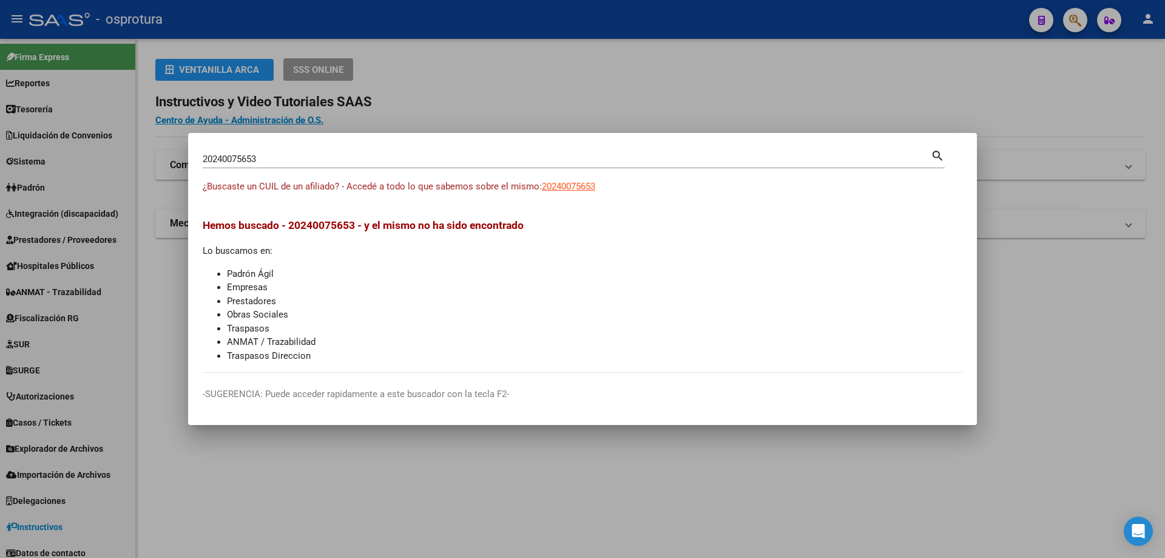
click at [311, 164] on input "20240075653" at bounding box center [567, 159] width 728 height 11
paste input "-24032138-7"
type input "20240321387"
click at [579, 186] on span "20240321387" at bounding box center [568, 186] width 53 height 11
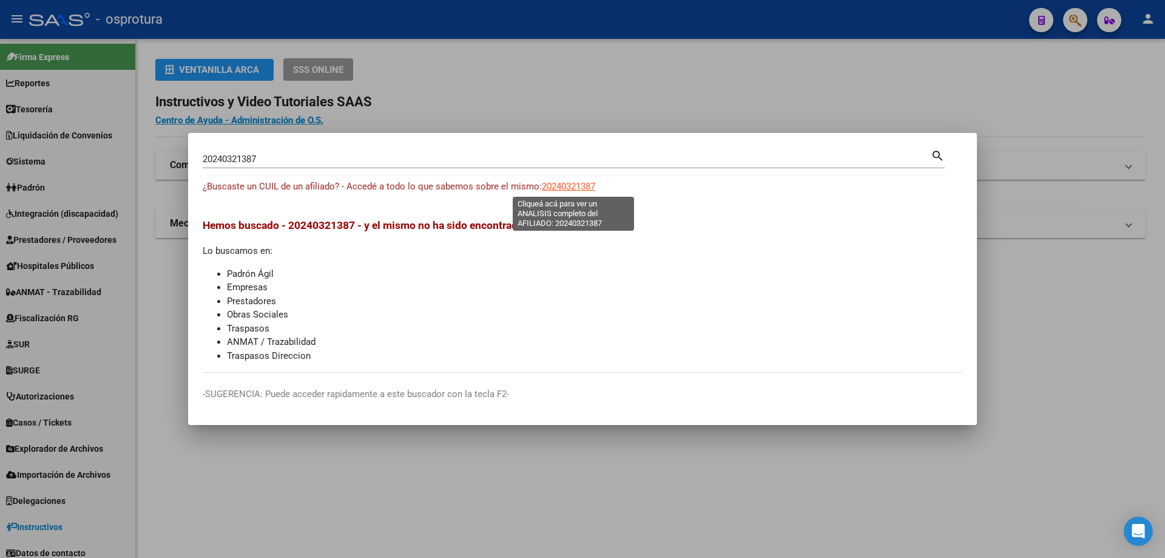
type textarea "20240321387"
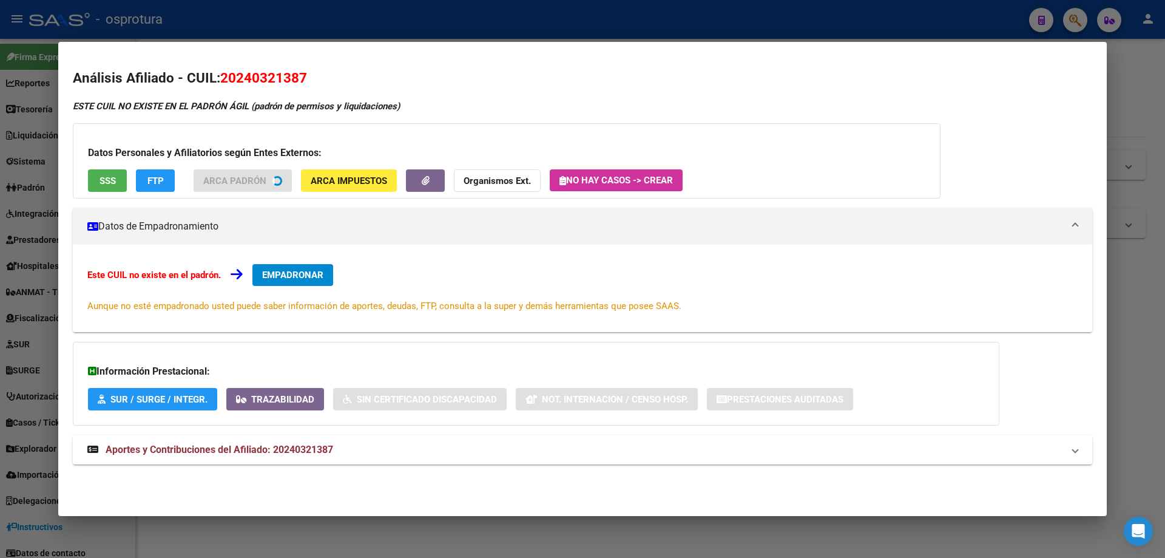
click at [100, 196] on div "Datos Personales y Afiliatorios según Entes Externos: SSS FTP ARCA Padrón ARCA …" at bounding box center [507, 160] width 868 height 75
click at [101, 188] on button "SSS" at bounding box center [107, 180] width 39 height 22
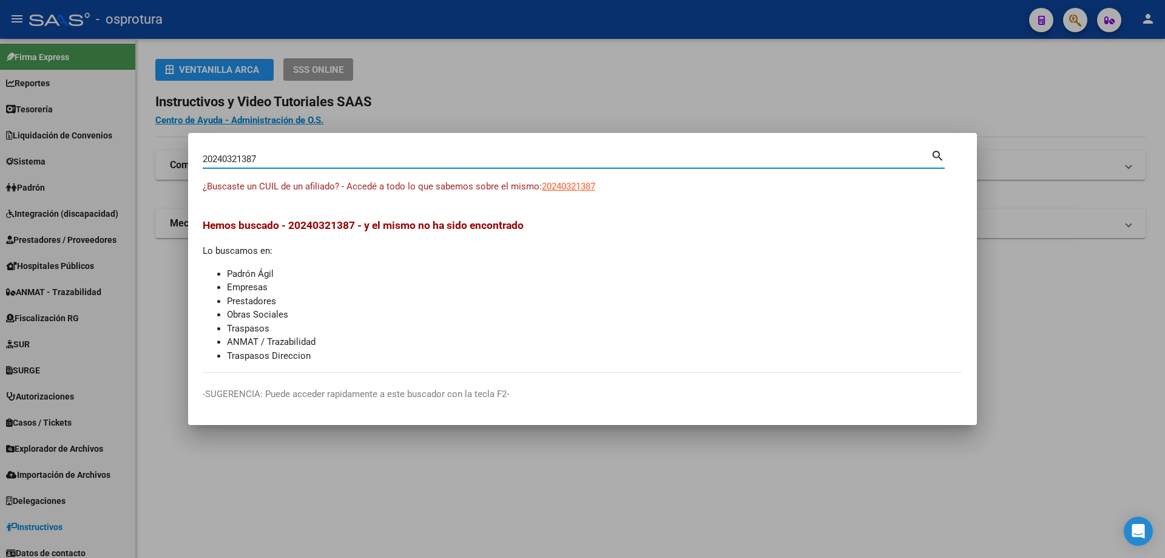
click at [312, 156] on input "20240321387" at bounding box center [567, 159] width 728 height 11
paste input "-24067337-2"
type input "20240673372"
click at [577, 190] on span "20240673372" at bounding box center [568, 186] width 53 height 11
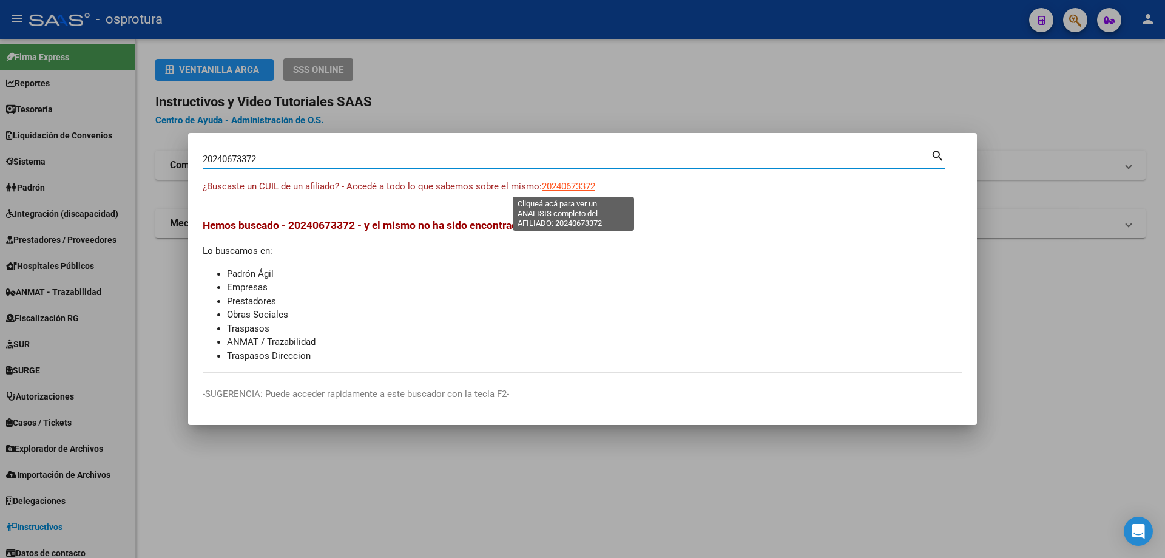
type textarea "20240673372"
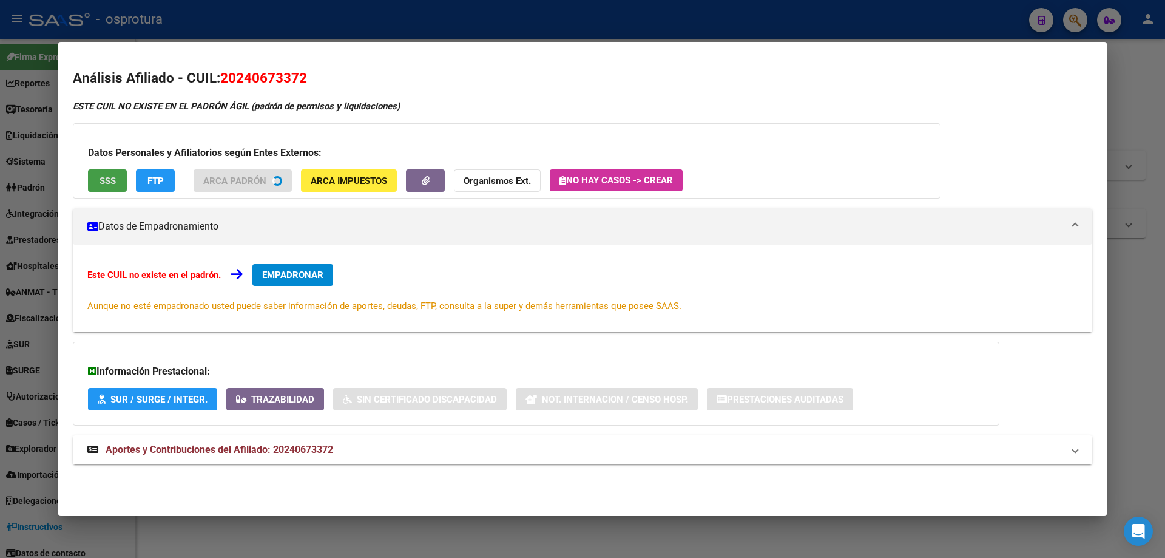
click at [108, 179] on span "SSS" at bounding box center [108, 180] width 16 height 11
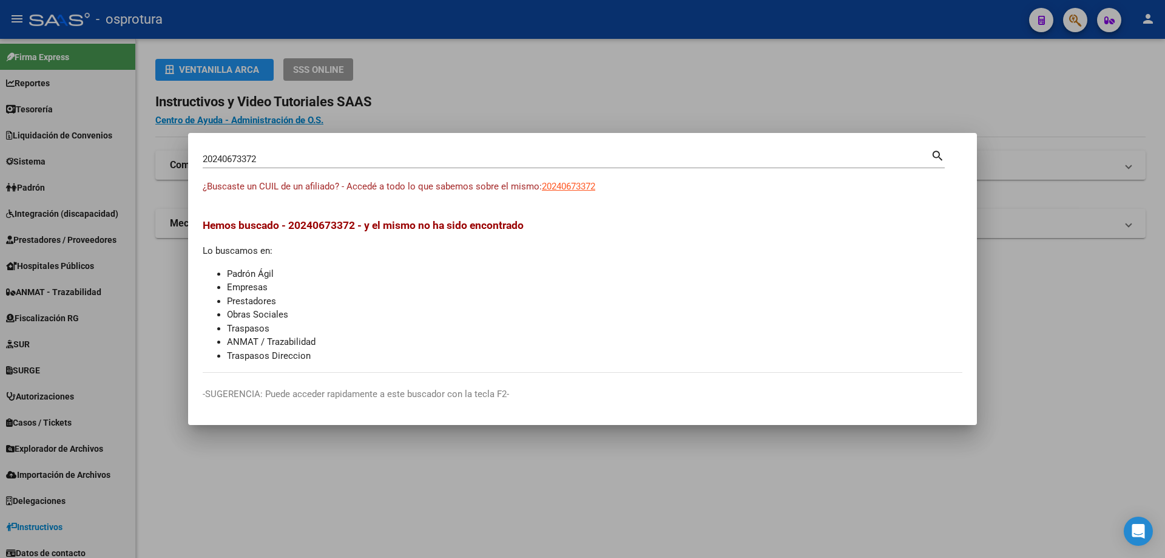
click at [301, 160] on input "20240673372" at bounding box center [567, 159] width 728 height 11
paste input "-24117362-4"
type input "20241173624"
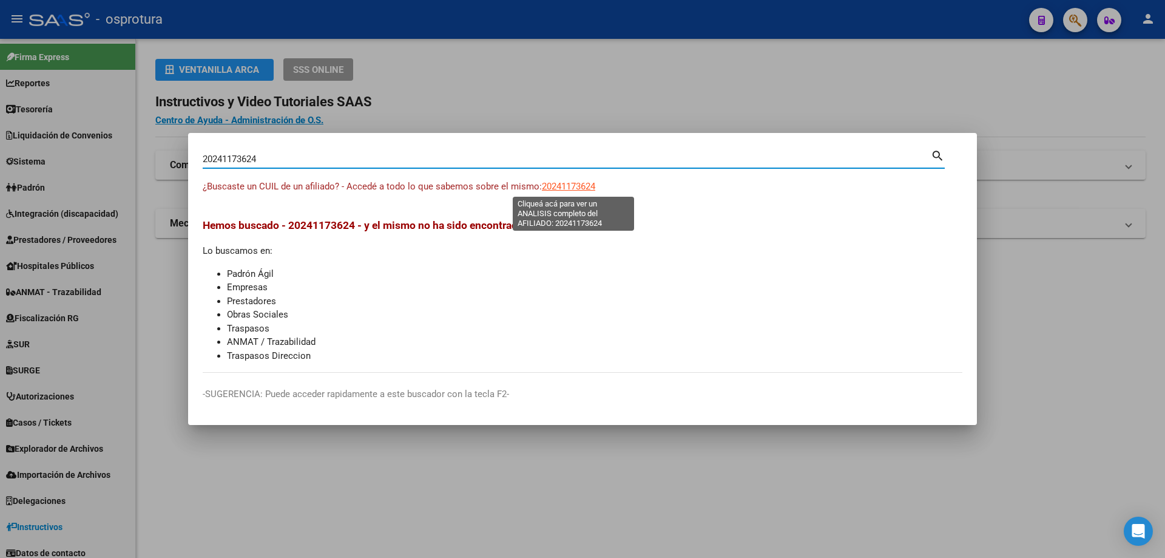
click at [580, 183] on span "20241173624" at bounding box center [568, 186] width 53 height 11
type textarea "20241173624"
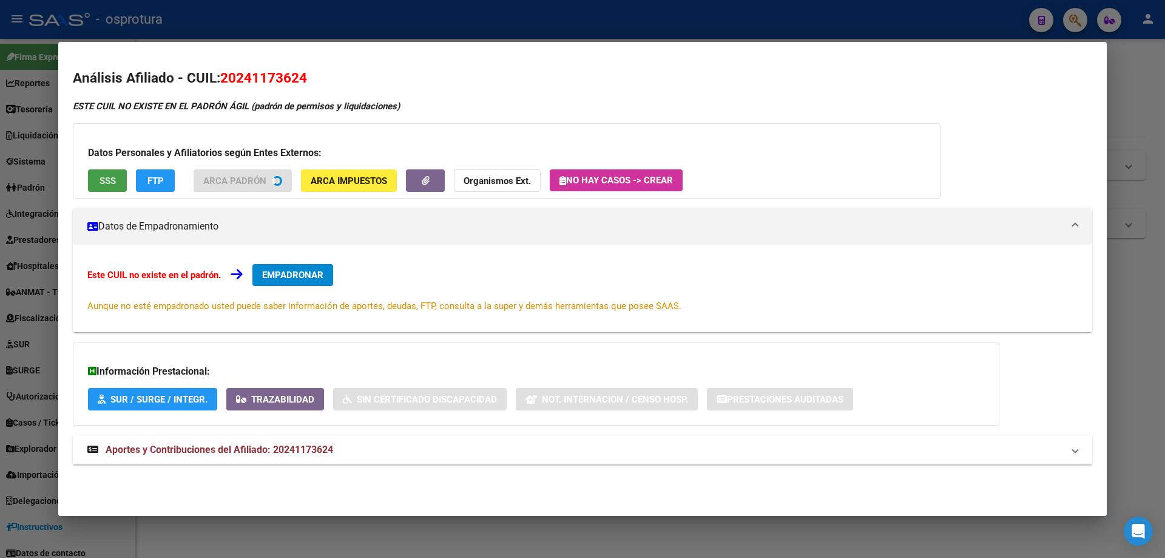
click at [101, 180] on span "SSS" at bounding box center [108, 180] width 16 height 11
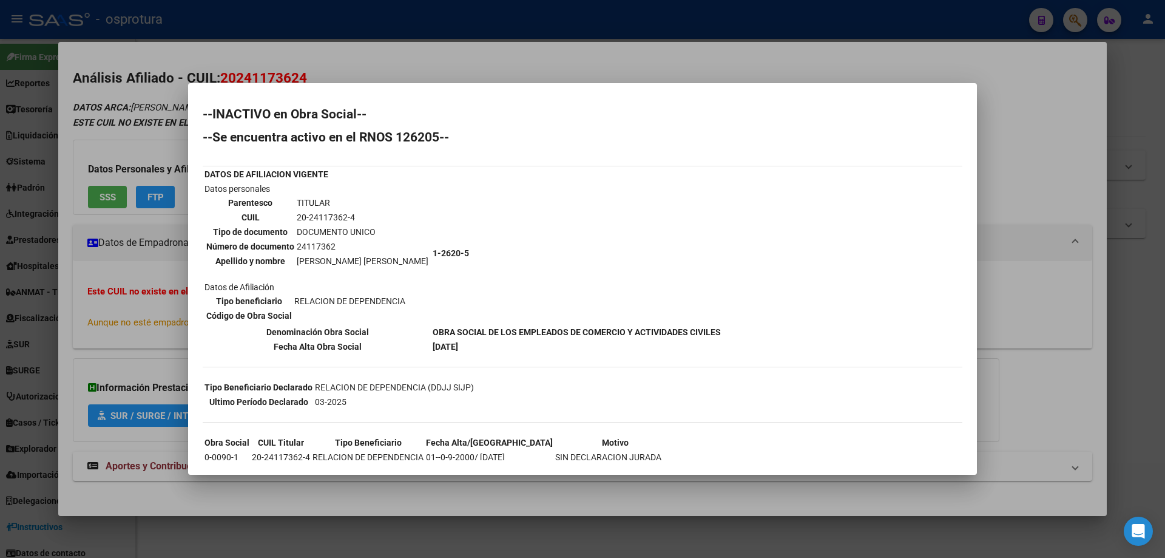
scroll to position [175, 0]
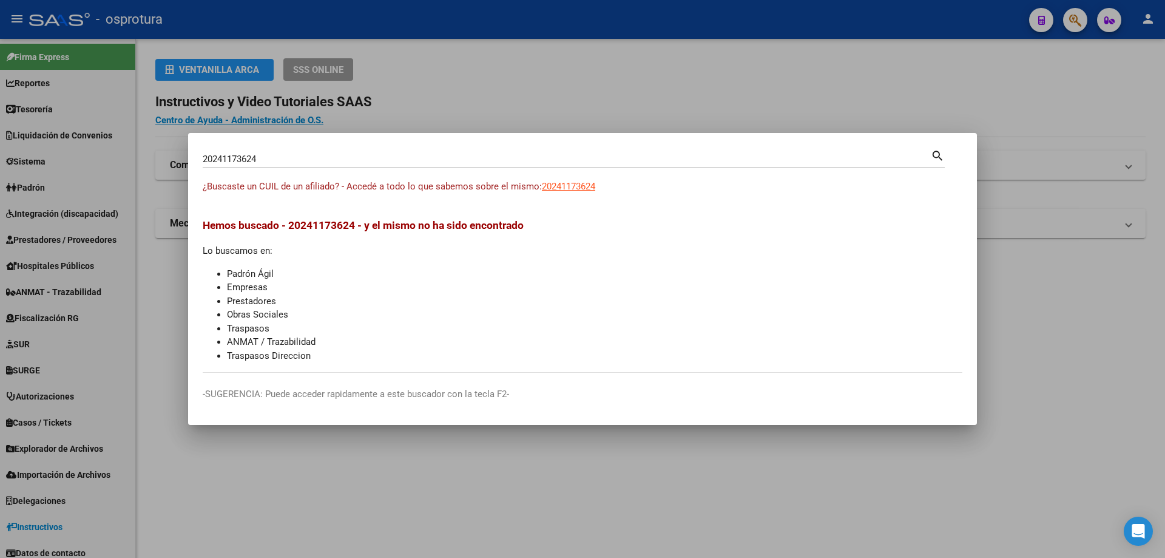
click at [322, 158] on input "20241173624" at bounding box center [567, 159] width 728 height 11
paste input "-24120221-7"
type input "20241202217"
click at [574, 186] on span "20241202217" at bounding box center [568, 186] width 53 height 11
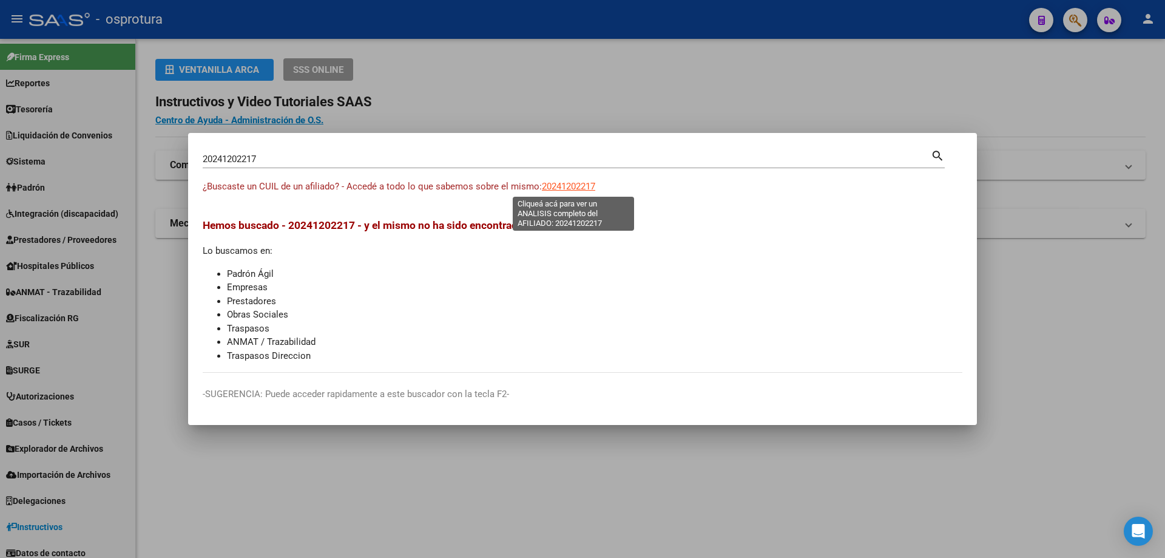
type textarea "20241202217"
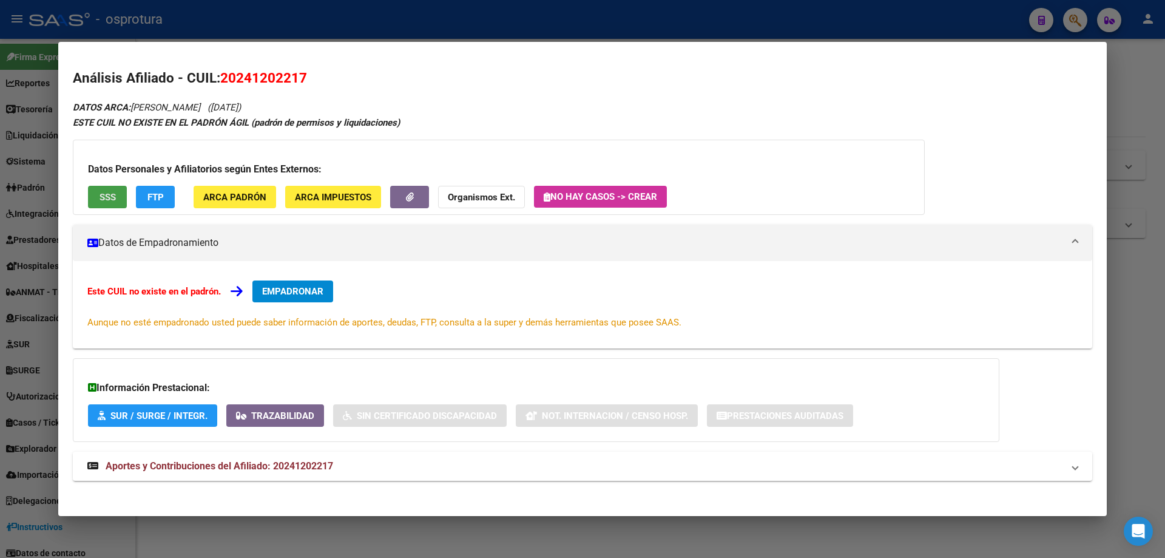
click at [103, 187] on button "SSS" at bounding box center [107, 197] width 39 height 22
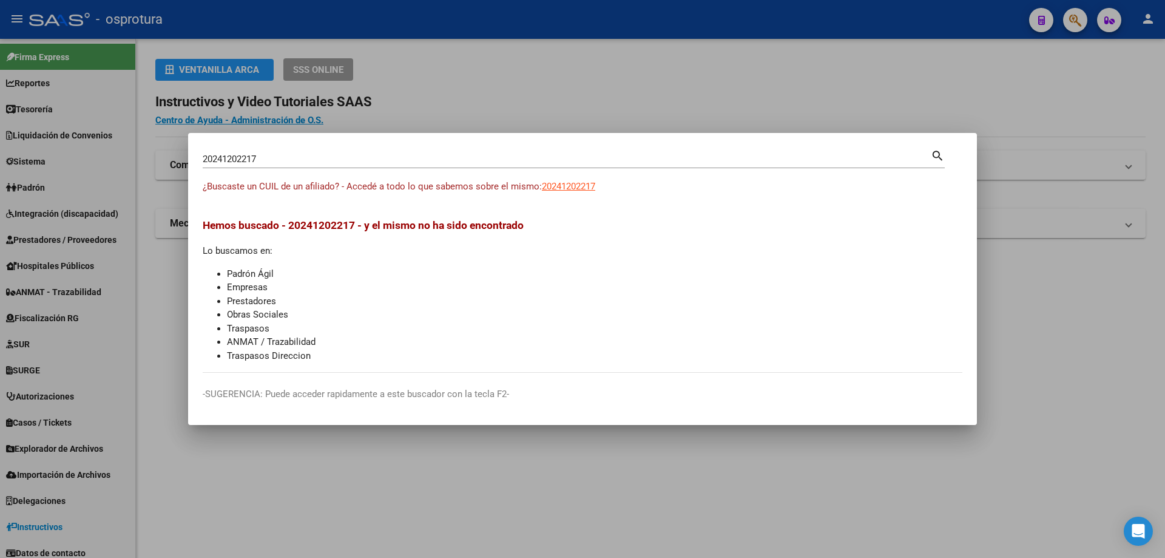
click at [385, 155] on input "20241202217" at bounding box center [567, 159] width 728 height 11
paste input "-24154941-1"
type input "20241549411"
click at [574, 186] on span "20241549411" at bounding box center [568, 186] width 53 height 11
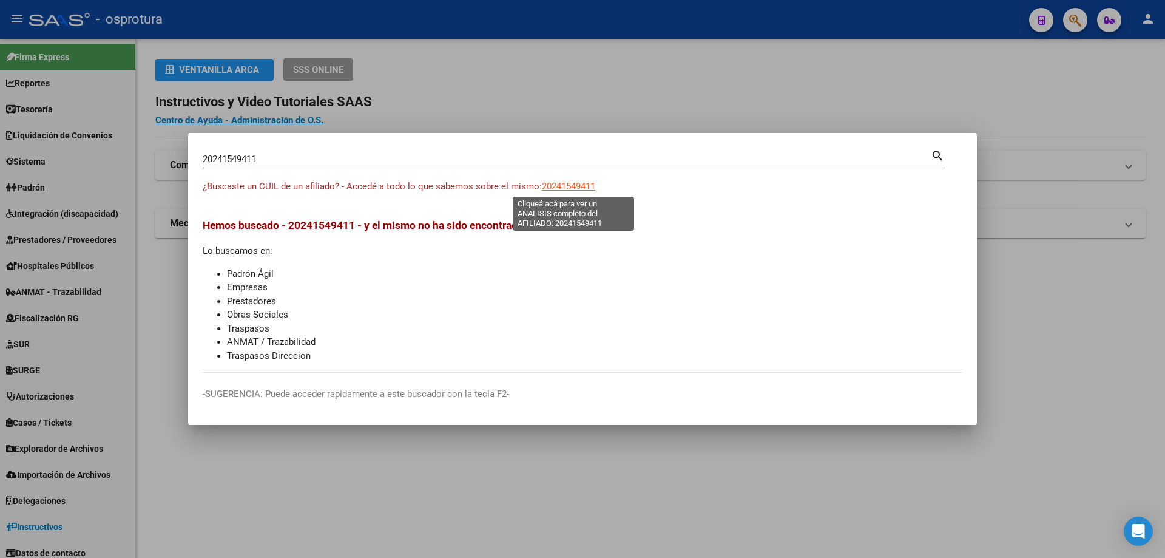
type textarea "20241549411"
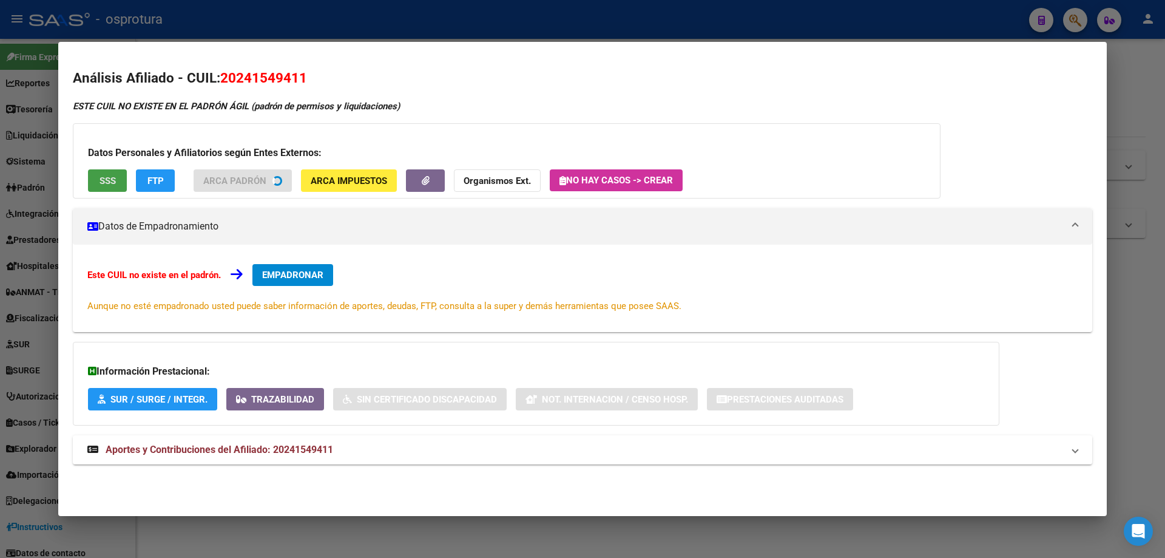
click at [104, 186] on button "SSS" at bounding box center [107, 180] width 39 height 22
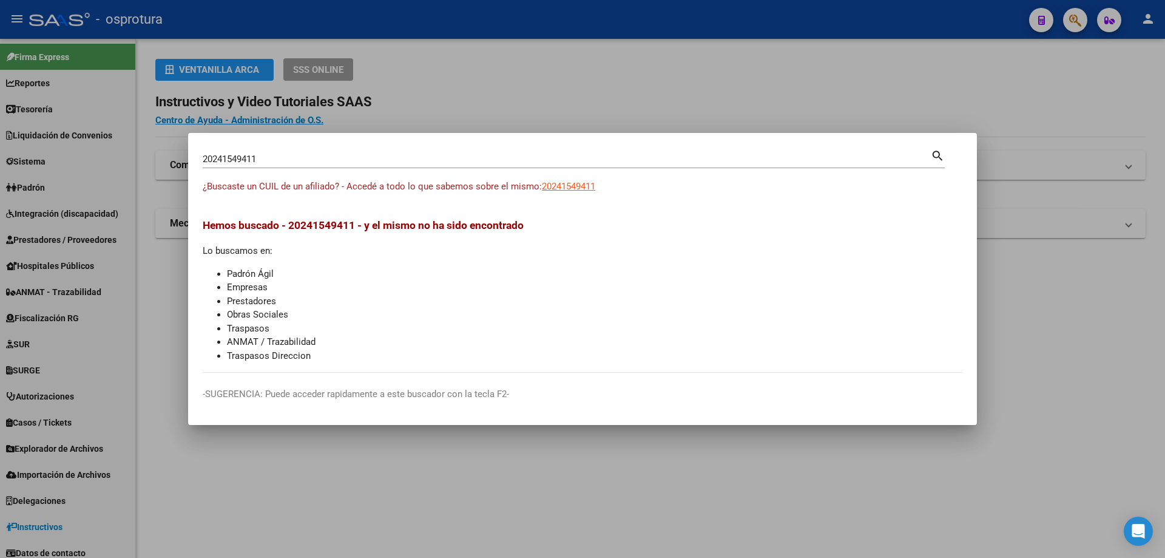
click at [310, 163] on input "20241549411" at bounding box center [567, 159] width 728 height 11
paste input "-24194999-"
type input "20241949991"
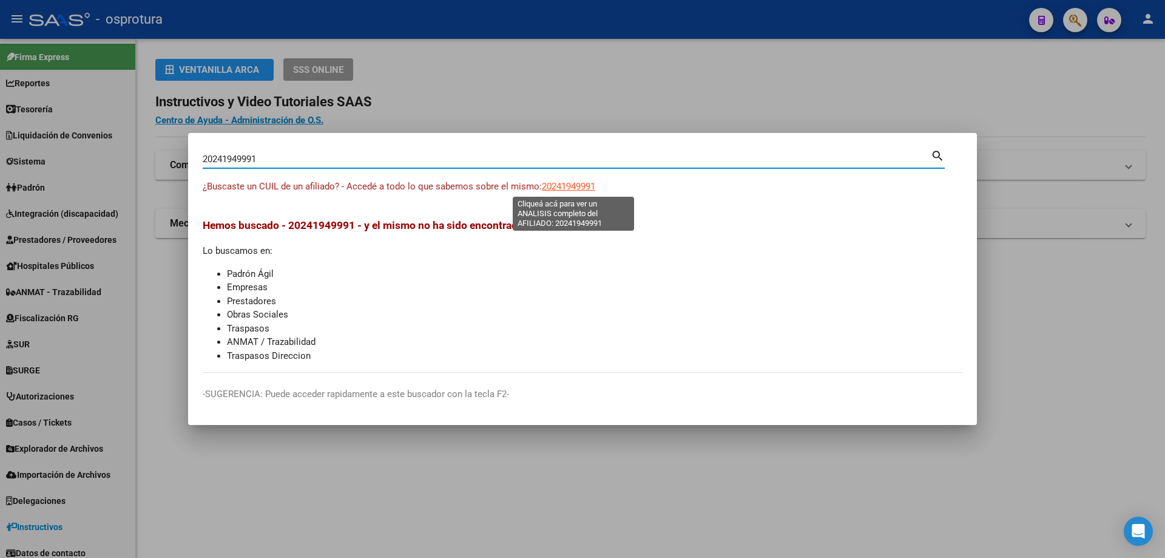
click at [580, 183] on span "20241949991" at bounding box center [568, 186] width 53 height 11
type textarea "20241949991"
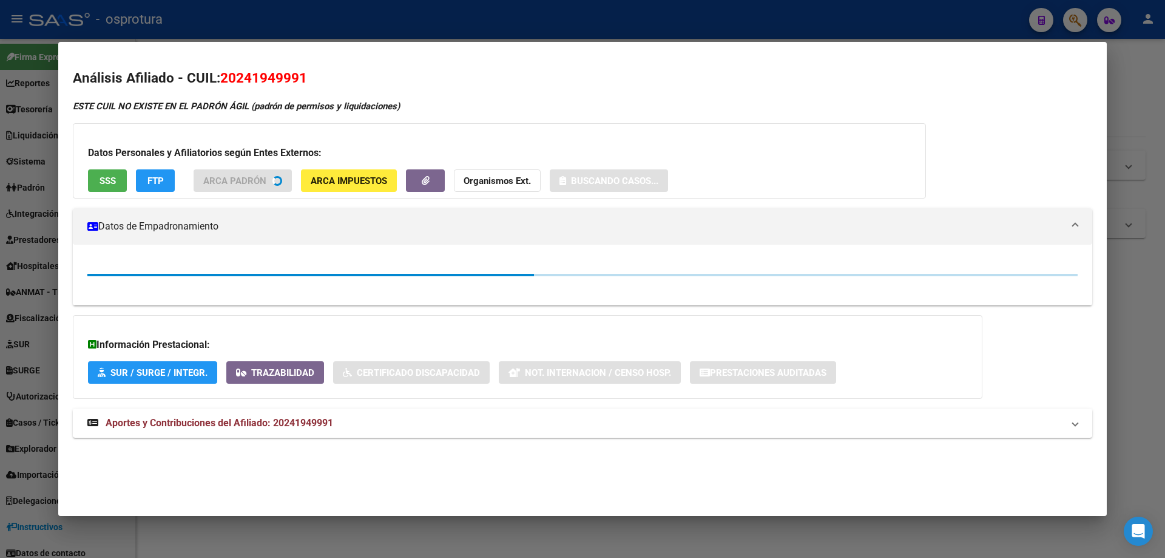
click at [110, 180] on span "SSS" at bounding box center [108, 180] width 16 height 11
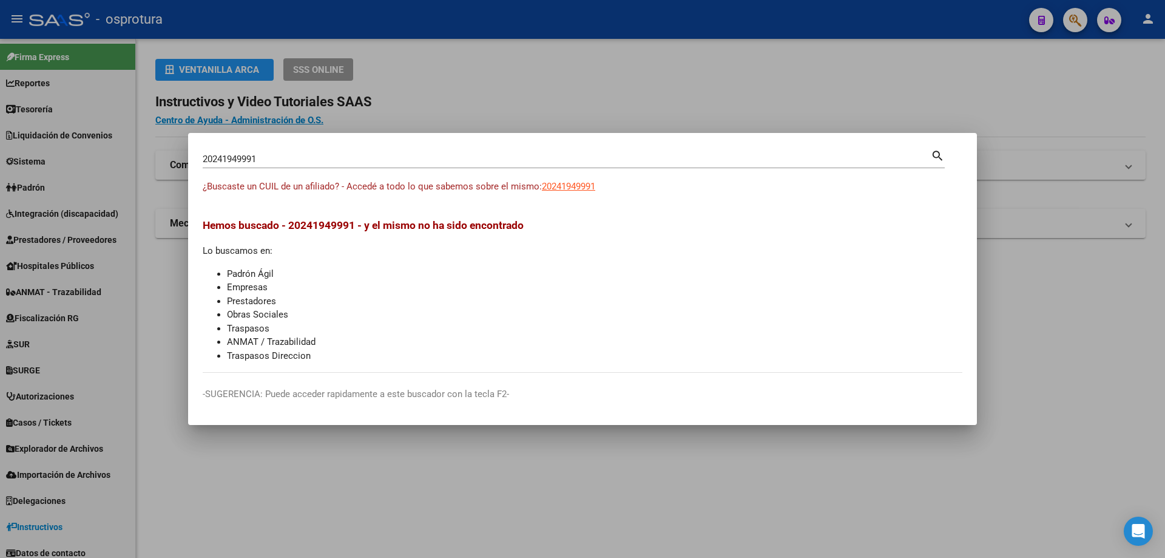
click at [398, 158] on input "20241949991" at bounding box center [567, 159] width 728 height 11
paste input "-24203455-5"
type input "20242034555"
click at [589, 190] on span "20242034555" at bounding box center [568, 186] width 53 height 11
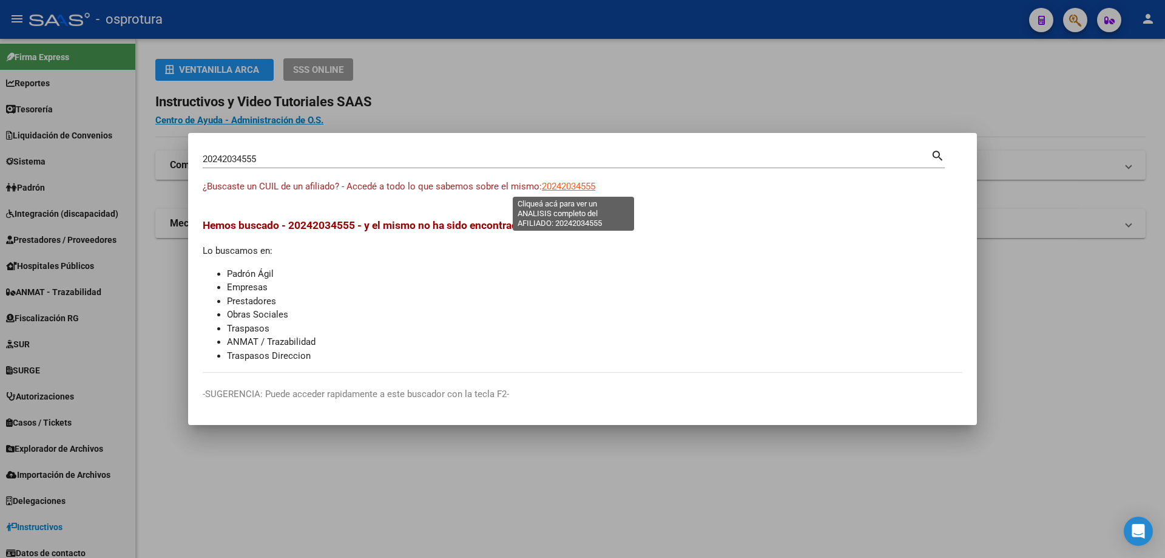
type textarea "20242034555"
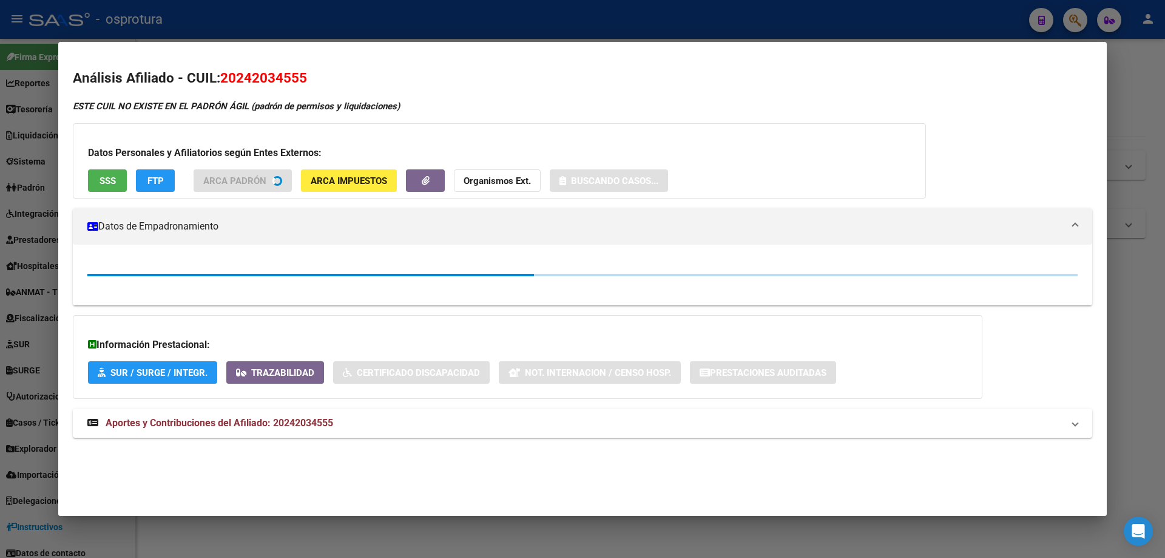
click at [107, 186] on span "SSS" at bounding box center [108, 180] width 16 height 11
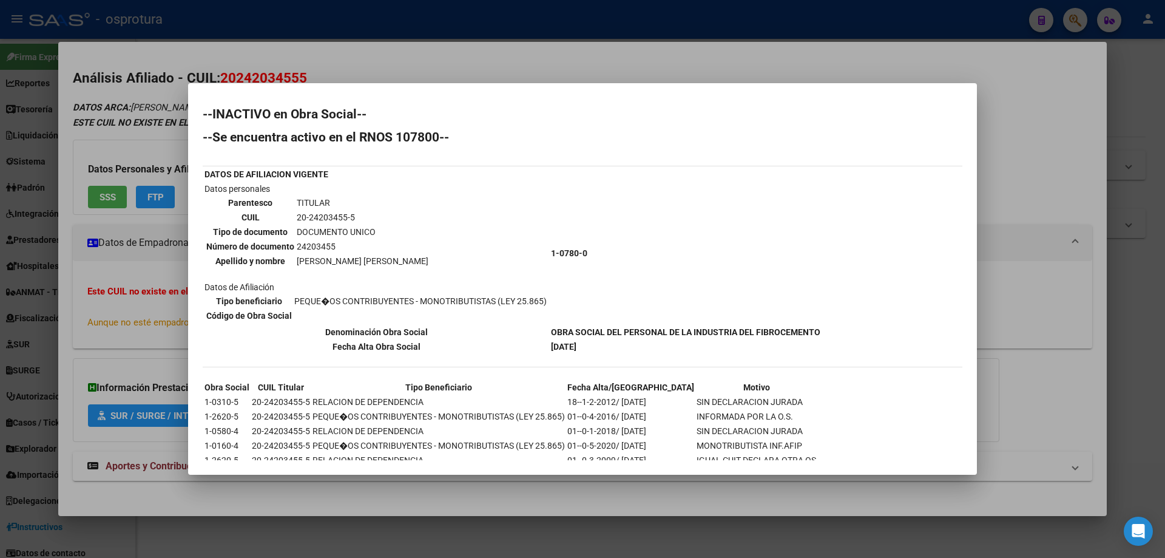
scroll to position [47, 0]
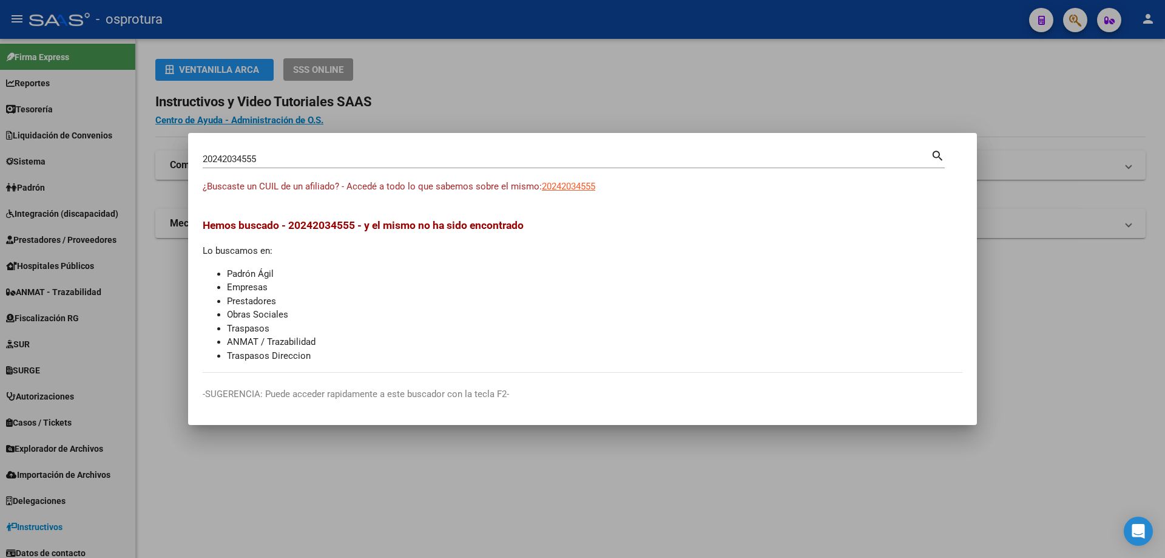
click at [394, 153] on div "20242034555 Buscar (apellido, dni, [PERSON_NAME], [PERSON_NAME], cuit, obra soc…" at bounding box center [567, 159] width 728 height 18
click at [393, 161] on input "20242034555" at bounding box center [567, 159] width 728 height 11
paste input "-24240353-4"
type input "20242403534"
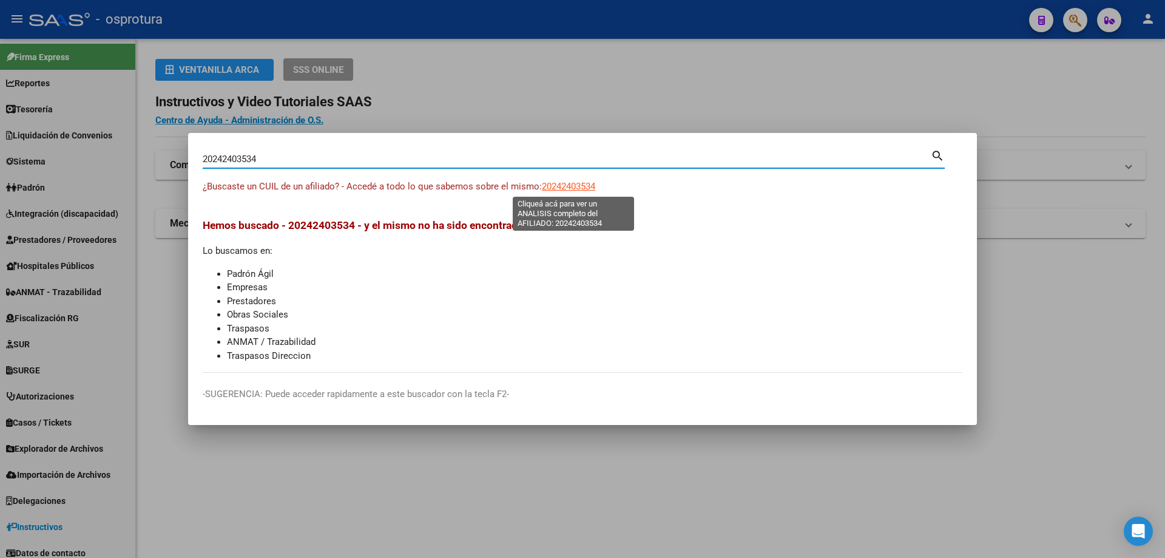
click at [583, 189] on span "20242403534" at bounding box center [568, 186] width 53 height 11
copy span "3"
type textarea "20242403534"
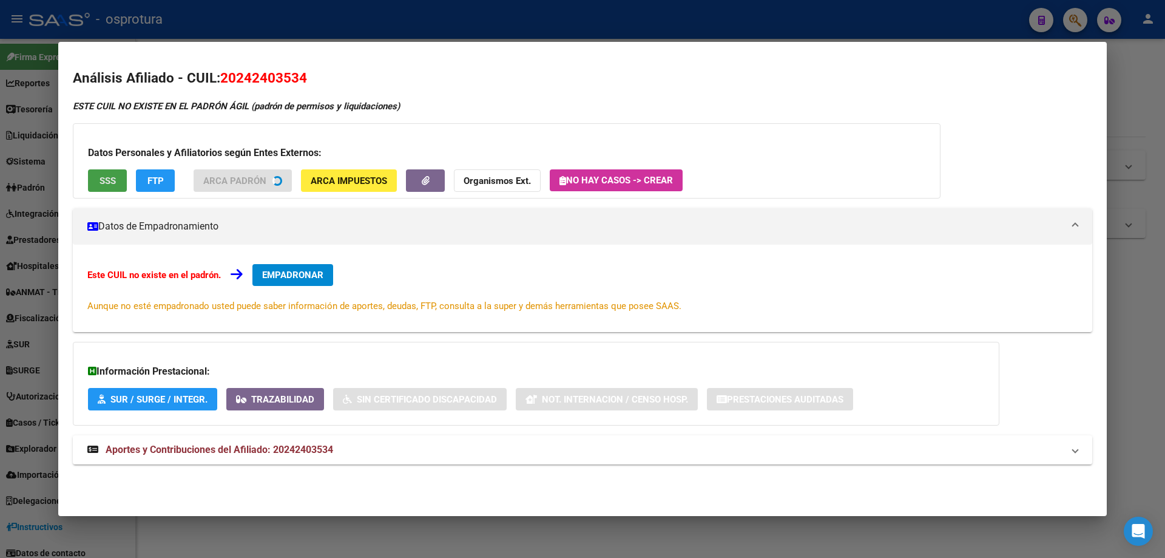
click at [115, 183] on span "SSS" at bounding box center [108, 180] width 16 height 11
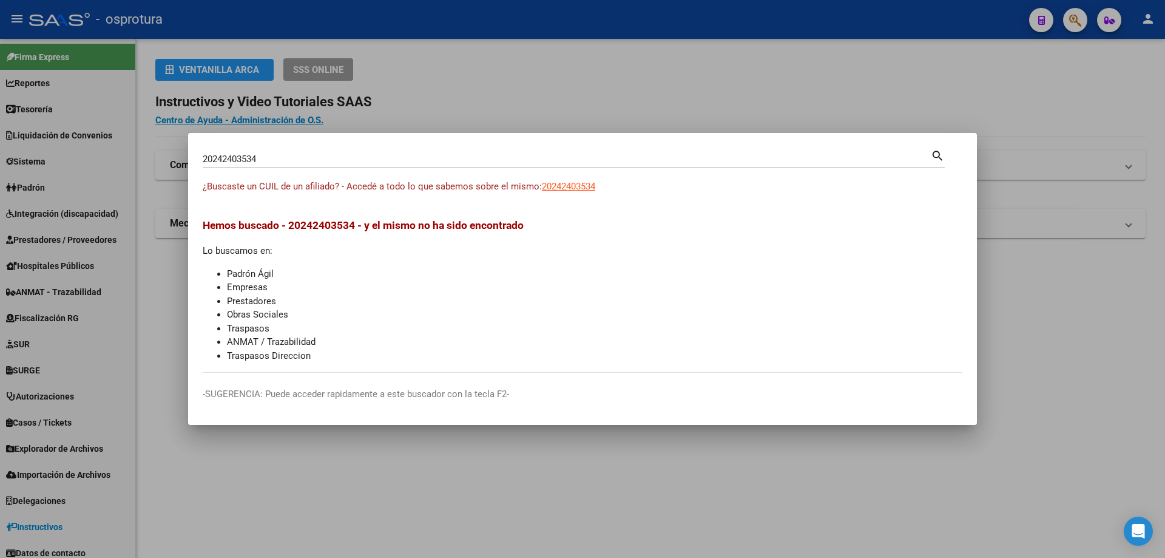
click at [455, 163] on input "20242403534" at bounding box center [567, 159] width 728 height 11
paste input "-24242539-2"
type input "20242425392"
click at [552, 184] on span "20242425392" at bounding box center [568, 186] width 53 height 11
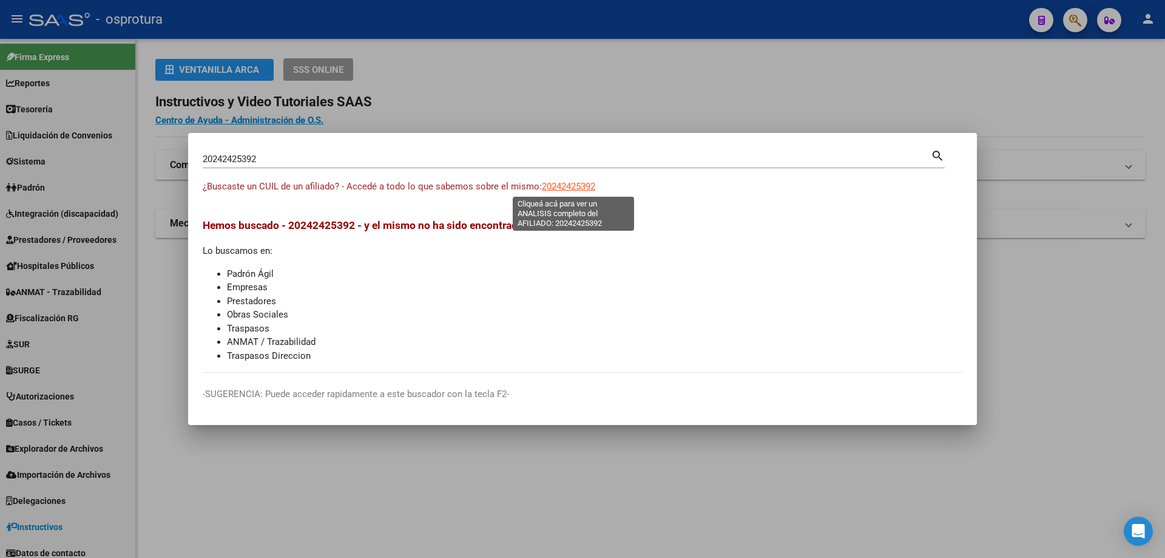
type textarea "20242425392"
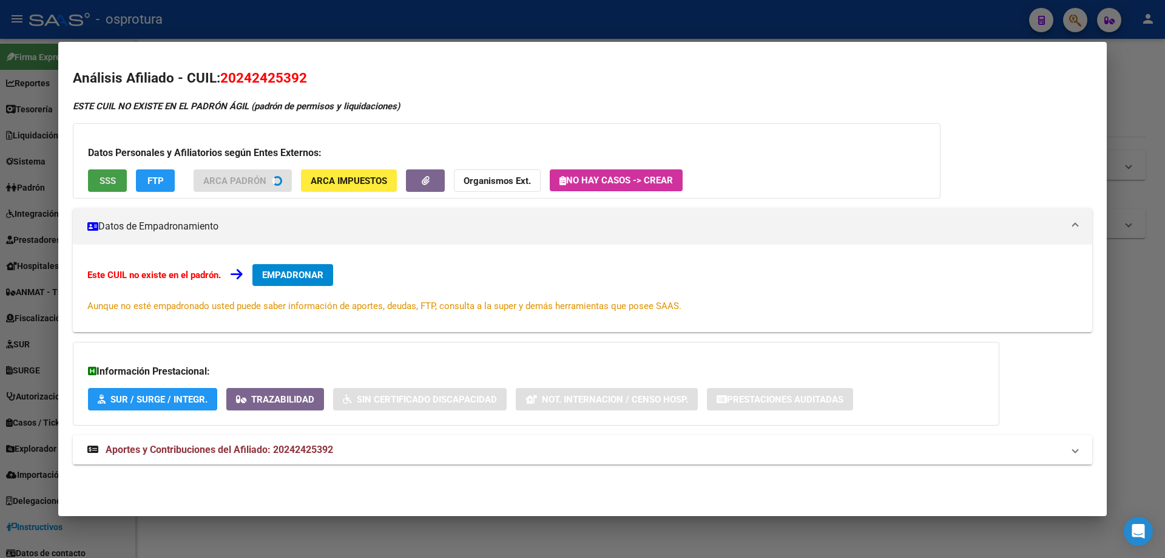
click at [126, 186] on button "SSS" at bounding box center [107, 180] width 39 height 22
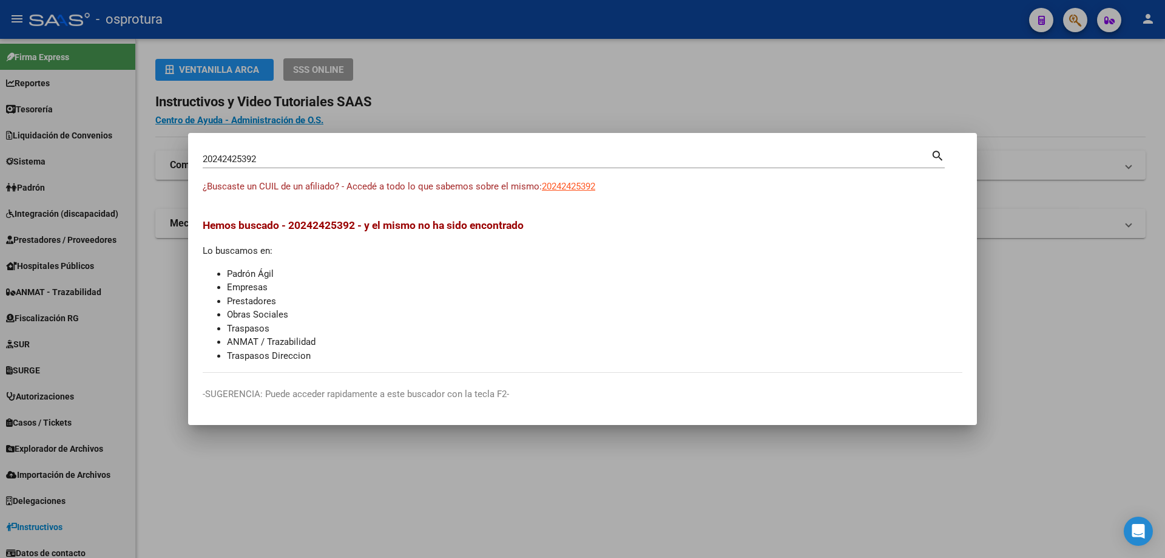
click at [305, 162] on input "20242425392" at bounding box center [567, 159] width 728 height 11
paste input "-24244148-7"
type input "20242441487"
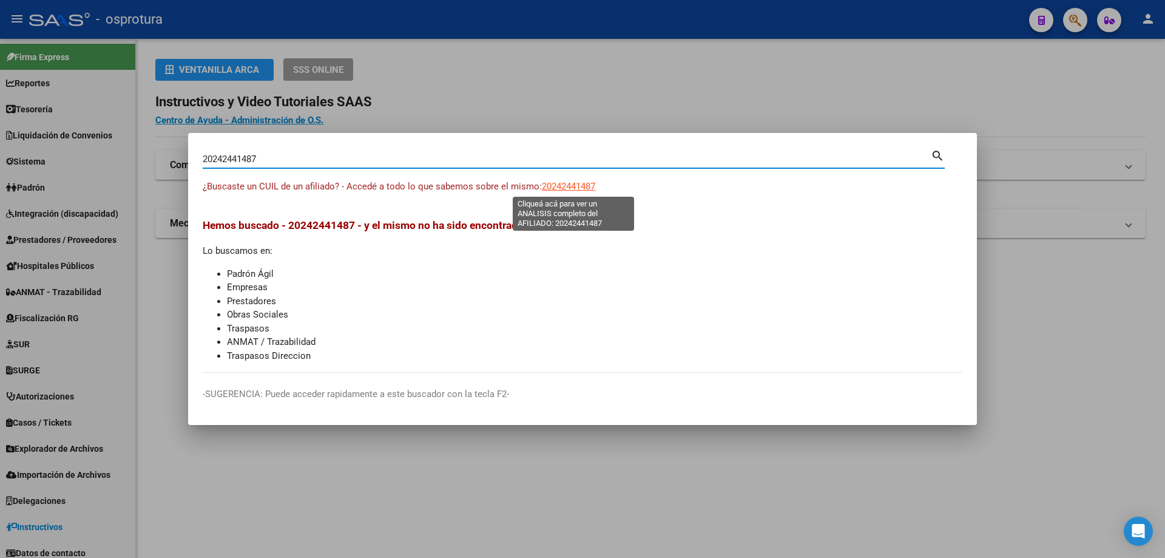
click at [591, 183] on span "20242441487" at bounding box center [568, 186] width 53 height 11
type textarea "20242441487"
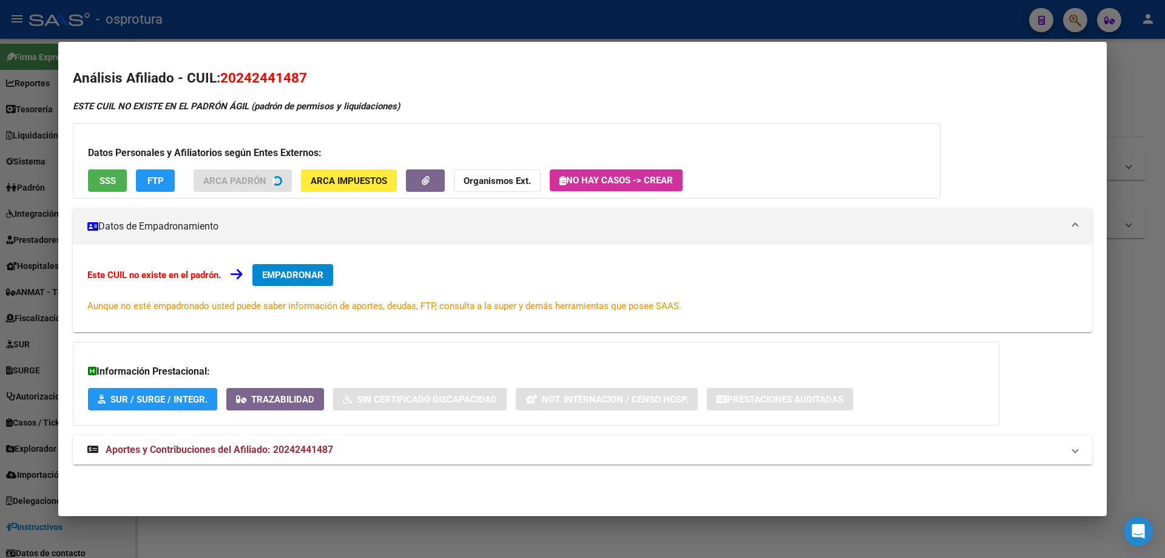
click at [115, 183] on span "SSS" at bounding box center [108, 180] width 16 height 11
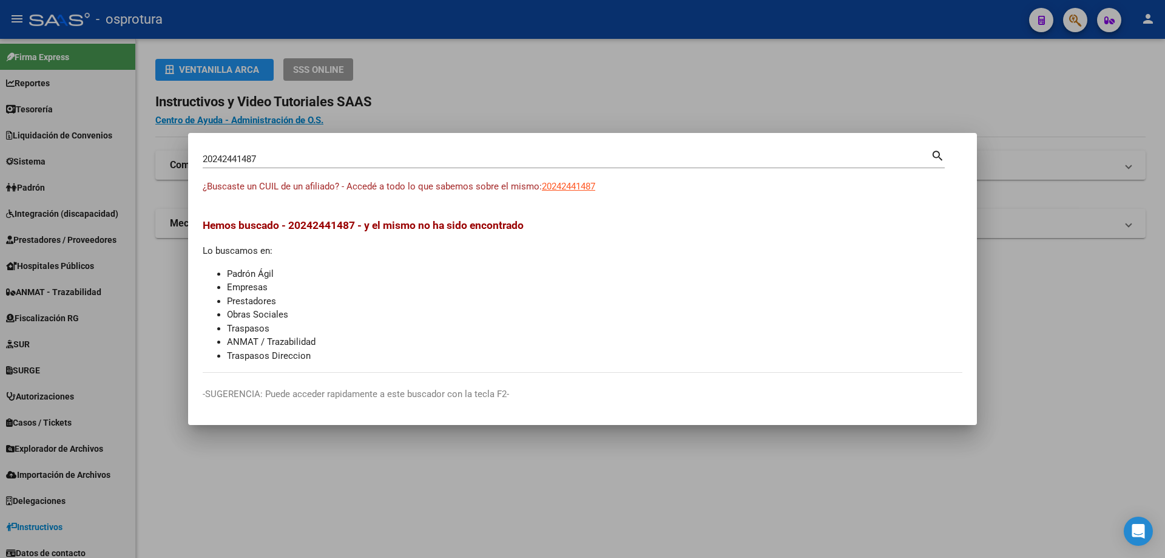
click at [317, 157] on input "20242441487" at bounding box center [567, 159] width 728 height 11
paste input "-24270600-6"
type input "20242706006"
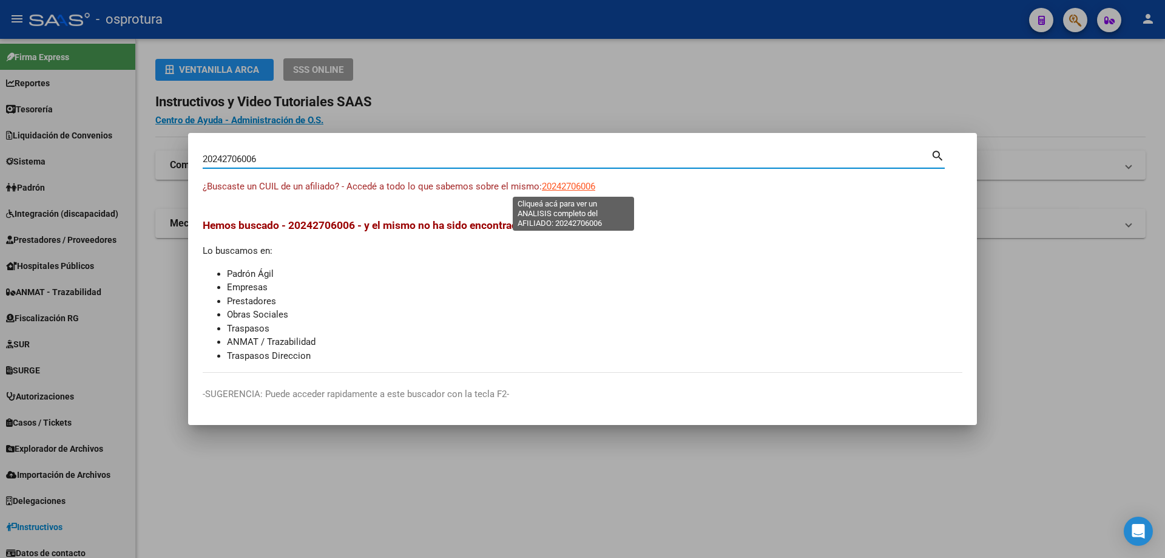
click at [581, 185] on span "20242706006" at bounding box center [568, 186] width 53 height 11
type textarea "20242706006"
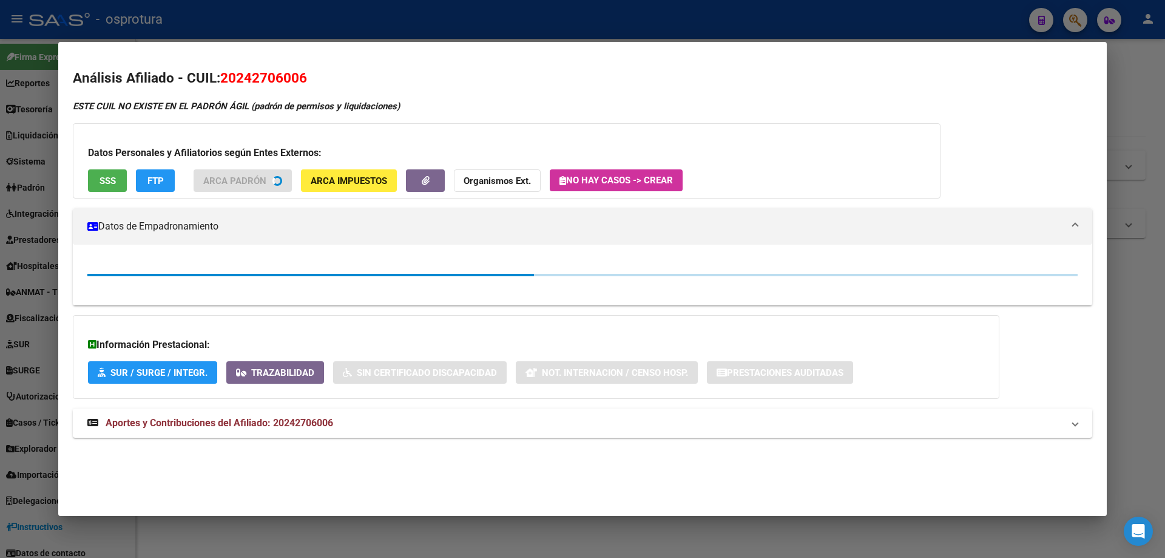
click at [117, 183] on button "SSS" at bounding box center [107, 180] width 39 height 22
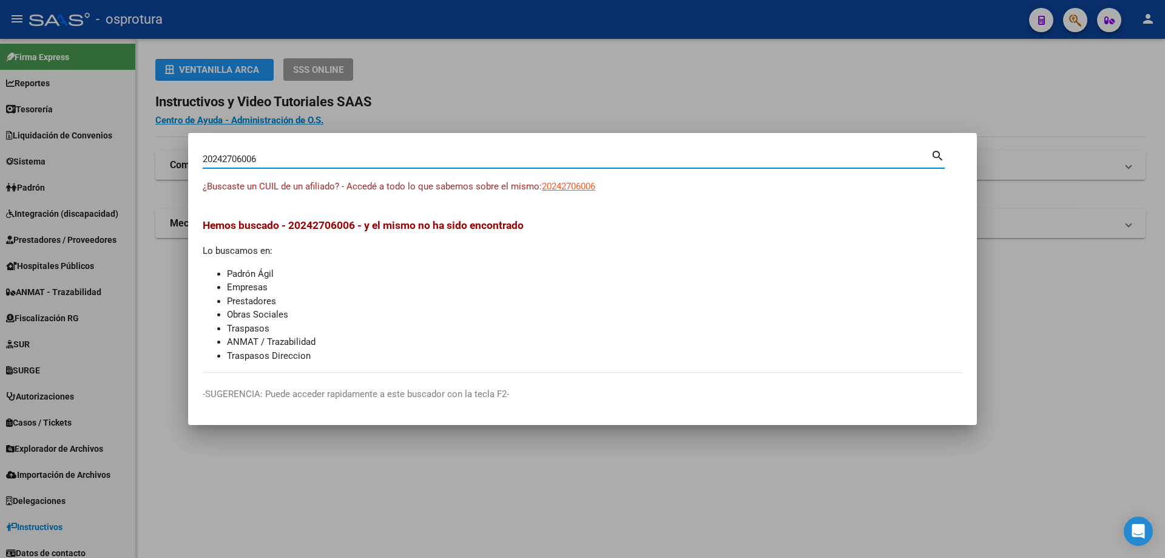
click at [502, 159] on input "20242706006" at bounding box center [567, 159] width 728 height 11
paste input "-24291417-2"
type input "20242914172"
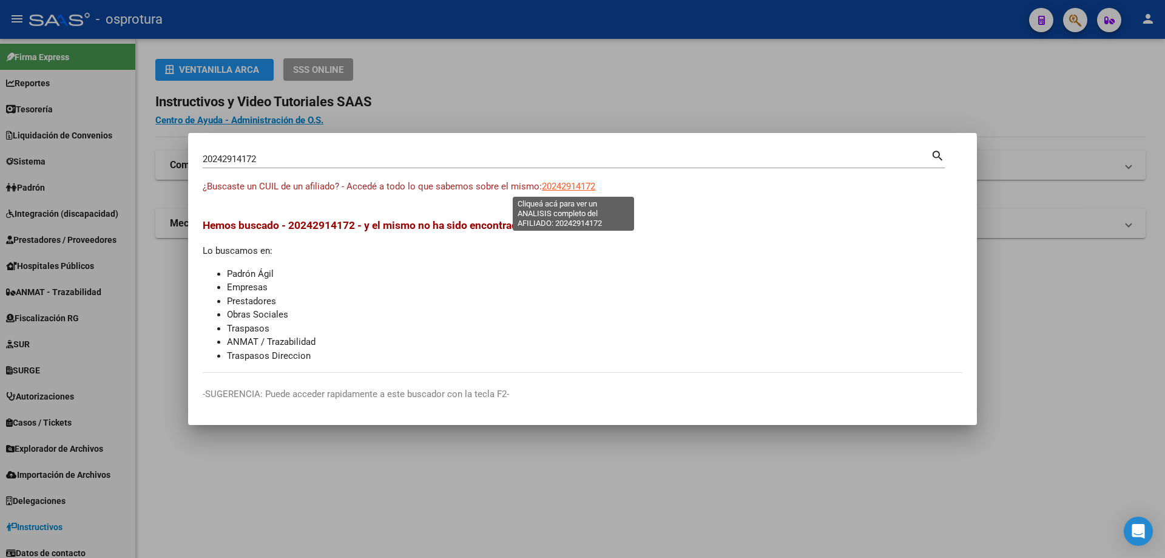
click at [573, 185] on span "20242914172" at bounding box center [568, 186] width 53 height 11
type textarea "20242914172"
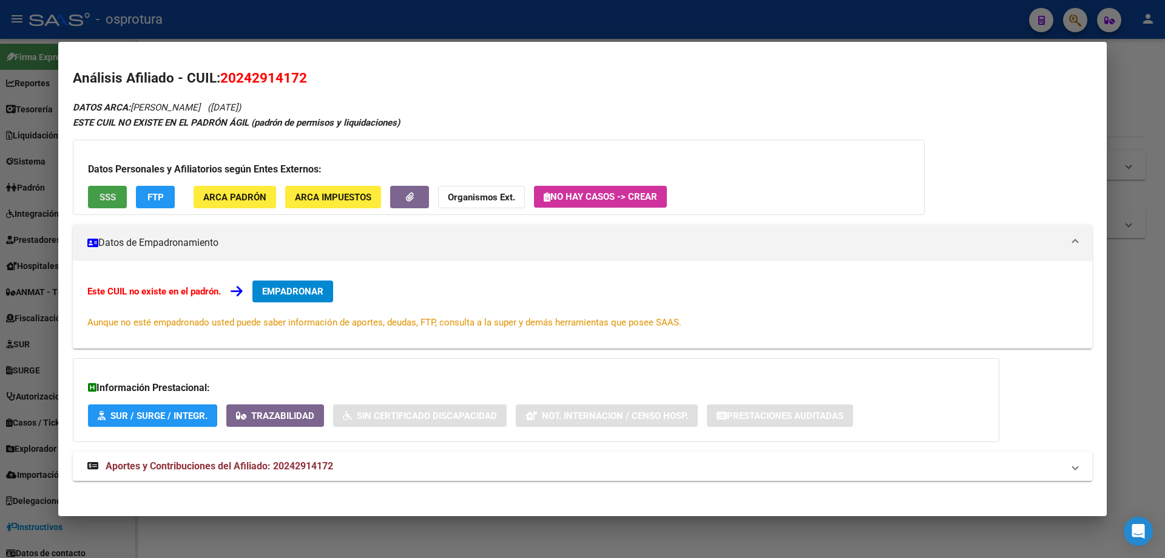
click at [102, 199] on span "SSS" at bounding box center [108, 197] width 16 height 11
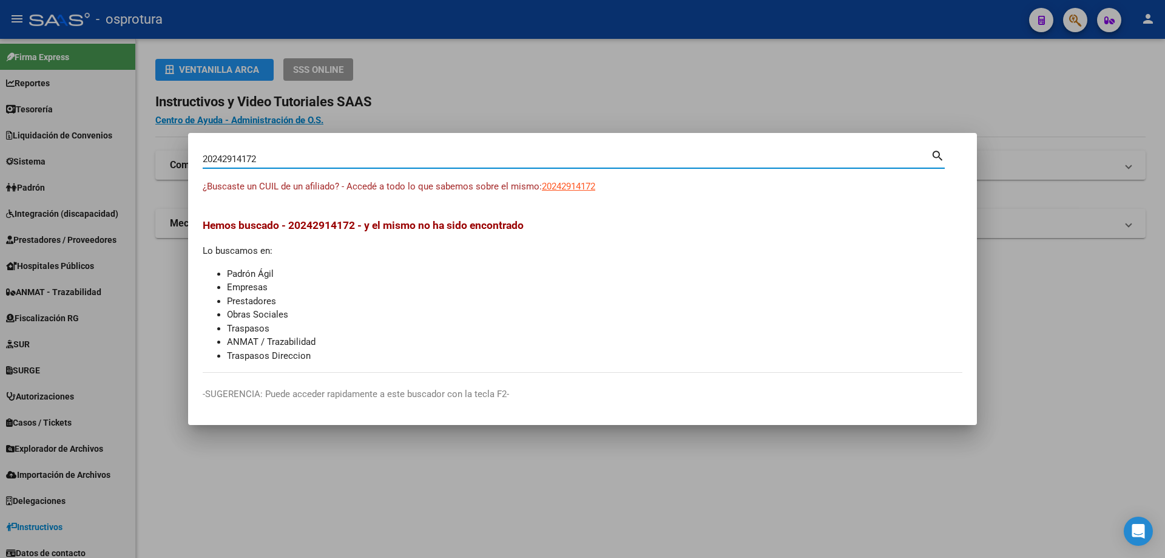
click at [344, 157] on input "20242914172" at bounding box center [567, 159] width 728 height 11
paste input "-24332529-4"
click at [353, 164] on input "20243325294" at bounding box center [567, 159] width 728 height 11
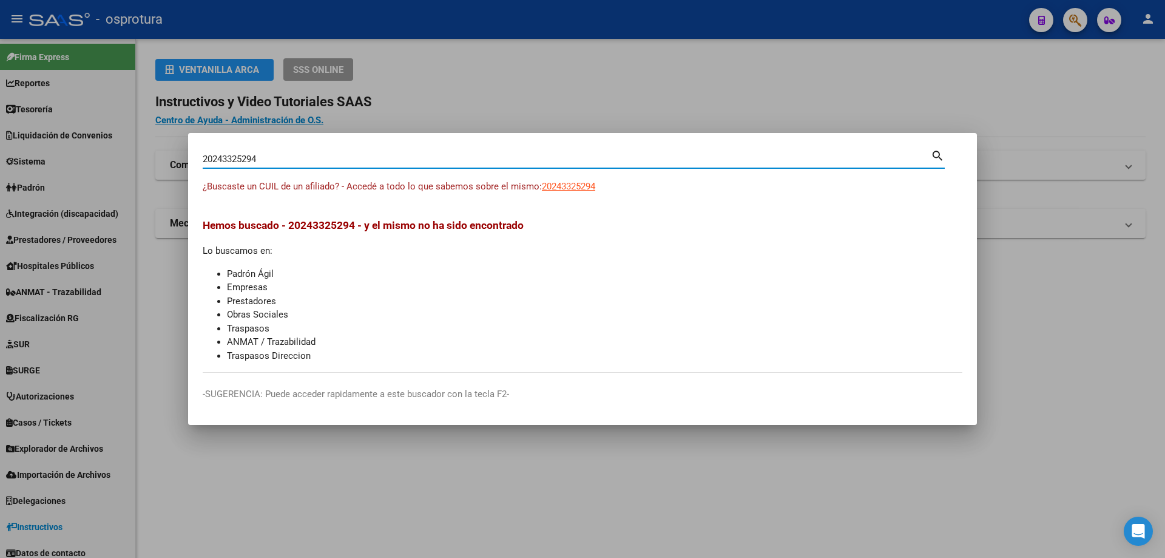
paste input "-24332529-"
type input "20243325294"
click at [575, 191] on span "20243325294" at bounding box center [568, 186] width 53 height 11
type textarea "20243325294"
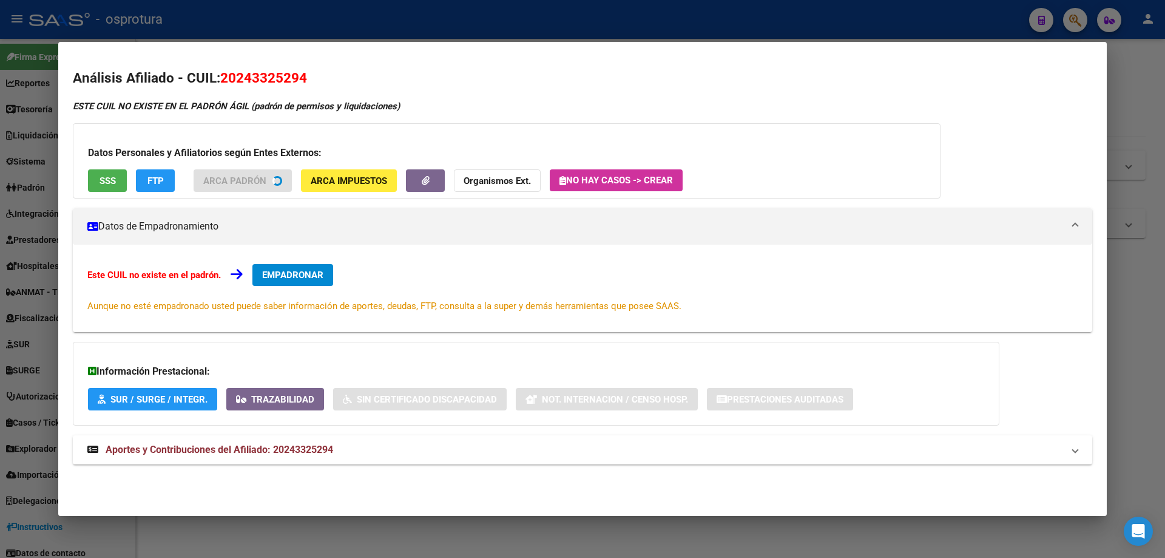
click at [103, 182] on span "SSS" at bounding box center [108, 180] width 16 height 11
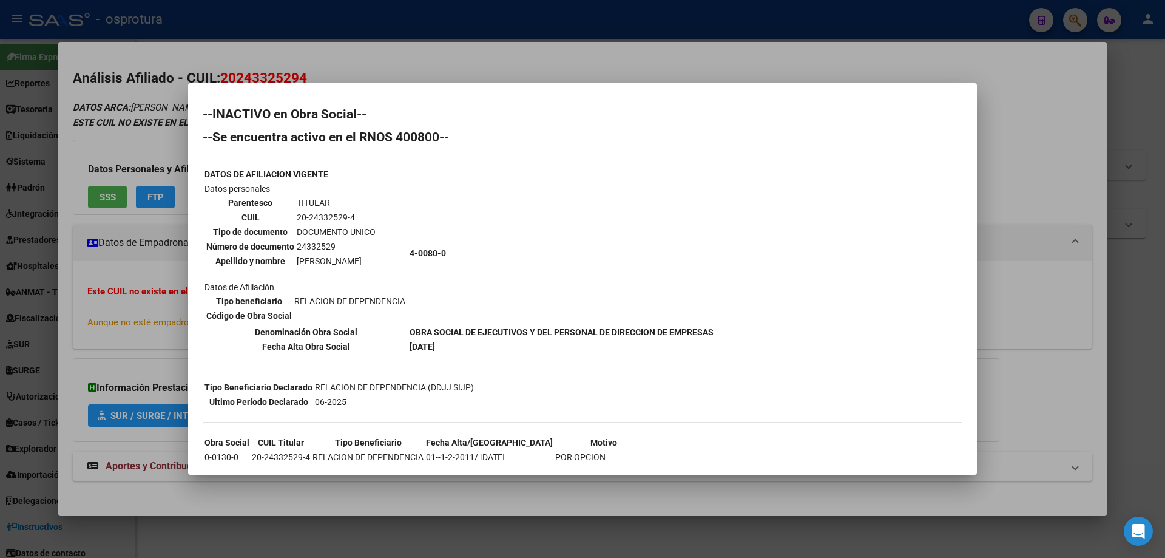
scroll to position [73, 0]
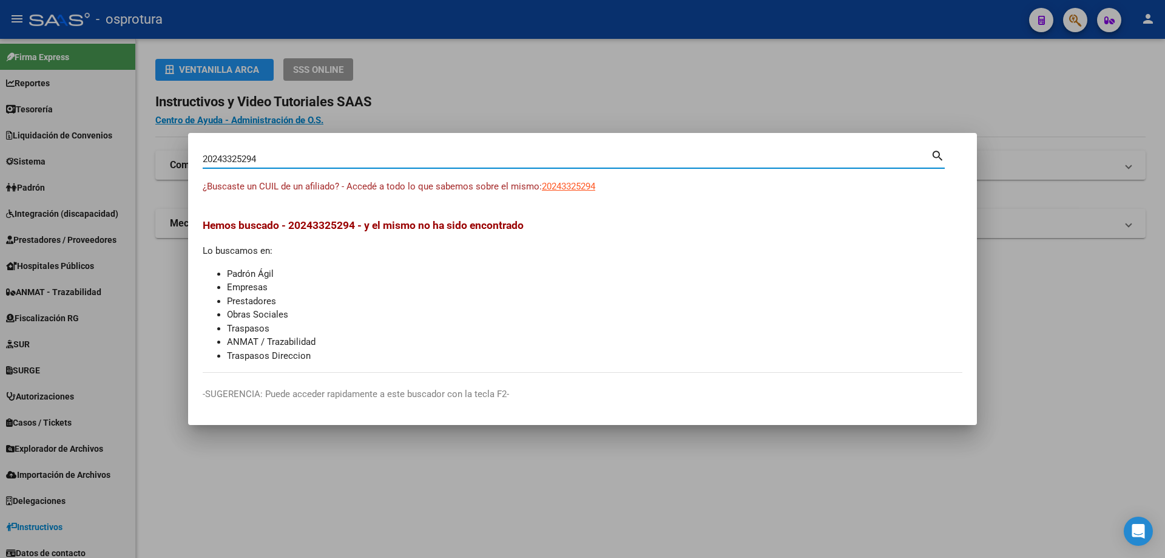
click at [453, 156] on input "20243325294" at bounding box center [567, 159] width 728 height 11
paste input "-24335911-3"
type input "20243359113"
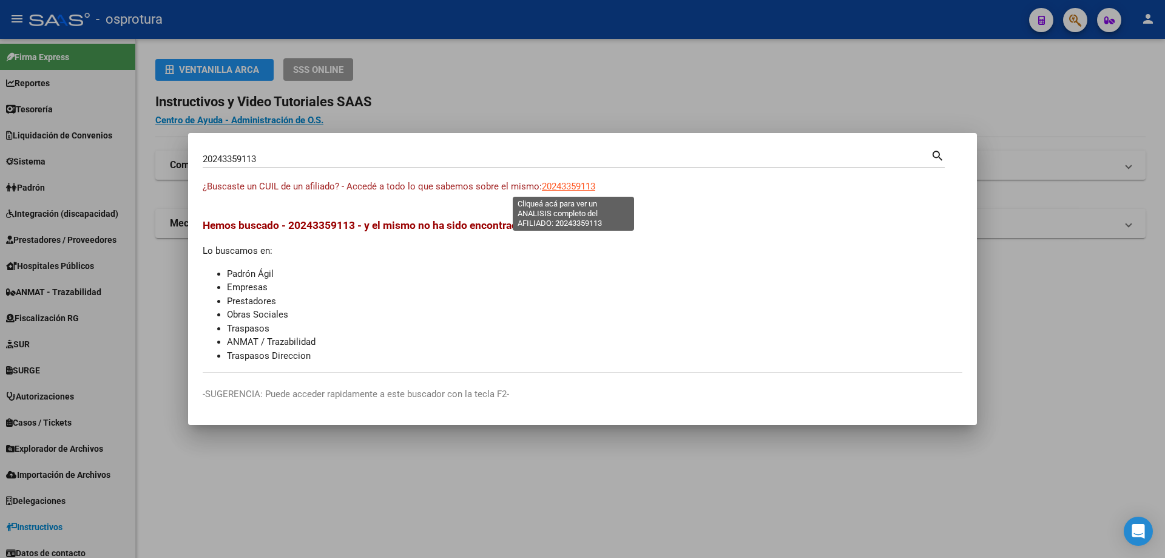
click at [567, 188] on span "20243359113" at bounding box center [568, 186] width 53 height 11
type textarea "20243359113"
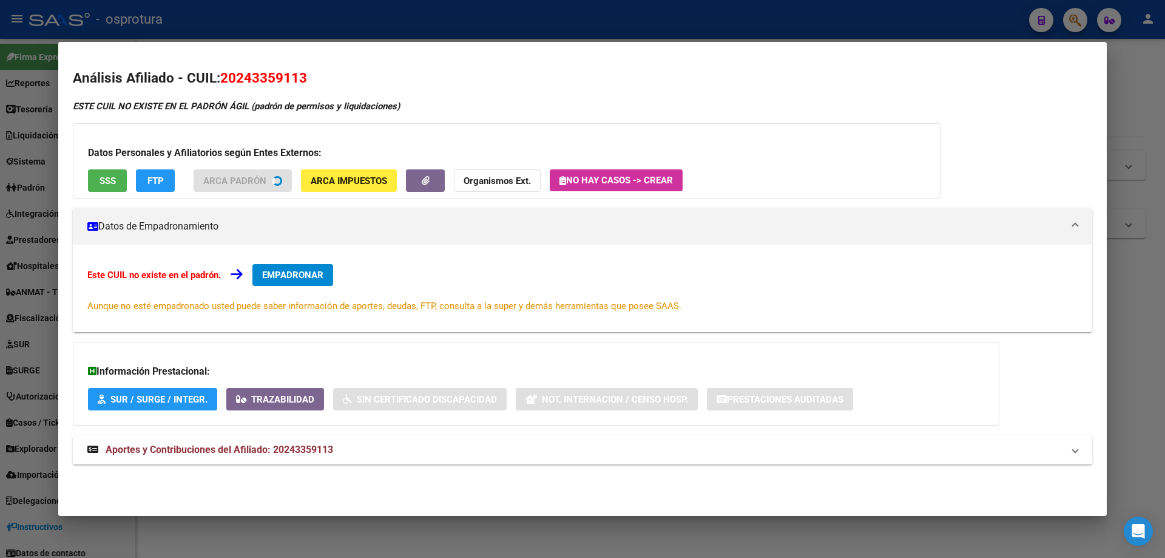
click at [98, 182] on button "SSS" at bounding box center [107, 180] width 39 height 22
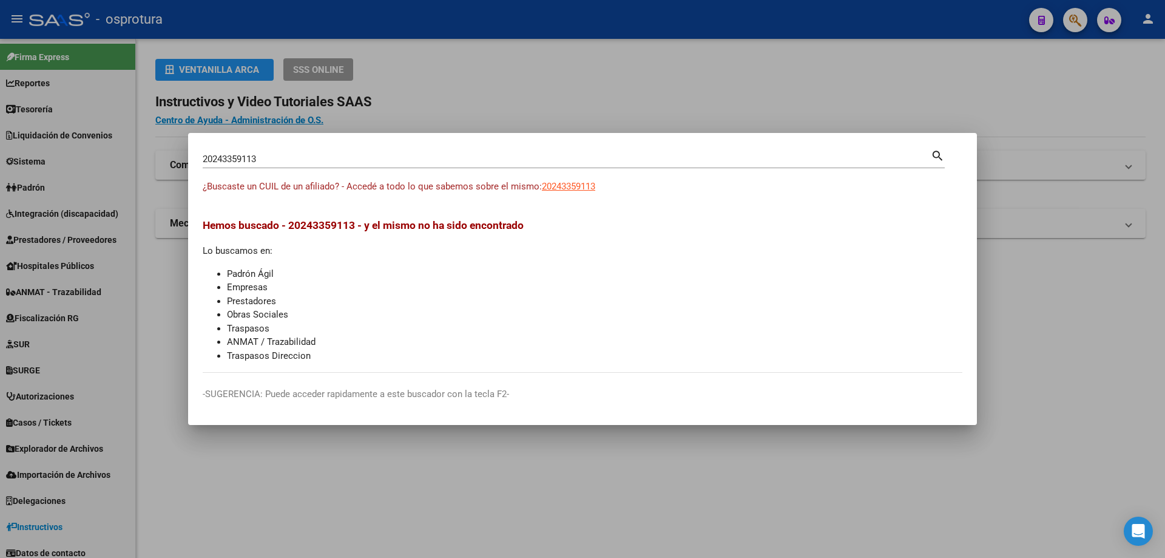
click at [381, 162] on input "20243359113" at bounding box center [567, 159] width 728 height 11
paste input "-24341375-4"
type input "20243413754"
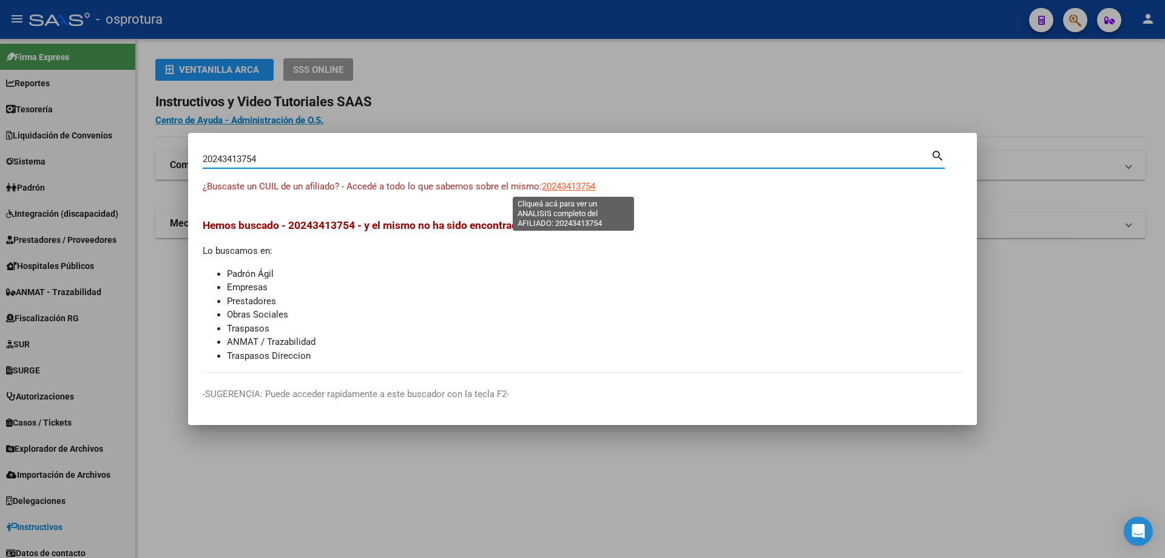
click at [581, 186] on span "20243413754" at bounding box center [568, 186] width 53 height 11
type textarea "20243413754"
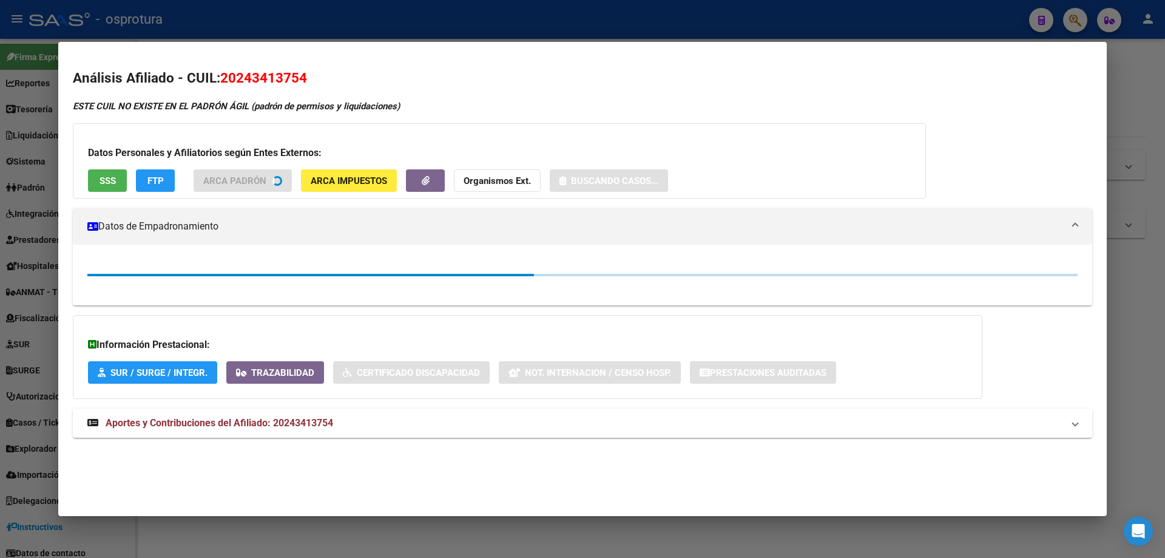
click at [108, 188] on button "SSS" at bounding box center [107, 180] width 39 height 22
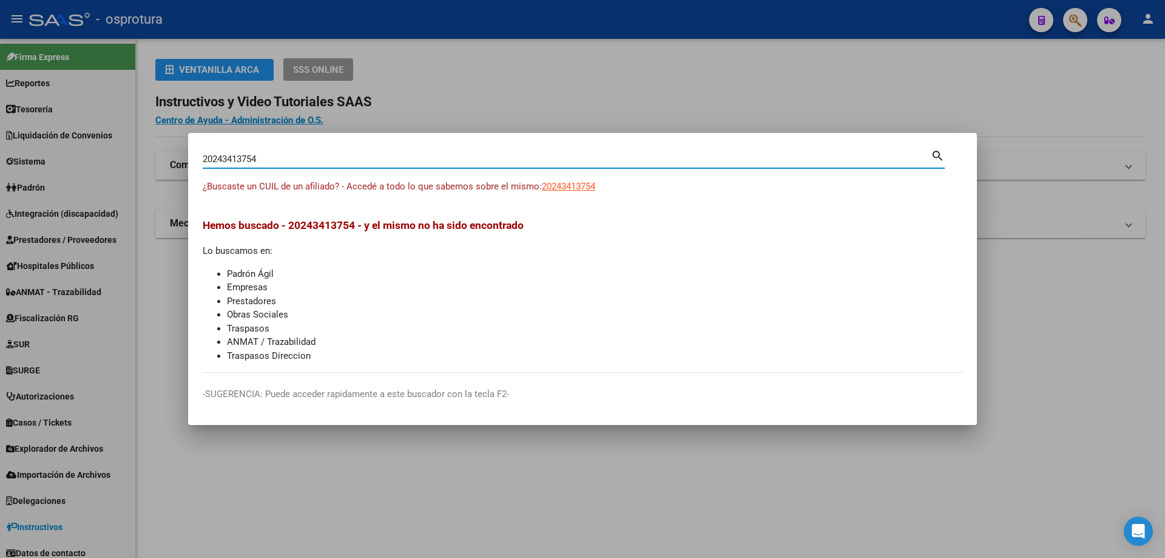
click at [402, 157] on input "20243413754" at bounding box center [567, 159] width 728 height 11
paste input "-24359773-1"
type input "20243597731"
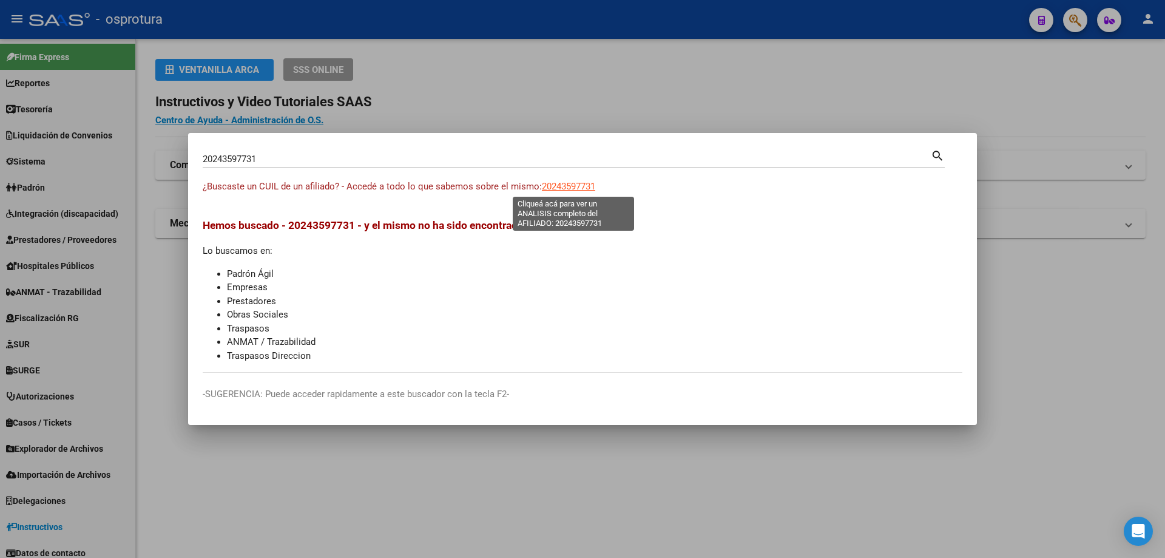
click at [572, 181] on span "20243597731" at bounding box center [568, 186] width 53 height 11
type textarea "20243597731"
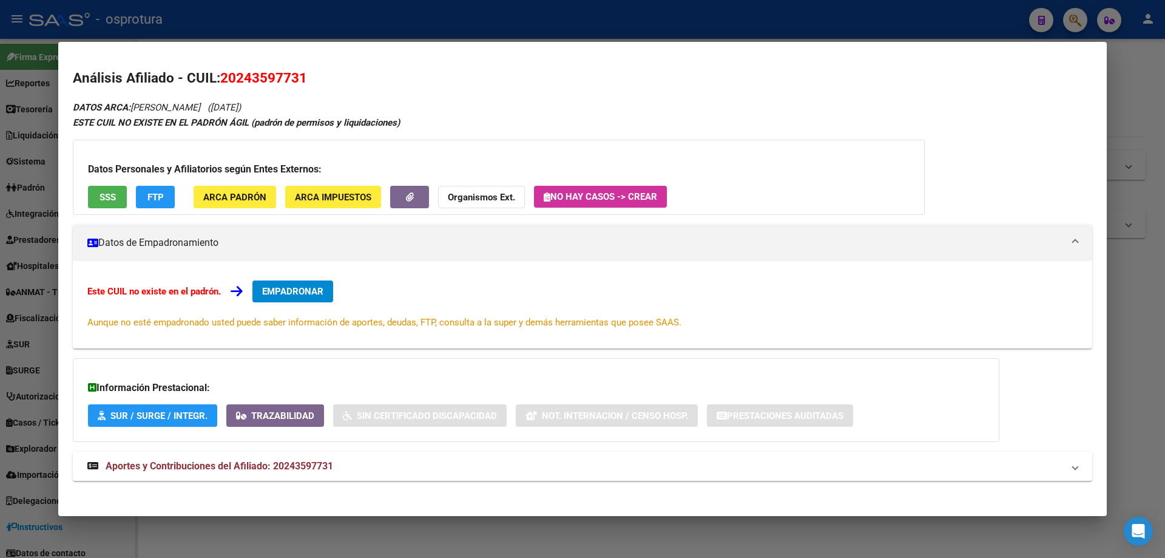
click at [101, 183] on div "Datos Personales y Afiliatorios según Entes Externos: SSS FTP ARCA Padrón ARCA …" at bounding box center [499, 177] width 852 height 75
click at [106, 195] on span "SSS" at bounding box center [108, 197] width 16 height 11
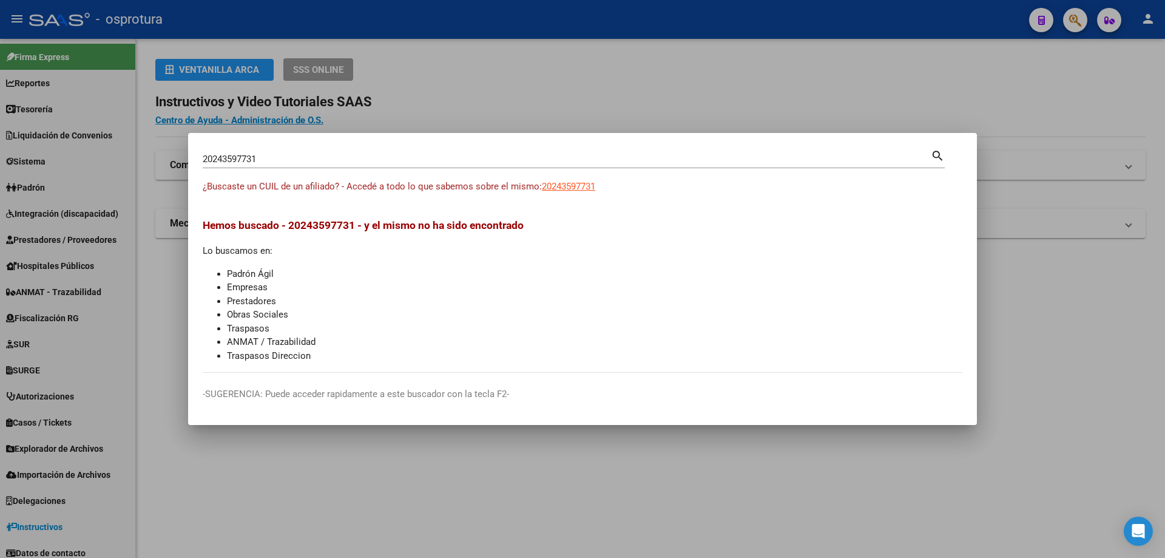
click at [474, 159] on input "20243597731" at bounding box center [567, 159] width 728 height 11
click at [356, 162] on input "20243597731" at bounding box center [567, 159] width 728 height 11
paste input "-24458634-2"
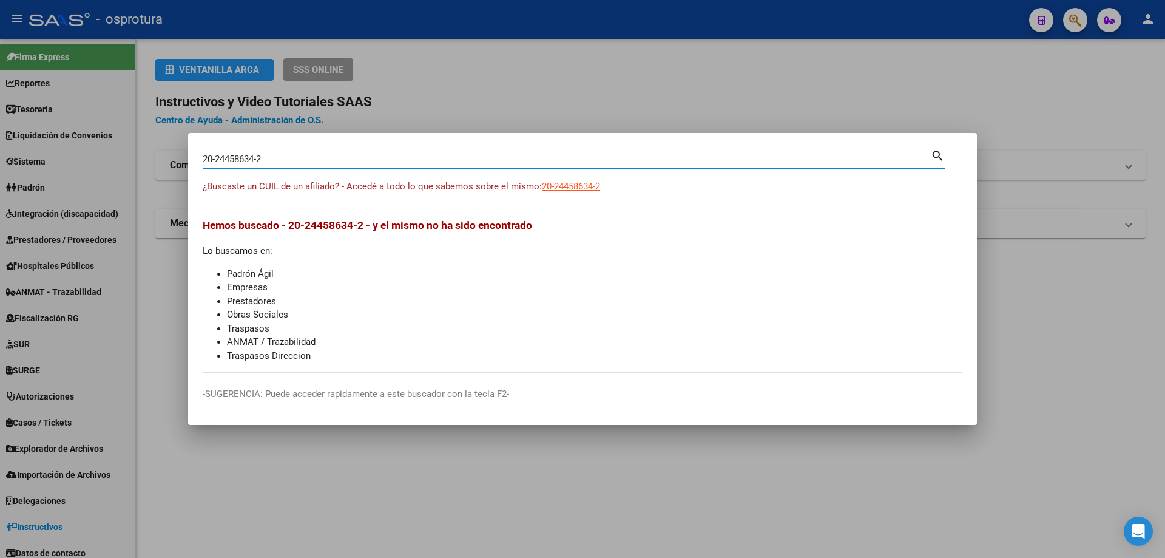
type input "20244586342"
click at [577, 185] on span "20244586342" at bounding box center [568, 186] width 53 height 11
type textarea "20244586342"
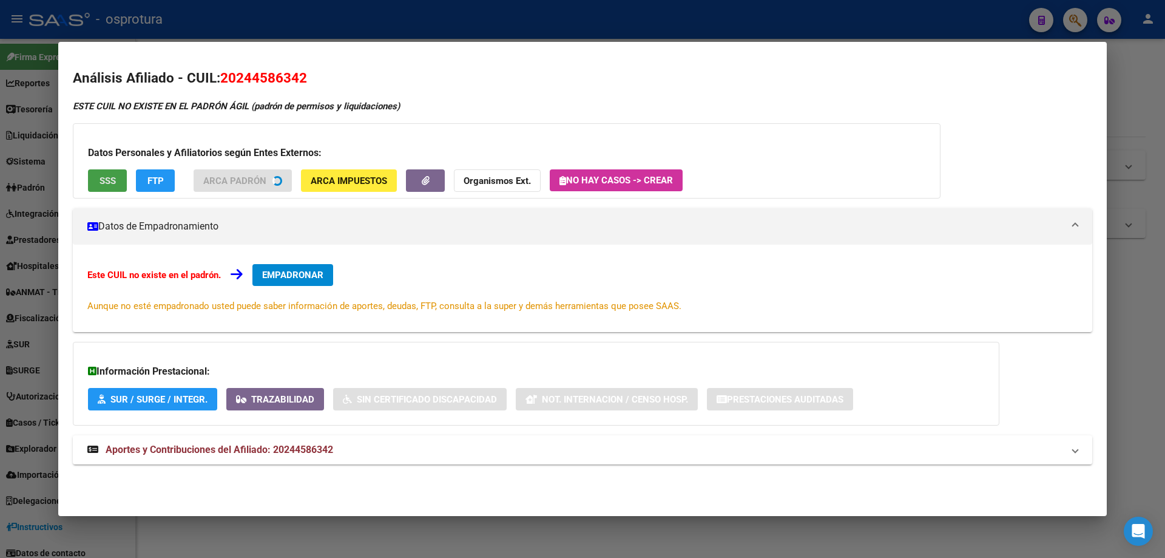
click at [109, 188] on button "SSS" at bounding box center [107, 180] width 39 height 22
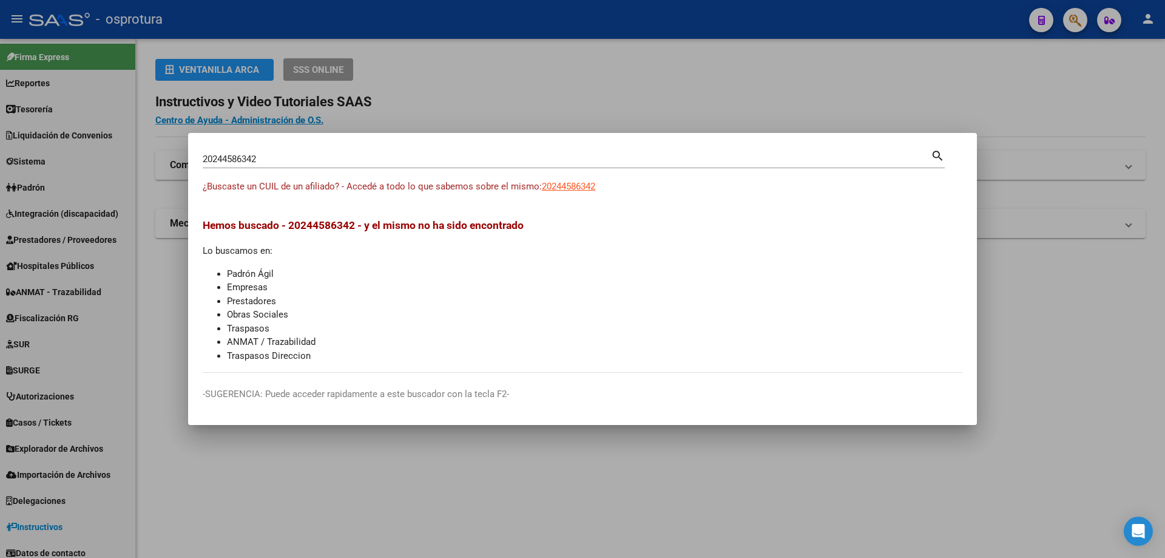
click at [351, 157] on input "20244586342" at bounding box center [567, 159] width 728 height 11
paste input "-24461258-0"
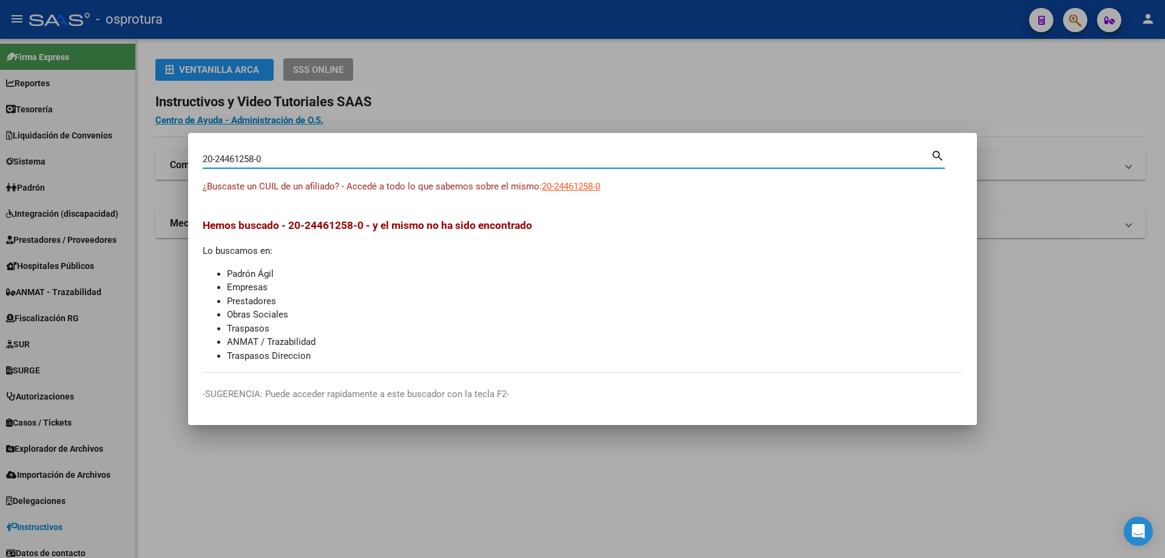
type input "20244612580"
click at [577, 184] on span "20244612580" at bounding box center [568, 186] width 53 height 11
type textarea "20244612580"
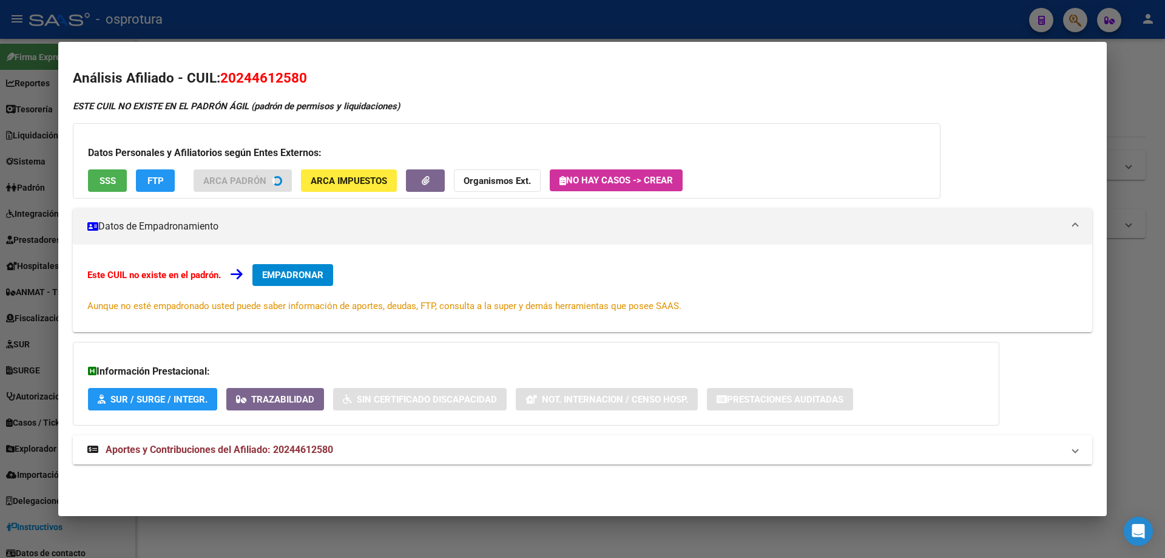
click at [111, 188] on button "SSS" at bounding box center [107, 180] width 39 height 22
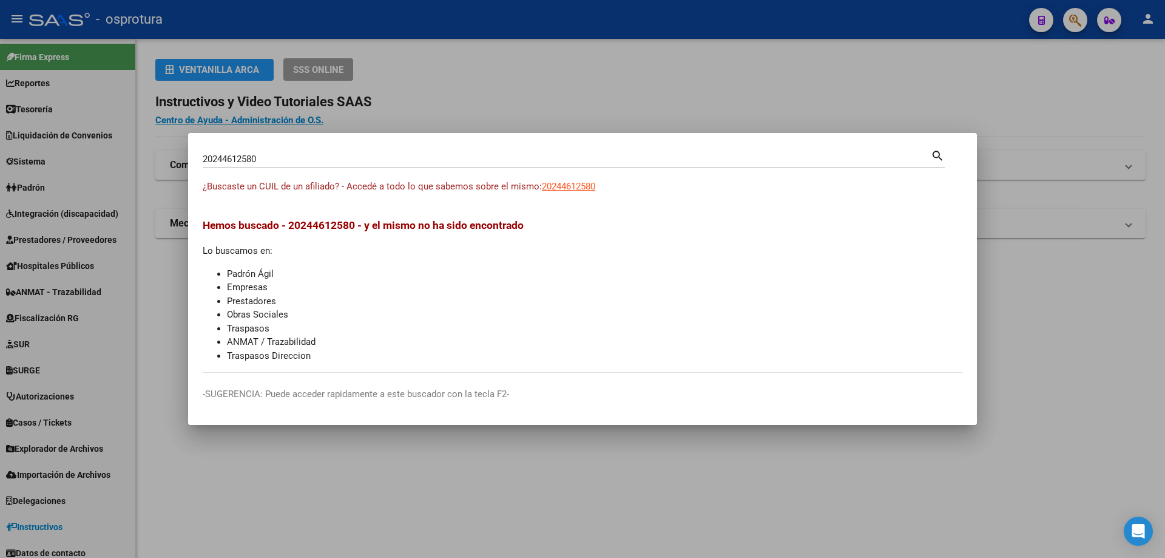
click at [442, 162] on input "20244612580" at bounding box center [567, 159] width 728 height 11
paste input "-24464082-7"
type input "20244640827"
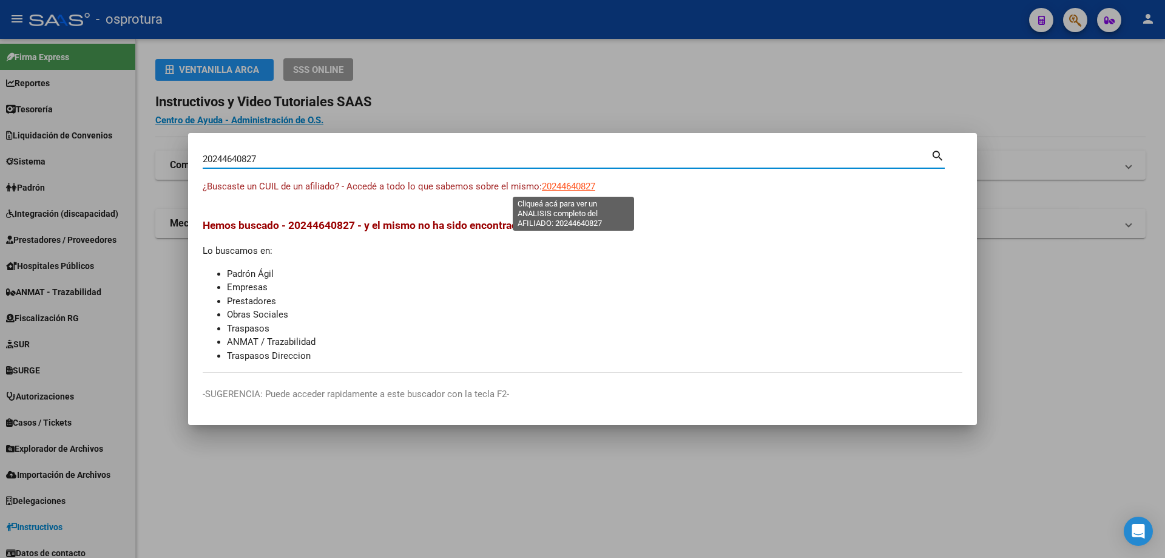
click at [564, 185] on span "20244640827" at bounding box center [568, 186] width 53 height 11
type textarea "20244640827"
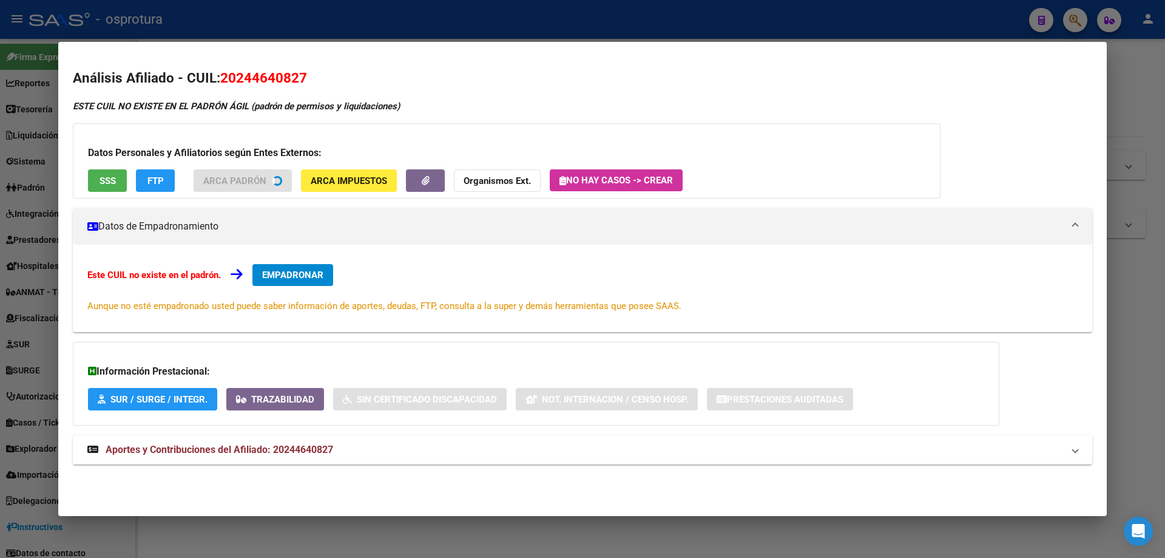
click at [110, 183] on span "SSS" at bounding box center [108, 180] width 16 height 11
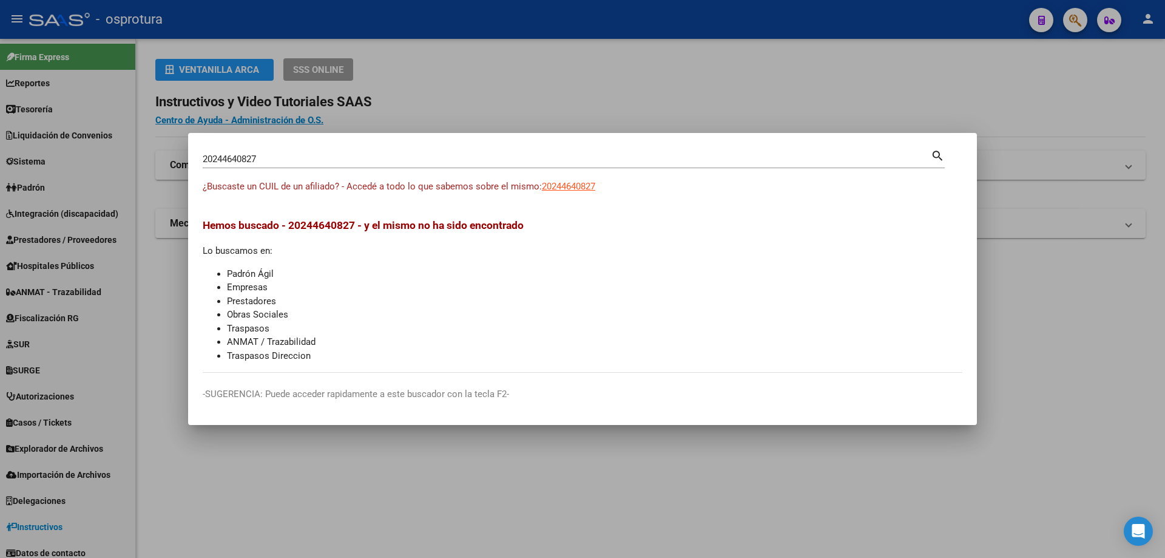
click at [342, 165] on div "20244640827 Buscar (apellido, dni, [PERSON_NAME], [PERSON_NAME], cuit, obra soc…" at bounding box center [567, 159] width 728 height 18
click at [343, 159] on input "20244640827" at bounding box center [567, 159] width 728 height 11
paste input "-24464205-6"
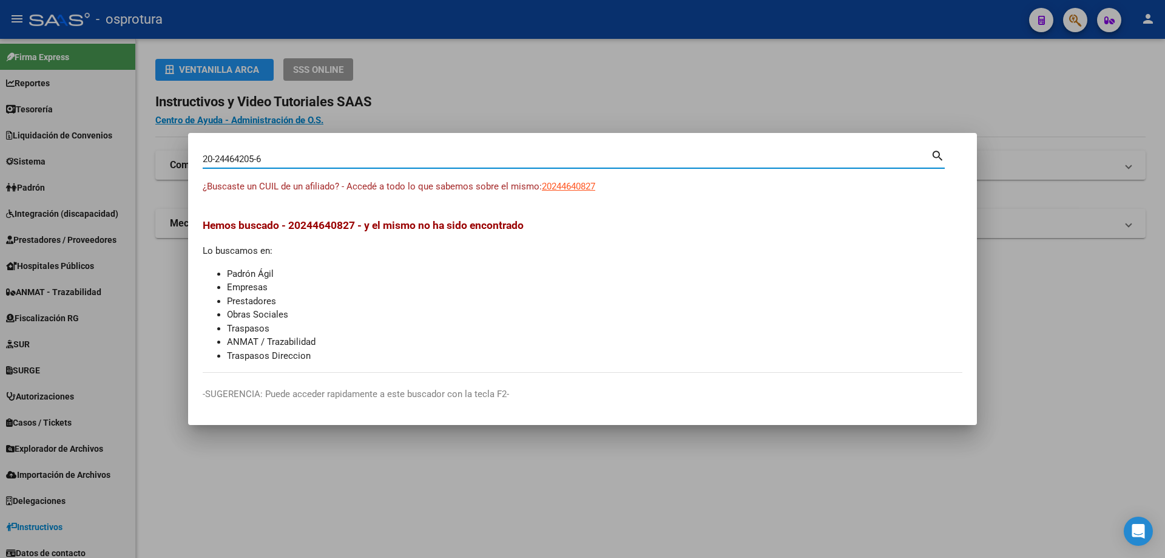
type input "20244642056"
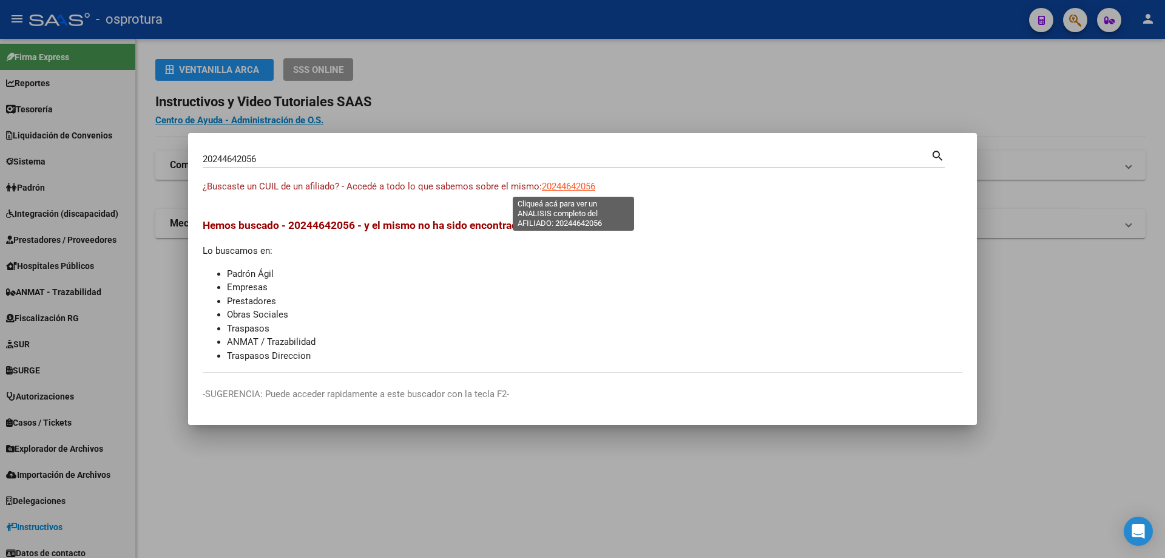
click at [571, 191] on span "20244642056" at bounding box center [568, 186] width 53 height 11
type textarea "20244642056"
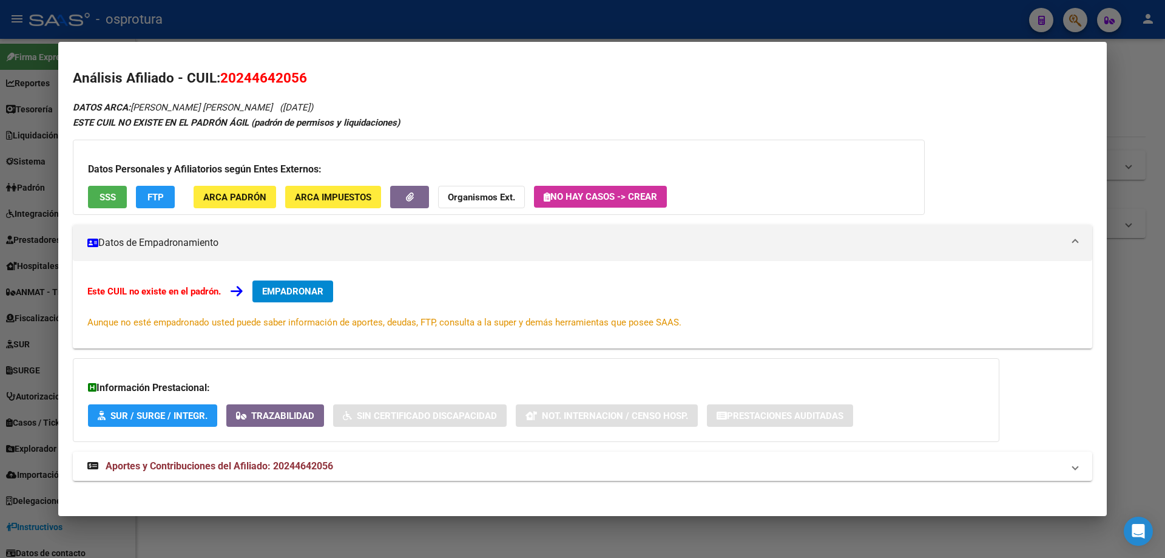
click at [106, 183] on div "Datos Personales y Afiliatorios según Entes Externos: SSS FTP ARCA Padrón ARCA …" at bounding box center [499, 177] width 852 height 75
click at [107, 194] on span "SSS" at bounding box center [108, 197] width 16 height 11
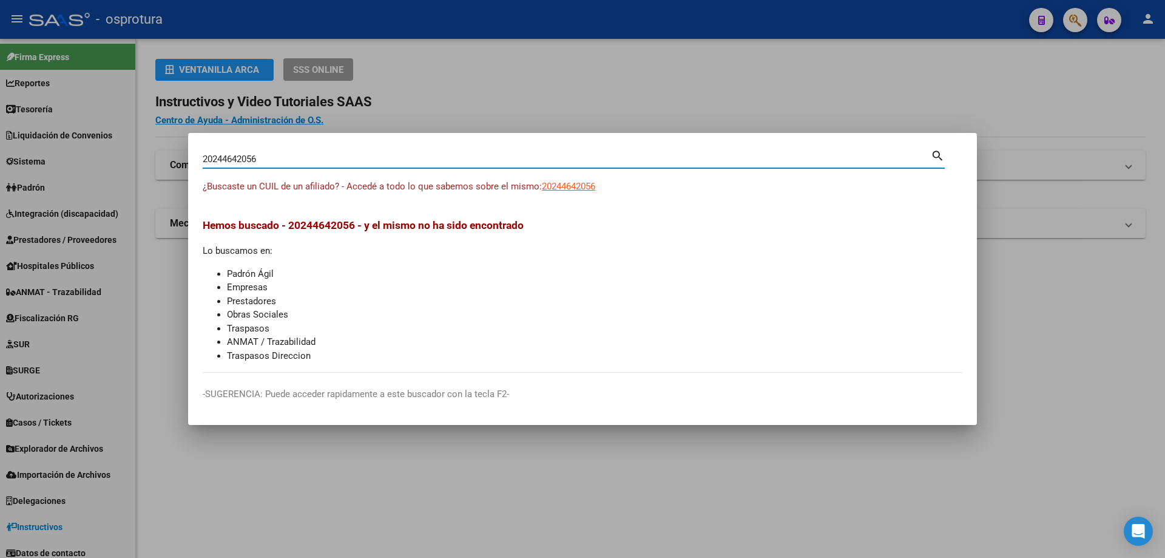
click at [401, 159] on input "20244642056" at bounding box center [567, 159] width 728 height 11
paste input "-24468802-1"
type input "20244688021"
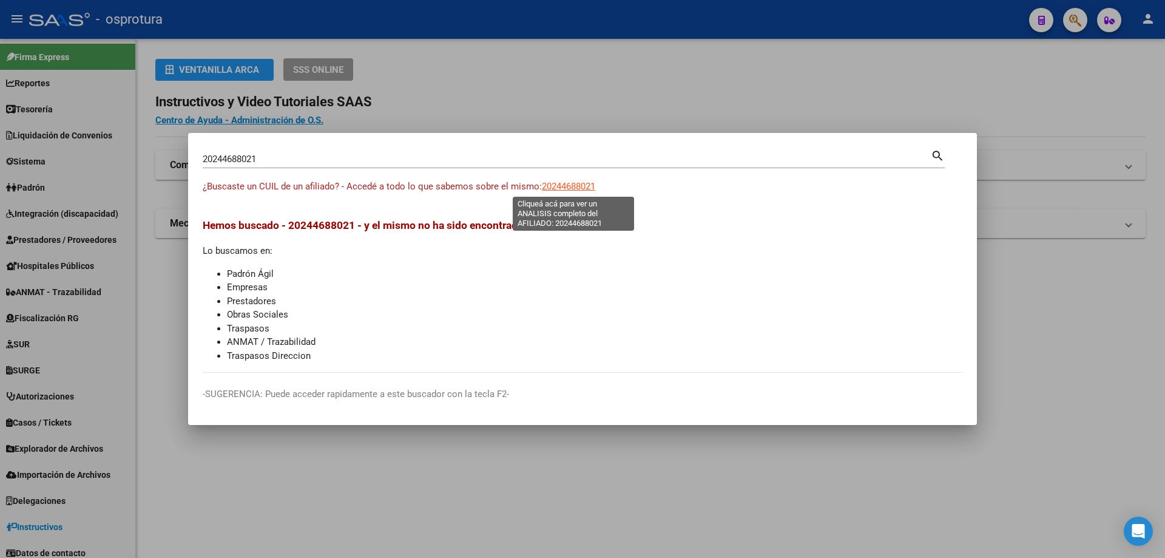
click at [567, 183] on span "20244688021" at bounding box center [568, 186] width 53 height 11
type textarea "20244688021"
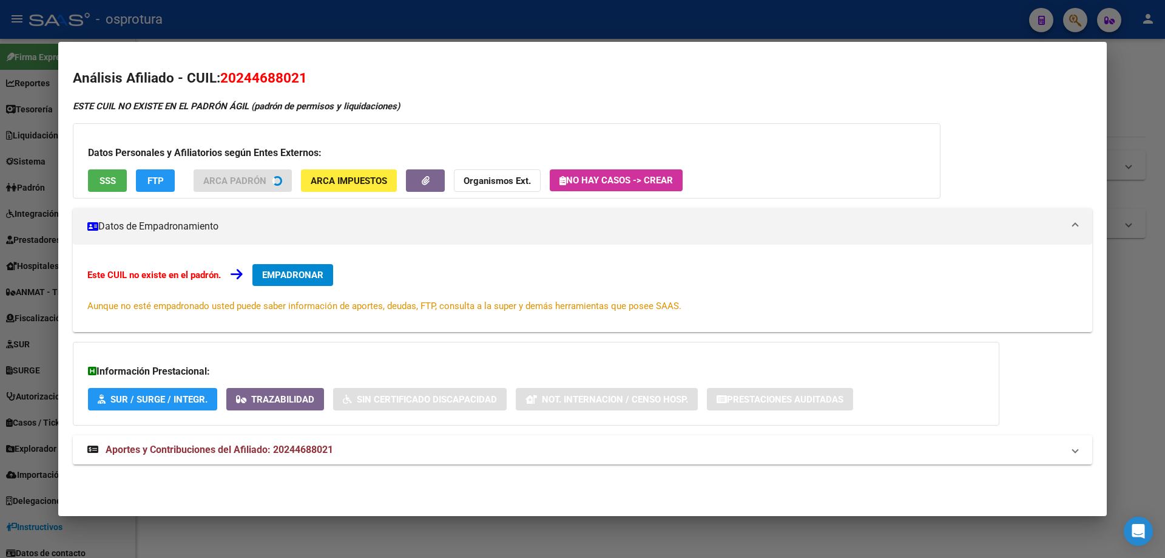
click at [101, 180] on div "Datos Personales y Afiliatorios según Entes Externos: SSS FTP ARCA Padrón ARCA …" at bounding box center [507, 160] width 868 height 75
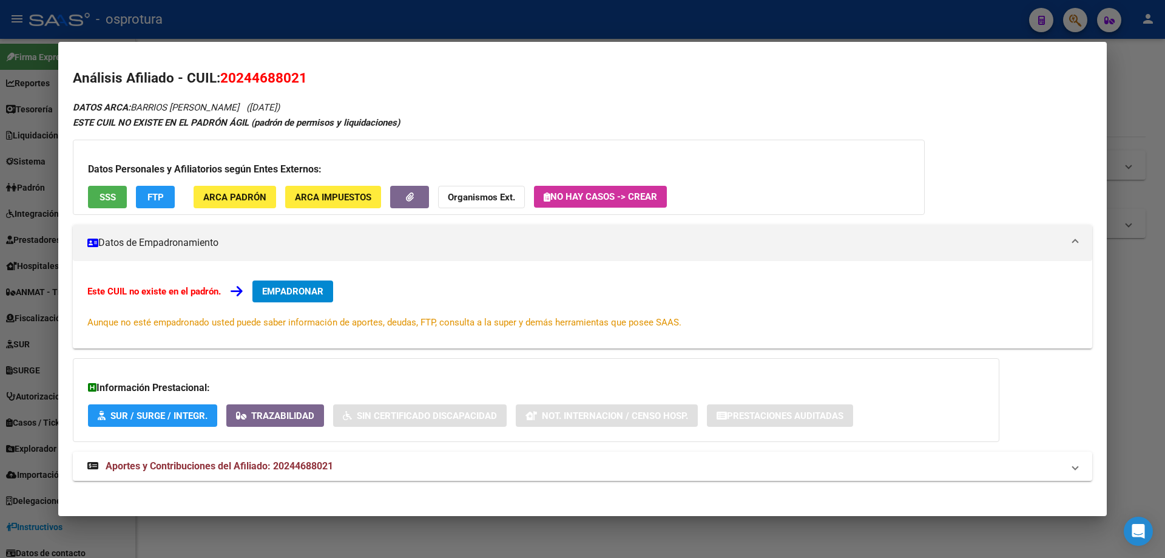
click at [108, 198] on span "SSS" at bounding box center [108, 197] width 16 height 11
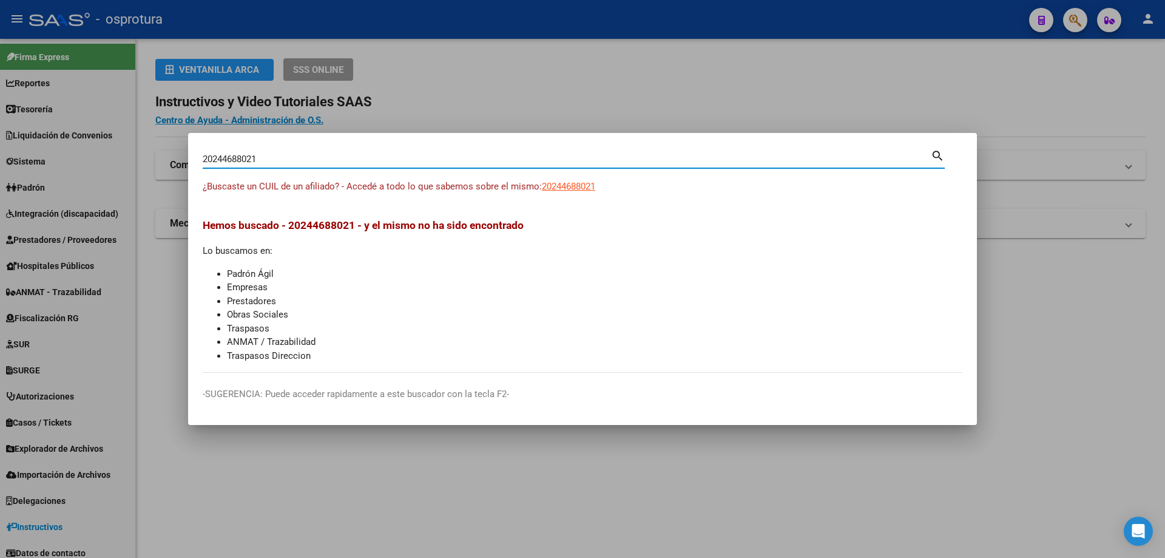
click at [362, 161] on input "20244688021" at bounding box center [567, 159] width 728 height 11
paste input "-24480551-6"
type input "20244805516"
click at [559, 188] on span "20244805516" at bounding box center [568, 186] width 53 height 11
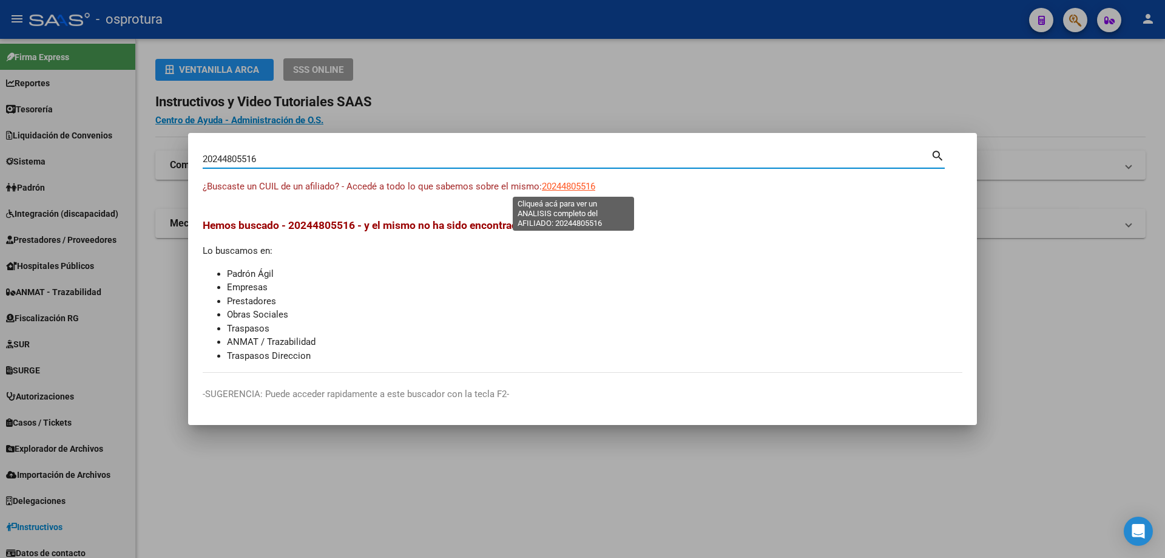
type textarea "20244805516"
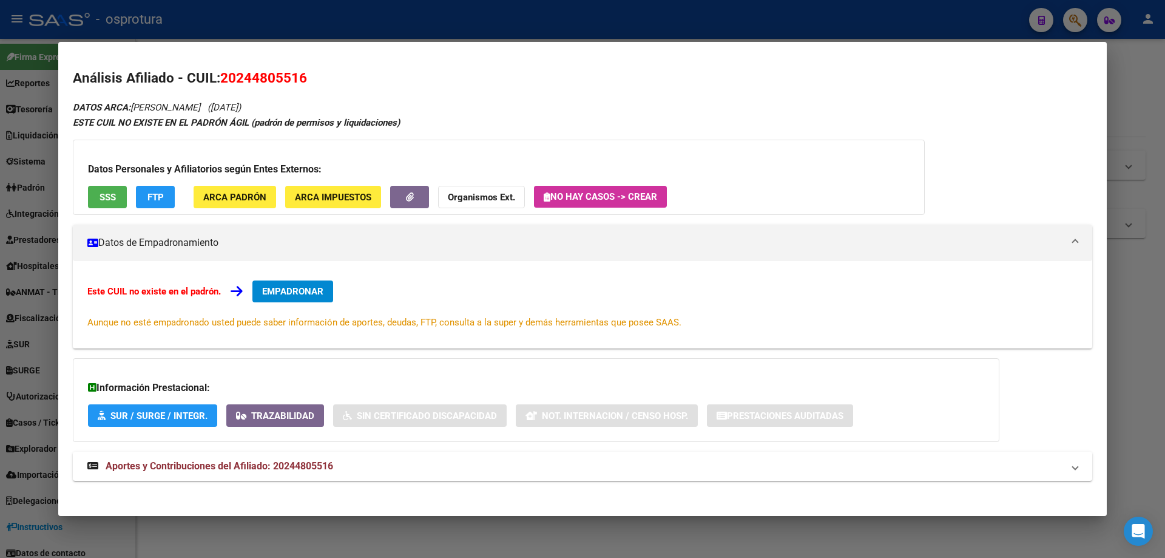
click at [109, 198] on span "SSS" at bounding box center [108, 197] width 16 height 11
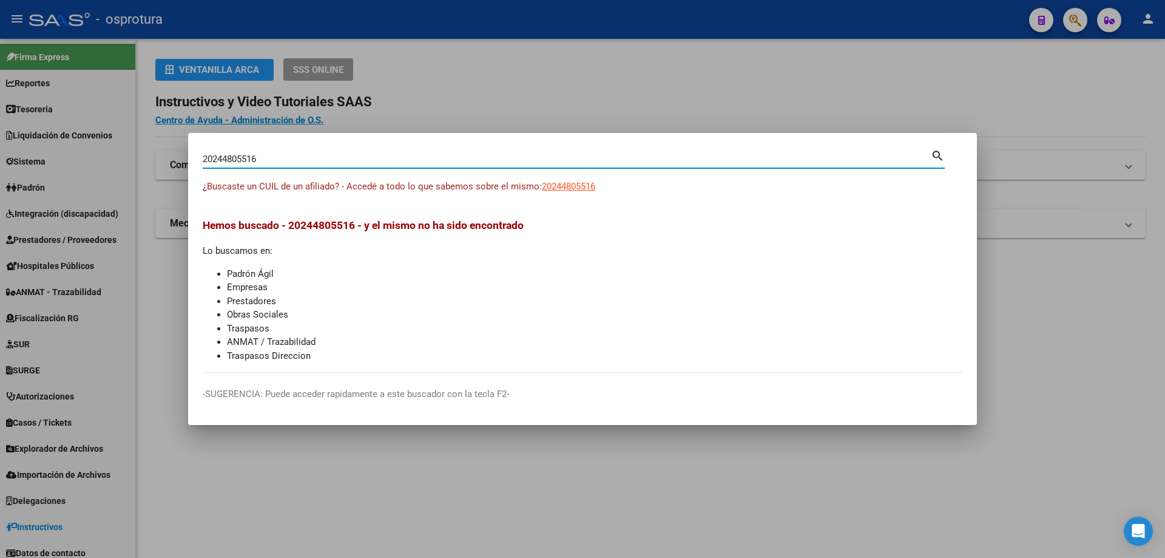
click at [433, 158] on input "20244805516" at bounding box center [567, 159] width 728 height 11
paste input "-24491541-9"
type input "20244915419"
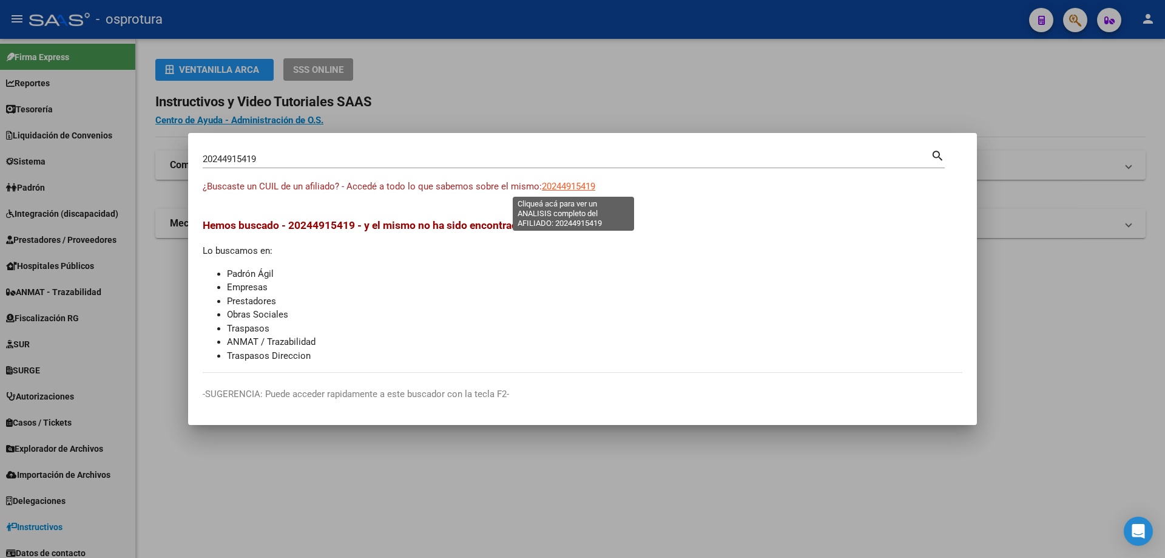
click at [569, 181] on span "20244915419" at bounding box center [568, 186] width 53 height 11
type textarea "20244915419"
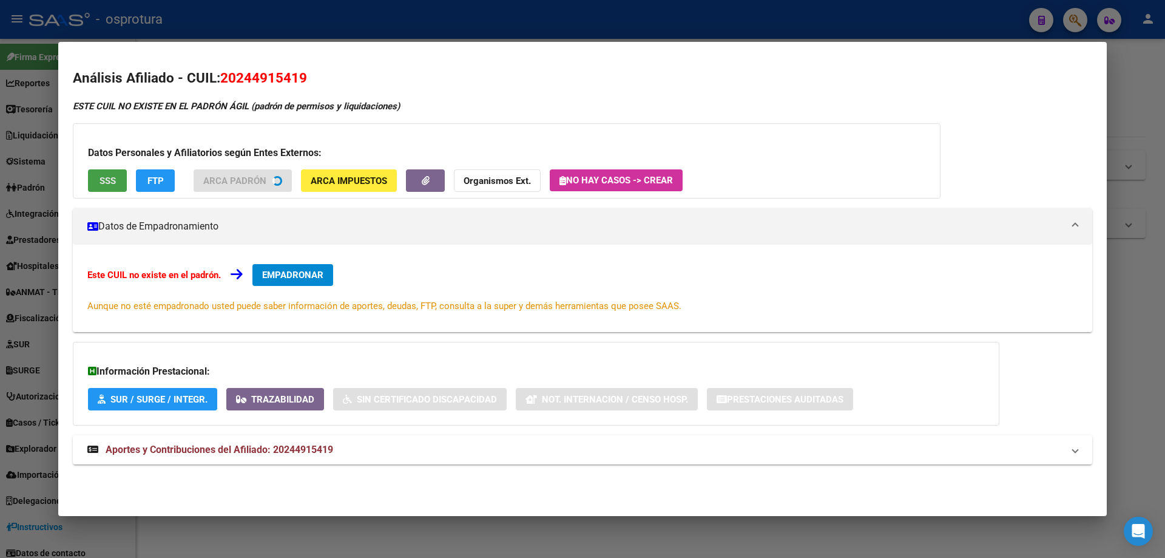
click at [104, 178] on span "SSS" at bounding box center [108, 180] width 16 height 11
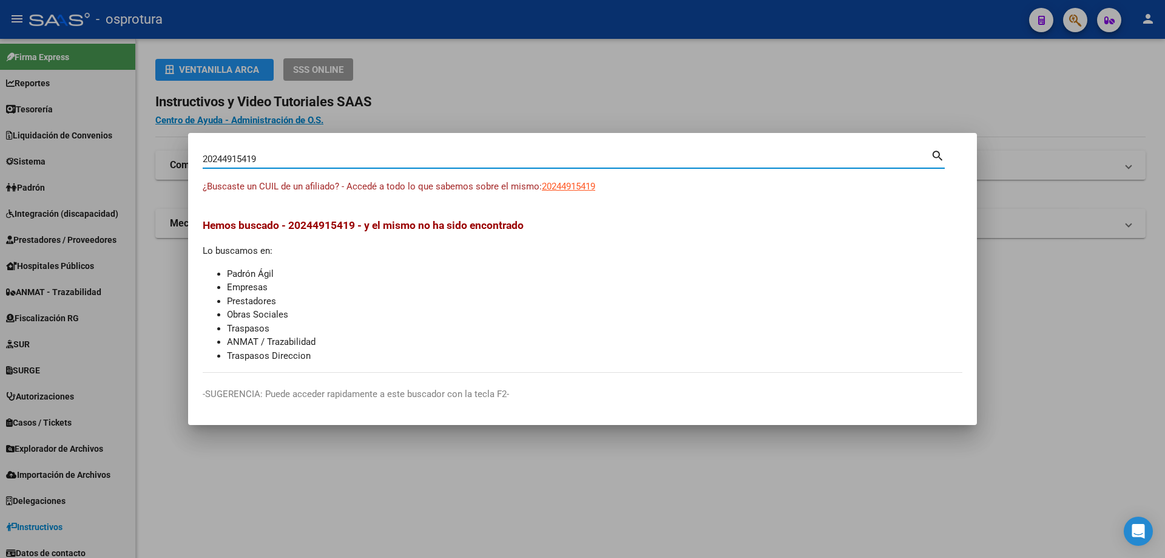
click at [341, 156] on input "20244915419" at bounding box center [567, 159] width 728 height 11
paste input "-24516862-5"
type input "20245168625"
click at [574, 182] on span "20245168625" at bounding box center [568, 186] width 53 height 11
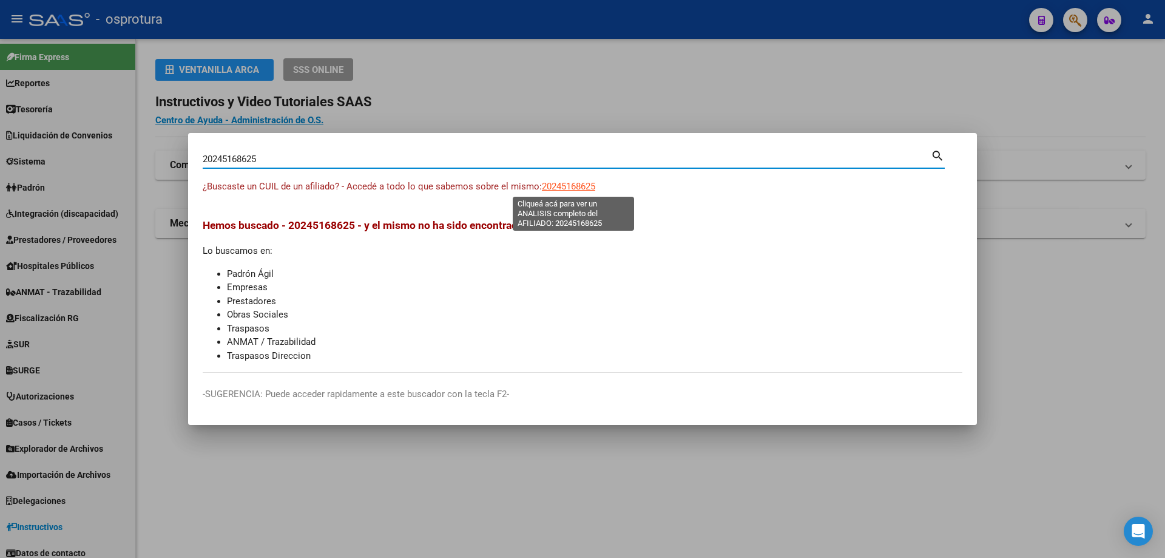
type textarea "20245168625"
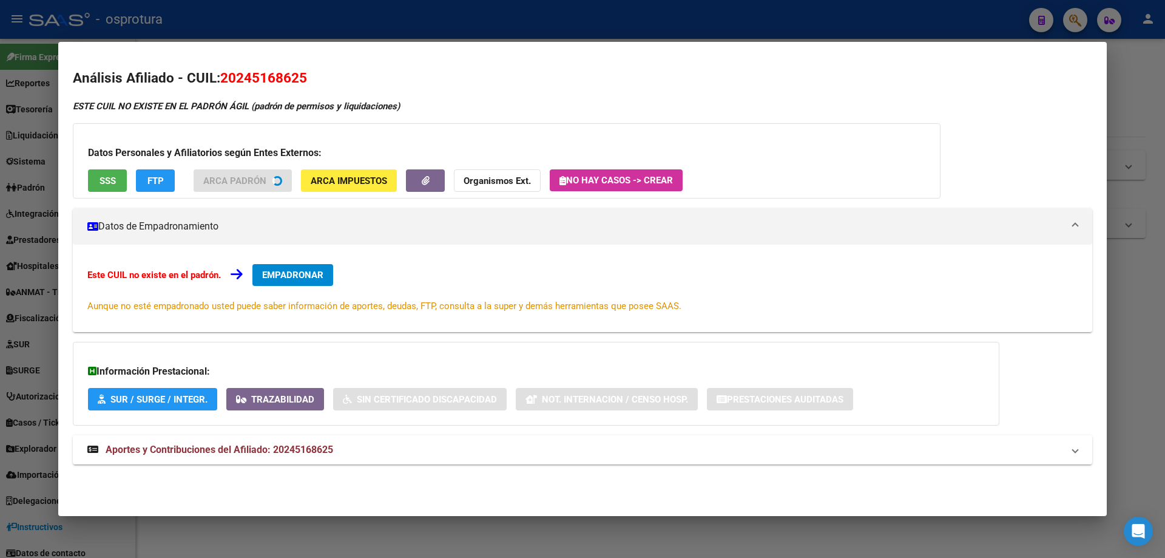
click at [100, 187] on button "SSS" at bounding box center [107, 180] width 39 height 22
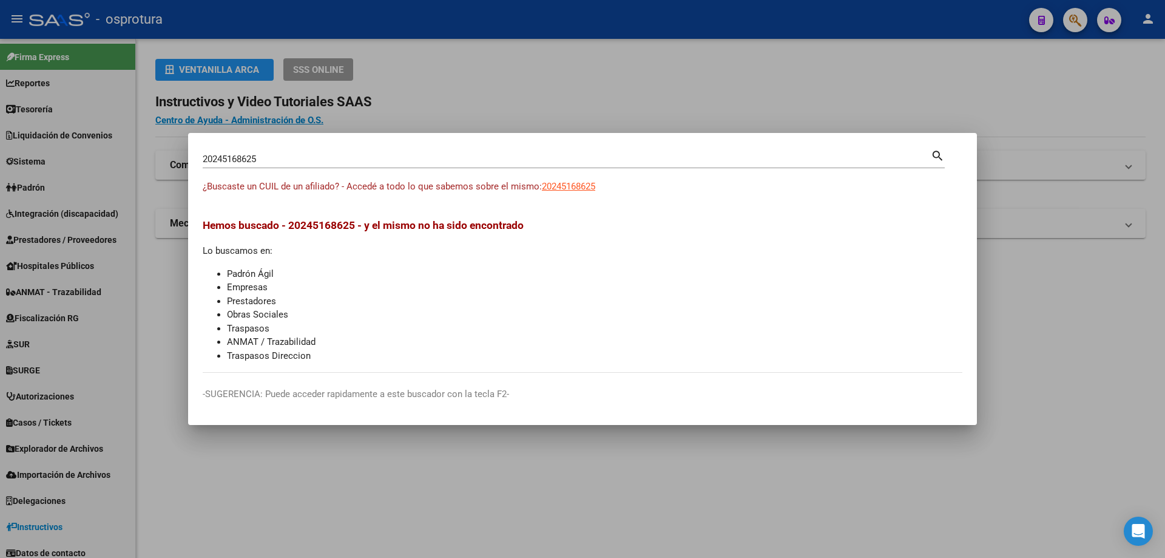
click at [440, 158] on input "20245168625" at bounding box center [567, 159] width 728 height 11
paste input "-24524005-9"
type input "20245240059"
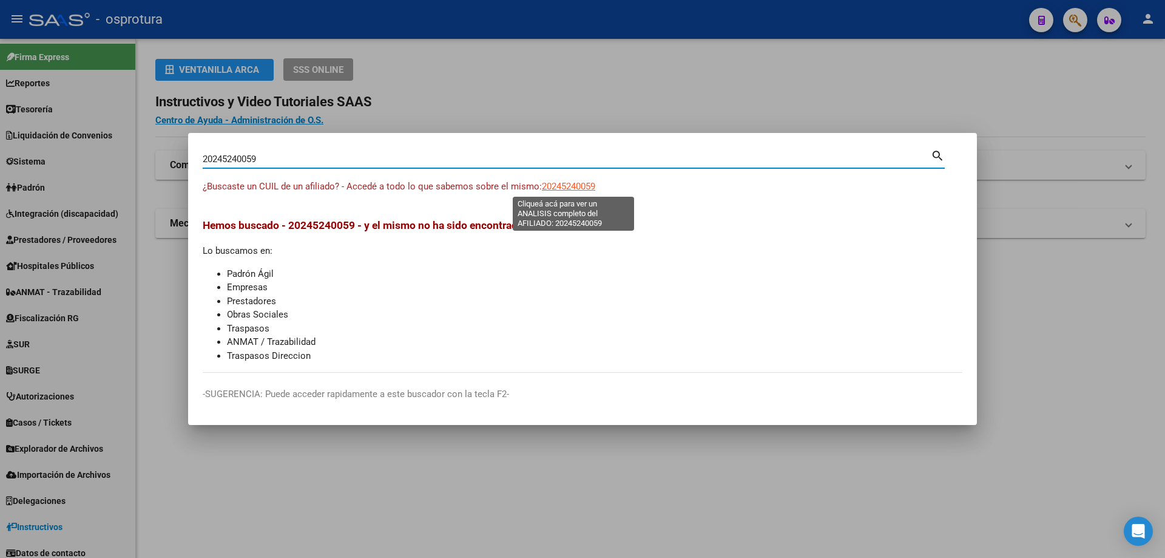
click at [562, 184] on span "20245240059" at bounding box center [568, 186] width 53 height 11
type textarea "20245240059"
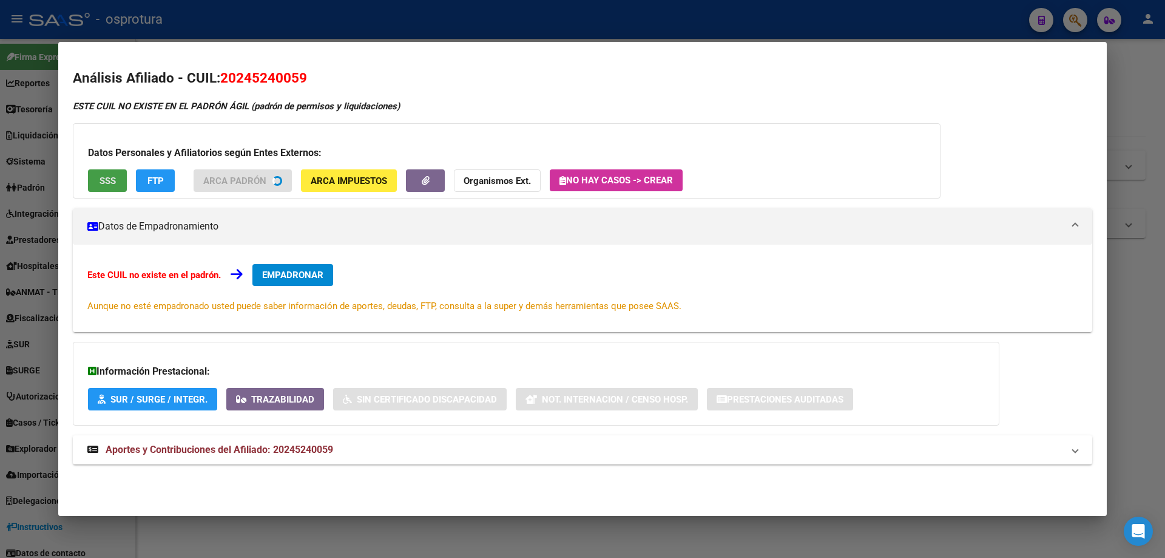
click at [107, 181] on span "SSS" at bounding box center [108, 180] width 16 height 11
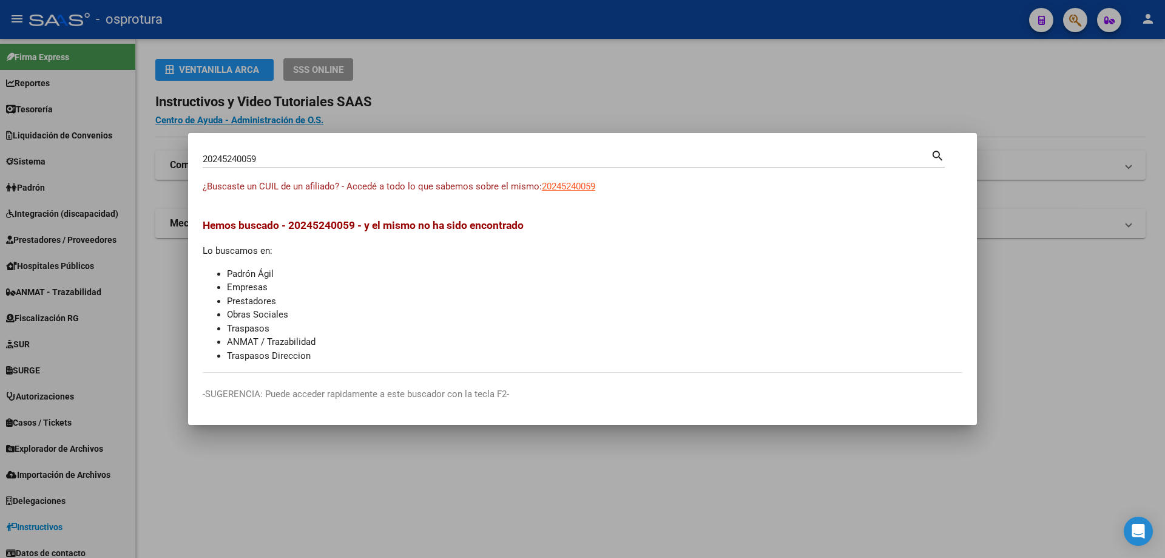
click at [317, 163] on input "20245240059" at bounding box center [567, 159] width 728 height 11
paste input "-24524700-2"
type input "20245247002"
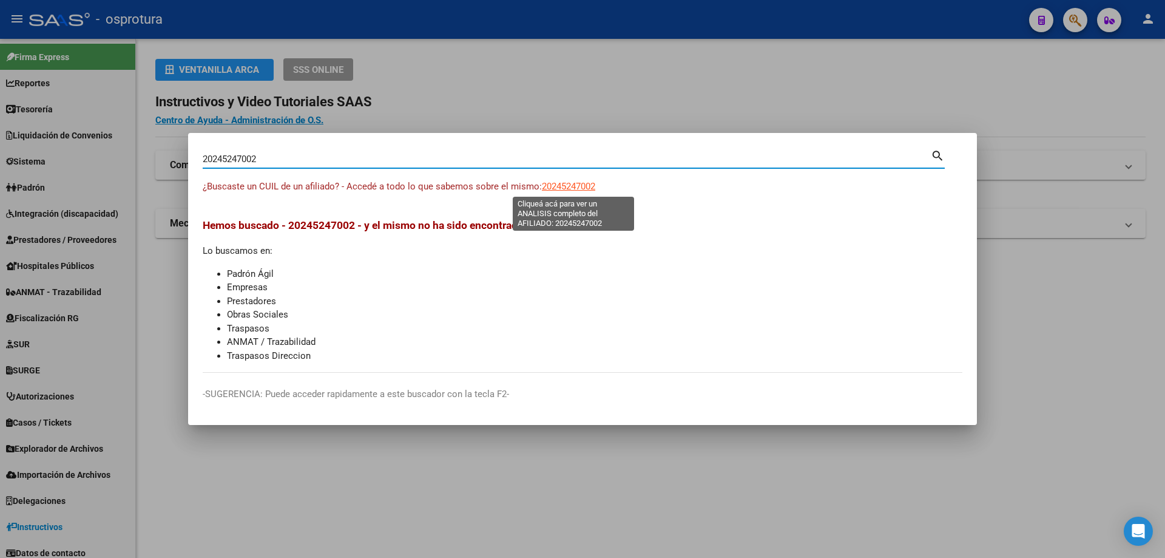
click at [562, 183] on span "20245247002" at bounding box center [568, 186] width 53 height 11
type textarea "20245247002"
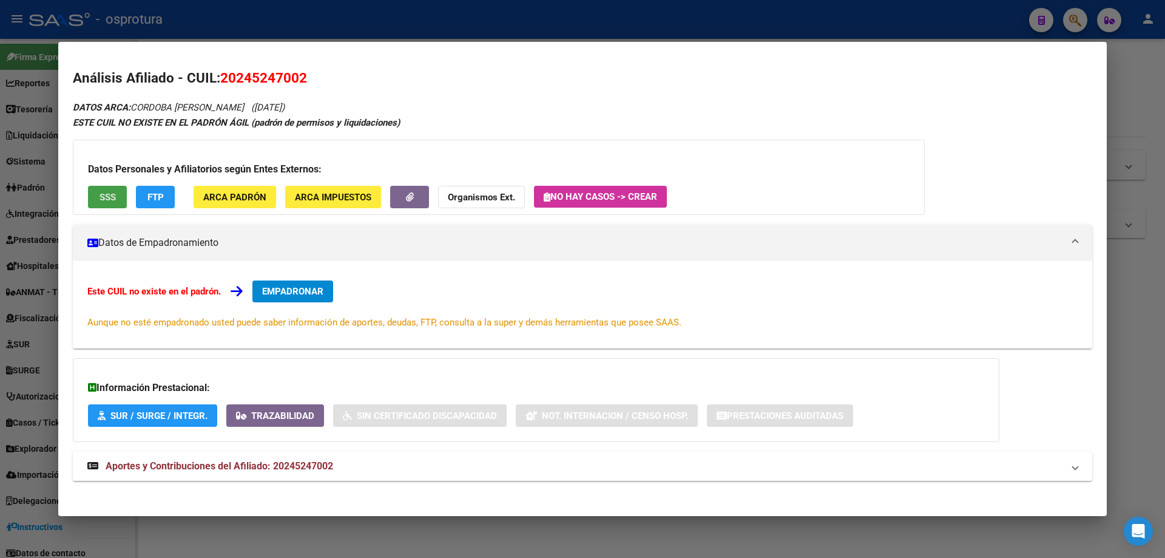
click at [109, 186] on button "SSS" at bounding box center [107, 197] width 39 height 22
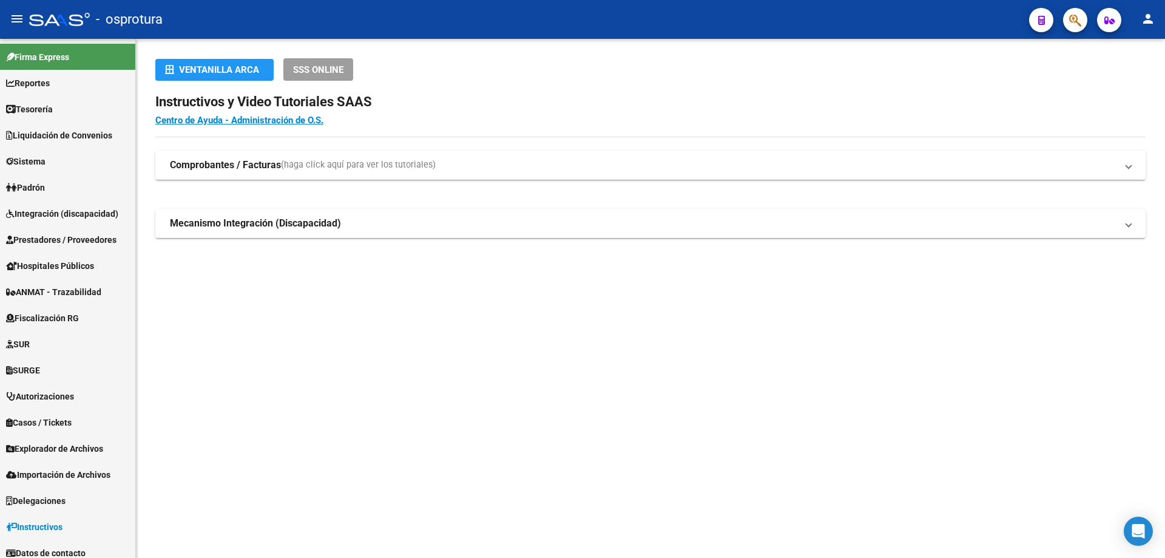
click at [1066, 24] on button "button" at bounding box center [1075, 20] width 24 height 24
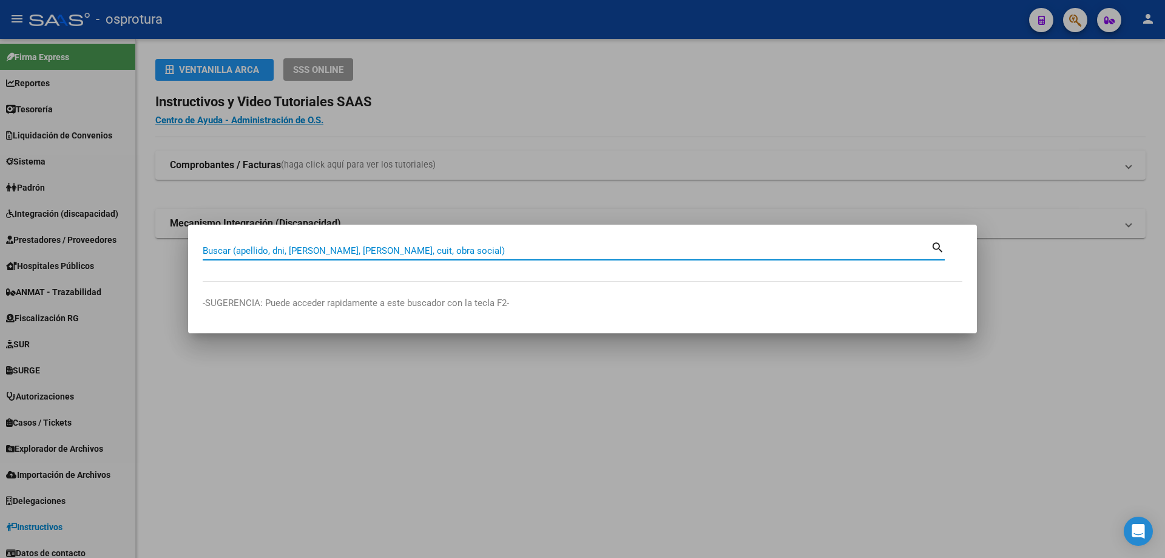
click at [394, 256] on input "Buscar (apellido, dni, [PERSON_NAME], [PERSON_NAME], cuit, obra social)" at bounding box center [567, 250] width 728 height 11
paste input "20-24563434-0"
type input "20245634340"
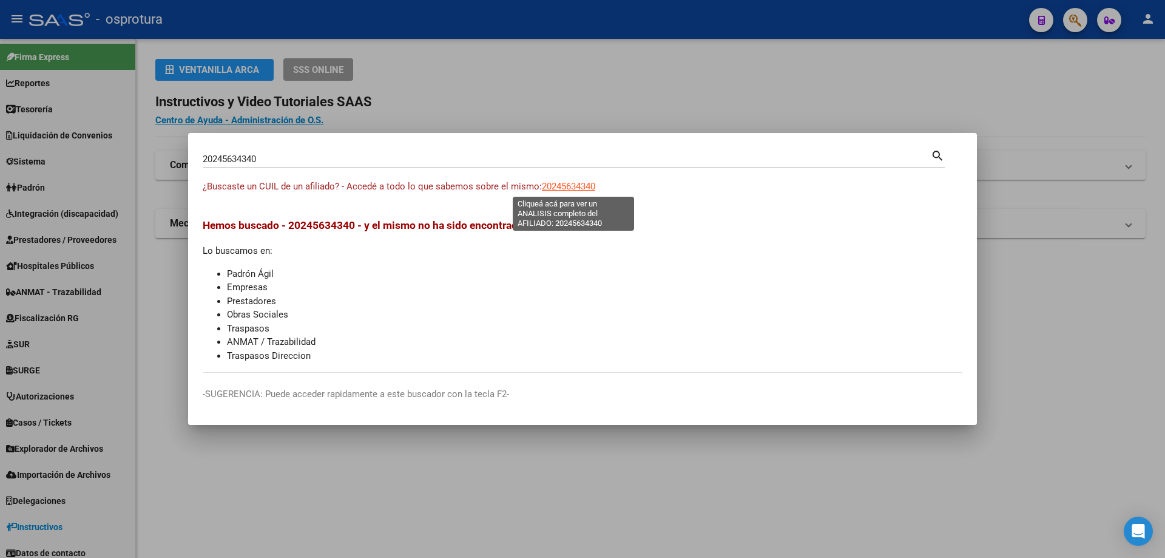
click at [575, 186] on span "20245634340" at bounding box center [568, 186] width 53 height 11
type textarea "20245634340"
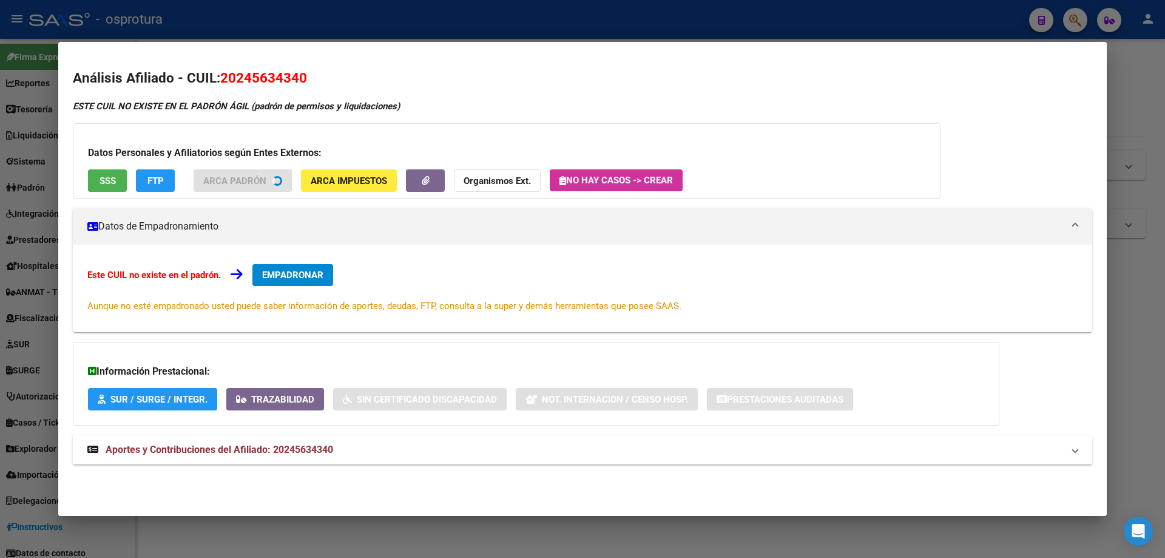
click at [104, 185] on div "Datos Personales y Afiliatorios según Entes Externos: SSS FTP ARCA Padrón ARCA …" at bounding box center [507, 160] width 868 height 75
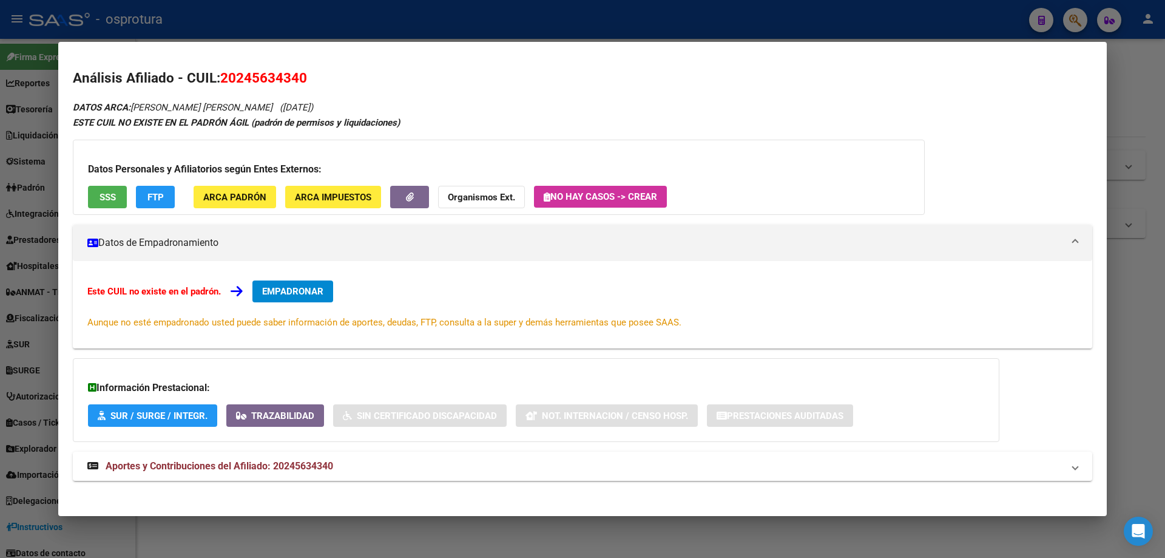
click at [101, 198] on span "SSS" at bounding box center [108, 197] width 16 height 11
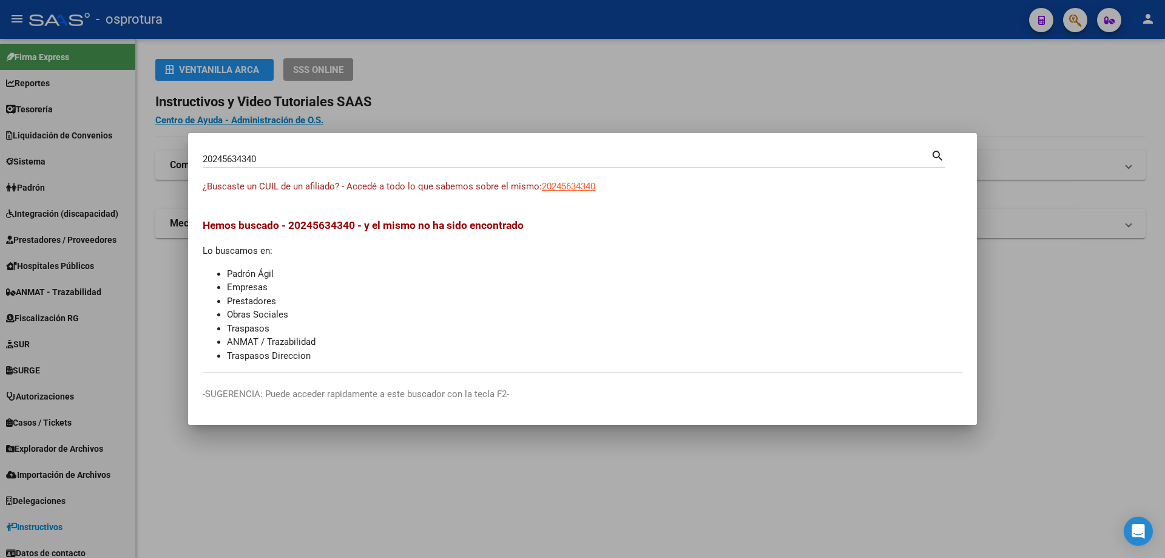
click at [441, 164] on input "20245634340" at bounding box center [567, 159] width 728 height 11
paste input "-24587964-5"
type input "20245879645"
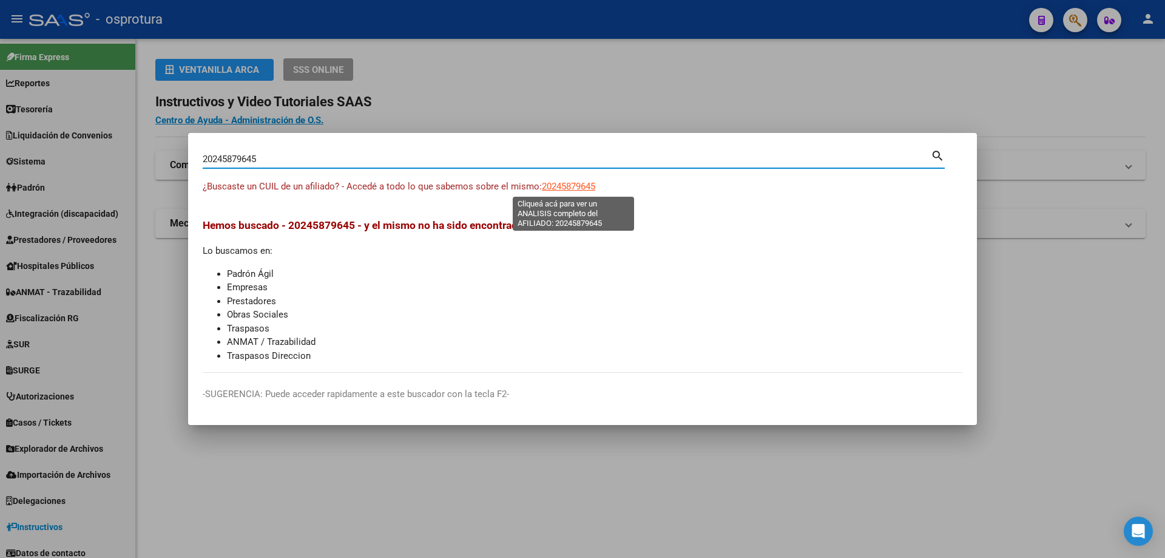
click at [562, 183] on span "20245879645" at bounding box center [568, 186] width 53 height 11
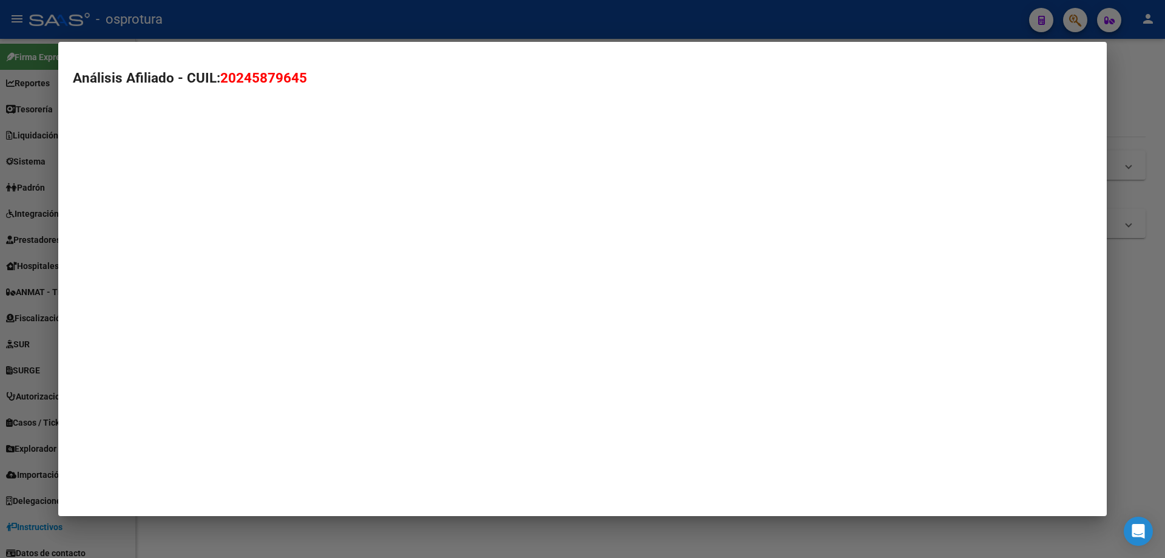
type textarea "20245879645"
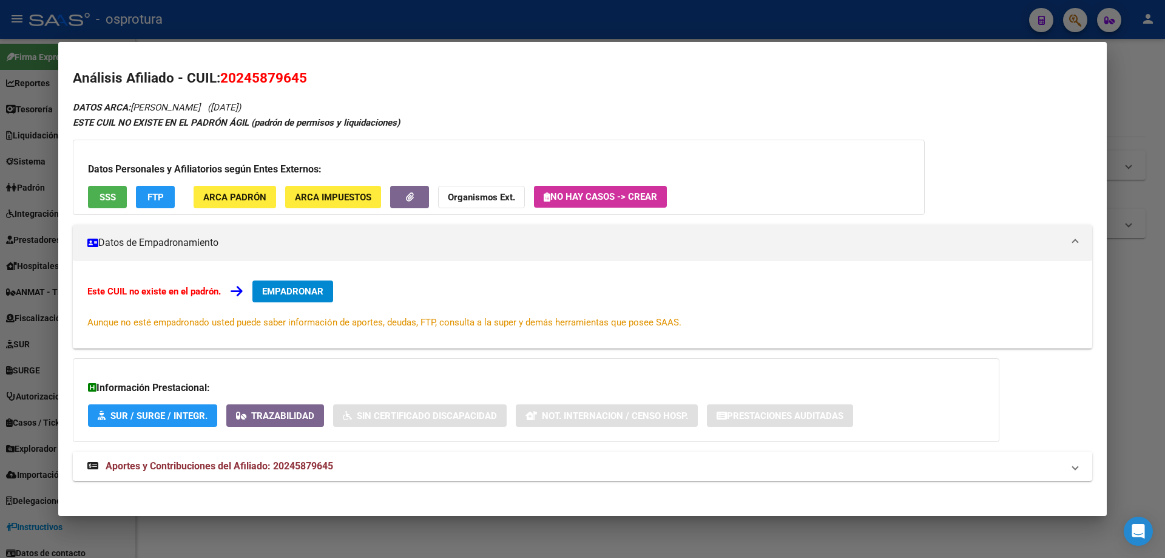
click at [100, 193] on span "SSS" at bounding box center [108, 197] width 16 height 11
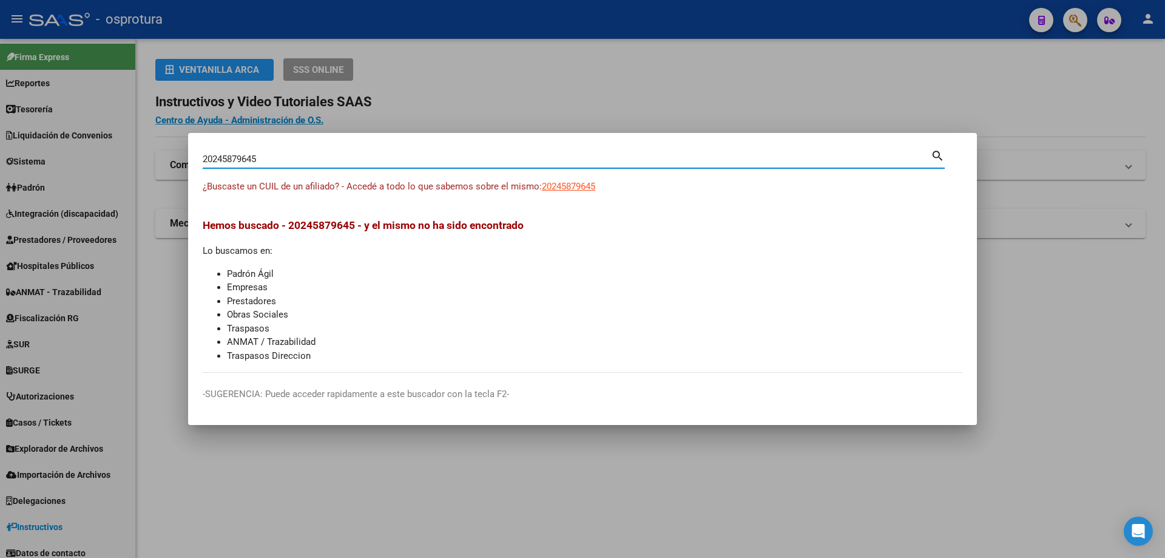
click at [431, 161] on input "20245879645" at bounding box center [567, 159] width 728 height 11
paste input "-24615672-8"
type input "20246156728"
click at [566, 182] on span "20246156728" at bounding box center [568, 186] width 53 height 11
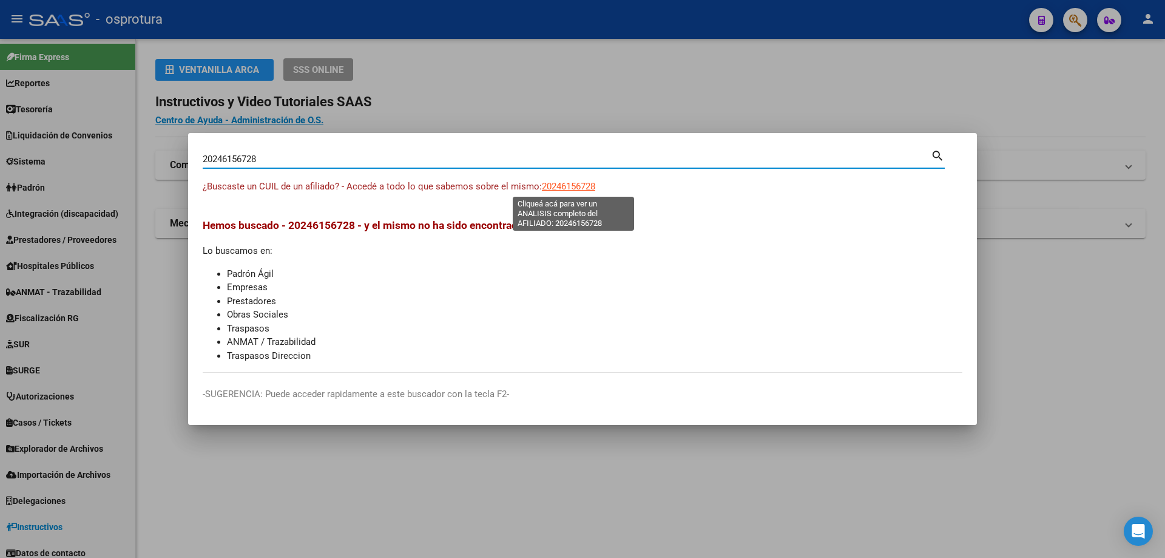
type textarea "20246156728"
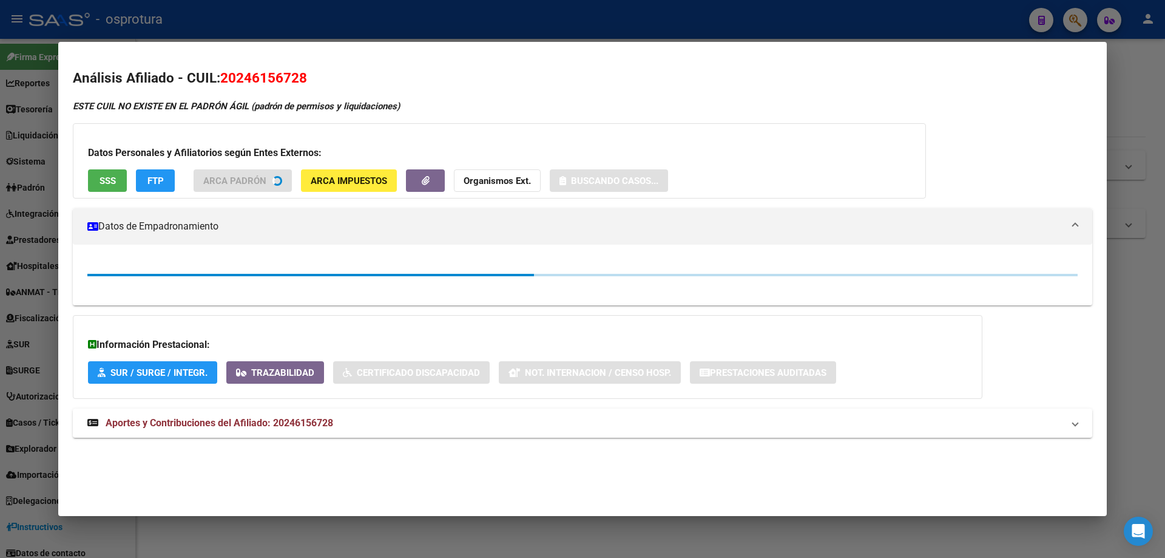
click at [117, 183] on button "SSS" at bounding box center [107, 180] width 39 height 22
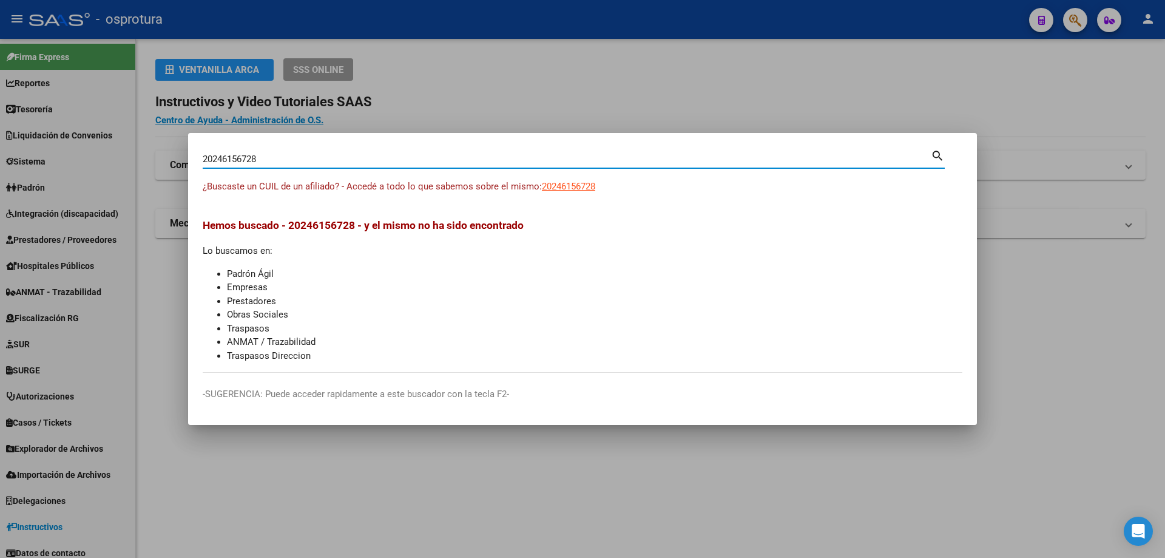
click at [385, 162] on input "20246156728" at bounding box center [567, 159] width 728 height 11
paste input "-24619105-1"
type input "20246191051"
click at [581, 188] on span "20246191051" at bounding box center [568, 186] width 53 height 11
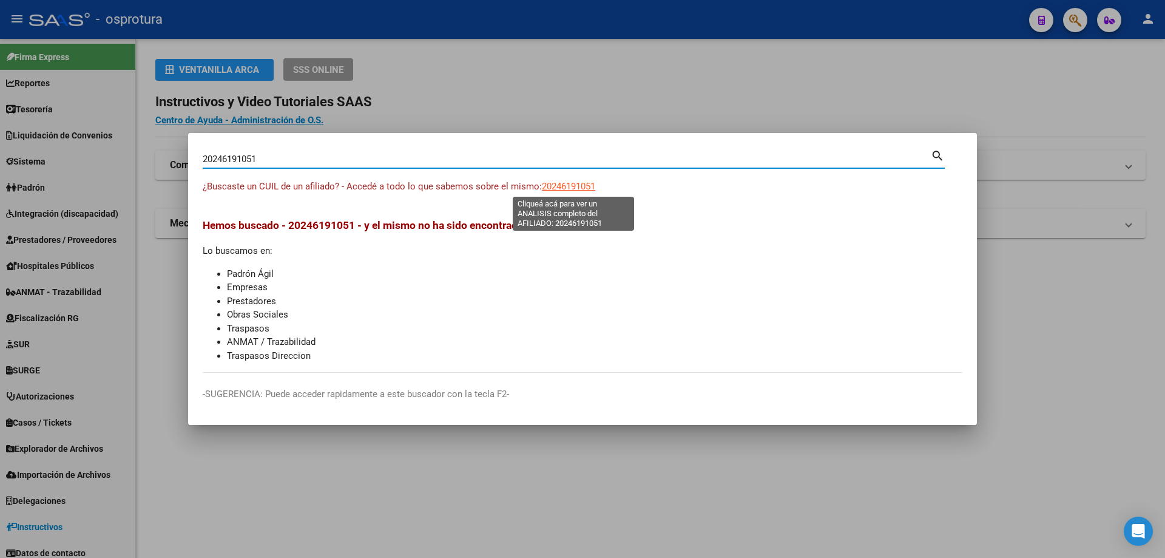
type textarea "20246191051"
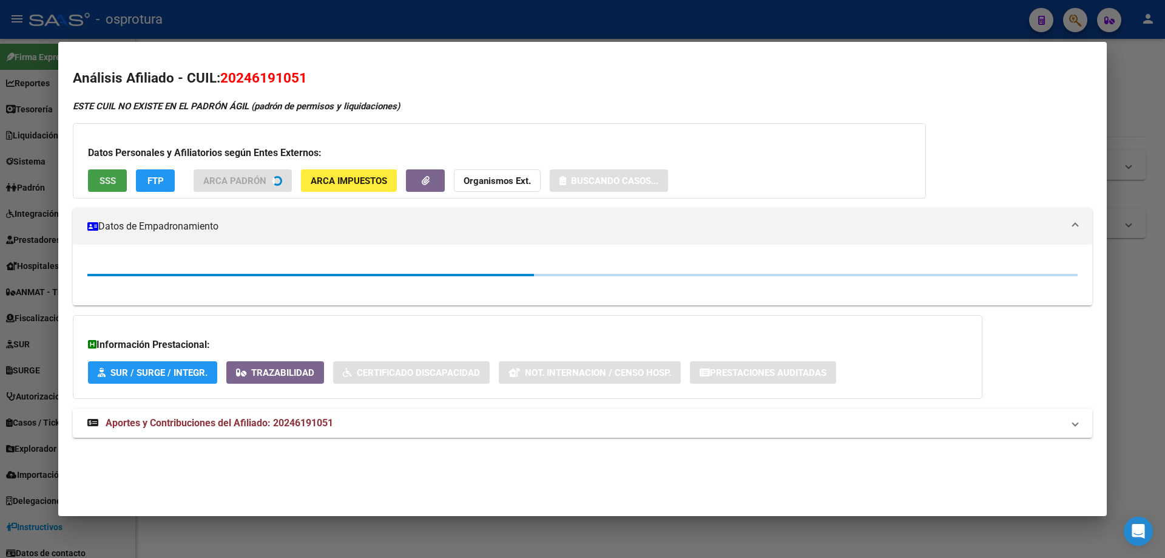
click at [103, 174] on button "SSS" at bounding box center [107, 180] width 39 height 22
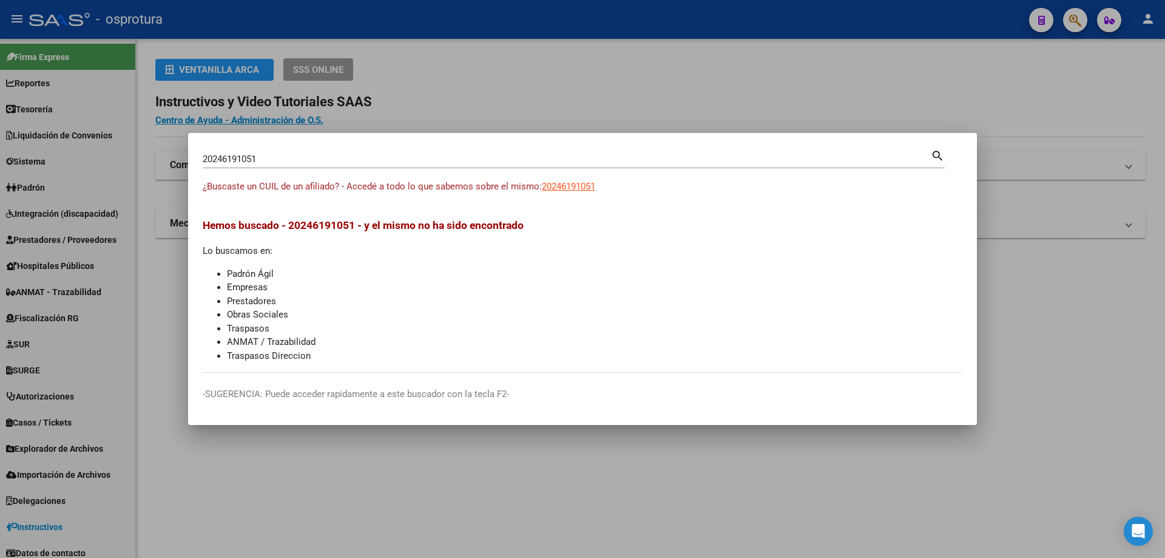
click at [406, 163] on input "20246191051" at bounding box center [567, 159] width 728 height 11
paste input "-24619842-0"
type input "20246198420"
click at [581, 184] on span "20246198420" at bounding box center [568, 186] width 53 height 11
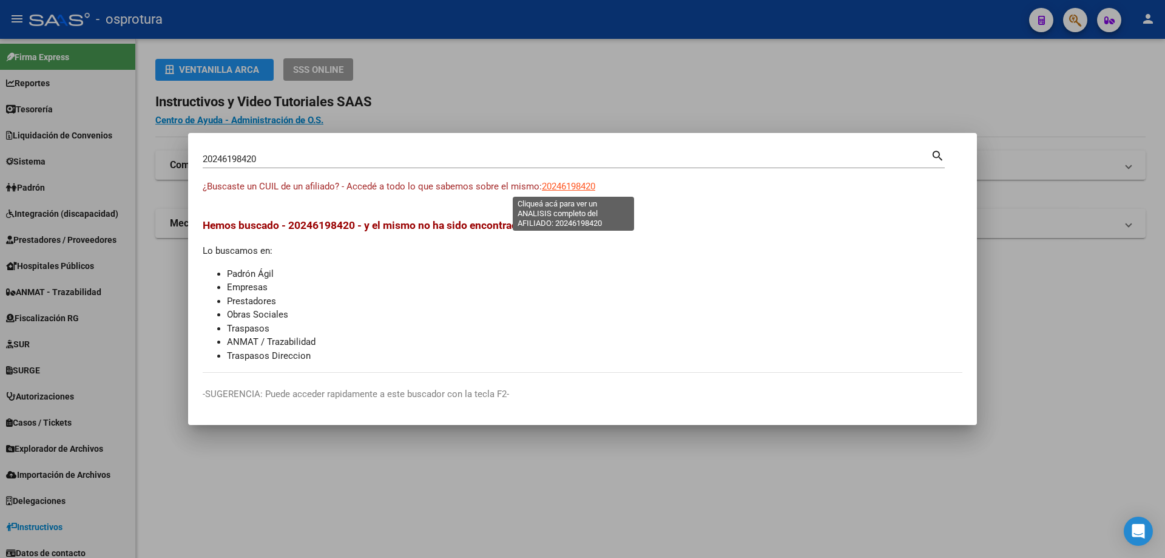
type textarea "20246198420"
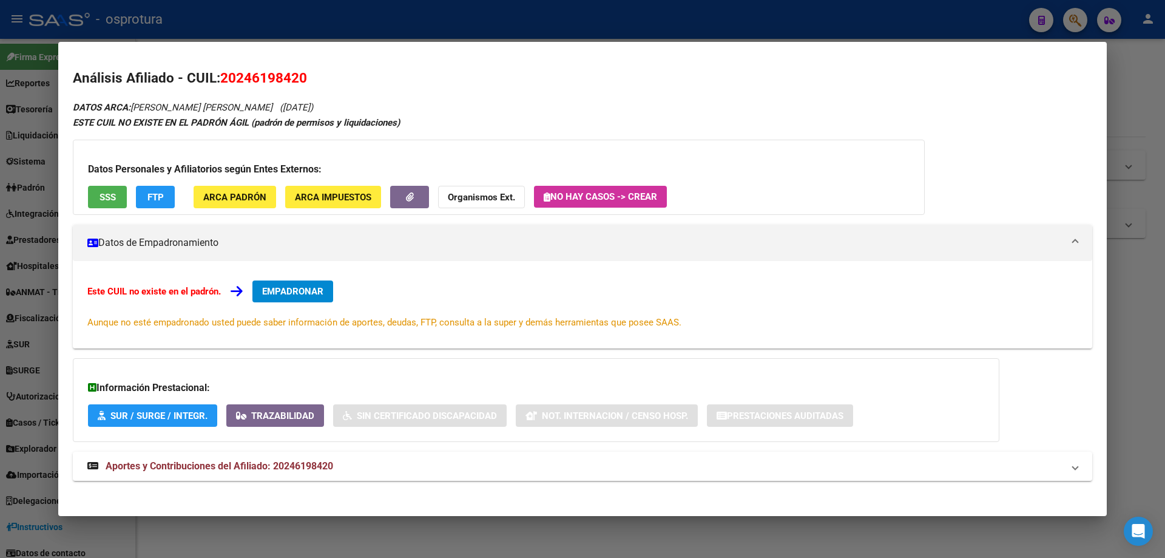
click at [109, 196] on span "SSS" at bounding box center [108, 197] width 16 height 11
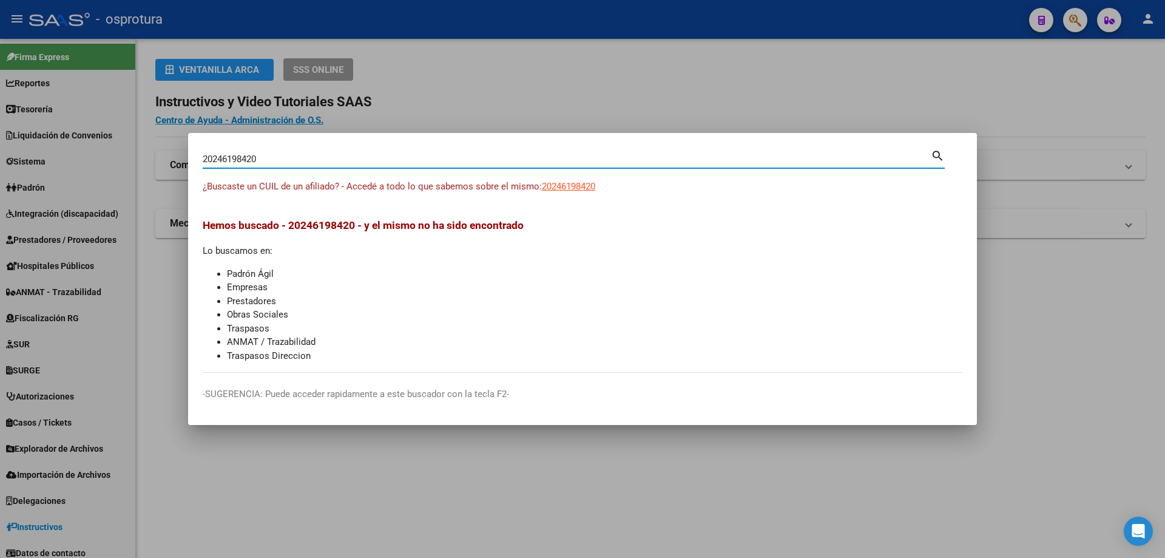
click at [328, 161] on input "20246198420" at bounding box center [567, 159] width 728 height 11
paste input "-24631005-"
type input "20246310050"
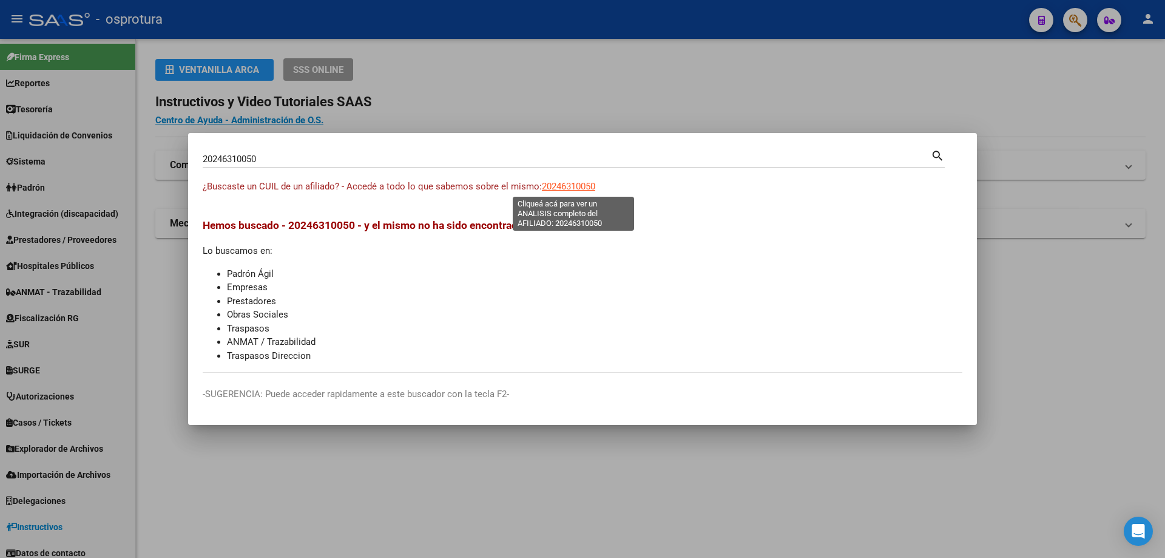
click at [585, 187] on span "20246310050" at bounding box center [568, 186] width 53 height 11
type textarea "20246310050"
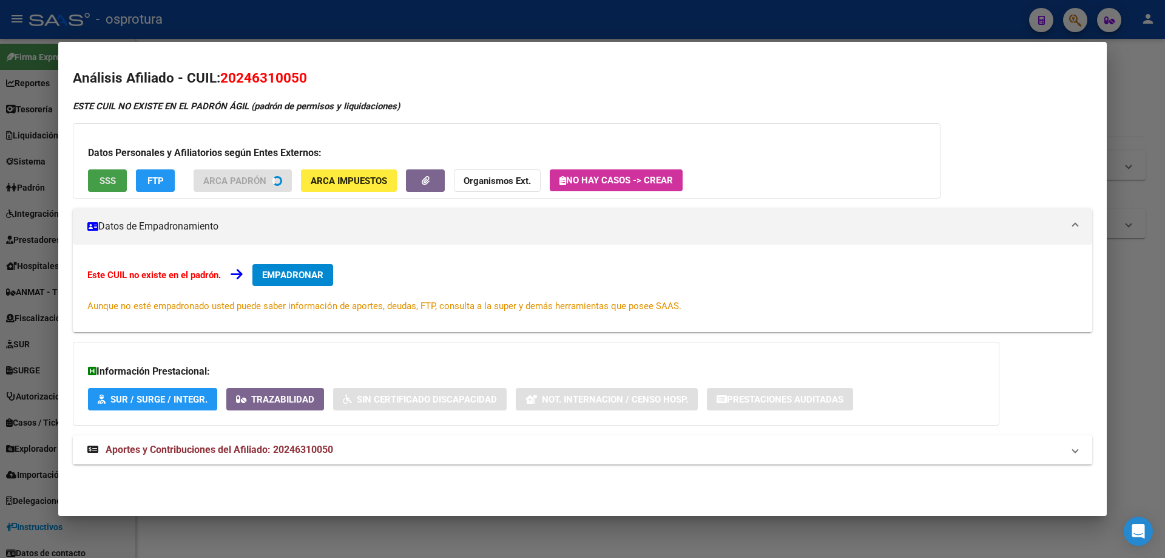
click at [100, 185] on span "SSS" at bounding box center [108, 180] width 16 height 11
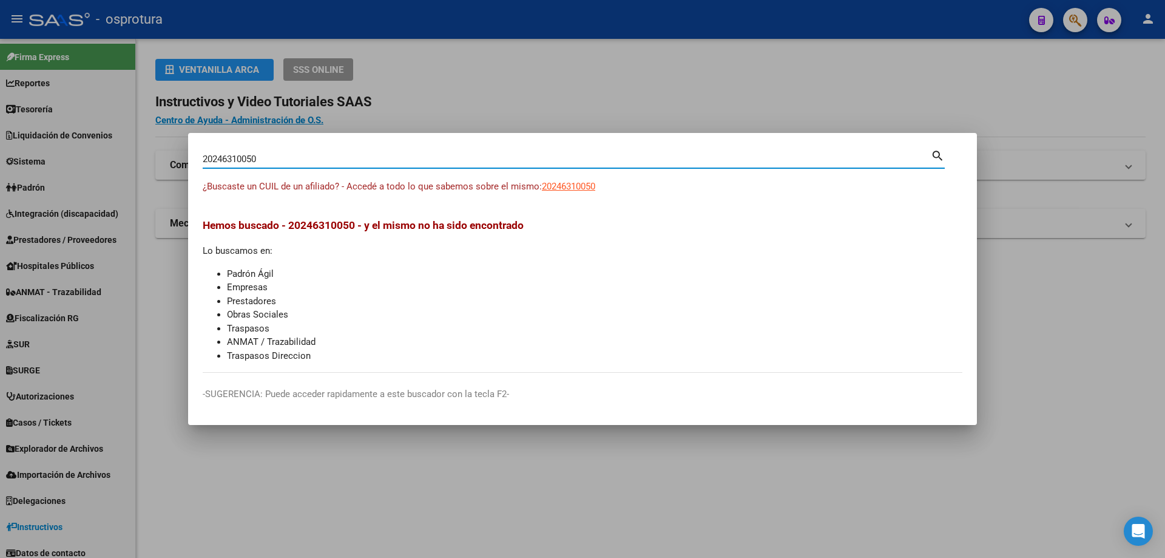
click at [452, 159] on input "20246310050" at bounding box center [567, 159] width 728 height 11
click at [451, 159] on input "20246310050" at bounding box center [567, 159] width 728 height 11
paste input "-24636351-"
type input "20246363510"
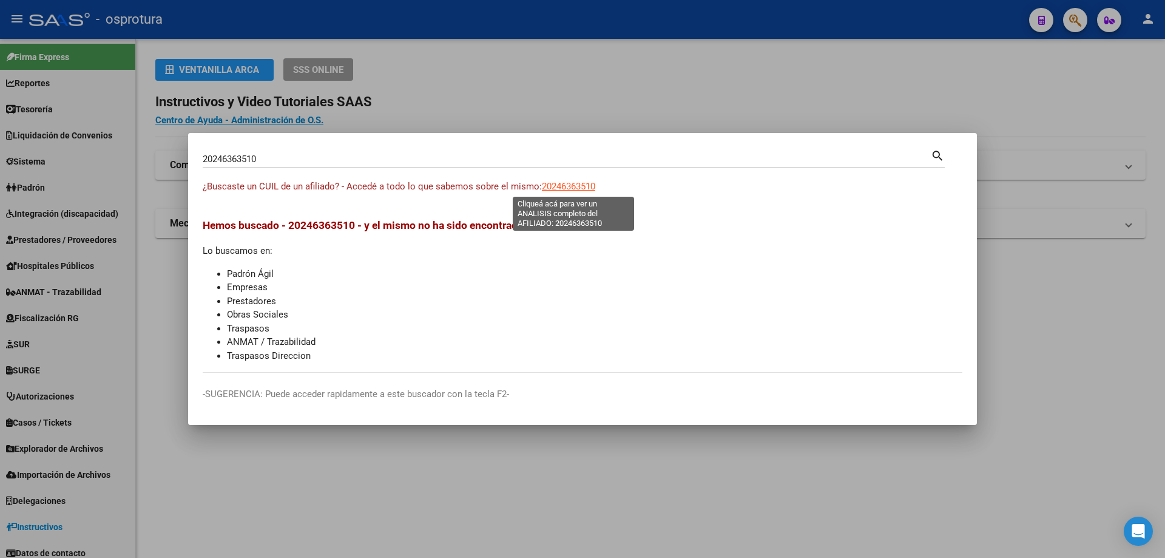
click at [572, 189] on span "20246363510" at bounding box center [568, 186] width 53 height 11
type textarea "20246363510"
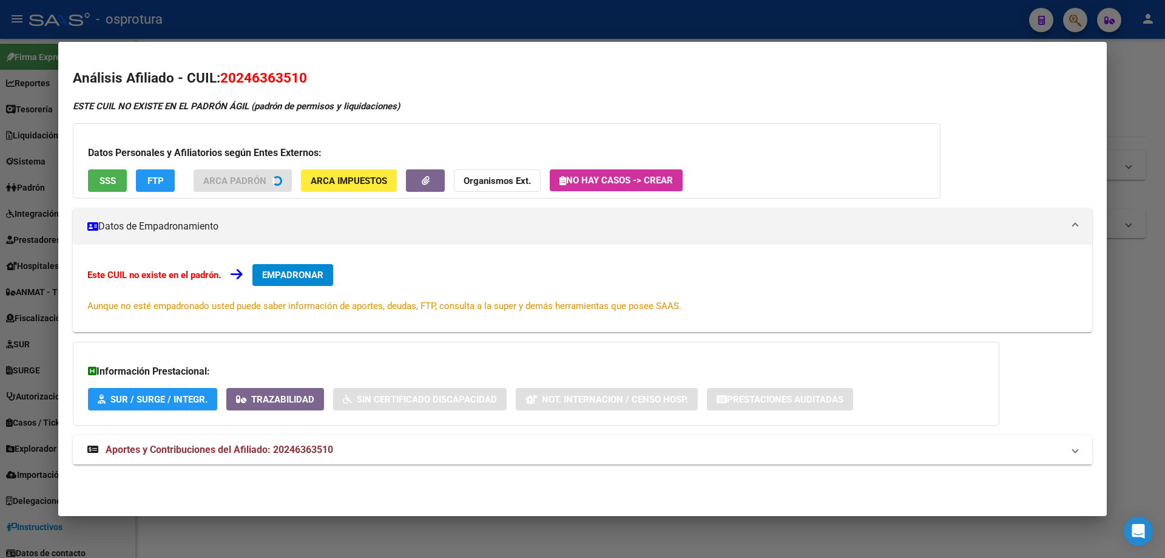
click at [113, 189] on button "SSS" at bounding box center [107, 180] width 39 height 22
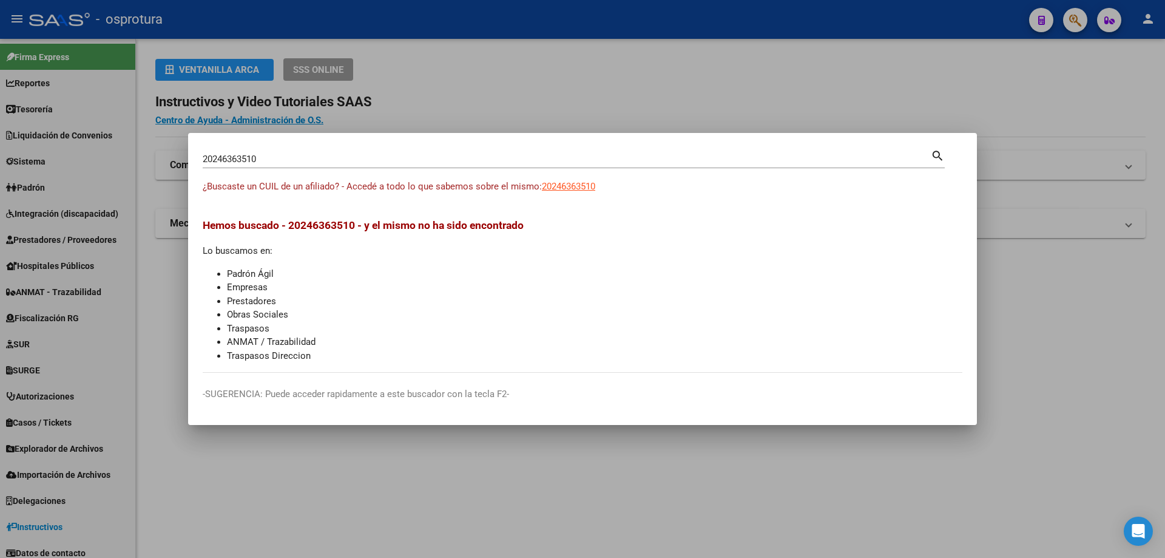
click at [324, 158] on input "20246363510" at bounding box center [567, 159] width 728 height 11
paste input "-24639321-5"
type input "20246393215"
click at [568, 186] on span "20246393215" at bounding box center [568, 186] width 53 height 11
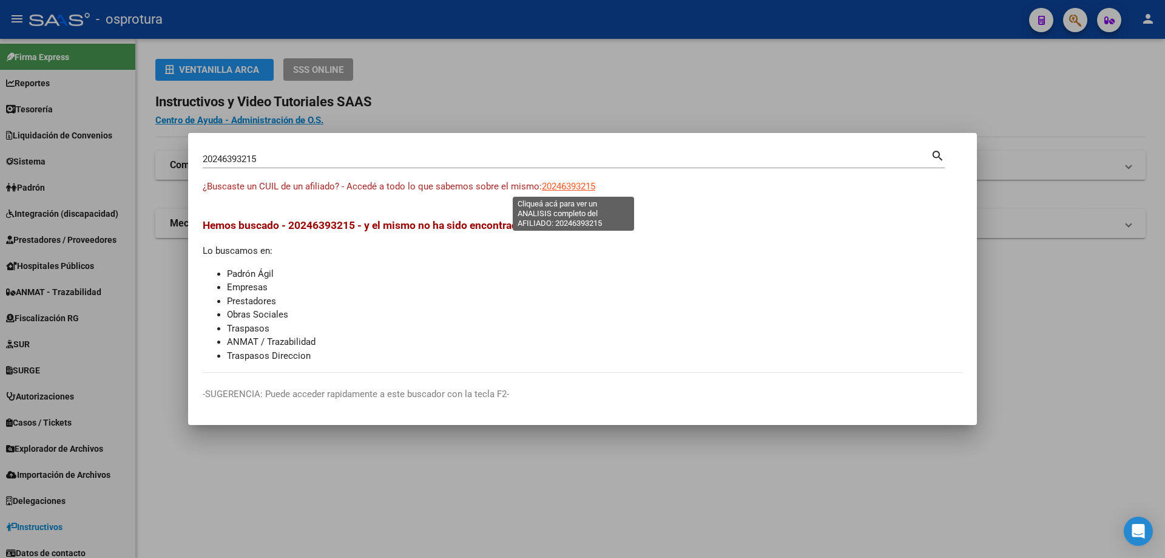
type textarea "20246393215"
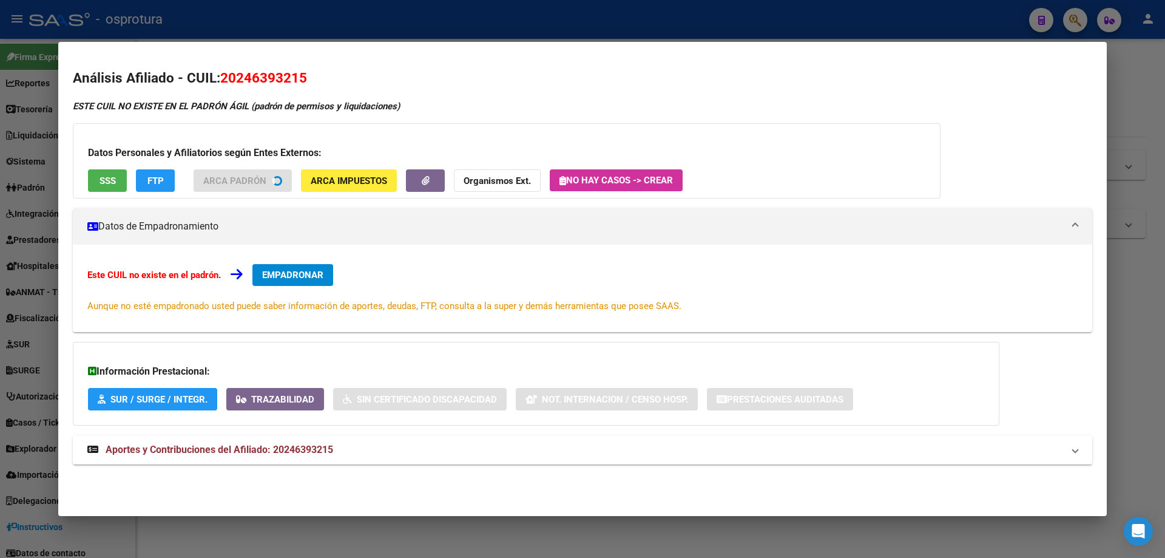
click at [109, 192] on div "Datos Personales y Afiliatorios según Entes Externos: SSS FTP ARCA Padrón ARCA …" at bounding box center [507, 160] width 868 height 75
click at [104, 183] on div "Datos Personales y Afiliatorios según Entes Externos: SSS FTP ARCA Padrón ARCA …" at bounding box center [507, 160] width 868 height 75
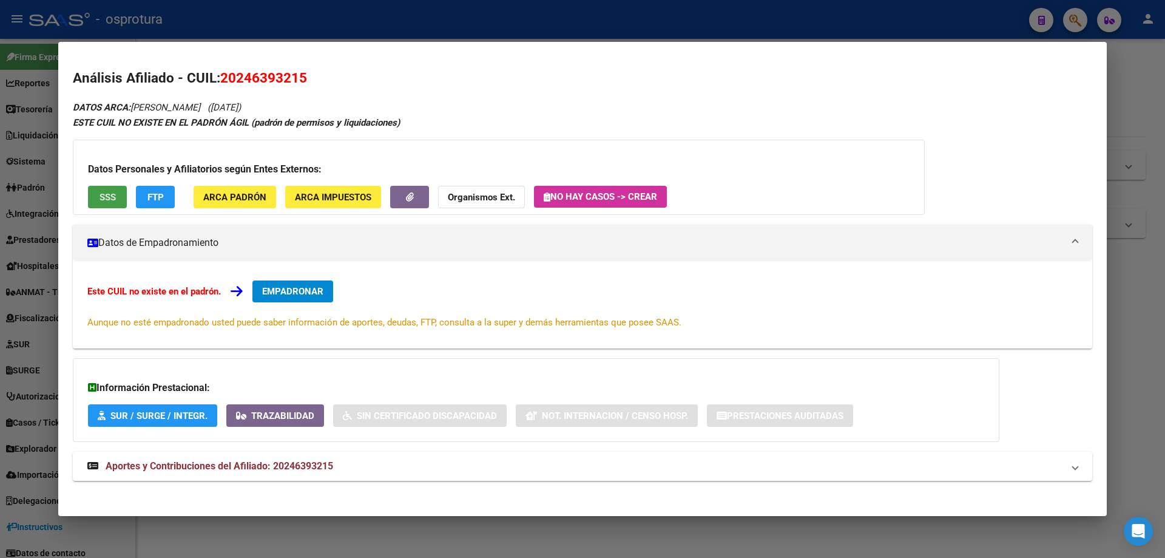
click at [108, 208] on button "SSS" at bounding box center [107, 197] width 39 height 22
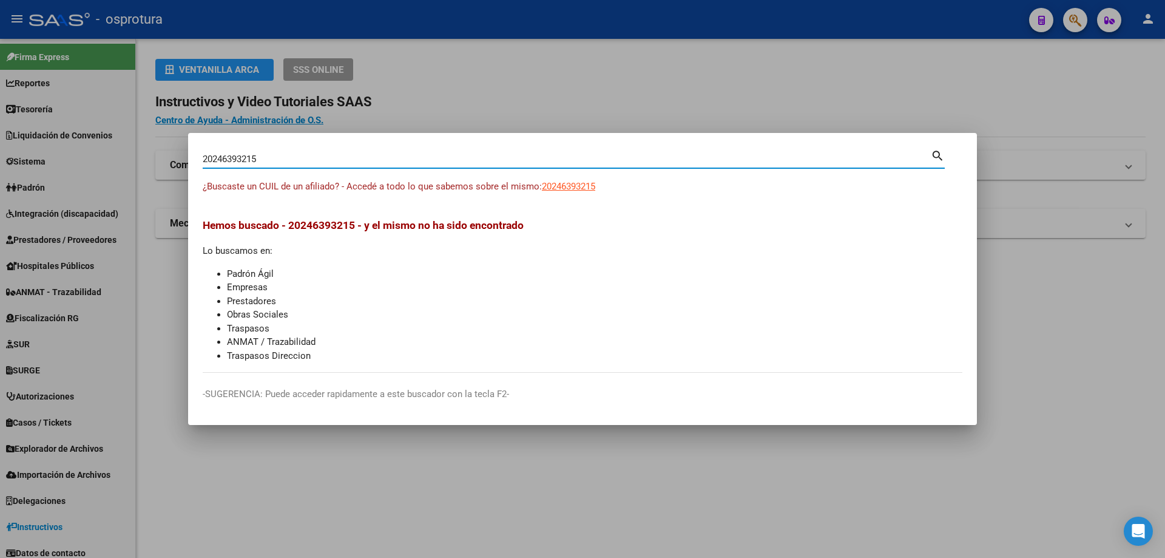
click at [370, 163] on input "20246393215" at bounding box center [567, 159] width 728 height 11
paste input "-24711074-8"
type input "20247110748"
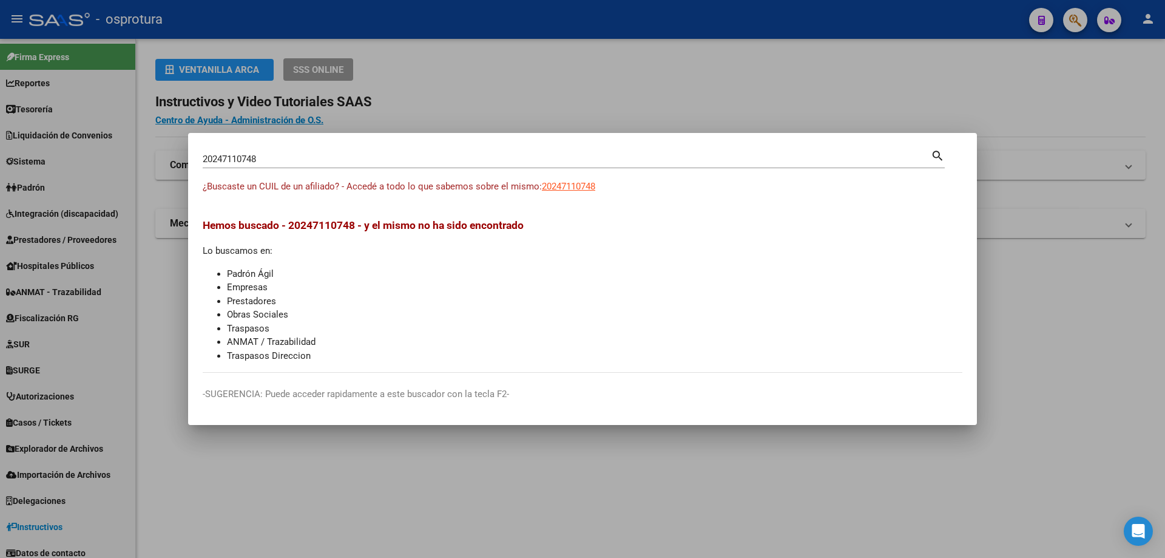
click at [548, 194] on div "¿Buscaste un CUIL de un afiliado? - Accedé a todo lo que sabemos sobre el mismo…" at bounding box center [583, 193] width 760 height 27
click at [566, 185] on span "20247110748" at bounding box center [568, 186] width 53 height 11
type textarea "20247110748"
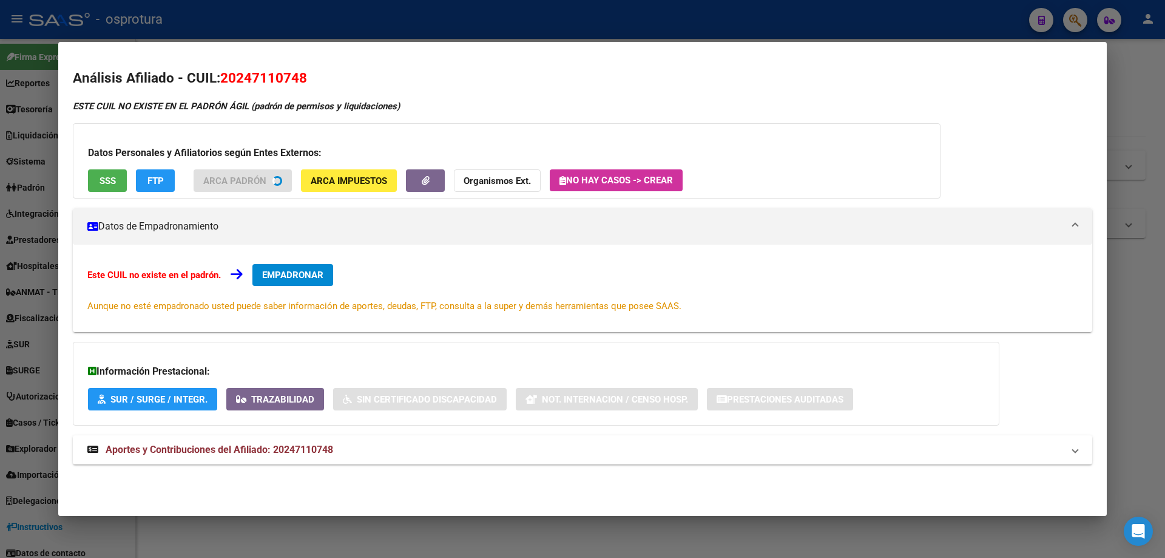
click at [106, 179] on span "SSS" at bounding box center [108, 180] width 16 height 11
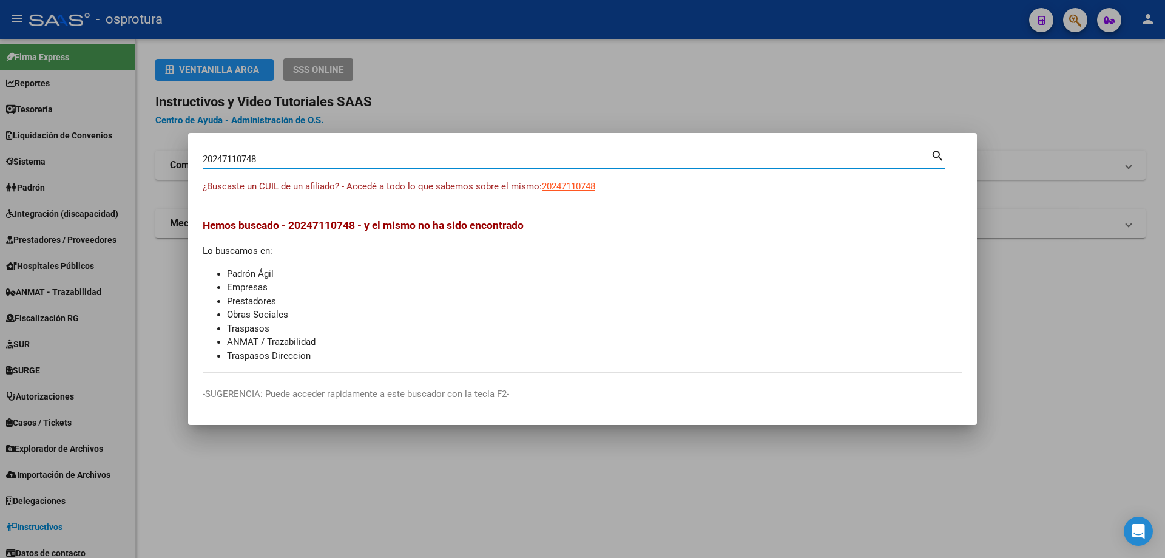
click at [342, 161] on input "20247110748" at bounding box center [567, 159] width 728 height 11
paste input "-24711411-5"
type input "20247114115"
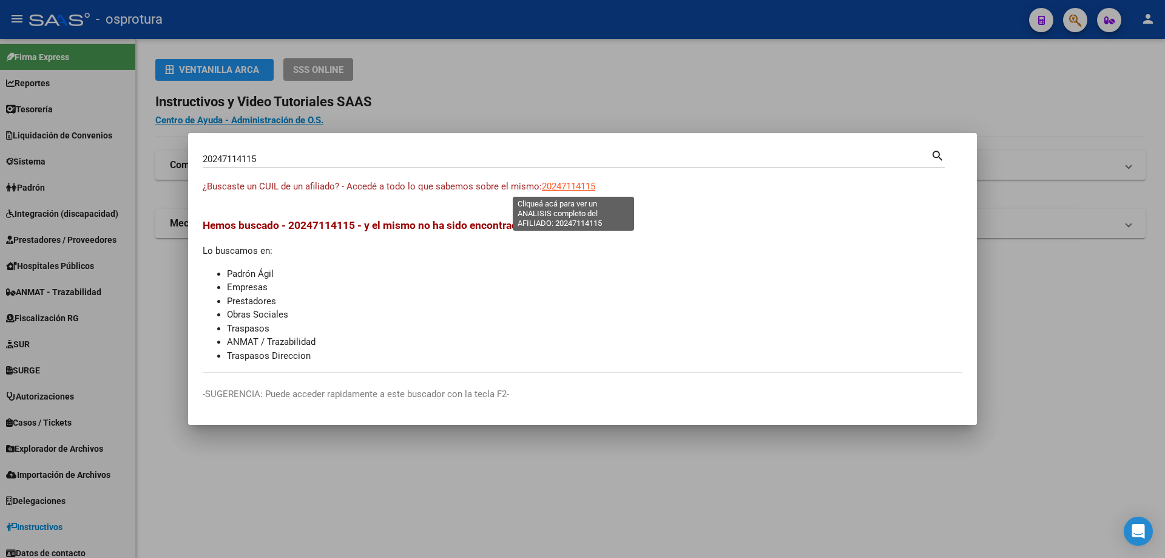
click at [574, 185] on span "20247114115" at bounding box center [568, 186] width 53 height 11
type textarea "20247114115"
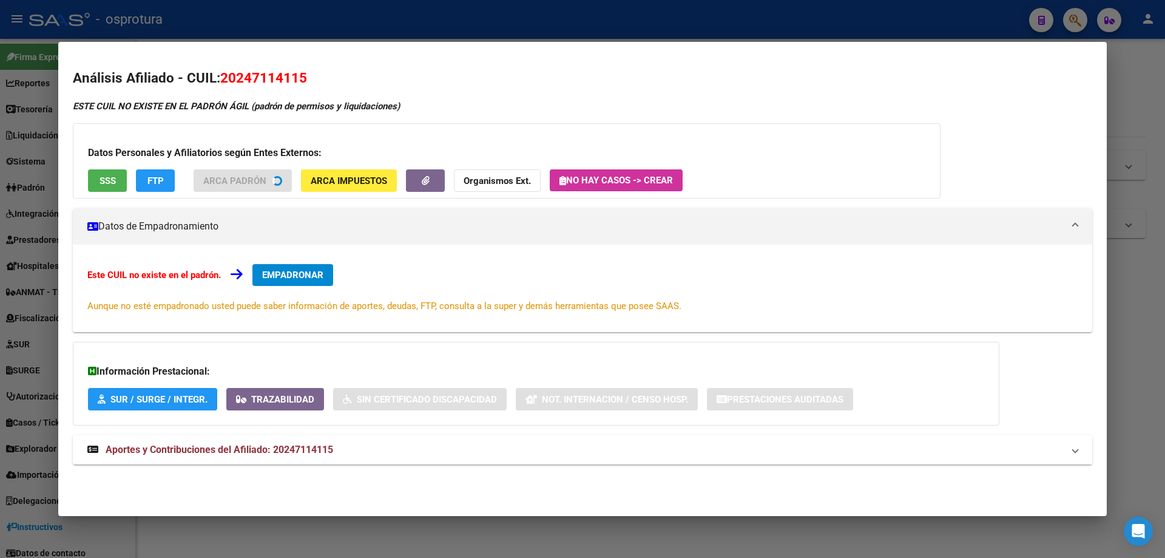
click at [112, 181] on span "SSS" at bounding box center [108, 180] width 16 height 11
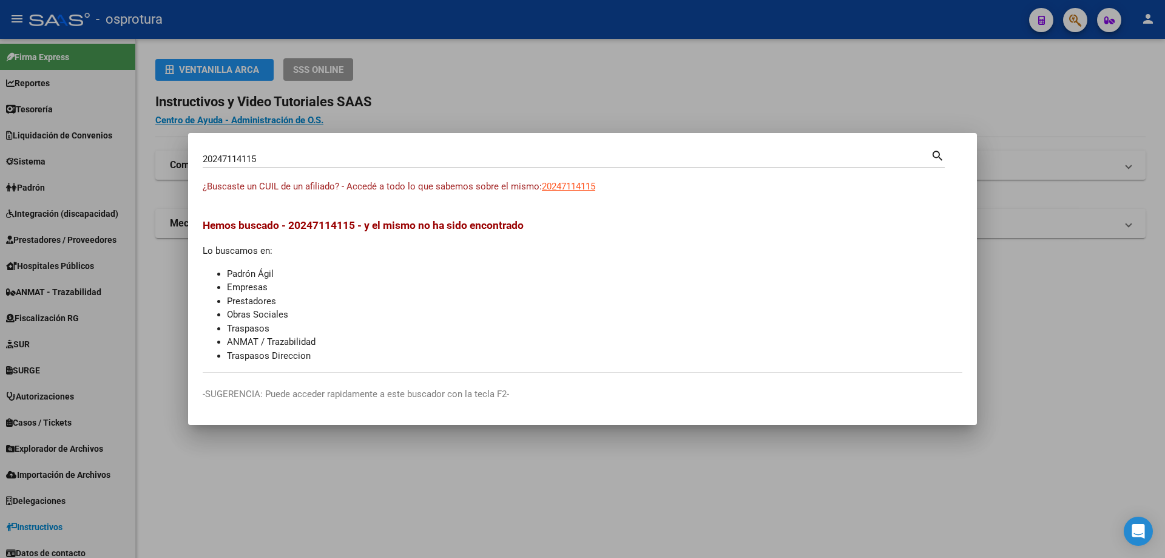
click at [404, 155] on input "20247114115" at bounding box center [567, 159] width 728 height 11
paste input "-24711556-1"
type input "20247115561"
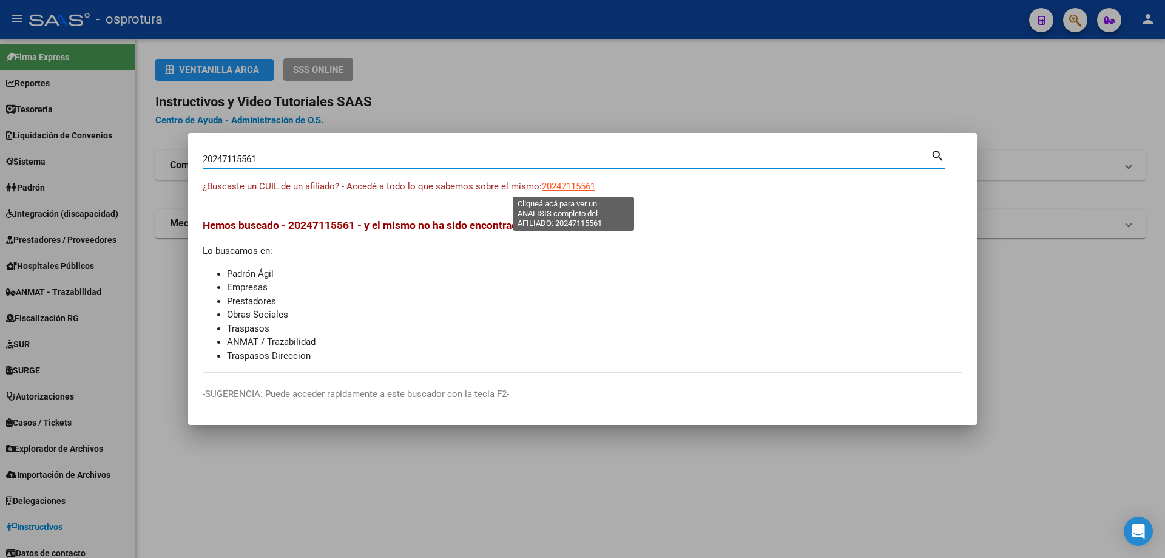
click at [564, 187] on span "20247115561" at bounding box center [568, 186] width 53 height 11
type textarea "20247115561"
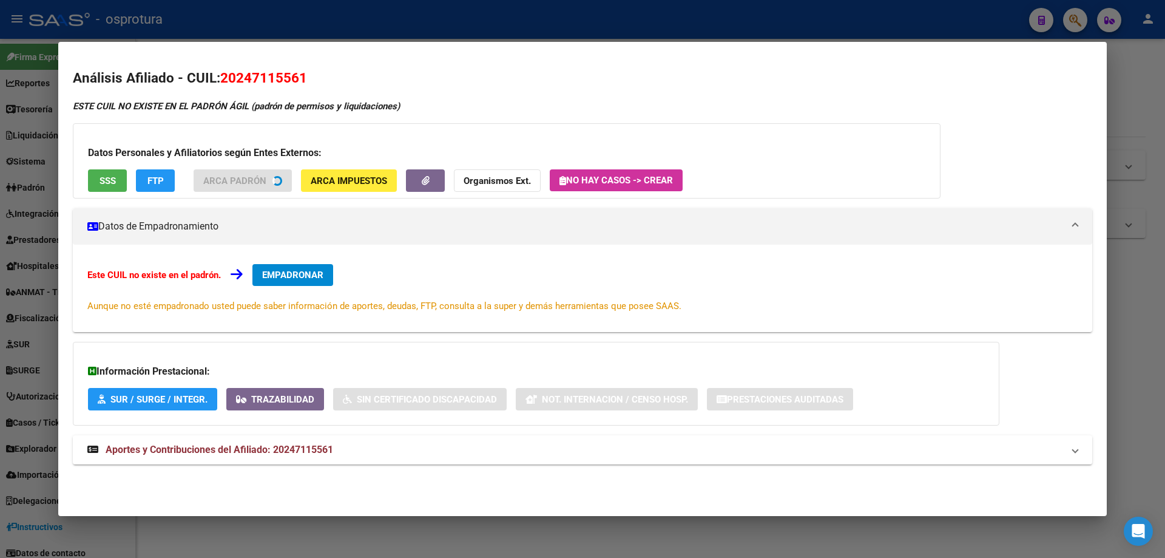
click at [109, 185] on span "SSS" at bounding box center [108, 180] width 16 height 11
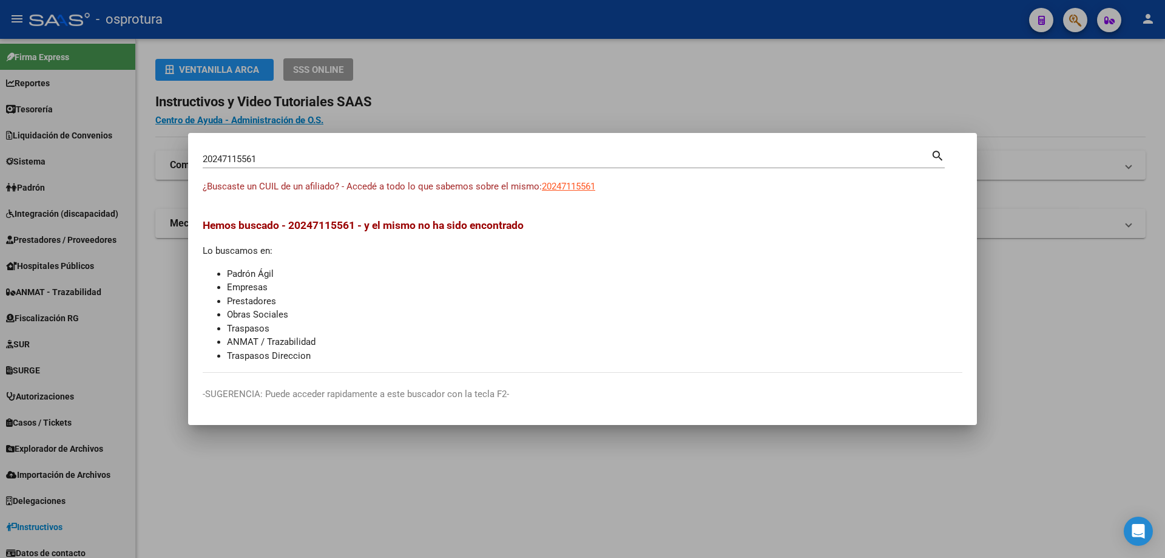
click at [367, 157] on input "20247115561" at bounding box center [567, 159] width 728 height 11
paste input "-24727839-8"
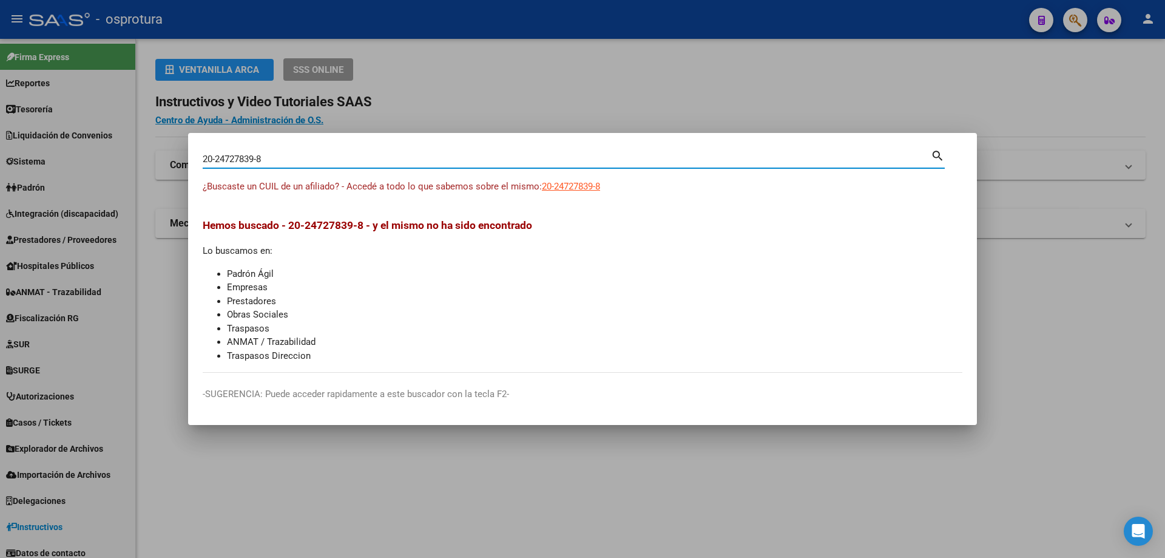
type input "20247278398"
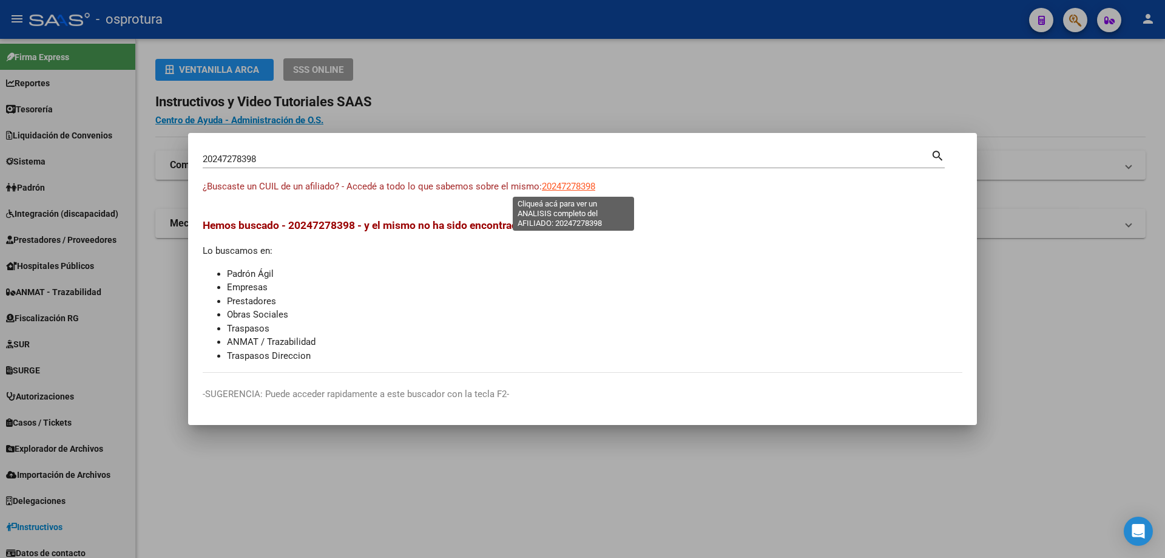
click at [566, 185] on span "20247278398" at bounding box center [568, 186] width 53 height 11
type textarea "20247278398"
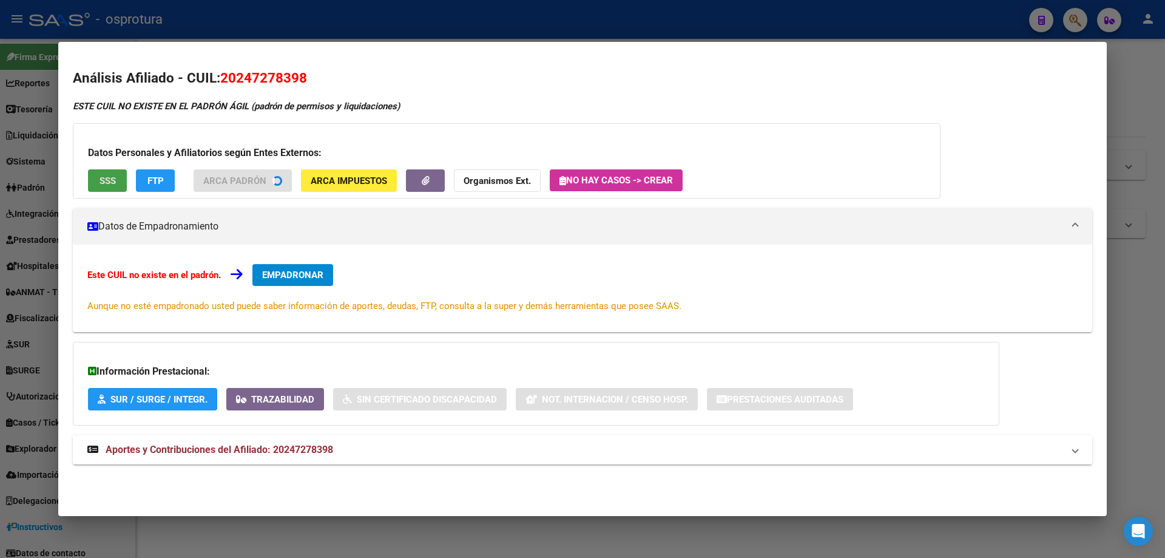
click at [124, 186] on button "SSS" at bounding box center [107, 180] width 39 height 22
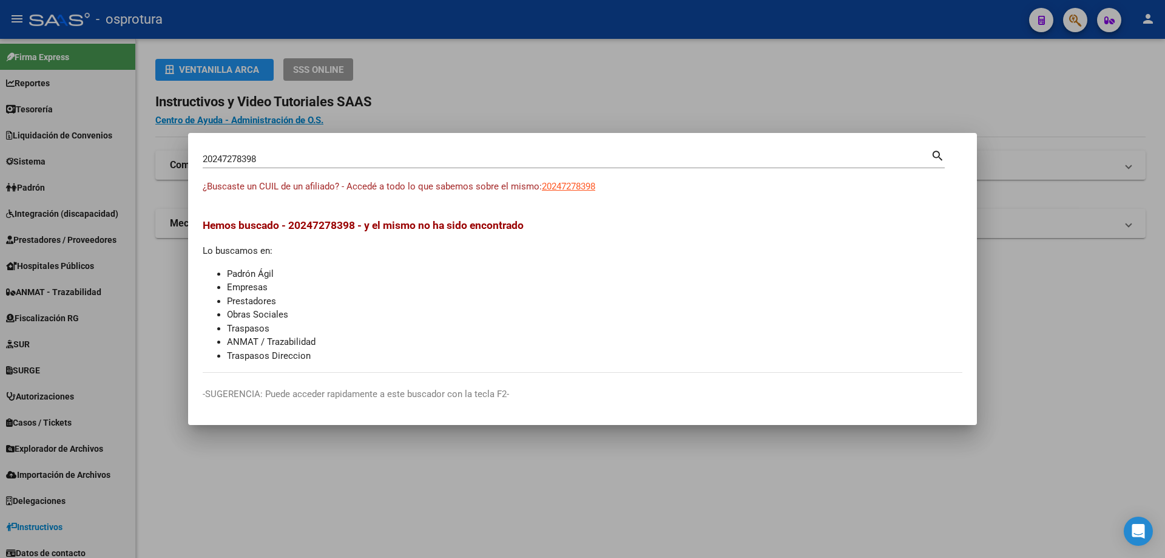
click at [374, 161] on input "20247278398" at bounding box center [567, 159] width 728 height 11
paste input "-24732422-5"
type input "20247324225"
click at [580, 187] on span "20247324225" at bounding box center [568, 186] width 53 height 11
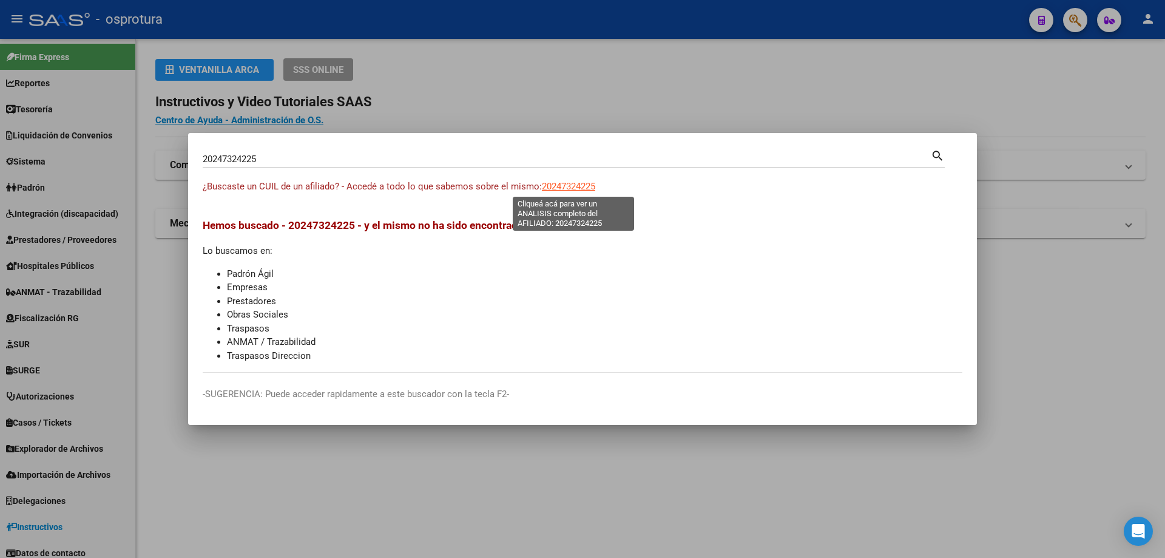
type textarea "20247324225"
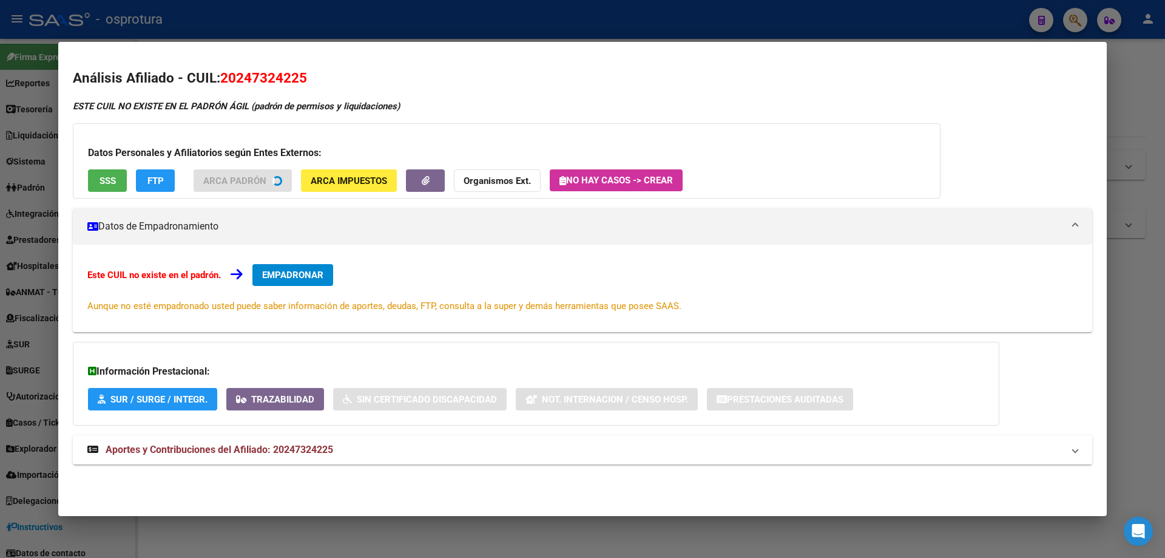
click at [101, 184] on span "SSS" at bounding box center [108, 180] width 16 height 11
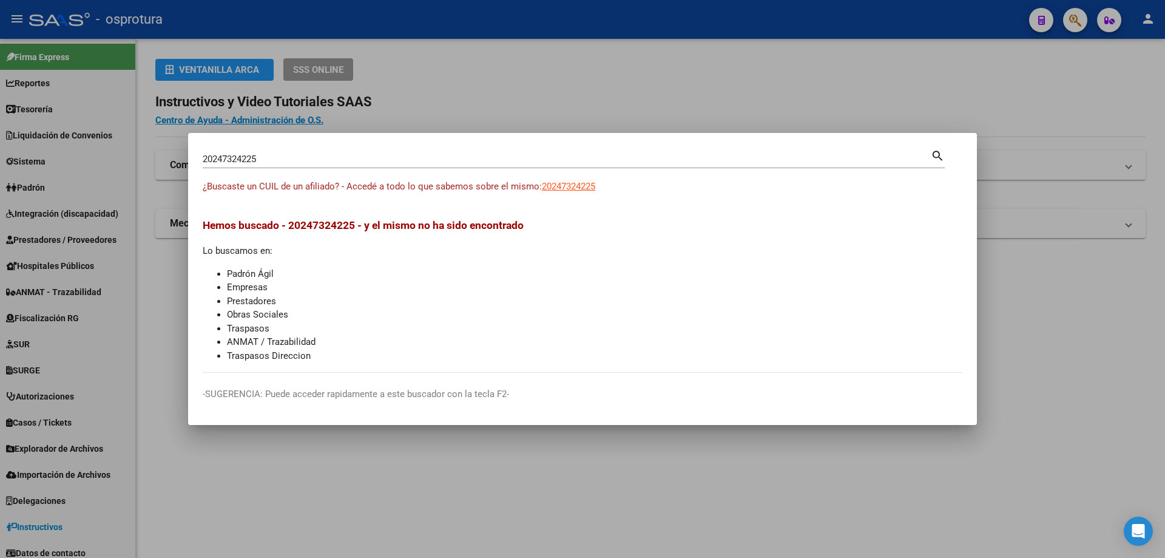
click at [272, 153] on div "20247324225 Buscar (apellido, dni, [PERSON_NAME], [PERSON_NAME], cuit, obra soc…" at bounding box center [567, 159] width 728 height 18
click at [270, 155] on input "20247324225" at bounding box center [567, 159] width 728 height 11
paste input "-24764815-2"
type input "20247648152"
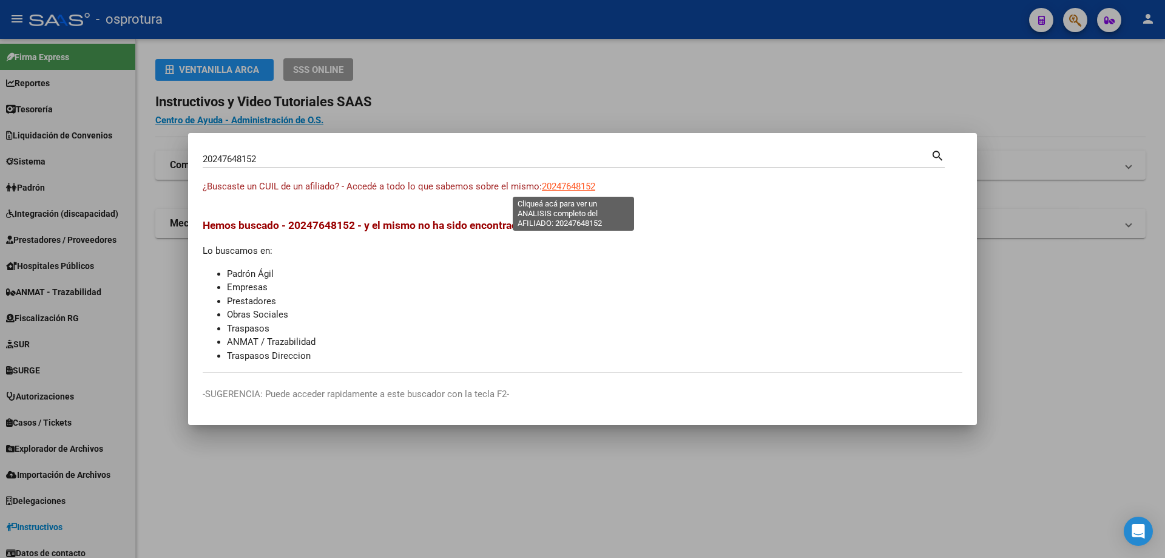
click at [586, 185] on span "20247648152" at bounding box center [568, 186] width 53 height 11
type textarea "20247648152"
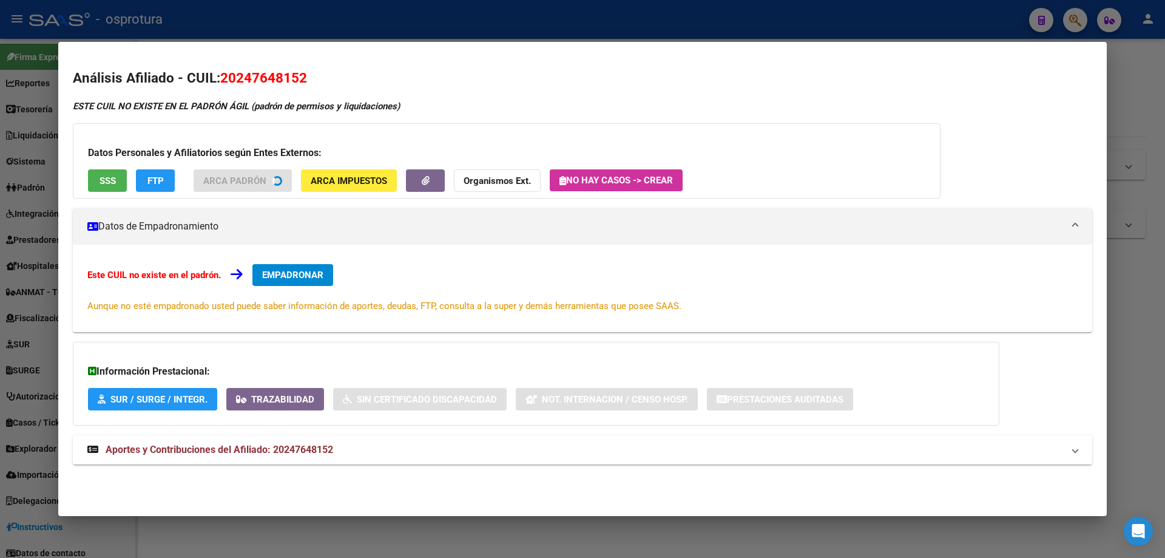
click at [114, 183] on div "Datos Personales y Afiliatorios según Entes Externos: SSS FTP ARCA Padrón ARCA …" at bounding box center [507, 160] width 868 height 75
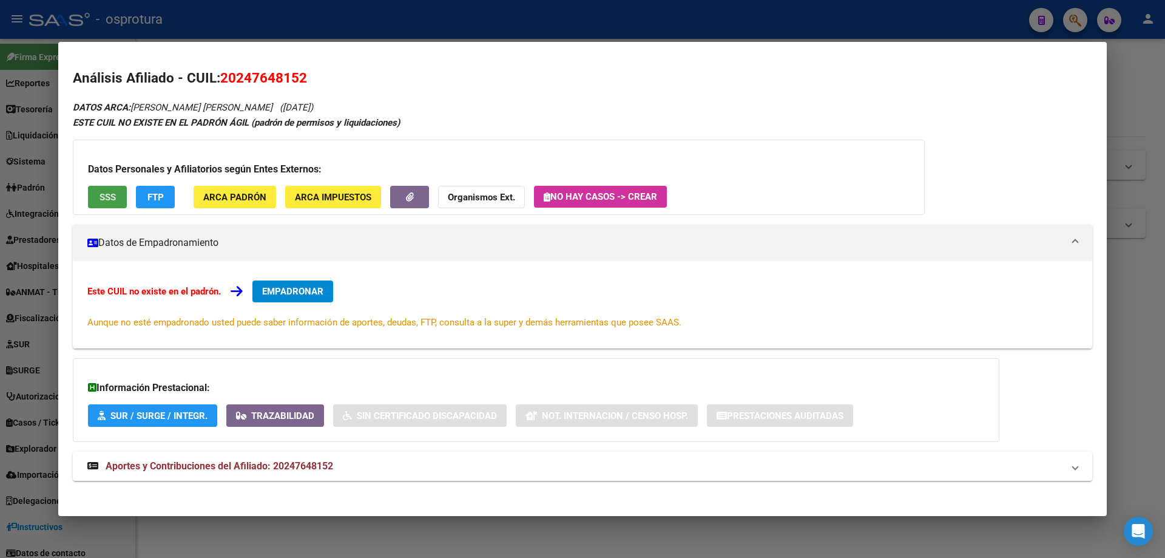
click at [108, 199] on span "SSS" at bounding box center [108, 197] width 16 height 11
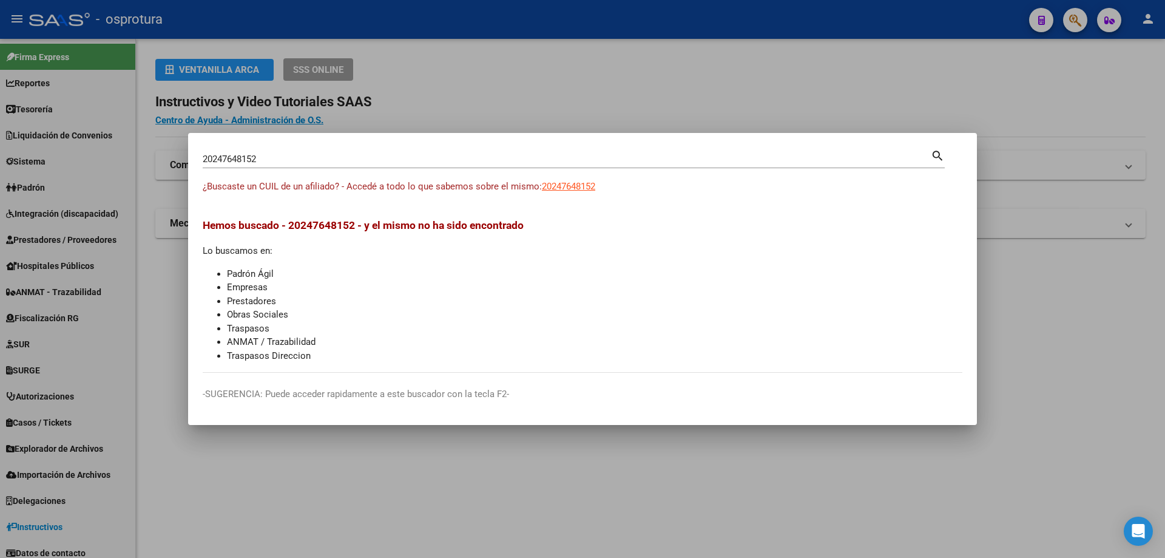
click at [484, 163] on input "20247648152" at bounding box center [567, 159] width 728 height 11
click at [415, 161] on input "20247648152" at bounding box center [567, 159] width 728 height 11
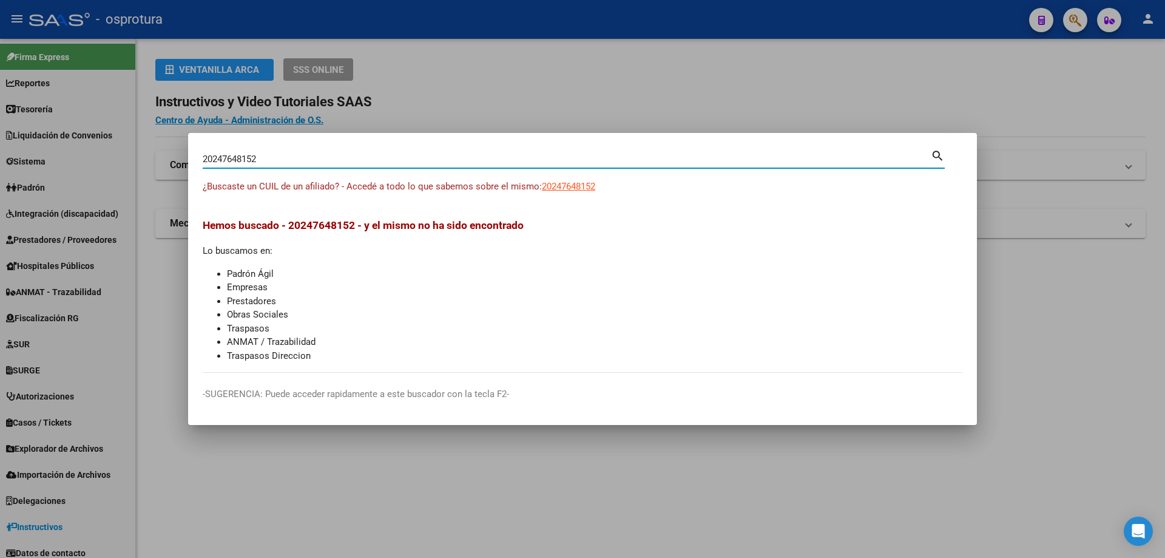
paste input "-24777917-6"
click at [348, 156] on input "20247779176" at bounding box center [567, 159] width 728 height 11
paste input "-24784253-"
type input "20247842536"
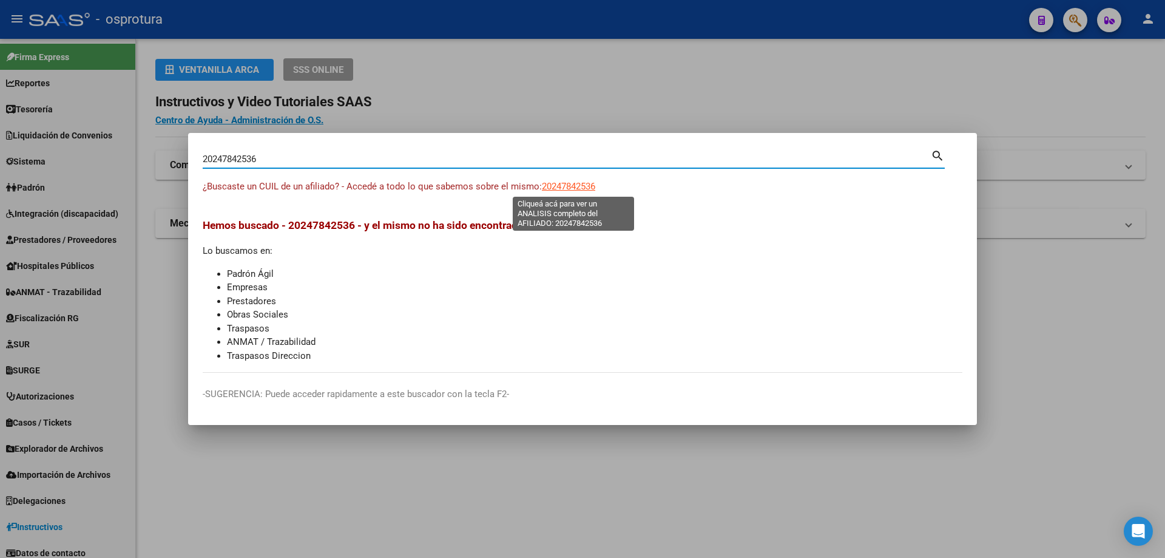
click at [595, 185] on span "20247842536" at bounding box center [568, 186] width 53 height 11
type textarea "20247842536"
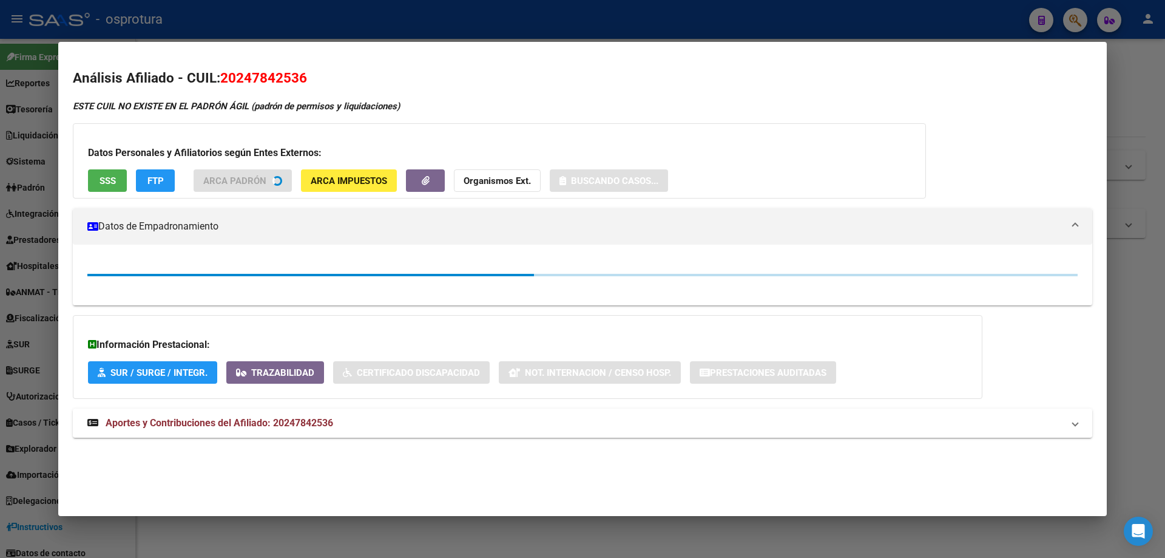
click at [110, 178] on span "SSS" at bounding box center [108, 180] width 16 height 11
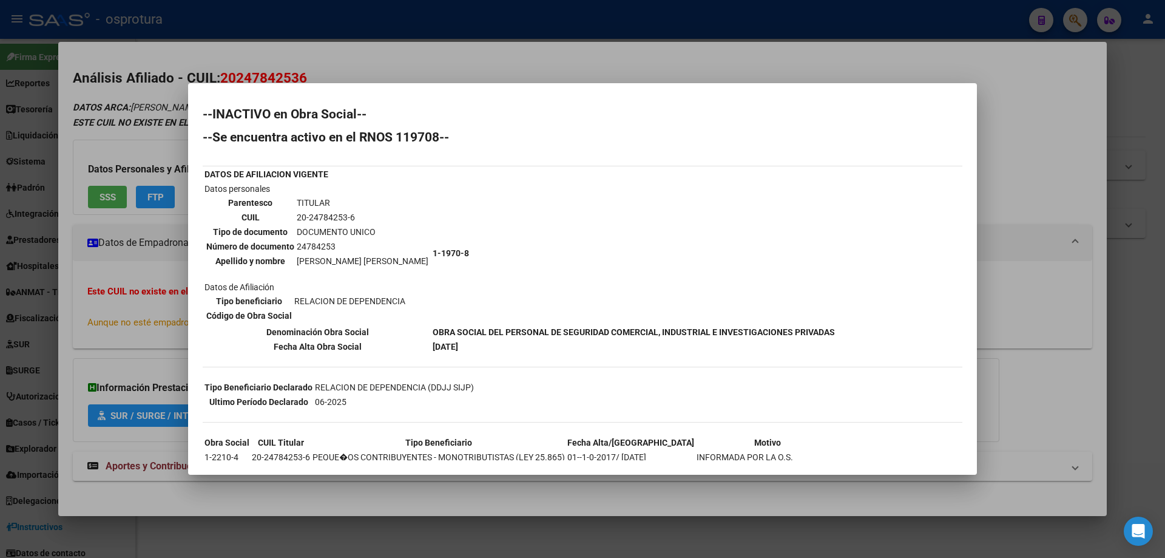
scroll to position [88, 0]
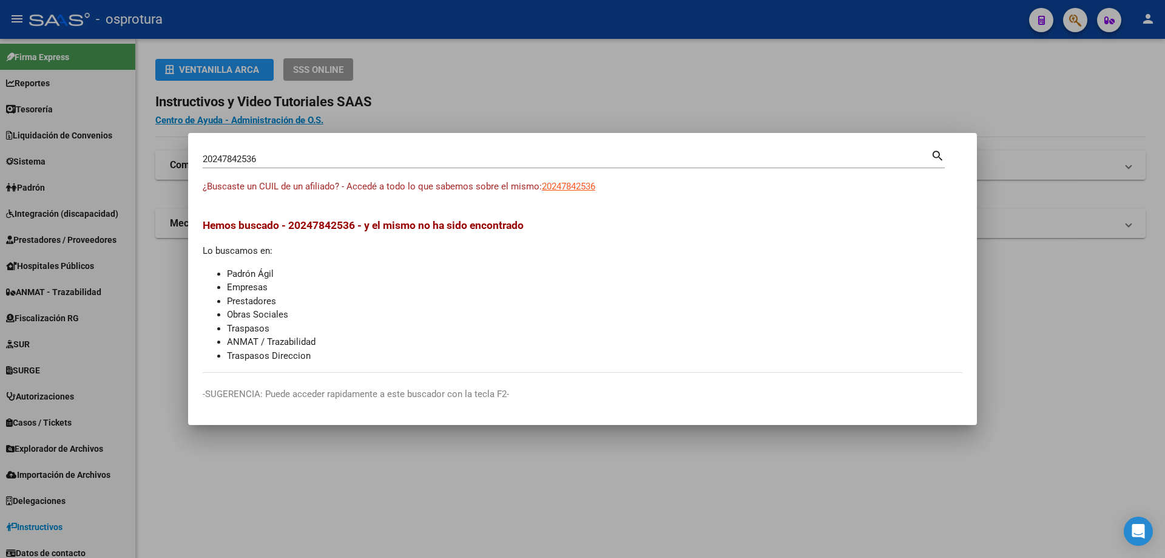
click at [396, 157] on input "20247842536" at bounding box center [567, 159] width 728 height 11
paste input "-24785298-1"
type input "20247852981"
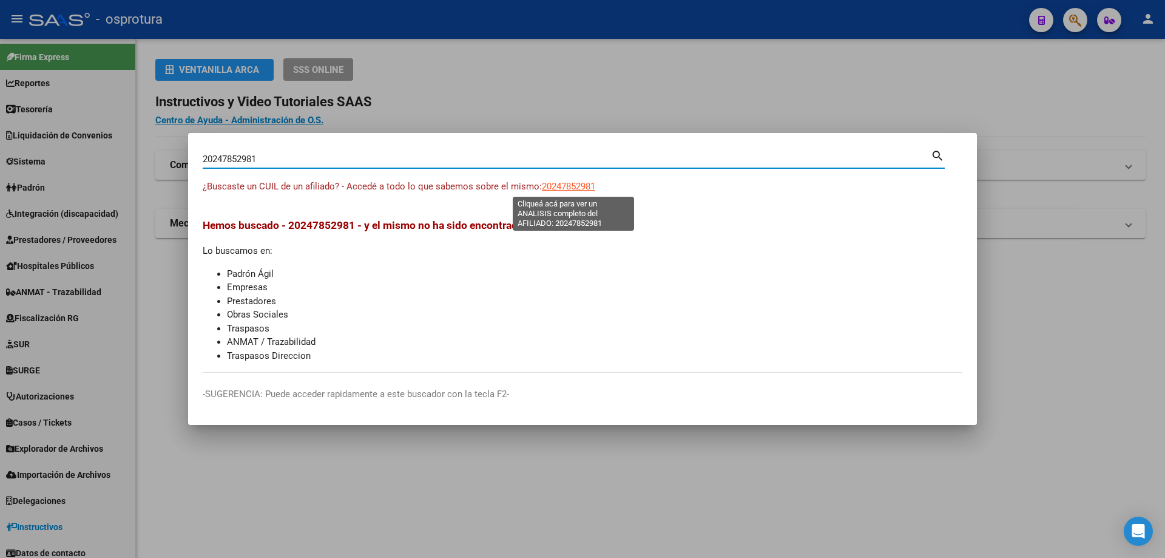
click at [586, 182] on span "20247852981" at bounding box center [568, 186] width 53 height 11
type textarea "20247852981"
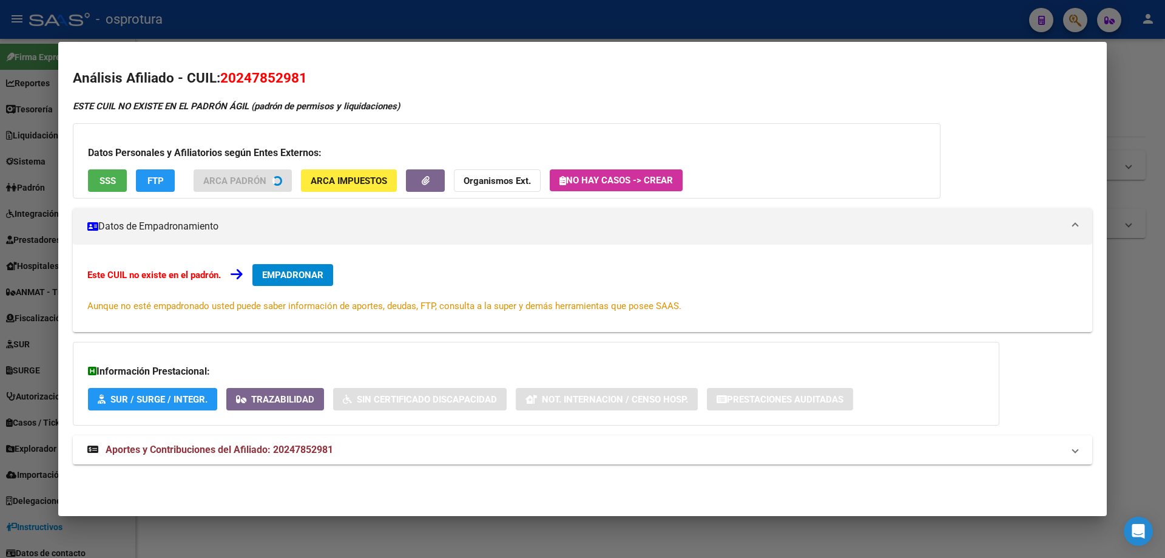
click at [107, 174] on button "SSS" at bounding box center [107, 180] width 39 height 22
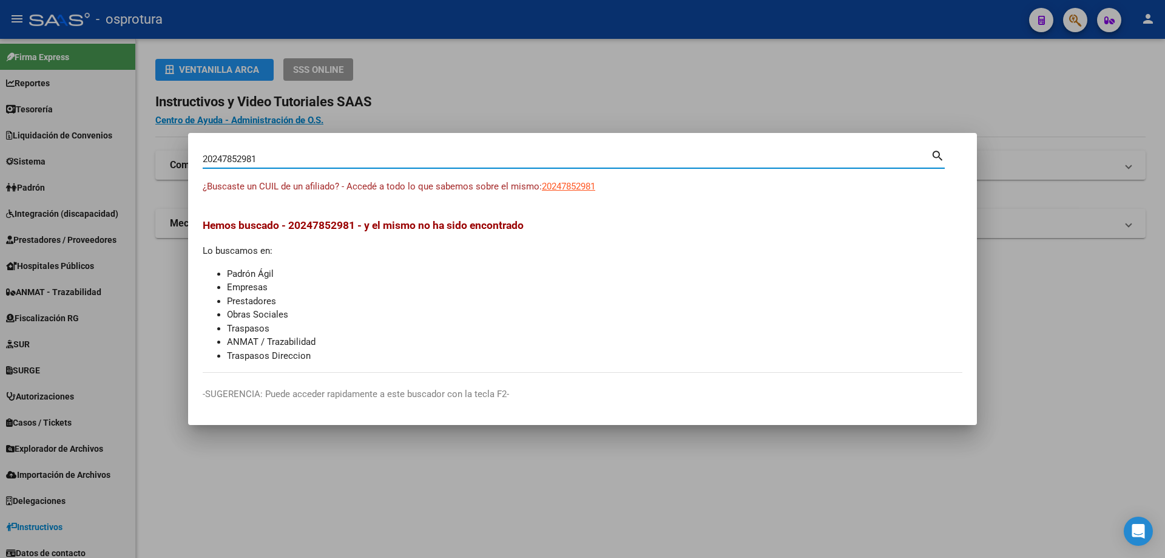
click at [422, 157] on input "20247852981" at bounding box center [567, 159] width 728 height 11
paste input "-24828185-6"
type input "20248281856"
click at [568, 188] on span "20248281856" at bounding box center [568, 186] width 53 height 11
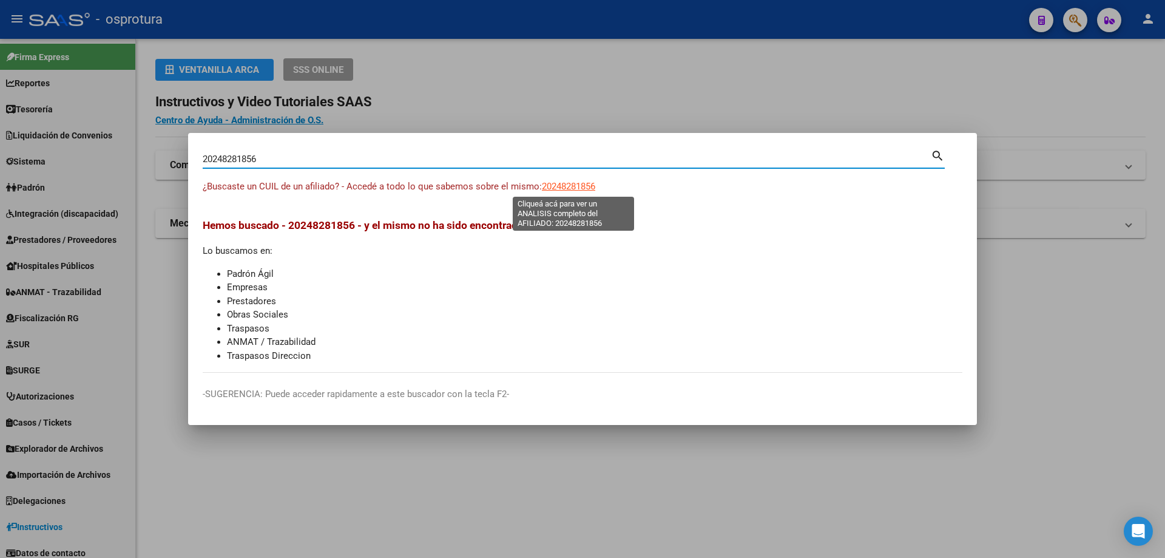
type textarea "20248281856"
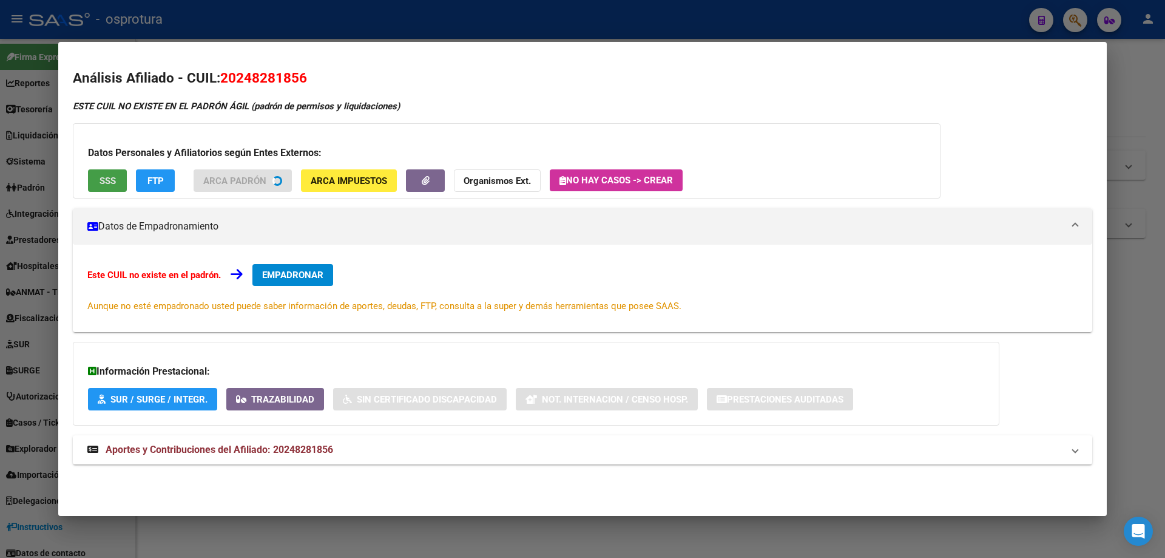
click at [97, 184] on button "SSS" at bounding box center [107, 180] width 39 height 22
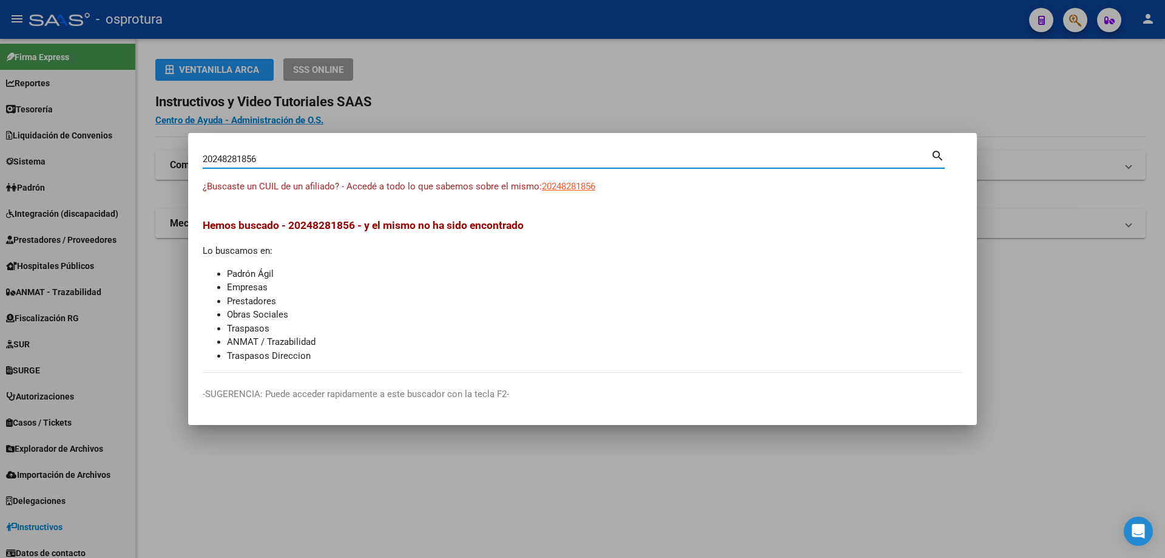
click at [404, 163] on input "20248281856" at bounding box center [567, 159] width 728 height 11
paste input "-24839259-3"
type input "20248392593"
click at [578, 186] on span "20248392593" at bounding box center [568, 186] width 53 height 11
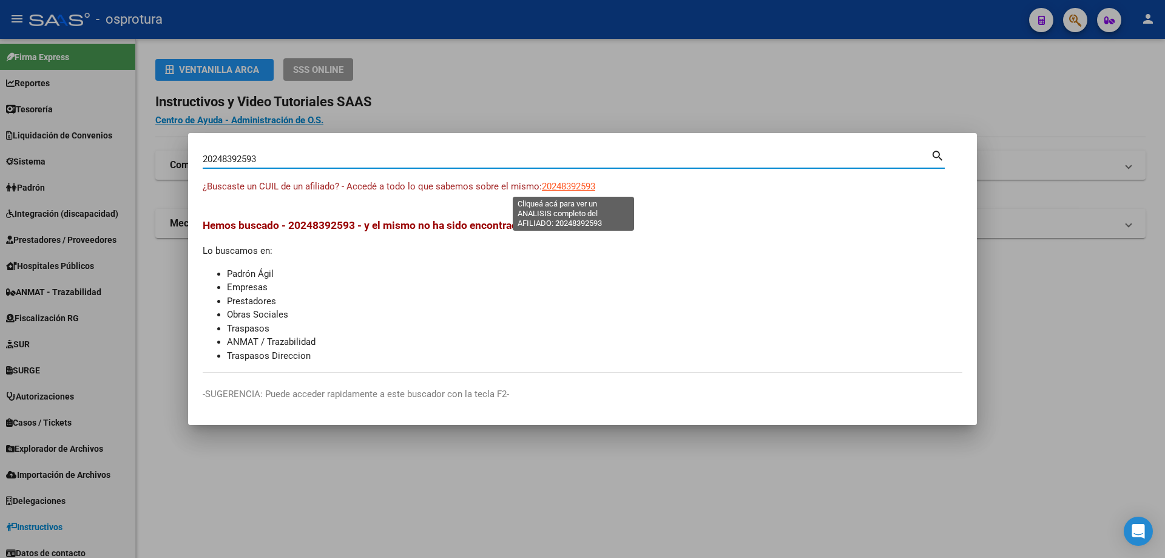
type textarea "20248392593"
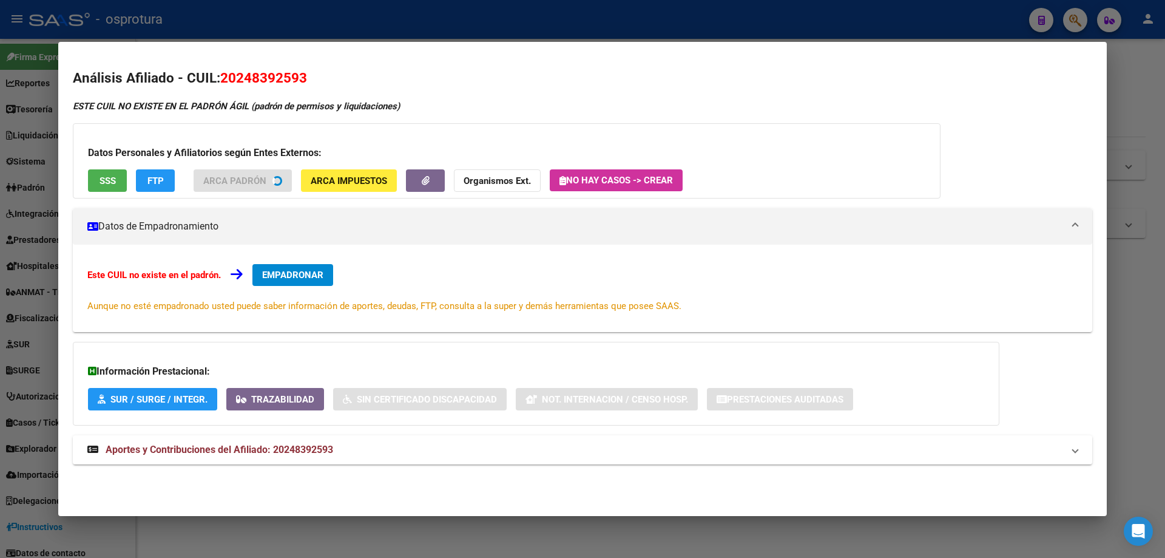
click at [94, 185] on button "SSS" at bounding box center [107, 180] width 39 height 22
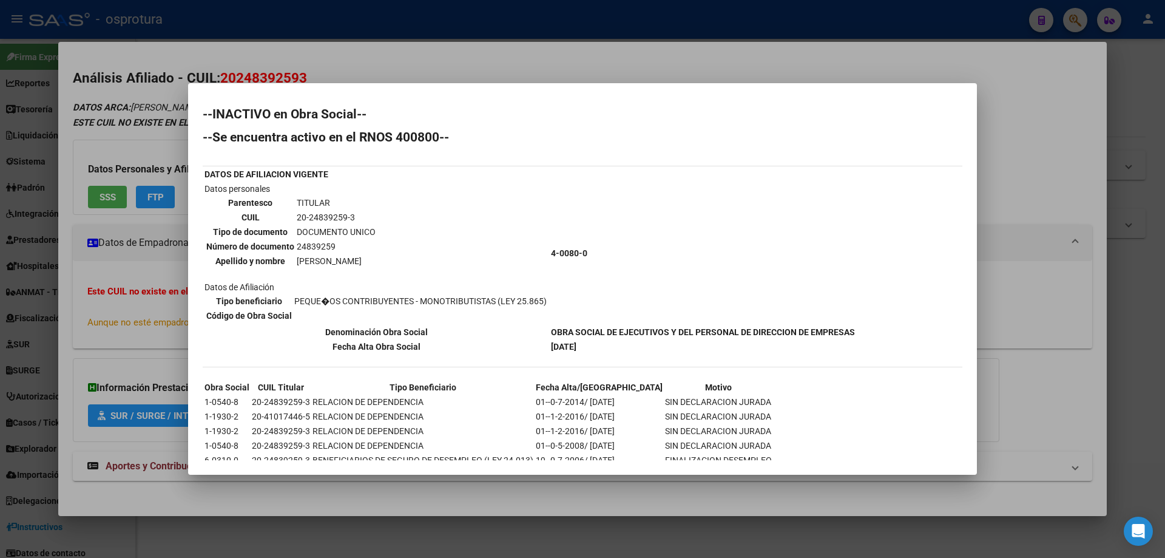
scroll to position [76, 0]
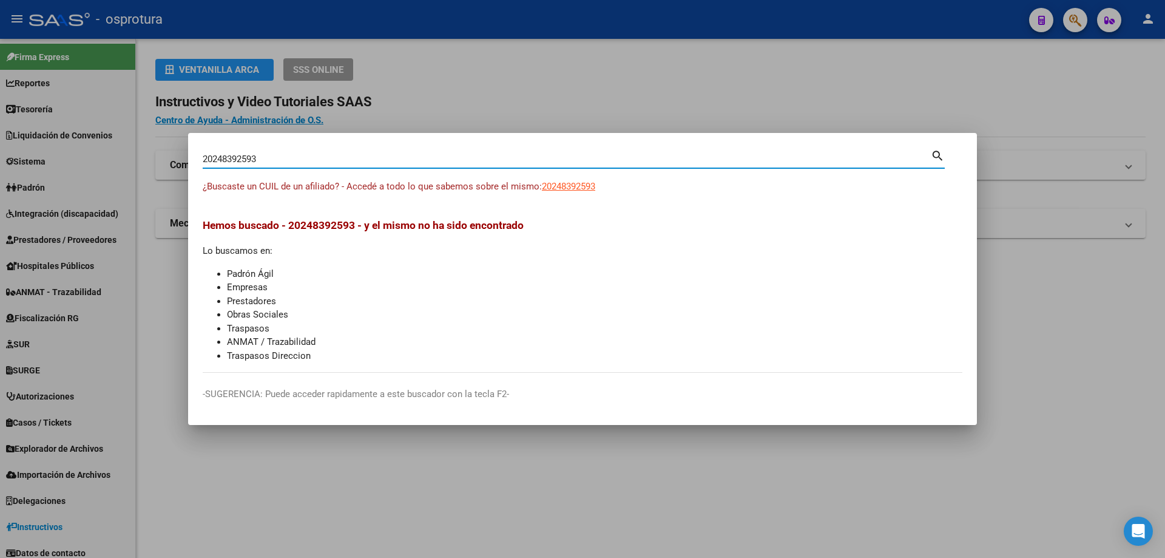
click at [417, 155] on input "20248392593" at bounding box center [567, 159] width 728 height 11
paste input "-24871074-9"
type input "20248710749"
click at [559, 183] on span "20248710749" at bounding box center [568, 186] width 53 height 11
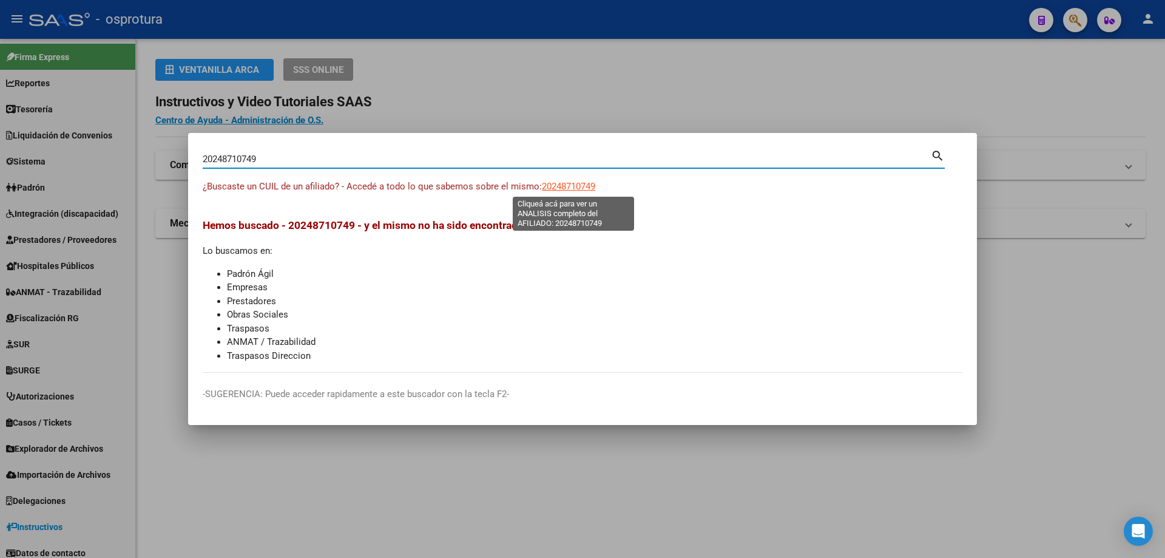
type textarea "20248710749"
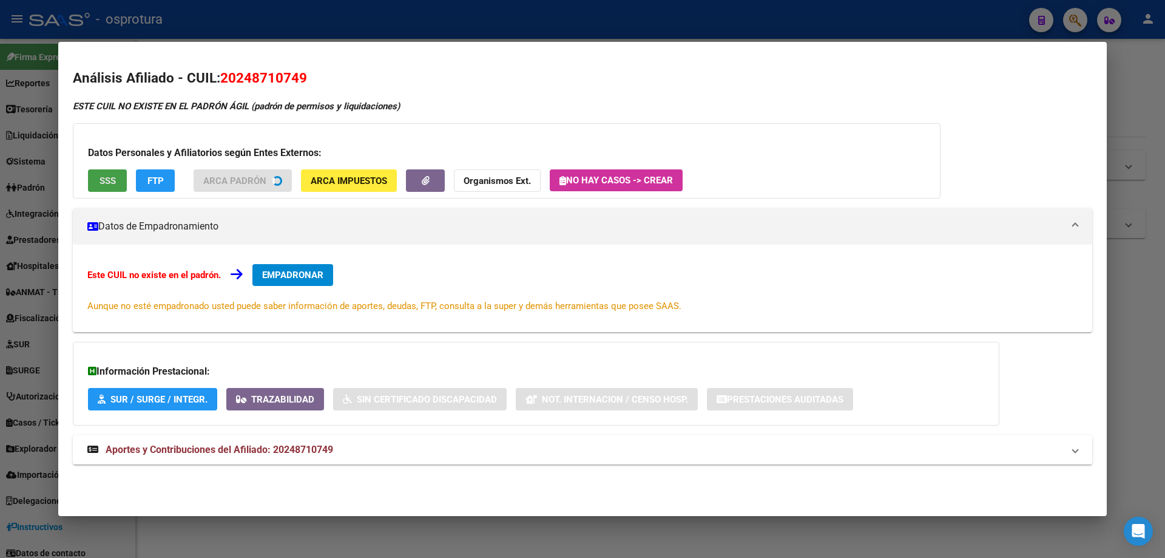
click at [108, 173] on button "SSS" at bounding box center [107, 180] width 39 height 22
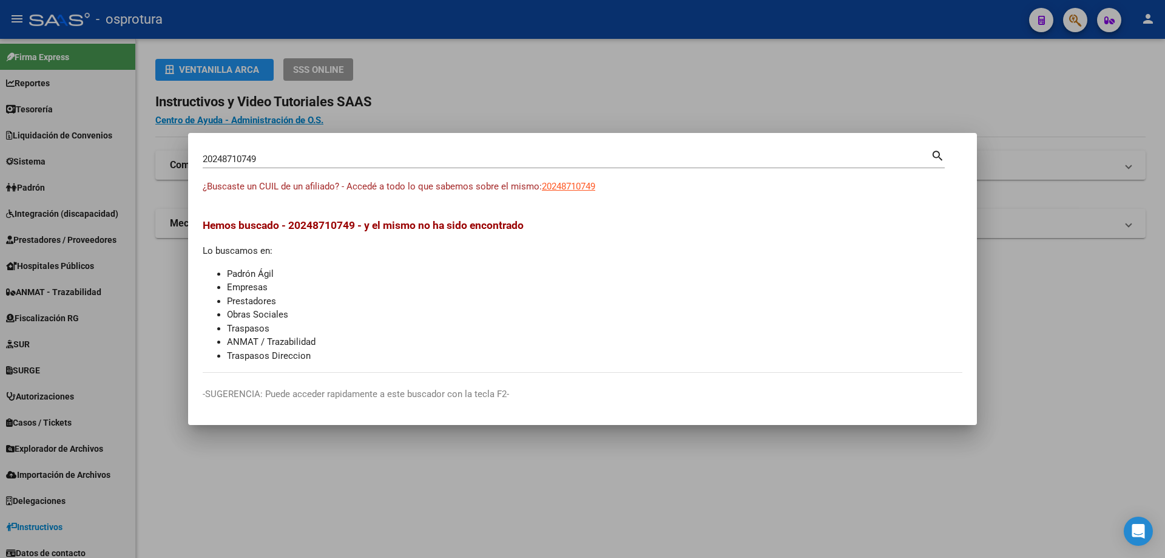
click at [422, 158] on input "20248710749" at bounding box center [567, 159] width 728 height 11
paste input "-24881611-3"
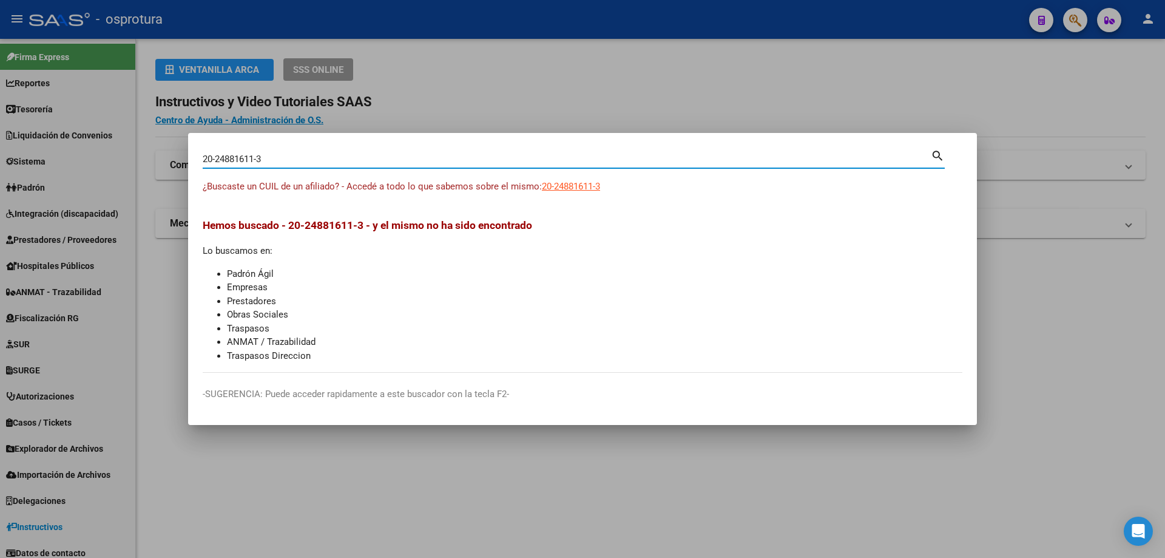
type input "20248816113"
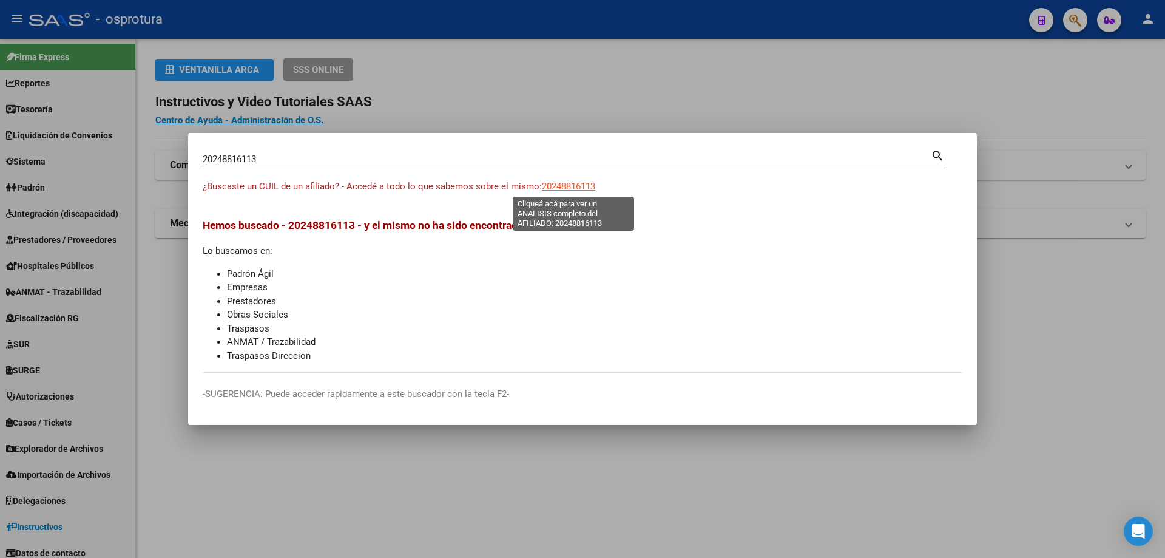
click at [566, 191] on span "20248816113" at bounding box center [568, 186] width 53 height 11
type textarea "20248816113"
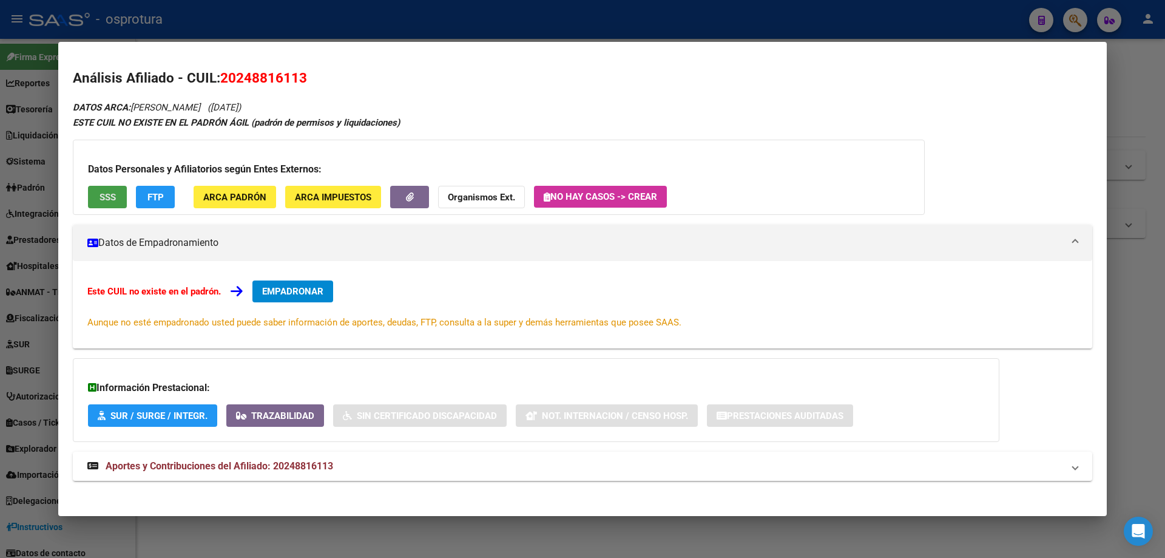
click at [108, 197] on span "SSS" at bounding box center [108, 197] width 16 height 11
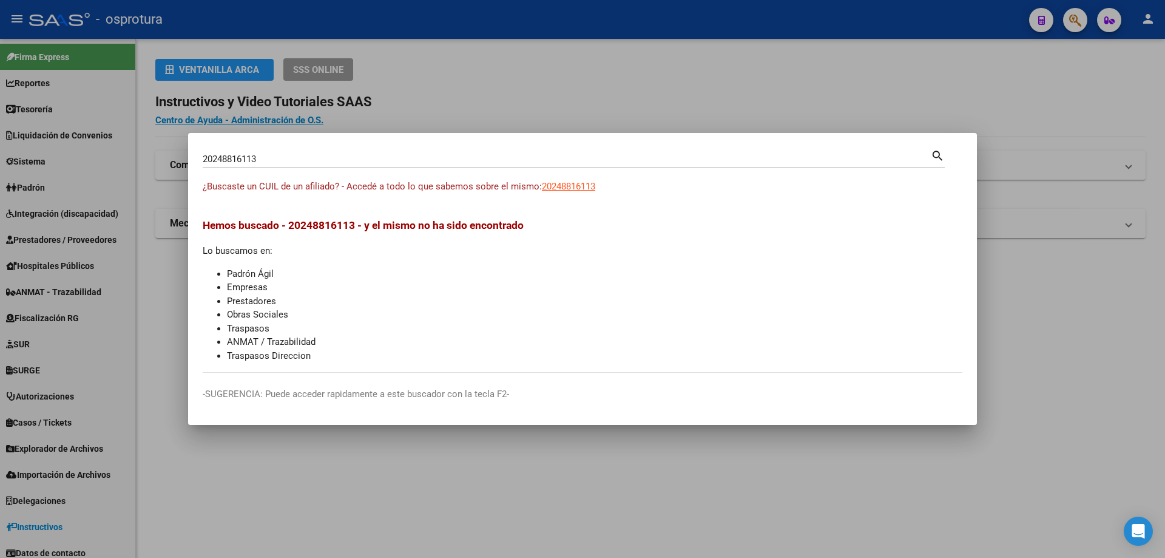
click at [390, 161] on input "20248816113" at bounding box center [567, 159] width 728 height 11
paste input "-24895505-9"
type input "20248955059"
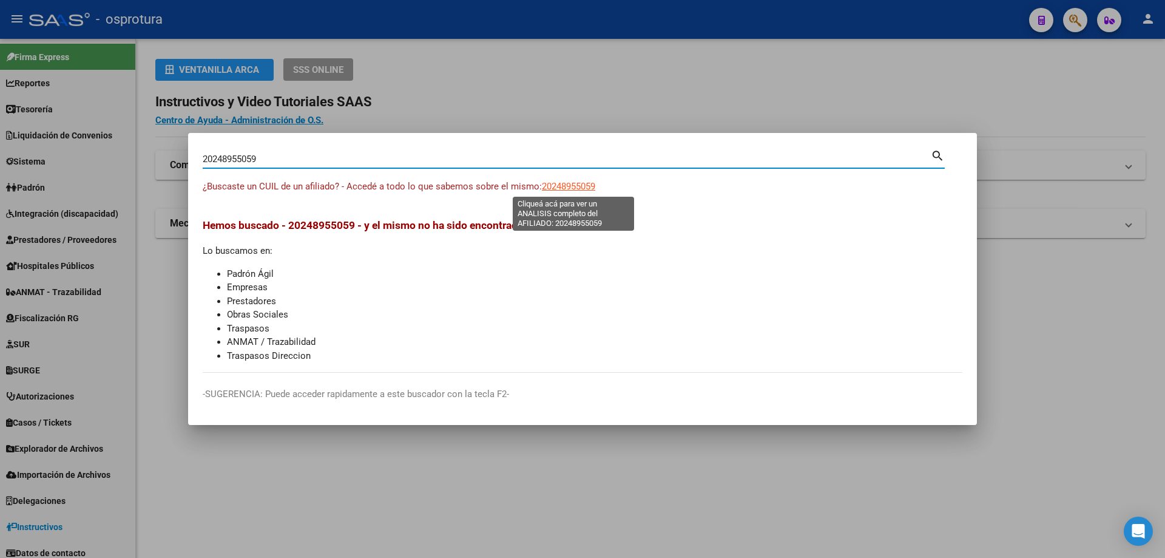
click at [574, 188] on span "20248955059" at bounding box center [568, 186] width 53 height 11
type textarea "20248955059"
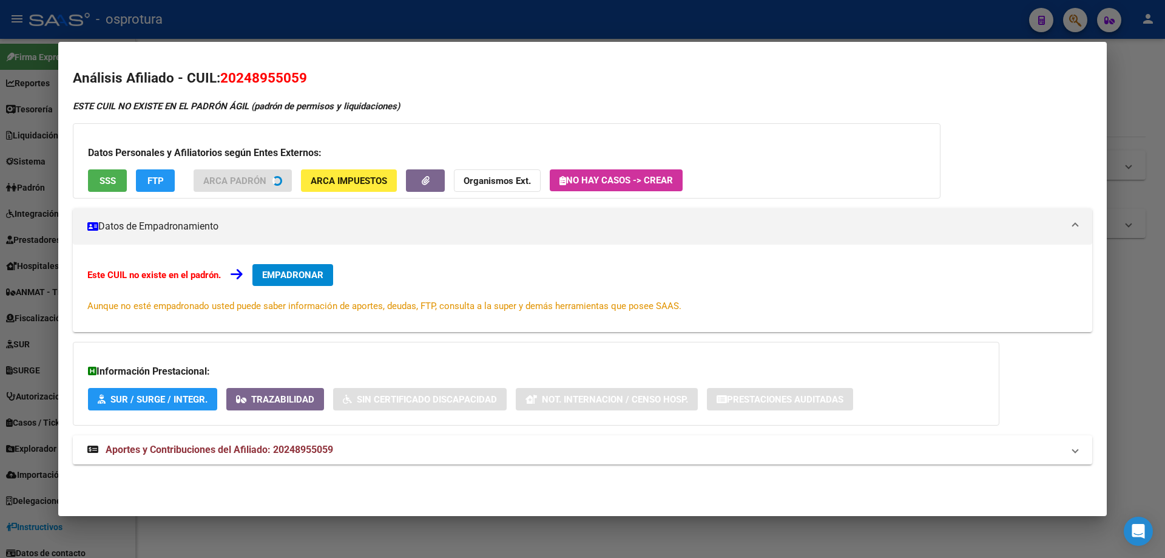
click at [100, 188] on button "SSS" at bounding box center [107, 180] width 39 height 22
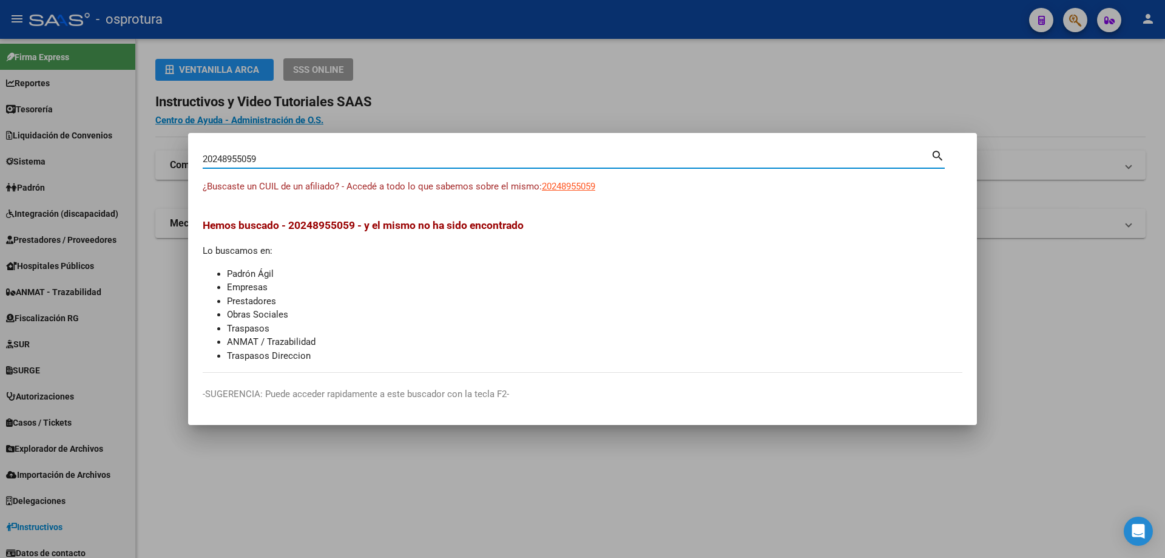
click at [433, 159] on input "20248955059" at bounding box center [567, 159] width 728 height 11
paste input "-24896221-7"
type input "20248962217"
click at [574, 190] on span "20248962217" at bounding box center [568, 186] width 53 height 11
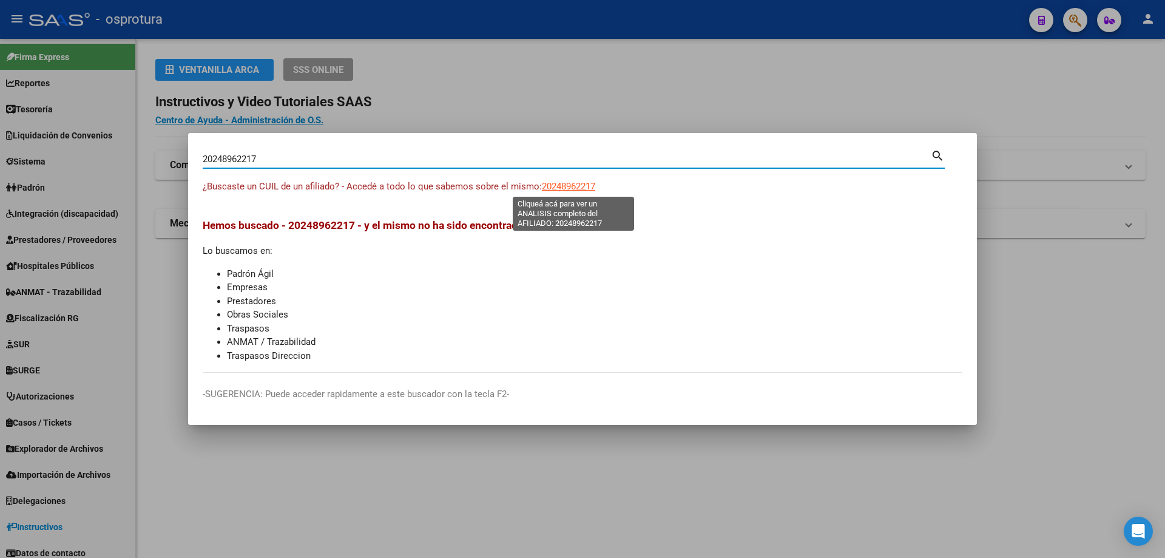
type textarea "20248962217"
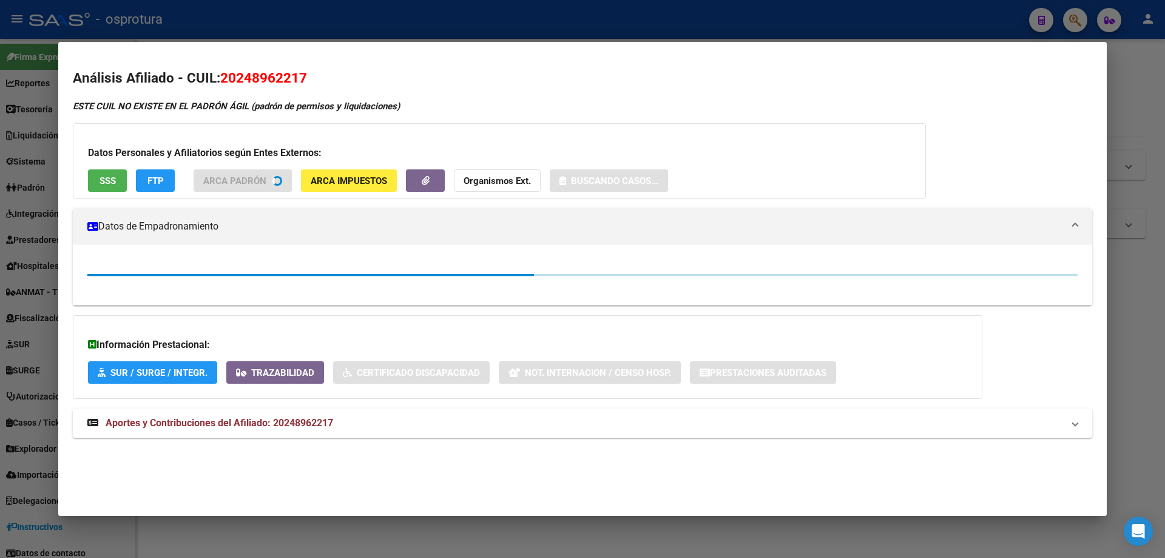
click at [101, 187] on button "SSS" at bounding box center [107, 180] width 39 height 22
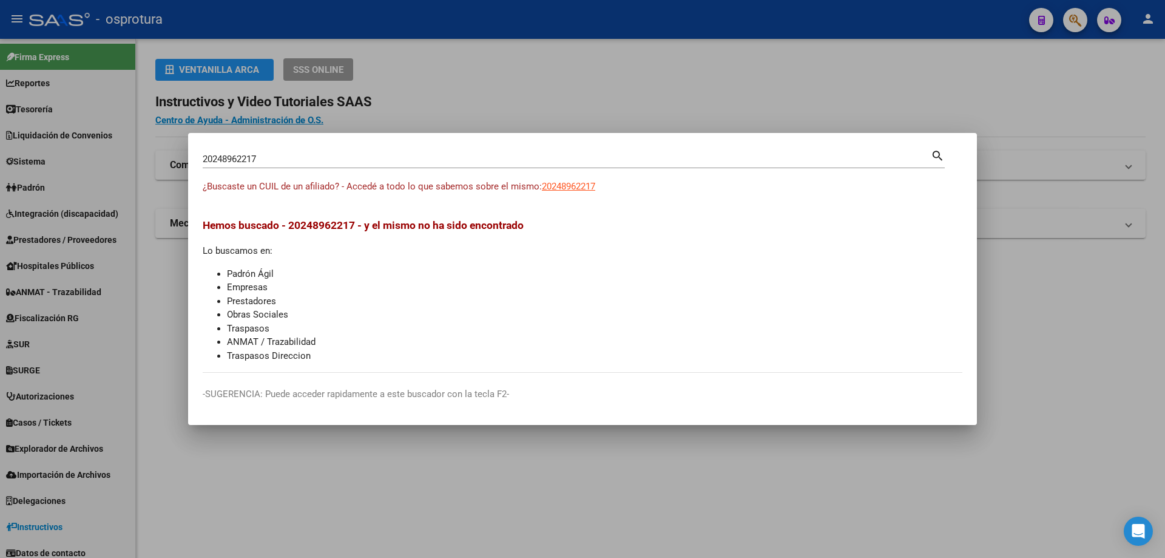
click at [467, 161] on input "20248962217" at bounding box center [567, 159] width 728 height 11
paste input "-24937819-5"
type input "20249378195"
click at [575, 181] on span "20249378195" at bounding box center [568, 186] width 53 height 11
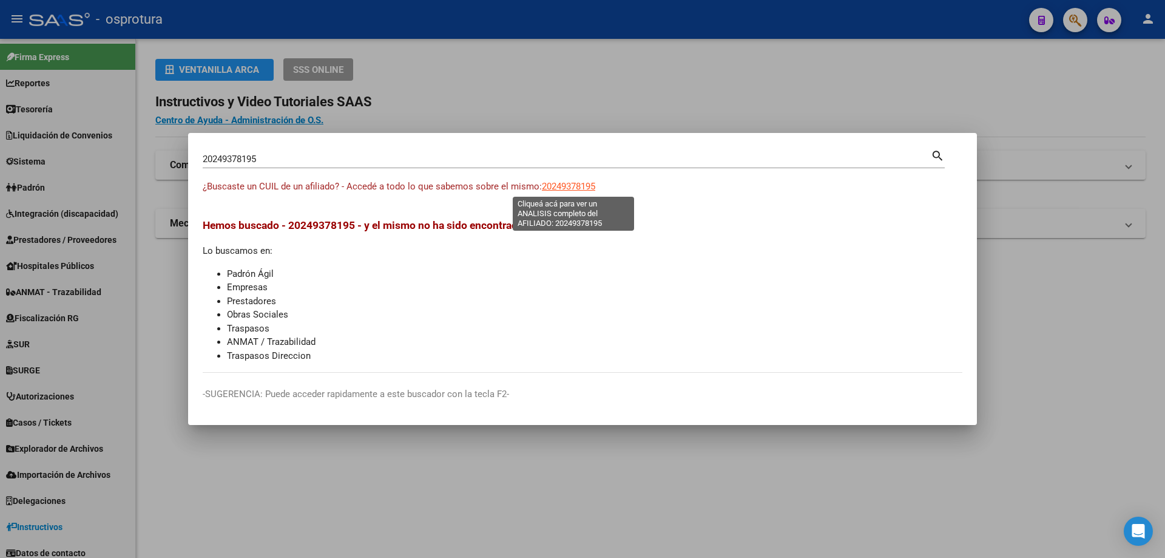
type textarea "20249378195"
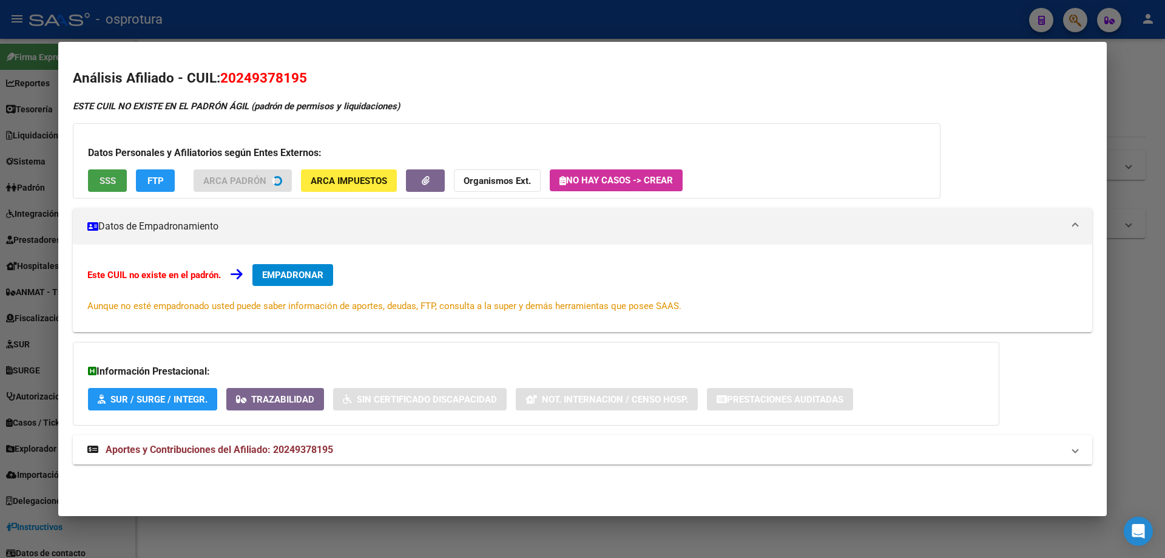
click at [120, 183] on button "SSS" at bounding box center [107, 180] width 39 height 22
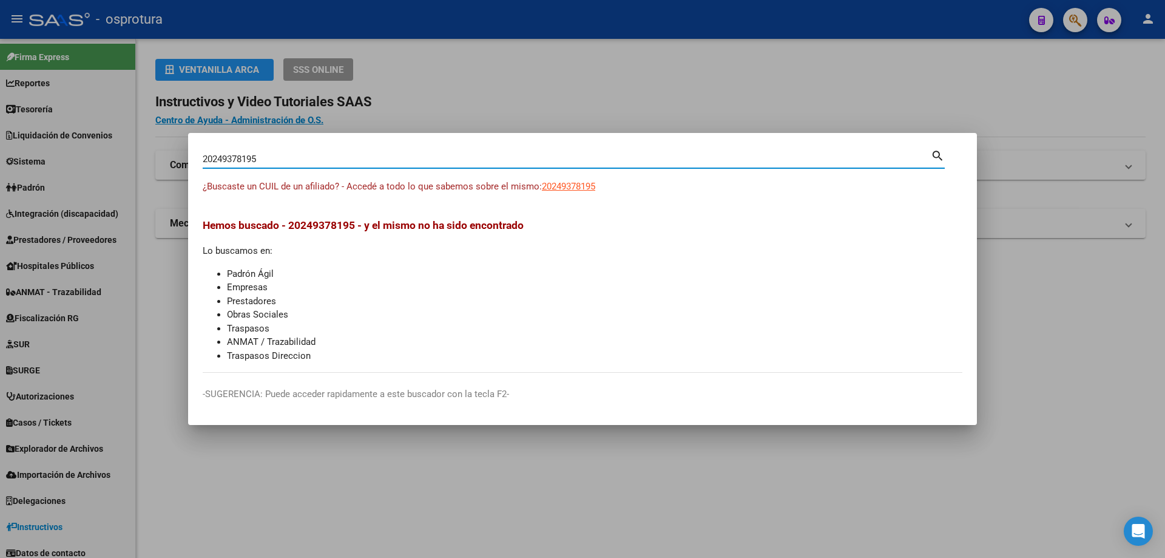
click at [395, 158] on input "20249378195" at bounding box center [567, 159] width 728 height 11
paste input "-24941277-6"
type input "20249412776"
click at [568, 191] on span "20249412776" at bounding box center [568, 186] width 53 height 11
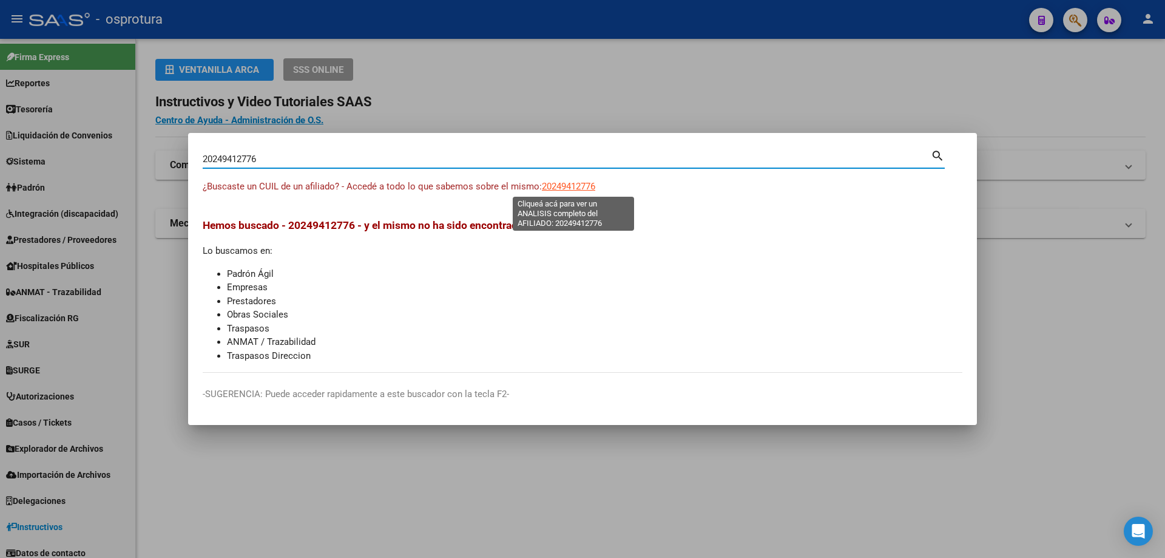
type textarea "20249412776"
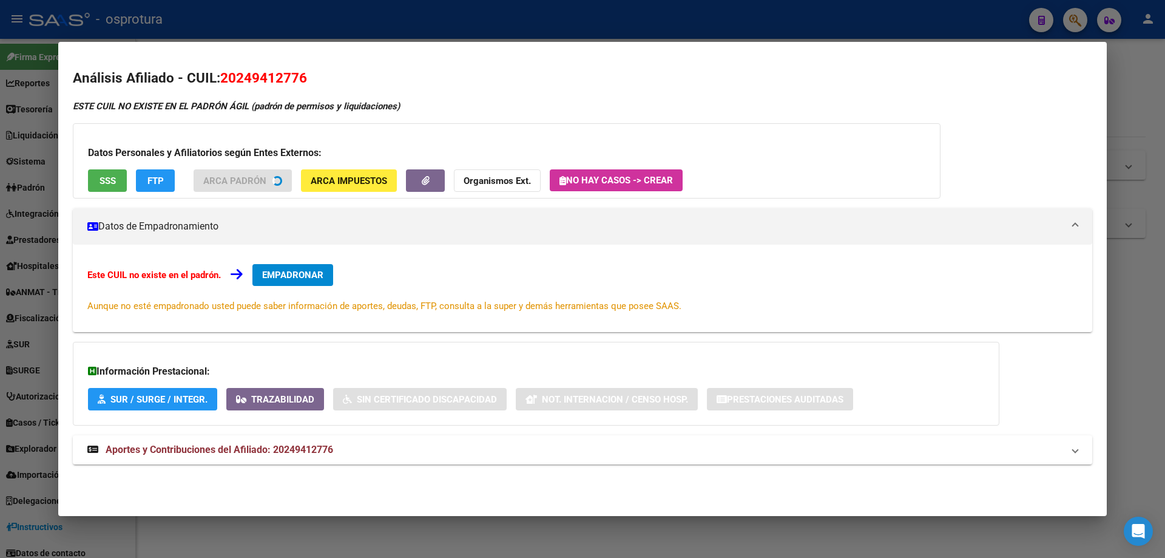
click at [93, 179] on button "SSS" at bounding box center [107, 180] width 39 height 22
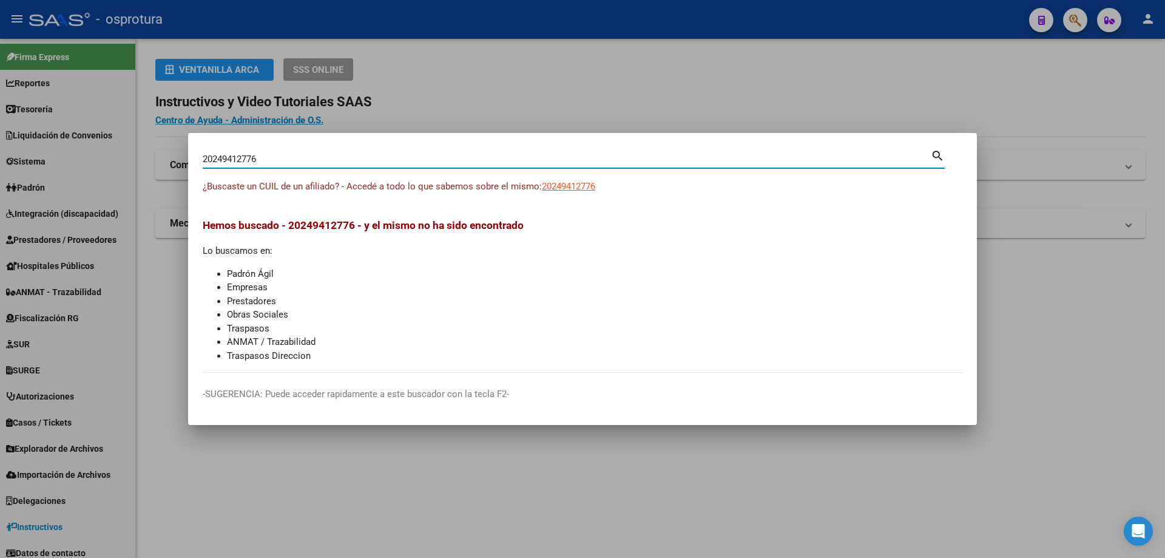
click at [439, 160] on input "20249412776" at bounding box center [567, 159] width 728 height 11
paste input "-24989013-9"
type input "20249890139"
click at [589, 186] on span "20249890139" at bounding box center [568, 186] width 53 height 11
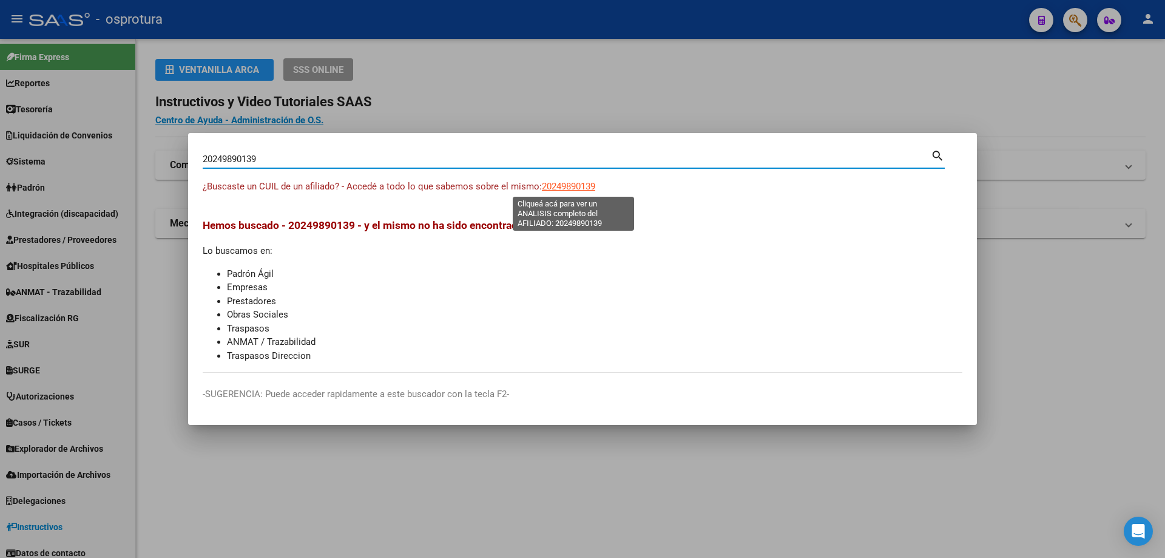
type textarea "20249890139"
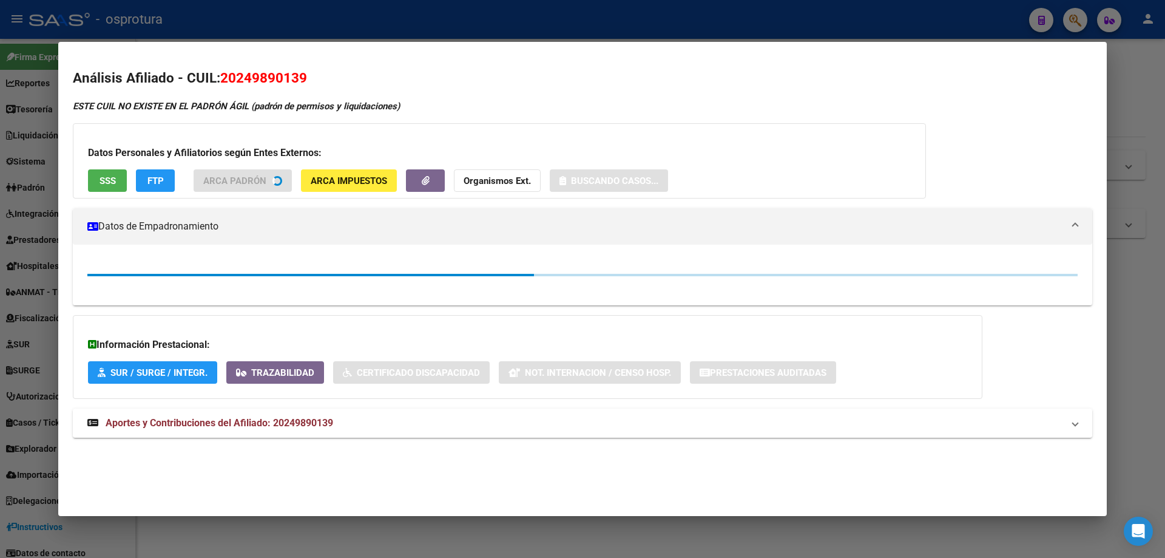
click at [106, 175] on span "SSS" at bounding box center [108, 180] width 16 height 11
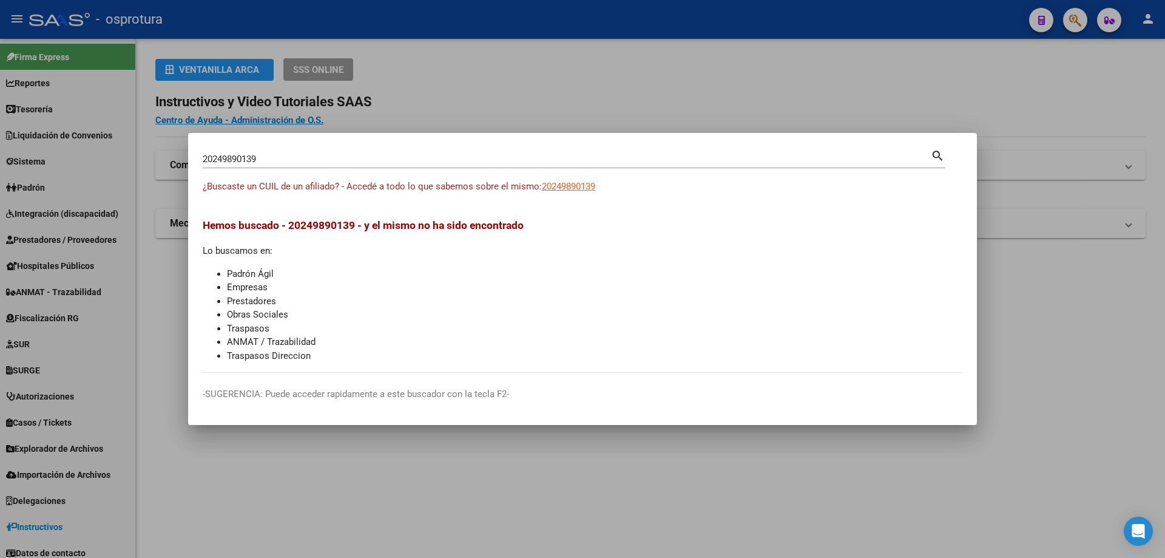
click at [310, 161] on input "20249890139" at bounding box center [567, 159] width 728 height 11
click at [310, 162] on input "20249890139" at bounding box center [567, 159] width 728 height 11
paste input "-24995984-8"
type input "20249959848"
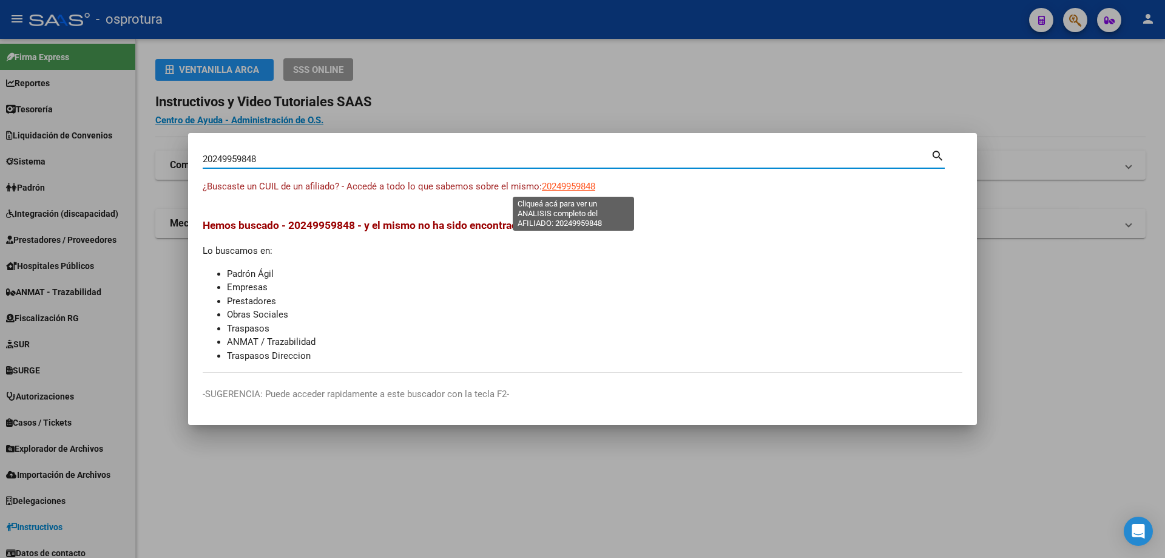
click at [563, 184] on span "20249959848" at bounding box center [568, 186] width 53 height 11
type textarea "20249959848"
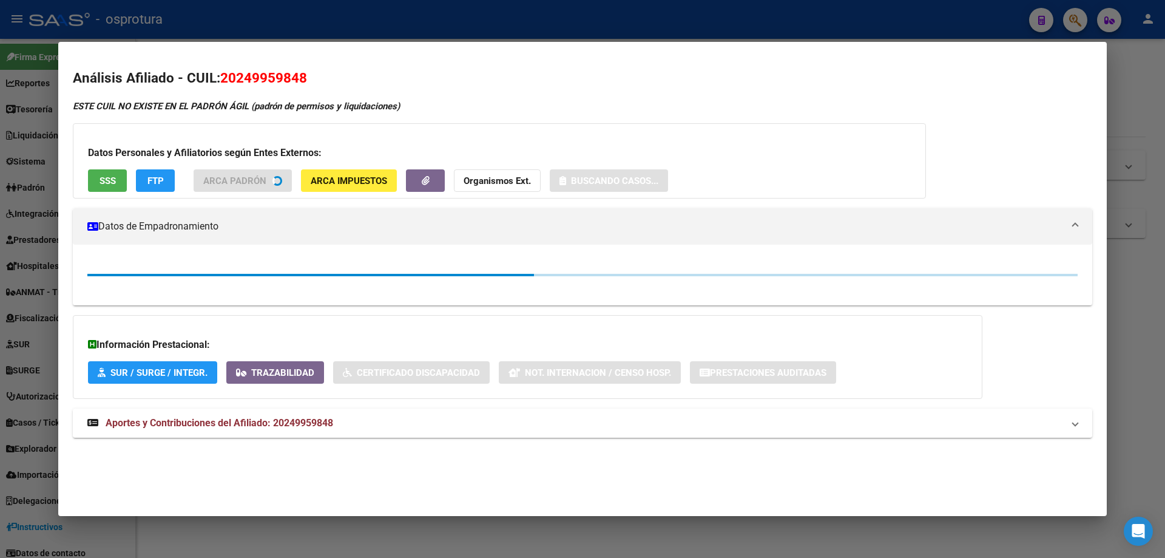
click at [101, 183] on div "Datos Personales y Afiliatorios según Entes Externos: SSS FTP ARCA Padrón ARCA …" at bounding box center [499, 160] width 853 height 75
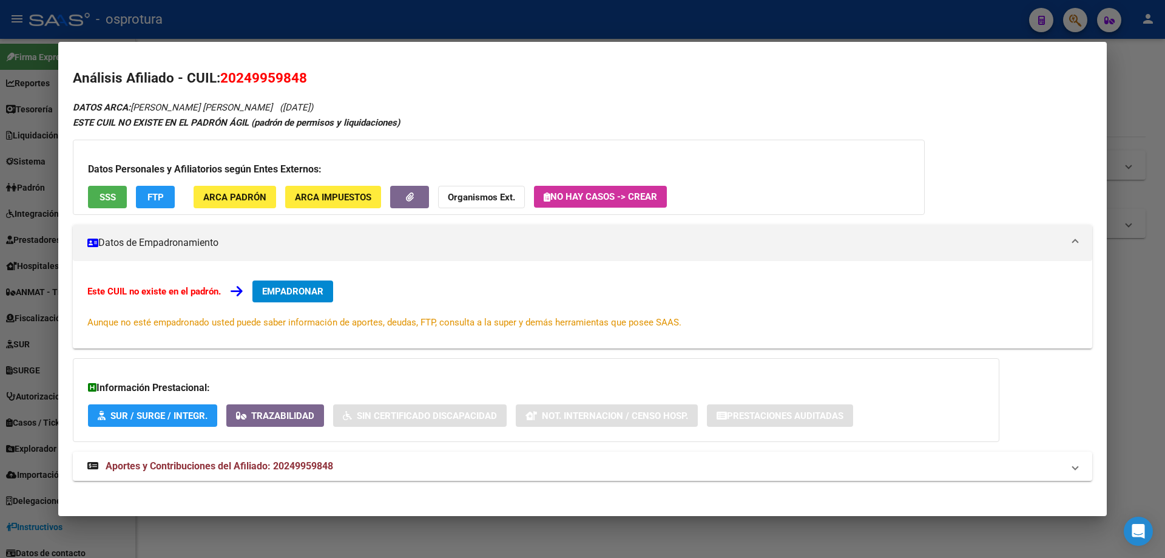
click at [98, 195] on button "SSS" at bounding box center [107, 197] width 39 height 22
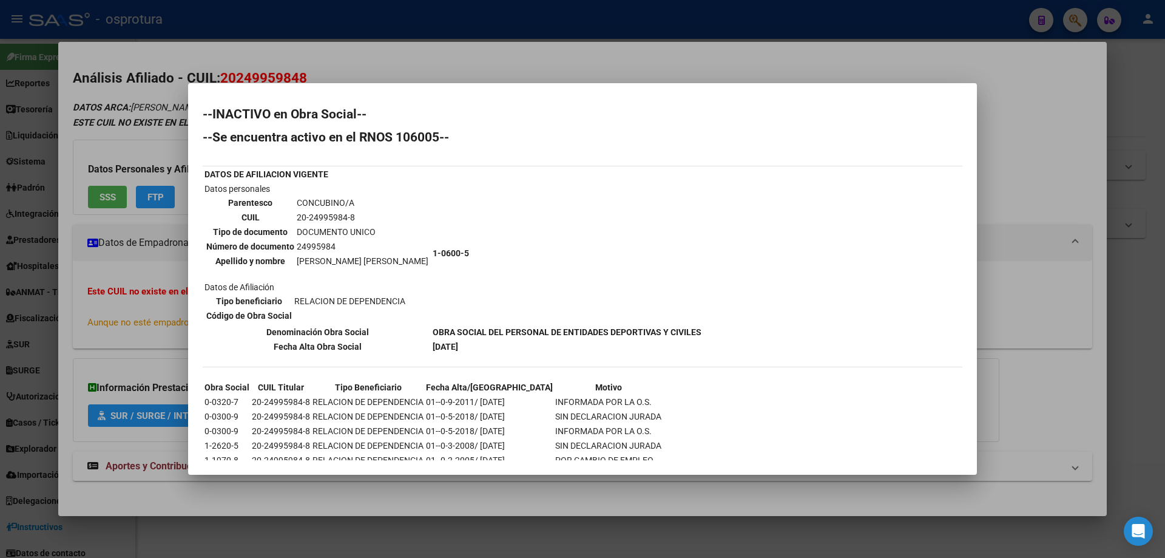
scroll to position [62, 0]
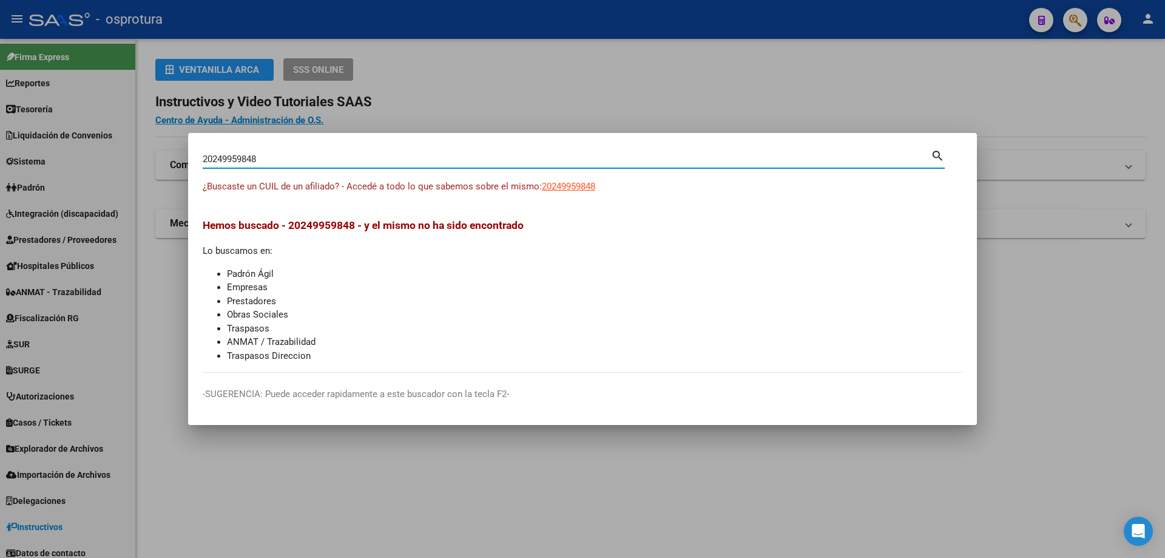
click at [348, 159] on input "20249959848" at bounding box center [567, 159] width 728 height 11
paste input "-25037223-0"
type input "20250372230"
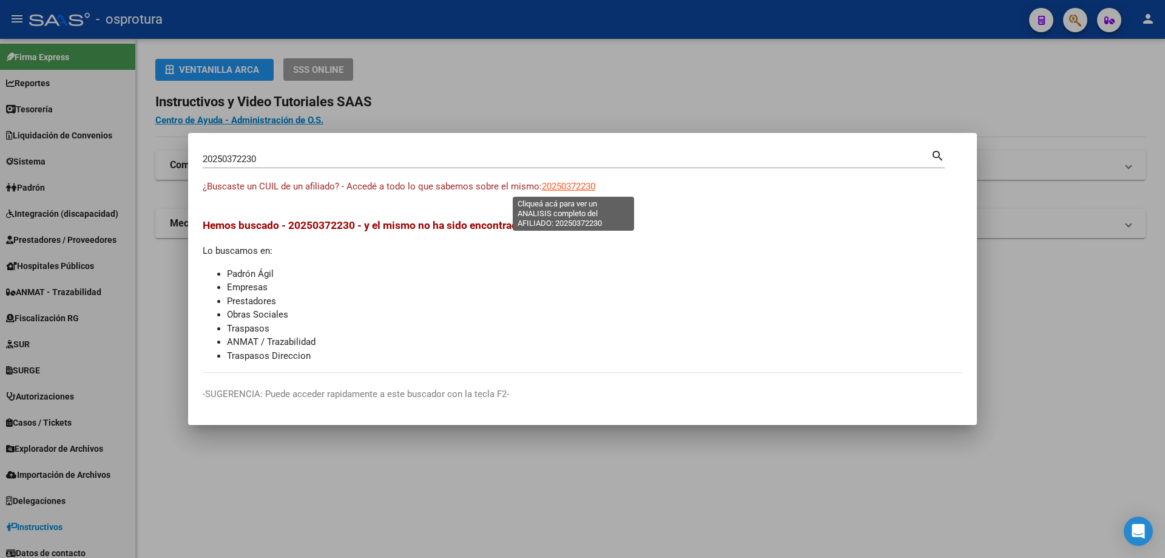
click at [580, 183] on span "20250372230" at bounding box center [568, 186] width 53 height 11
type textarea "20250372230"
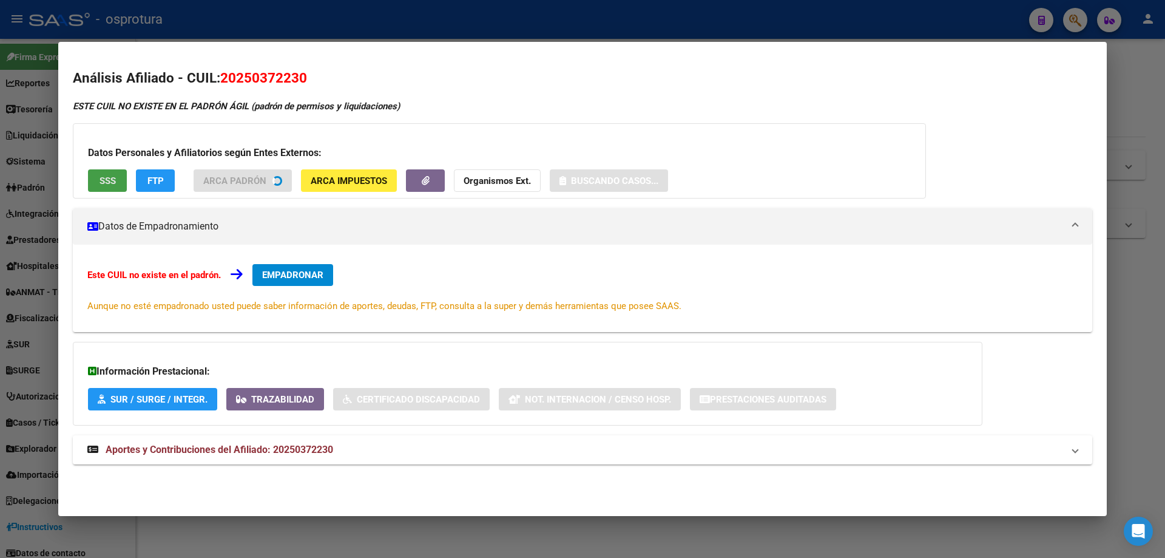
click at [112, 181] on span "SSS" at bounding box center [108, 180] width 16 height 11
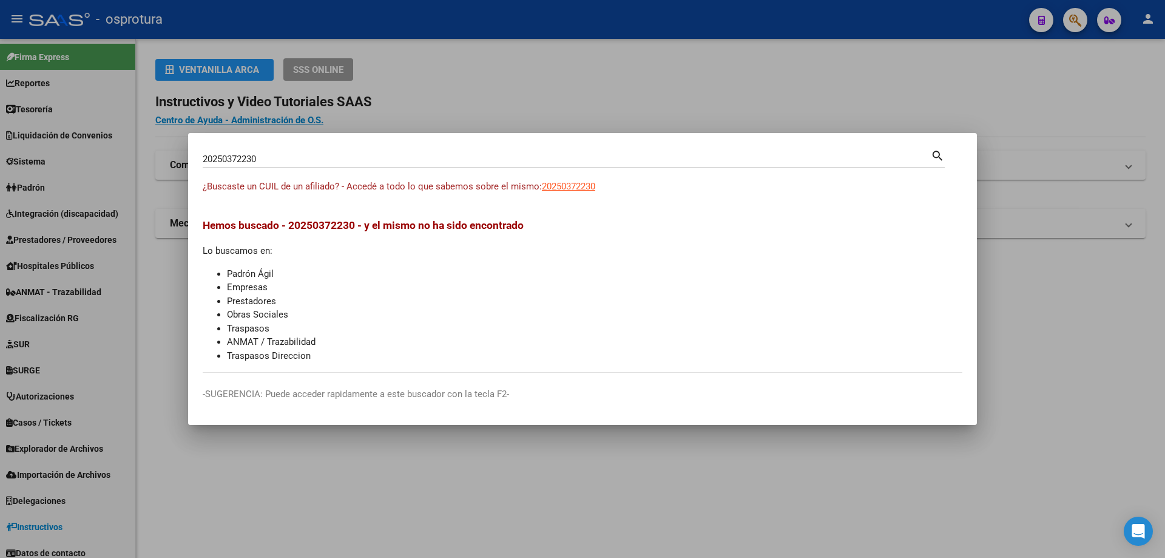
click at [360, 157] on input "20250372230" at bounding box center [567, 159] width 728 height 11
paste input "-25050882-5"
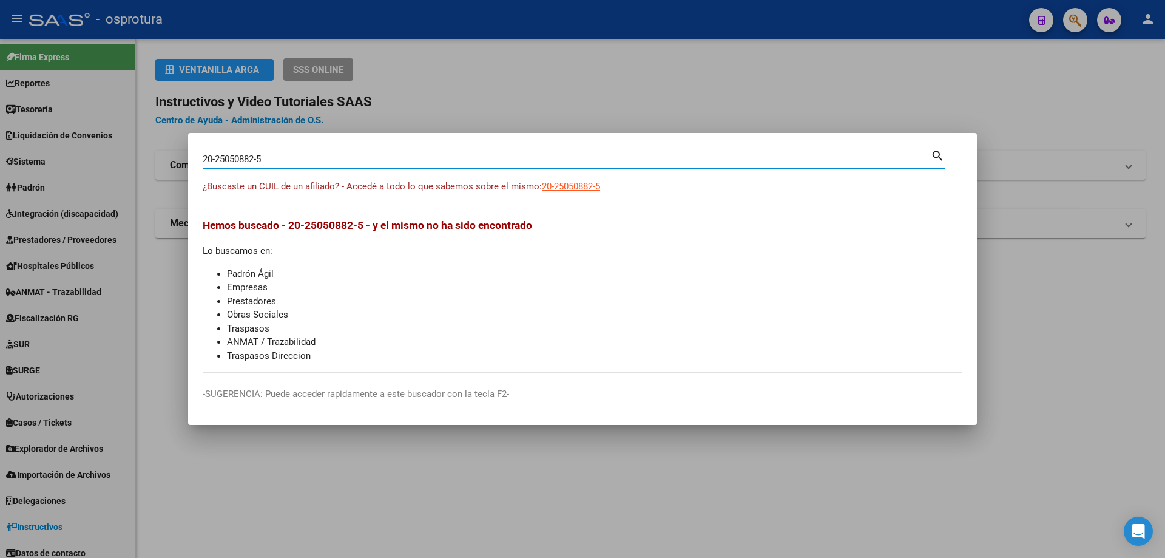
type input "20250508825"
click at [579, 186] on span "20250508825" at bounding box center [568, 186] width 53 height 11
type textarea "20250508825"
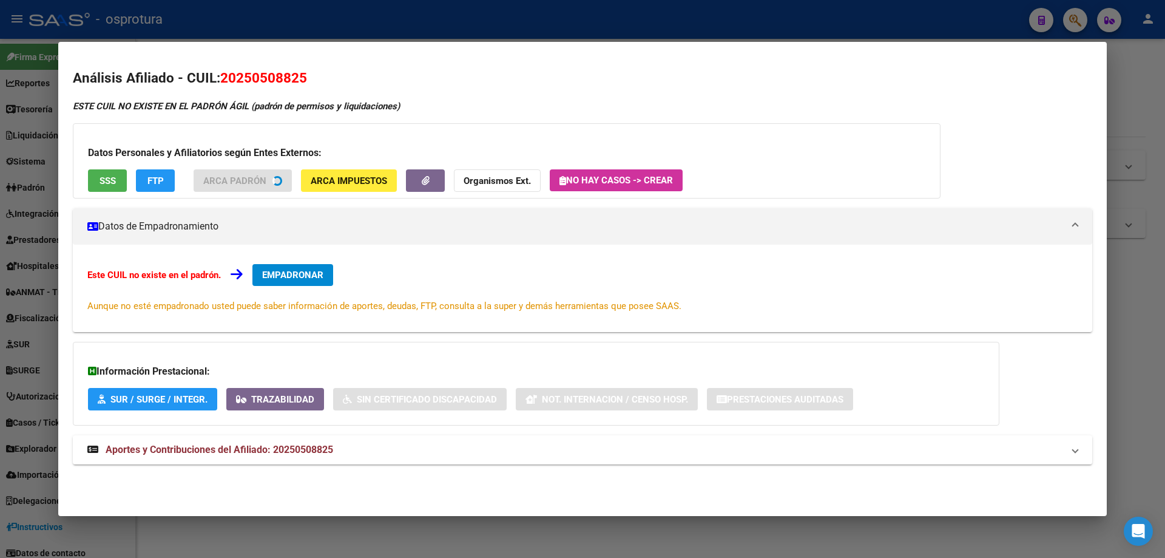
click at [110, 185] on span "SSS" at bounding box center [108, 180] width 16 height 11
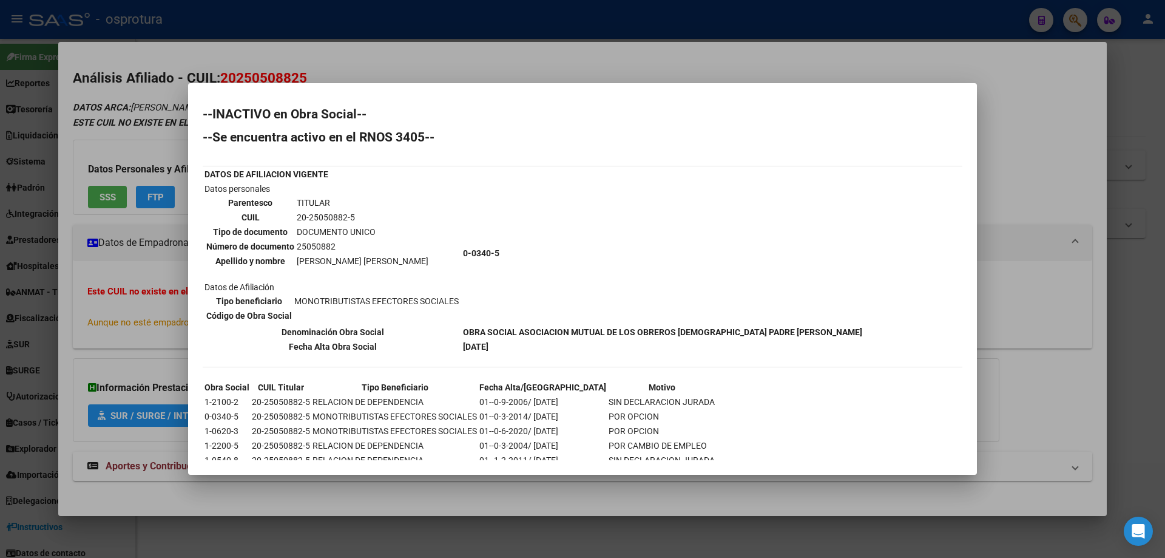
scroll to position [33, 0]
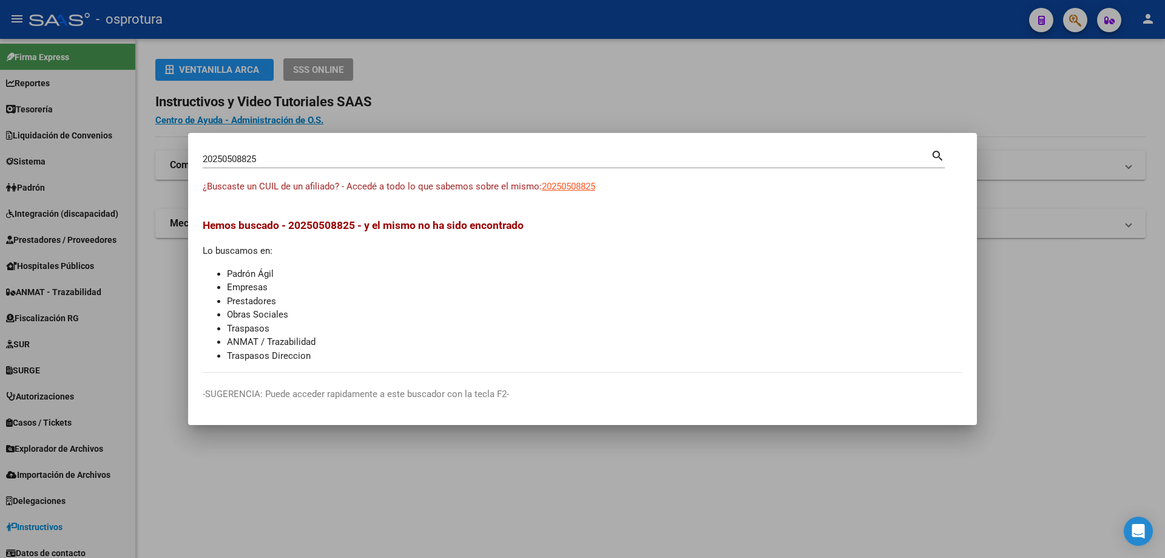
click at [481, 160] on input "20250508825" at bounding box center [567, 159] width 728 height 11
paste input "-25099910-1"
type input "20250999101"
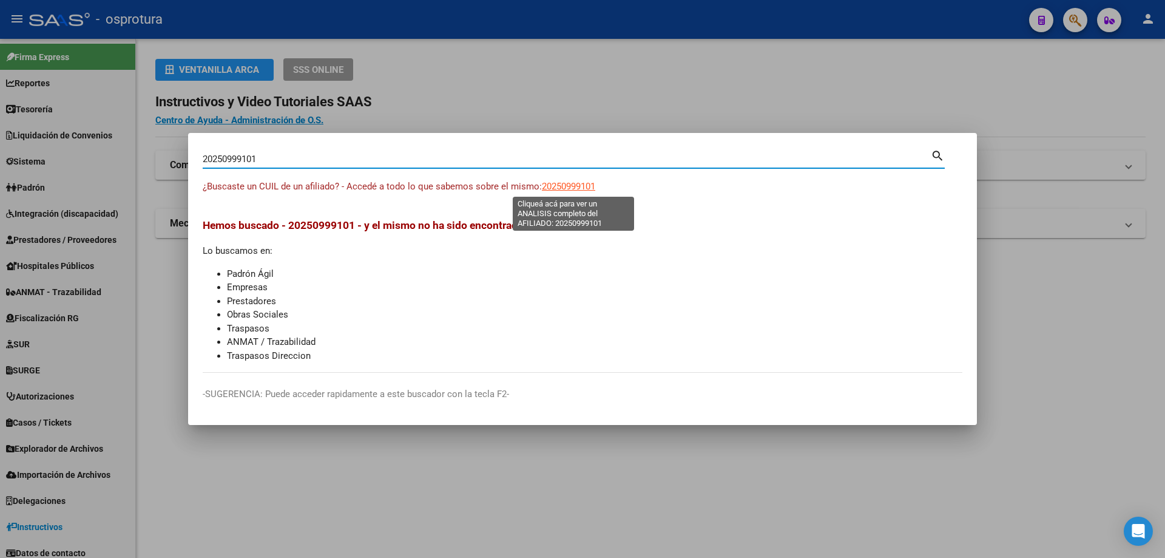
click at [580, 185] on span "20250999101" at bounding box center [568, 186] width 53 height 11
type textarea "20250999101"
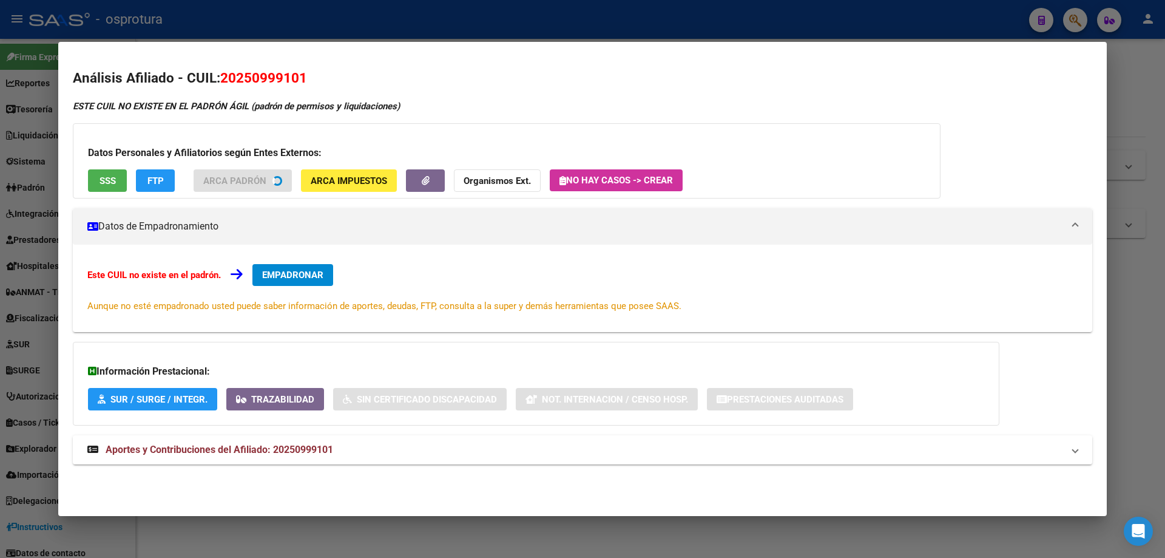
click at [107, 177] on span "SSS" at bounding box center [108, 180] width 16 height 11
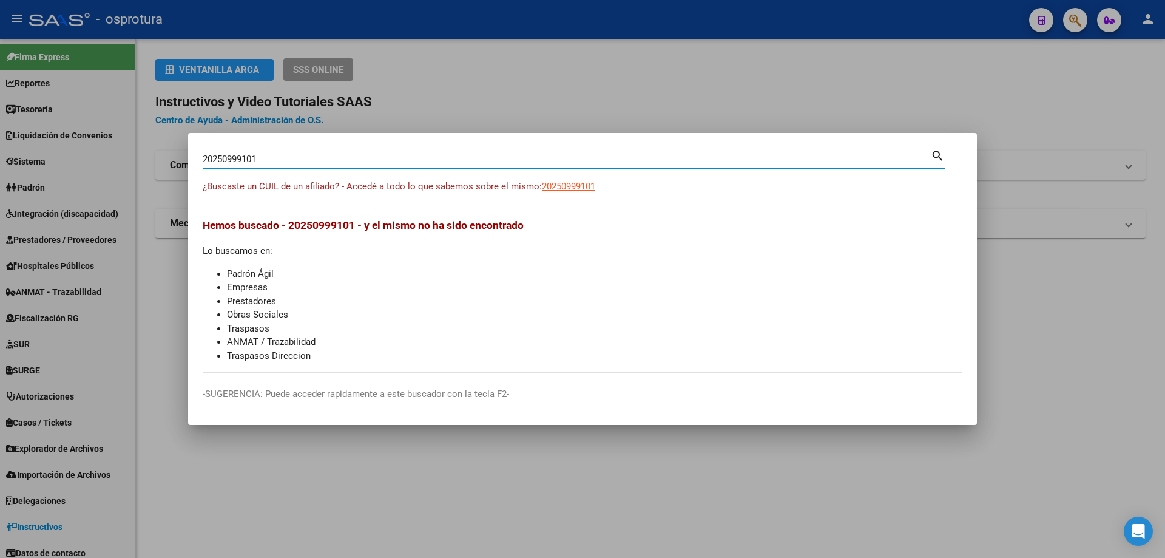
click at [389, 157] on input "20250999101" at bounding box center [567, 159] width 728 height 11
paste input "-25143215-6"
type input "20251432156"
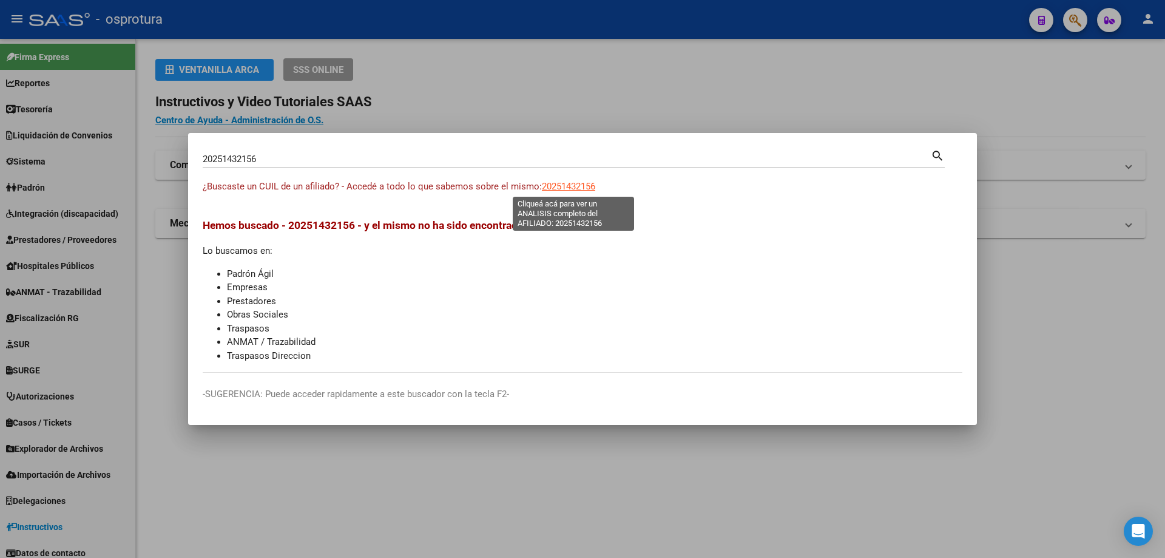
click at [563, 183] on span "20251432156" at bounding box center [568, 186] width 53 height 11
type textarea "20251432156"
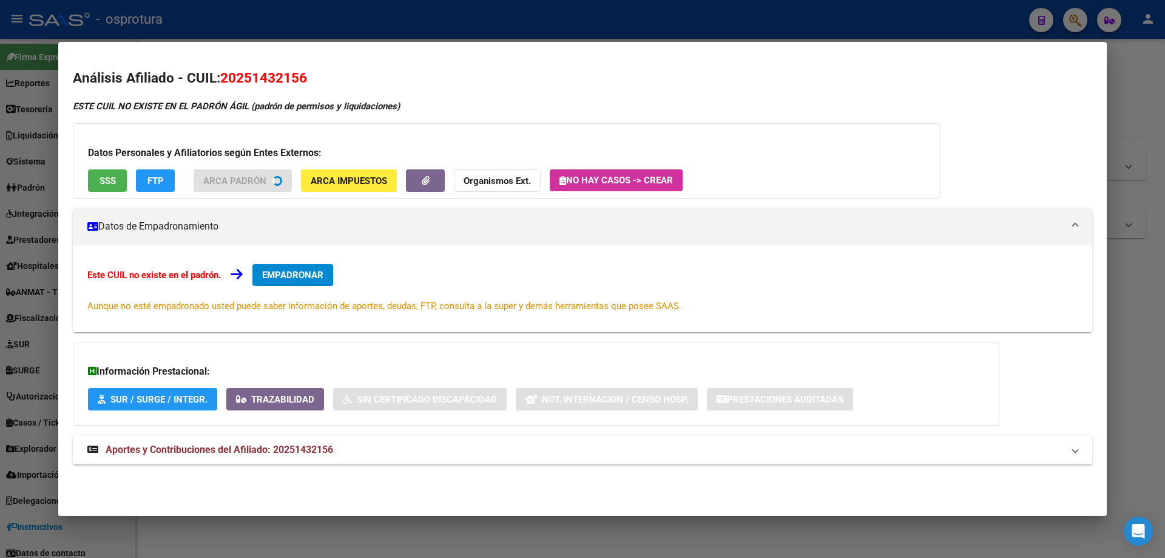
click at [104, 185] on span "SSS" at bounding box center [108, 180] width 16 height 11
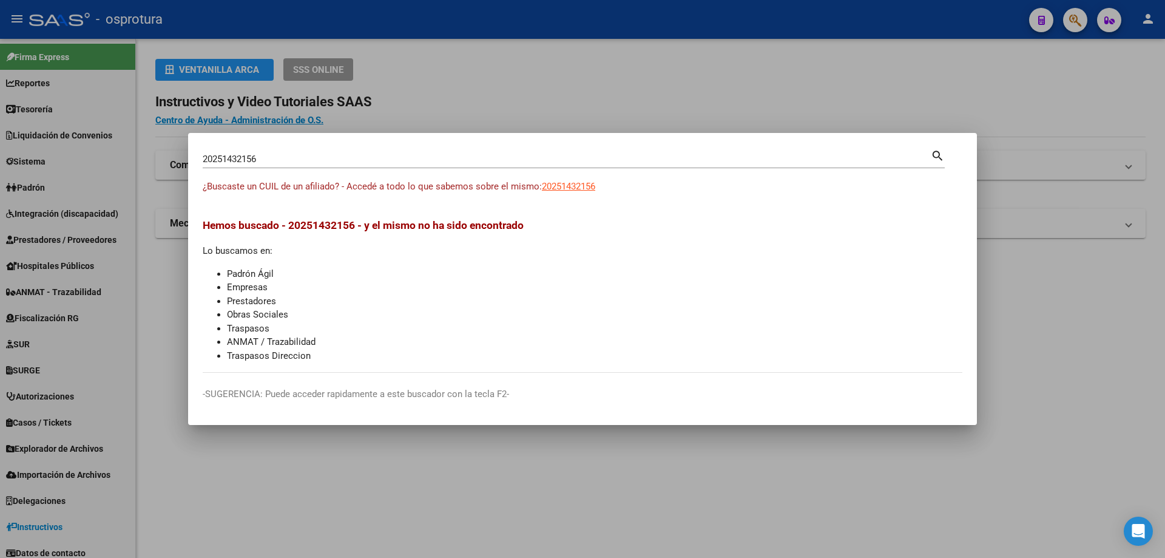
click at [395, 161] on input "20251432156" at bounding box center [567, 159] width 728 height 11
paste input "-25160676-"
type input "20251606766"
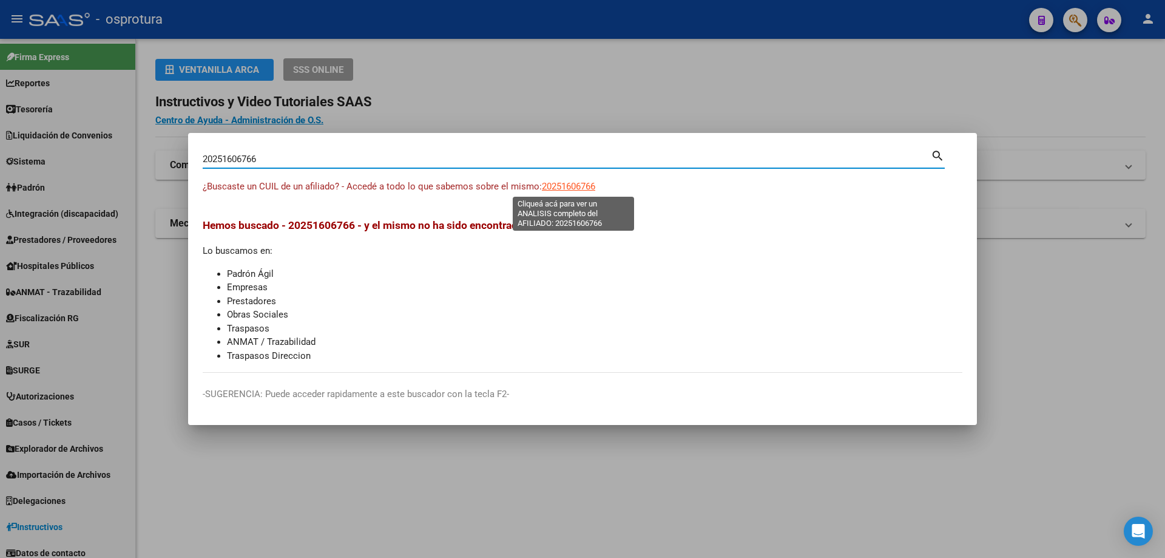
click at [561, 185] on span "20251606766" at bounding box center [568, 186] width 53 height 11
type textarea "20251606766"
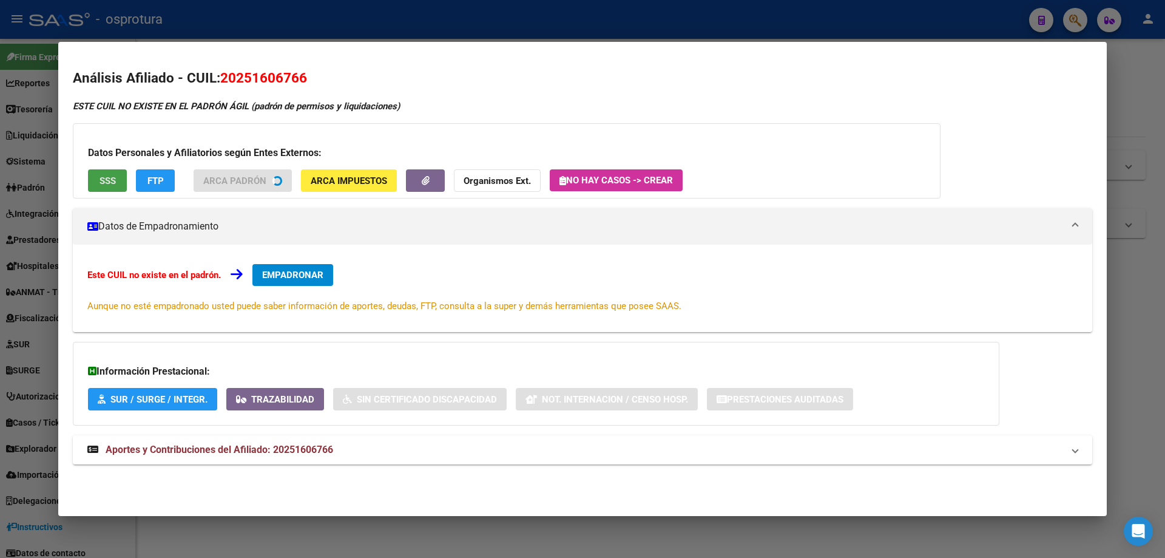
click at [122, 185] on button "SSS" at bounding box center [107, 180] width 39 height 22
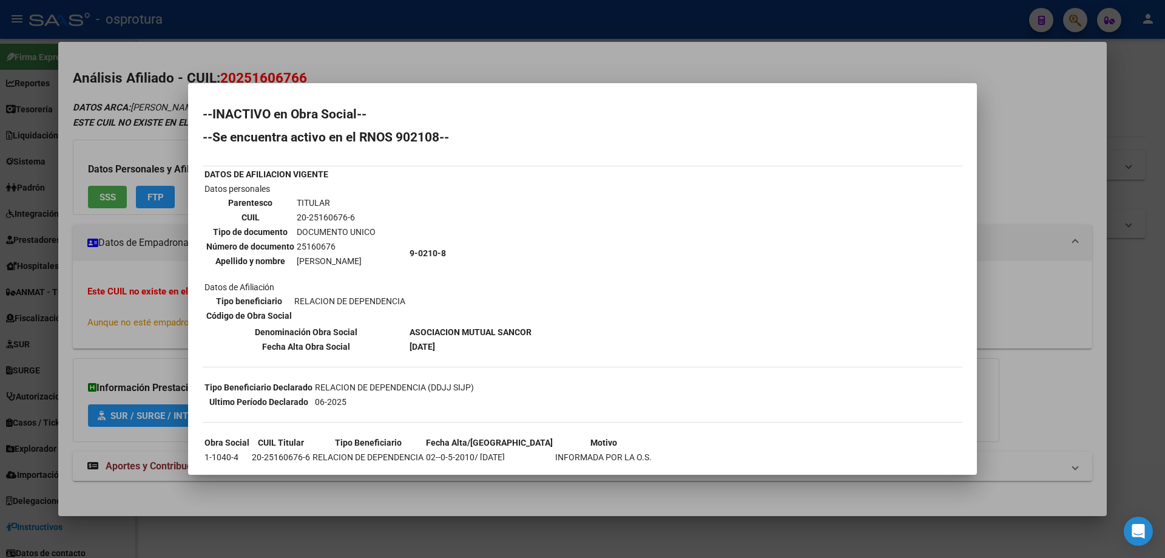
scroll to position [59, 0]
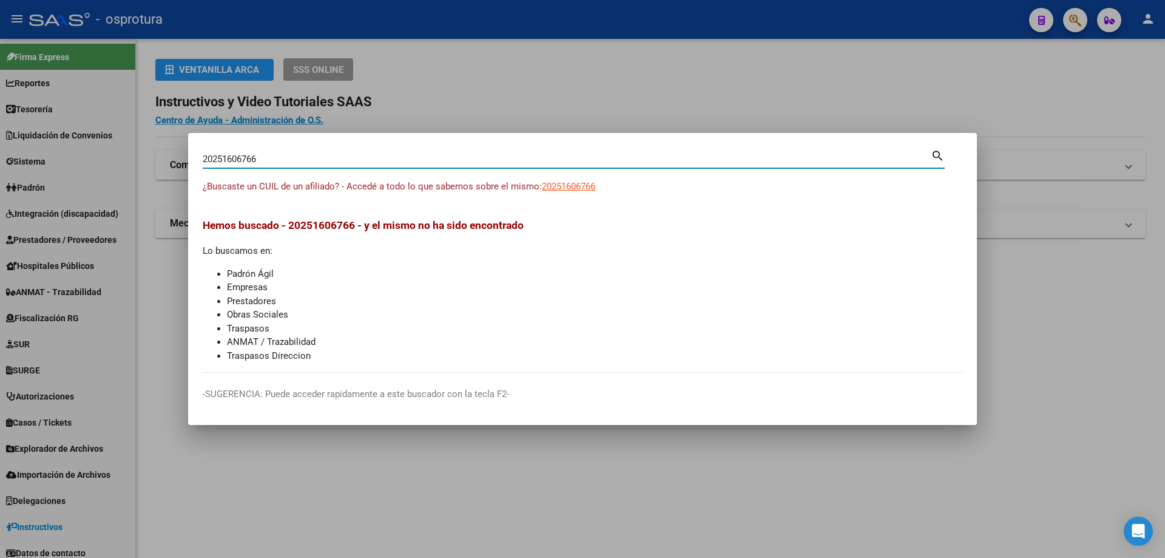
click at [411, 163] on input "20251606766" at bounding box center [567, 159] width 728 height 11
paste input "-25171035-0"
type input "20251710350"
click at [568, 188] on span "20251710350" at bounding box center [568, 186] width 53 height 11
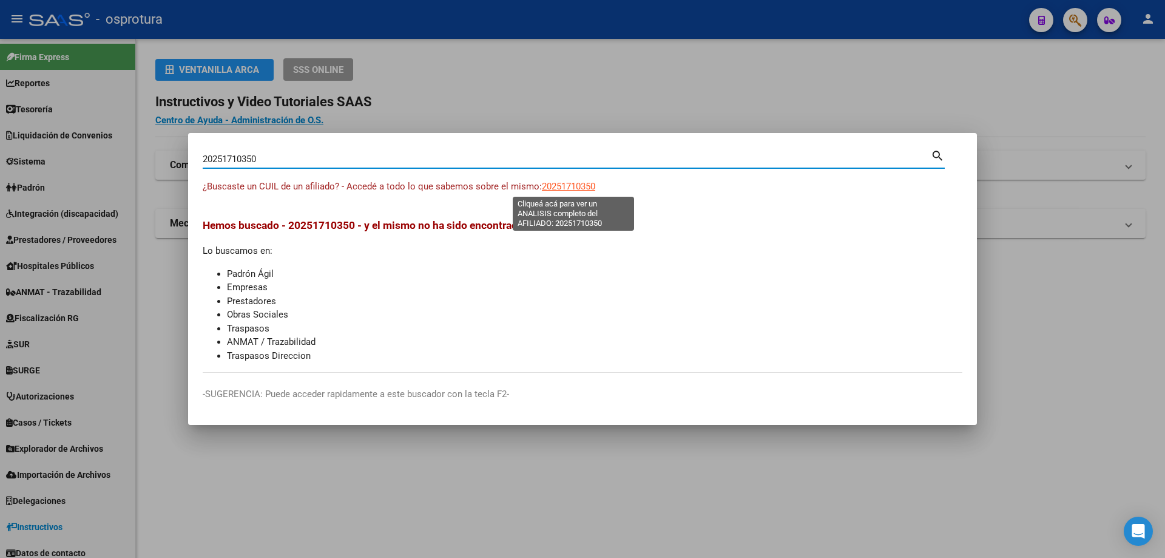
type textarea "20251710350"
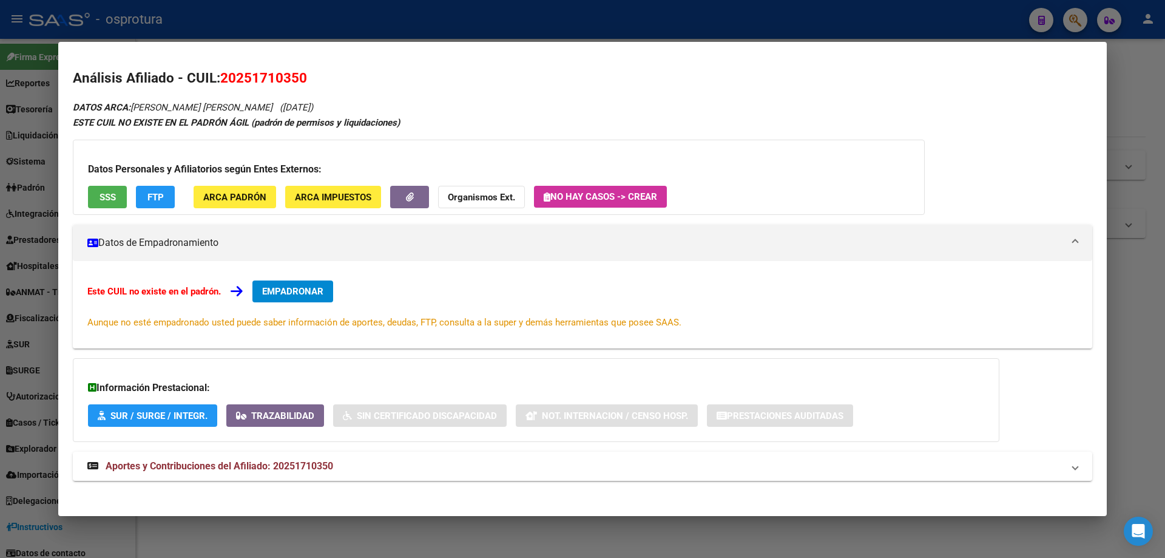
click at [102, 178] on div "Datos Personales y Afiliatorios según Entes Externos: SSS FTP ARCA Padrón ARCA …" at bounding box center [499, 177] width 852 height 75
click at [108, 194] on span "SSS" at bounding box center [108, 197] width 16 height 11
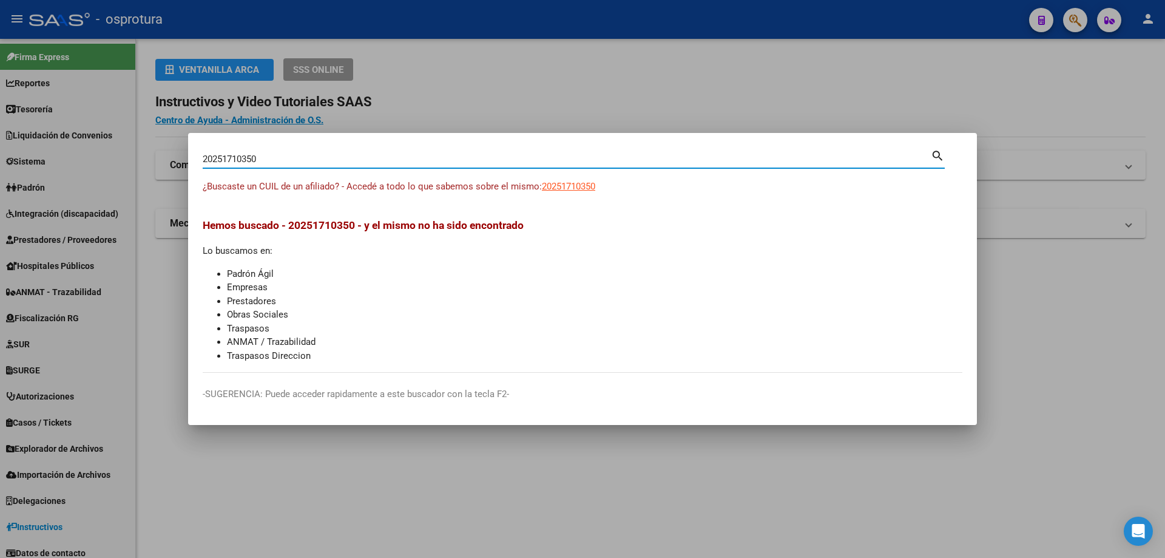
click at [339, 157] on input "20251710350" at bounding box center [567, 159] width 728 height 11
paste input "20251710350"
click at [333, 158] on input "2025171035020251710350" at bounding box center [567, 159] width 728 height 11
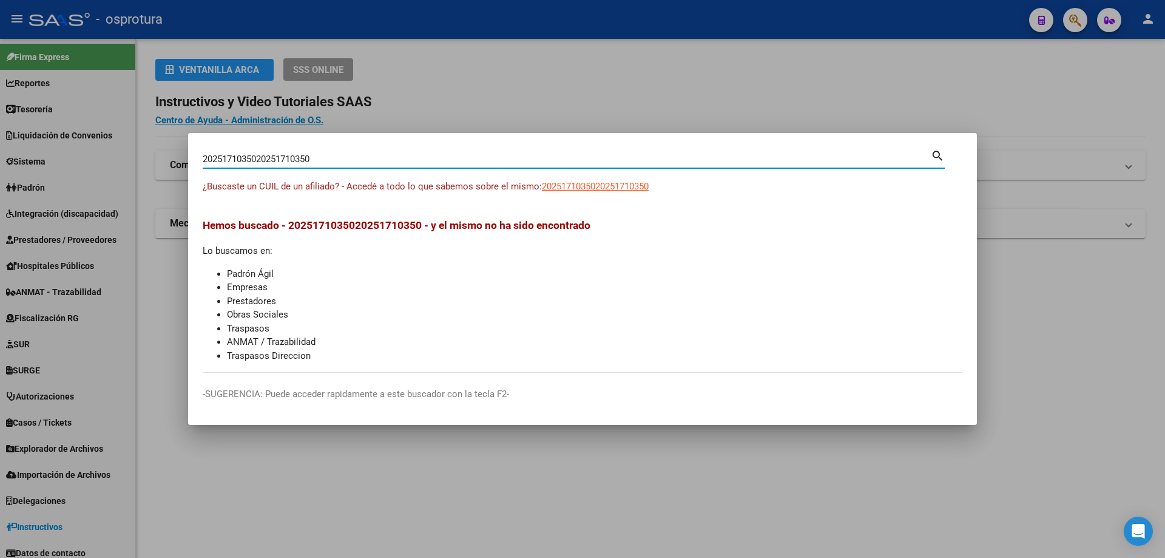
click at [333, 158] on input "2025171035020251710350" at bounding box center [567, 159] width 728 height 11
paste input "-25176516-3"
type input "20251765163"
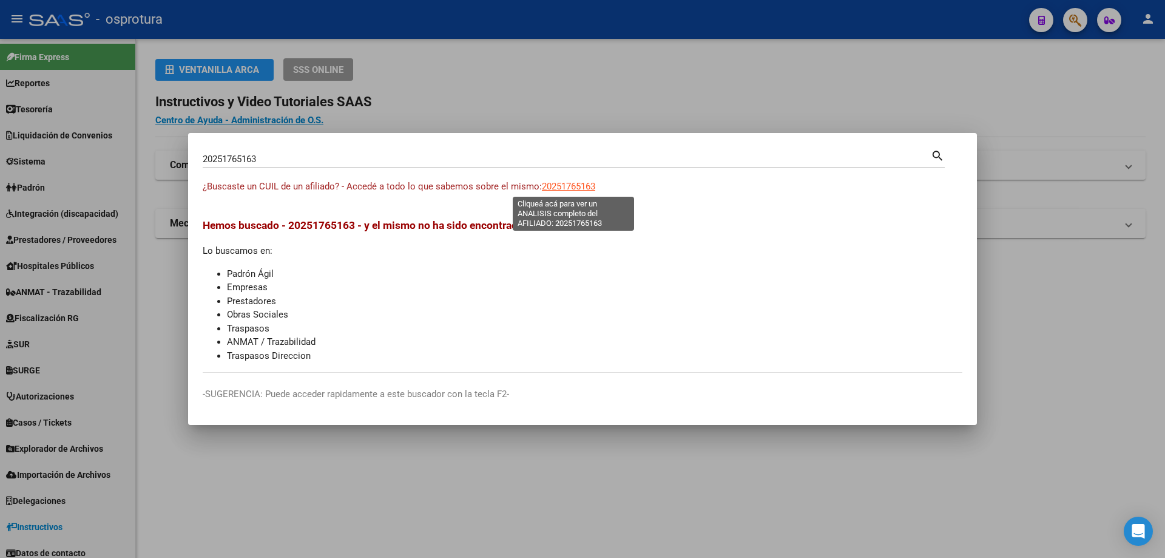
click at [574, 183] on span "20251765163" at bounding box center [568, 186] width 53 height 11
type textarea "20251765163"
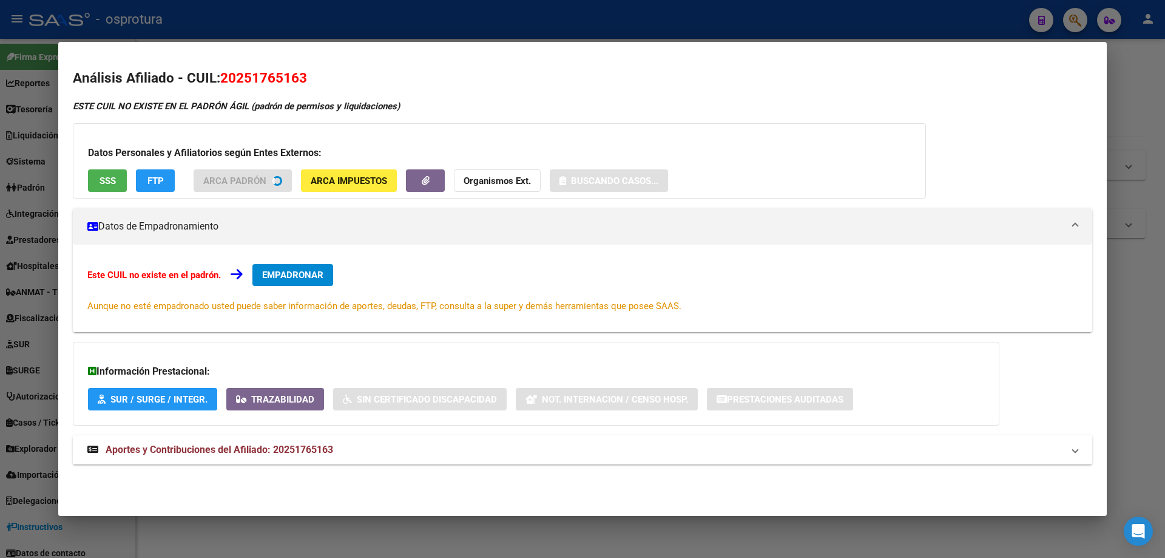
click at [110, 181] on span "SSS" at bounding box center [108, 180] width 16 height 11
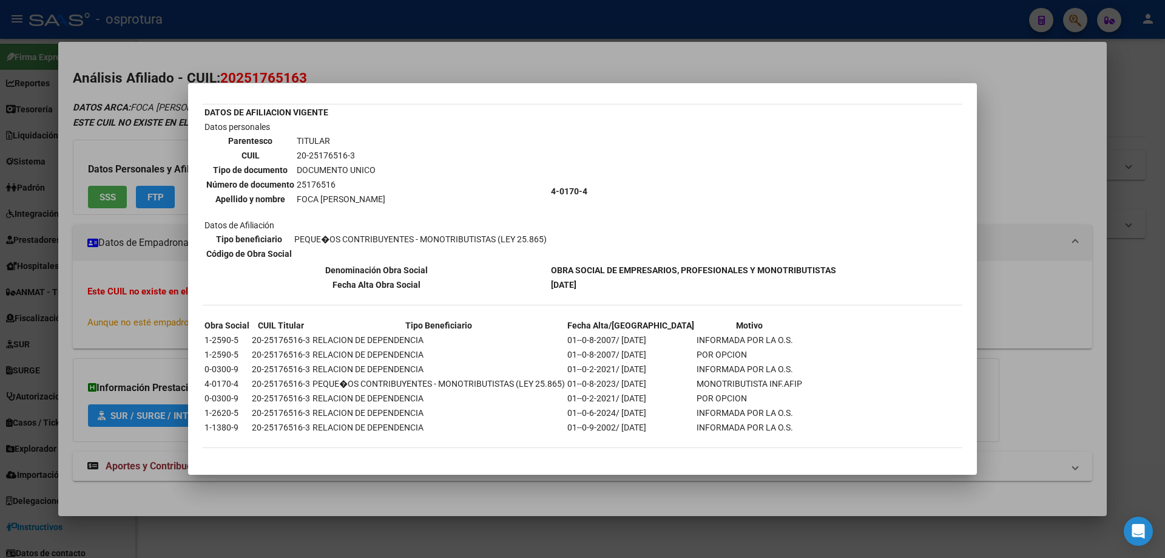
scroll to position [0, 0]
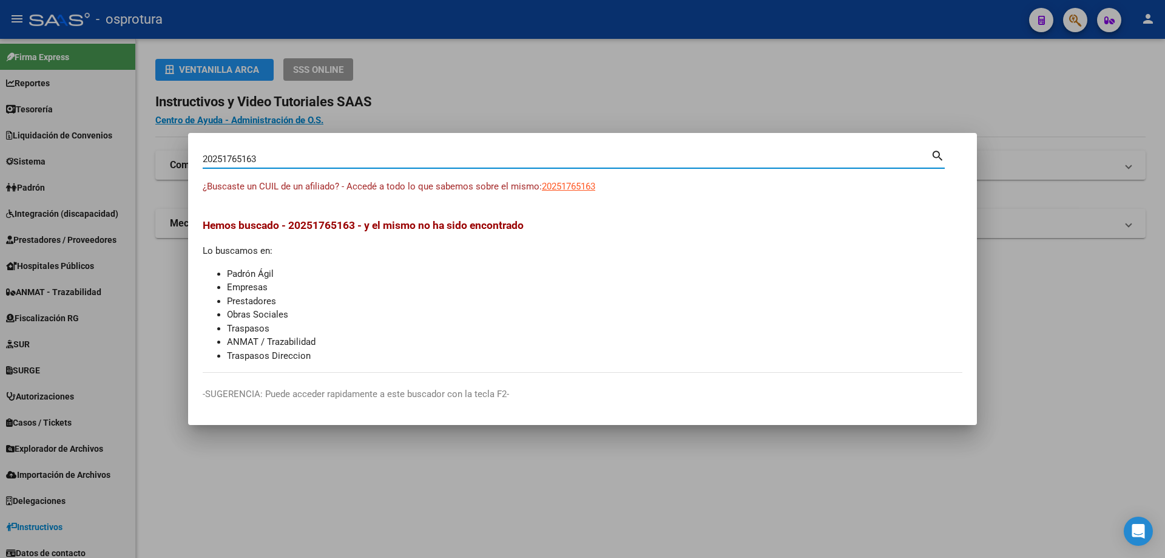
click at [468, 160] on input "20251765163" at bounding box center [567, 159] width 728 height 11
paste input "-25179360-4"
type input "20251793604"
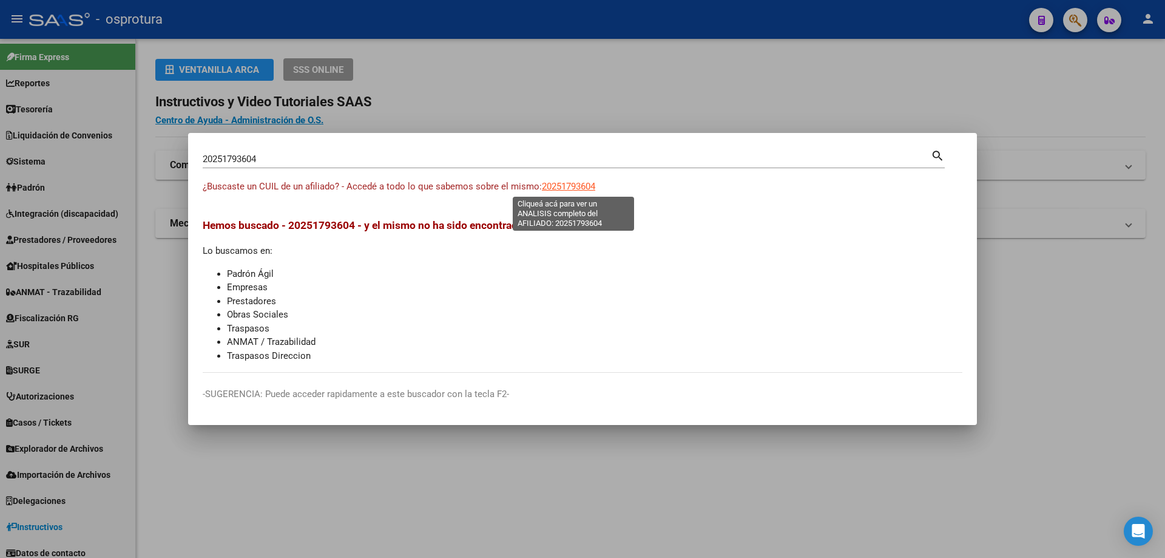
click at [574, 186] on span "20251793604" at bounding box center [568, 186] width 53 height 11
type textarea "20251793604"
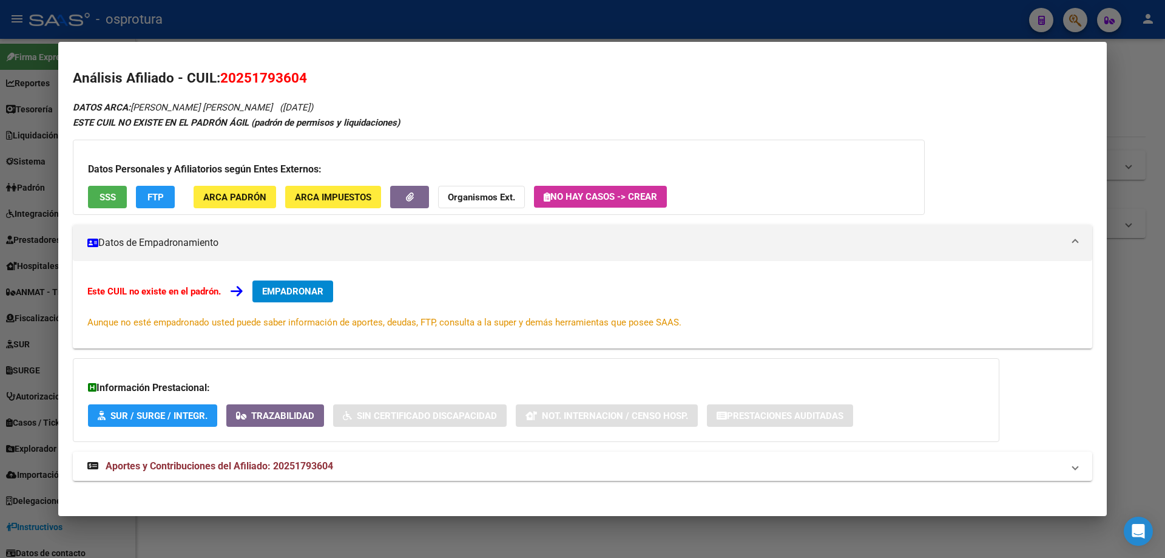
click at [103, 198] on span "SSS" at bounding box center [108, 197] width 16 height 11
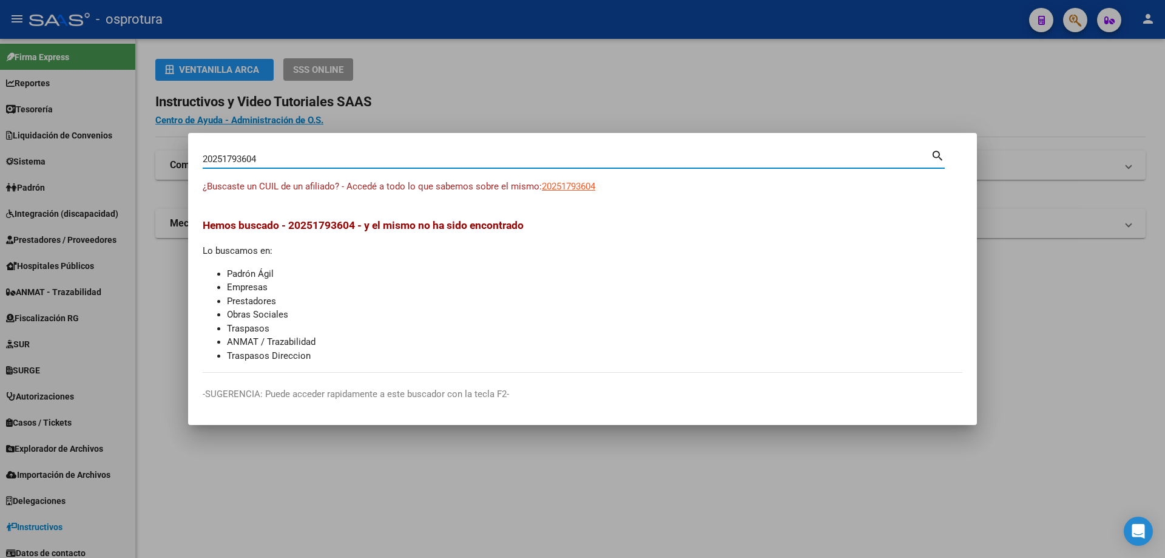
click at [374, 155] on input "20251793604" at bounding box center [567, 159] width 728 height 11
paste input "-25194953-1"
type input "20251949531"
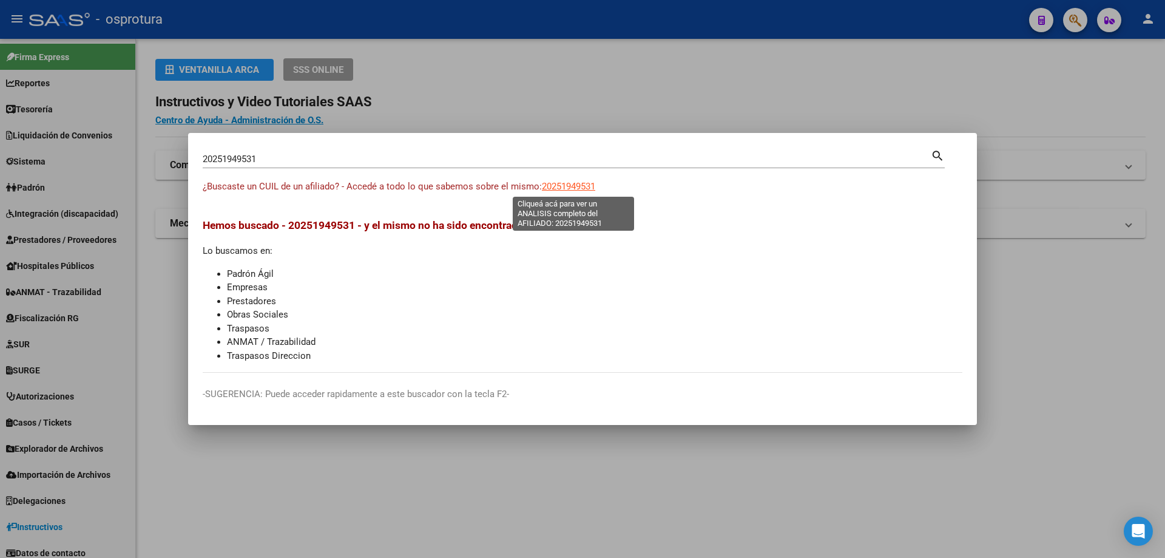
click at [568, 183] on span "20251949531" at bounding box center [568, 186] width 53 height 11
type textarea "20251949531"
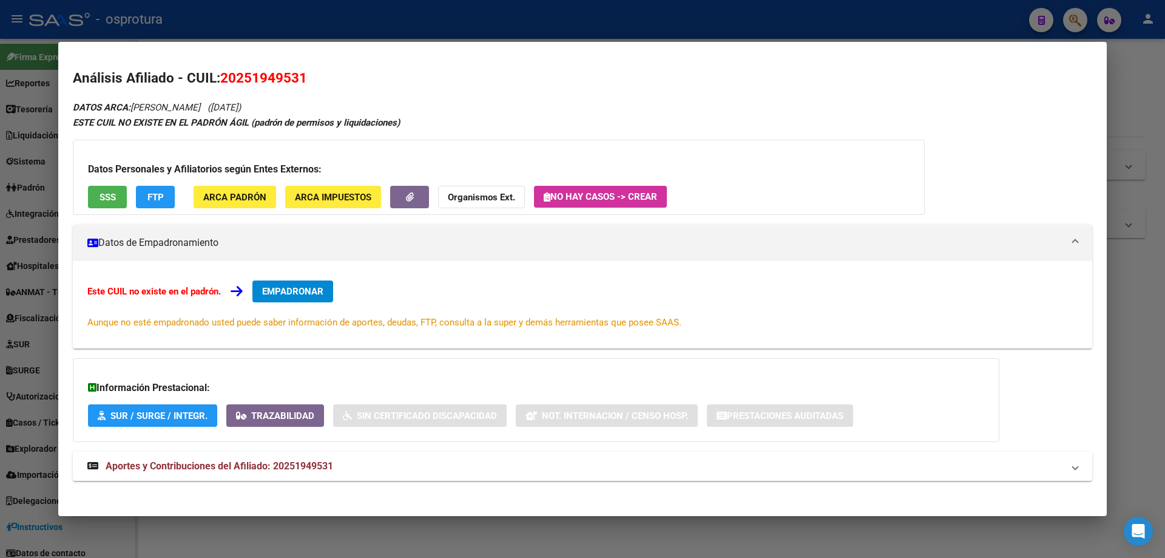
click at [90, 174] on h3 "Datos Personales y Afiliatorios según Entes Externos:" at bounding box center [499, 169] width 822 height 15
click at [110, 197] on span "SSS" at bounding box center [108, 197] width 16 height 11
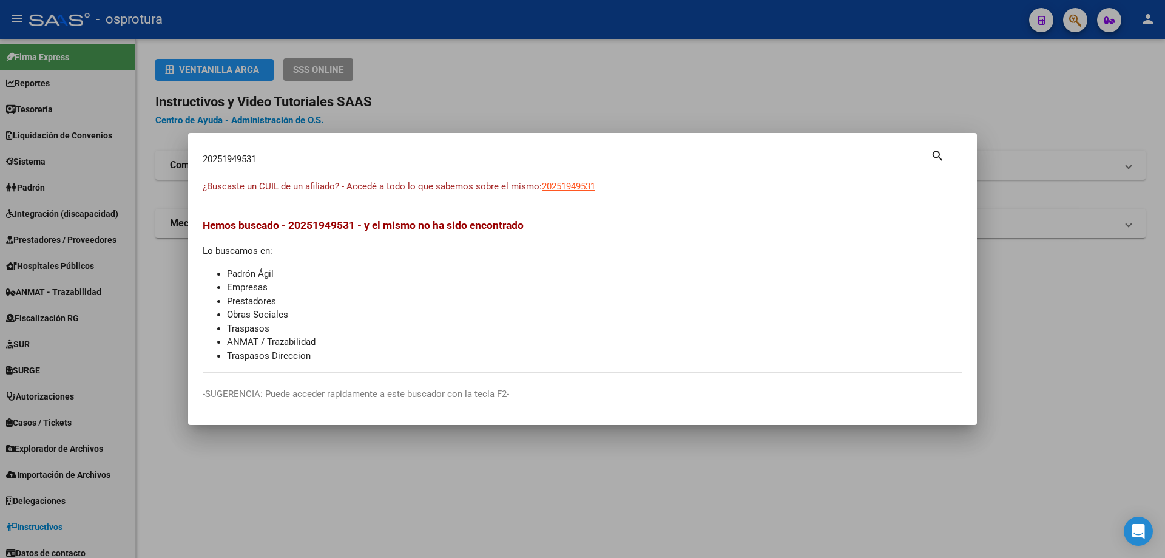
click at [412, 155] on input "20251949531" at bounding box center [567, 159] width 728 height 11
paste input "-25249476-7"
type input "20252494767"
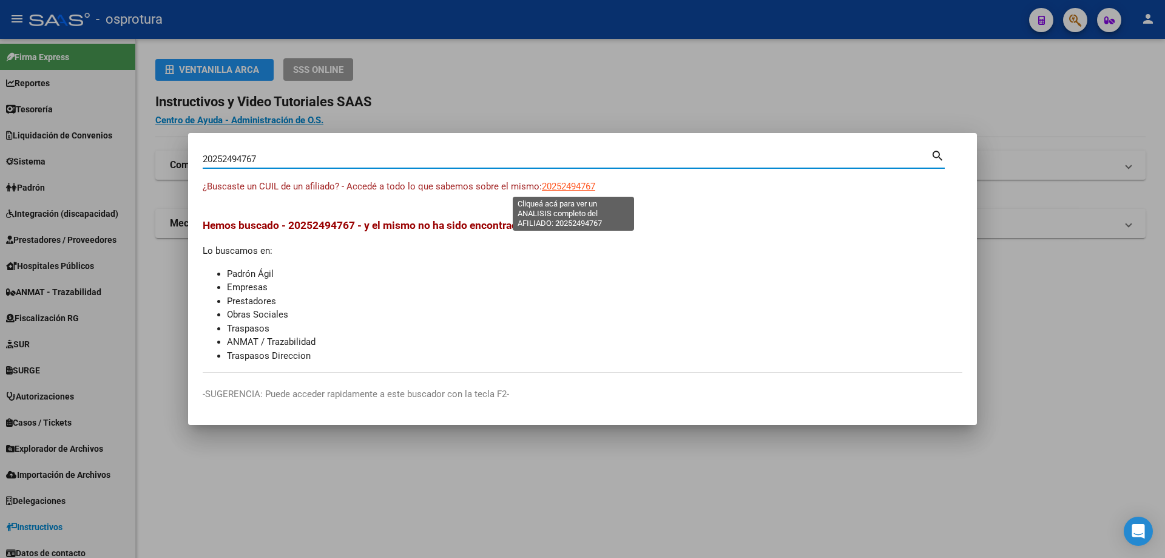
click at [575, 186] on span "20252494767" at bounding box center [568, 186] width 53 height 11
type textarea "20252494767"
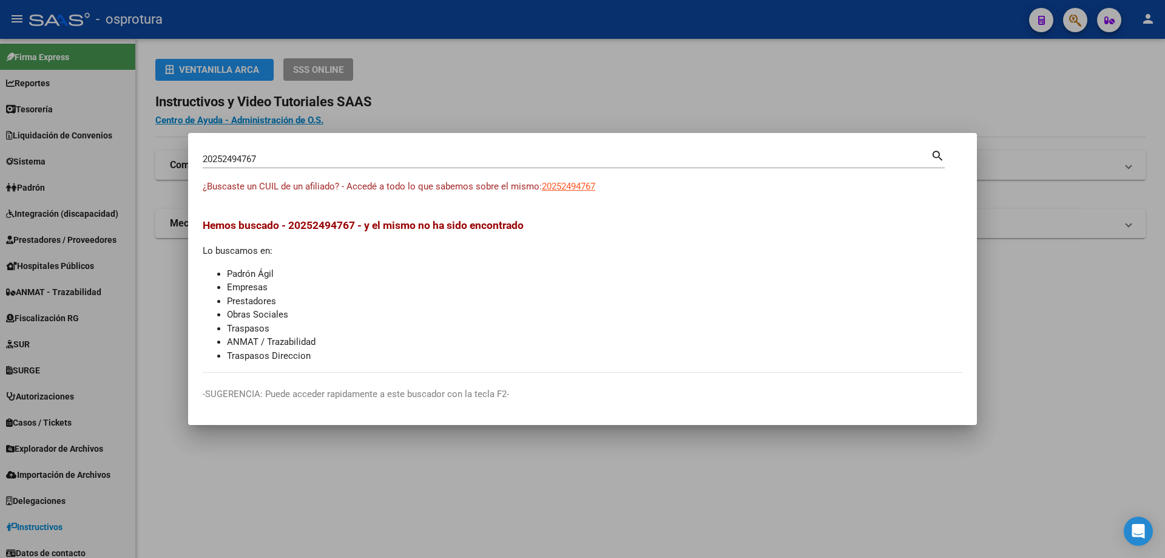
click at [518, 162] on input "20252494767" at bounding box center [567, 159] width 728 height 11
type input "27213634653"
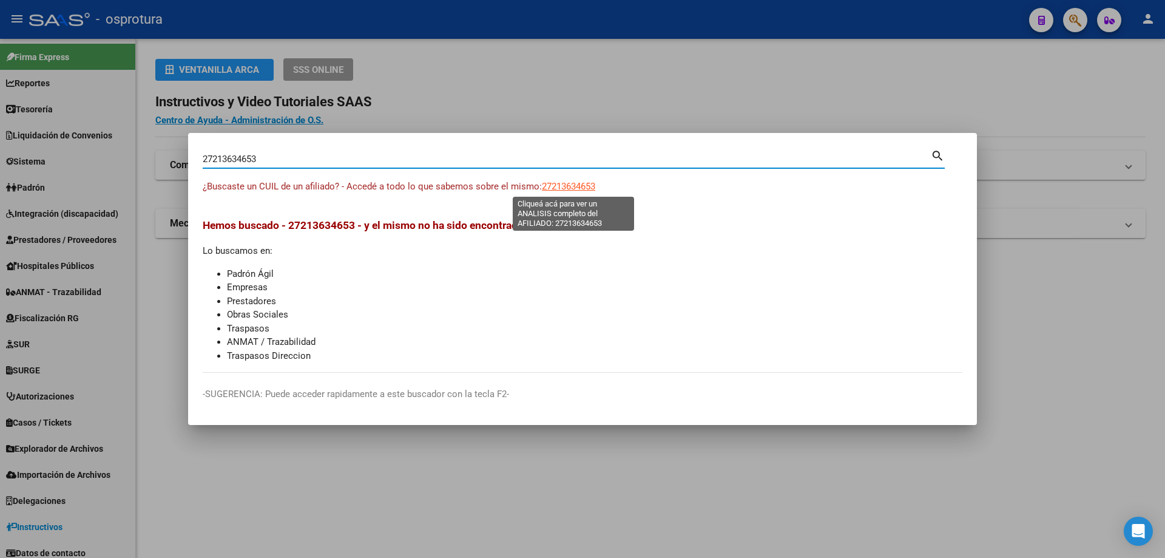
click at [578, 186] on span "27213634653" at bounding box center [568, 186] width 53 height 11
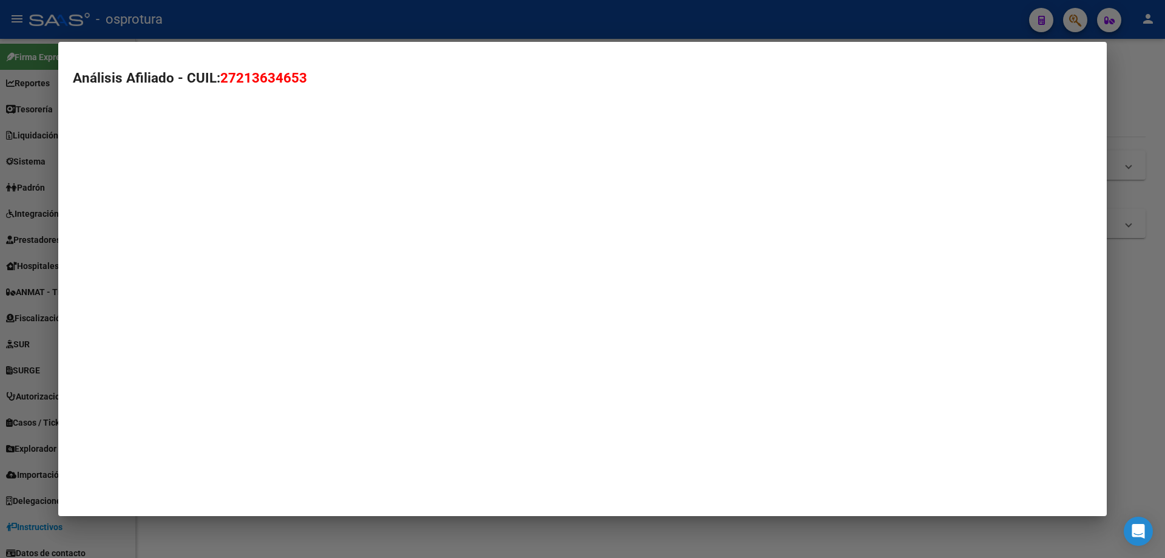
type textarea "27213634653"
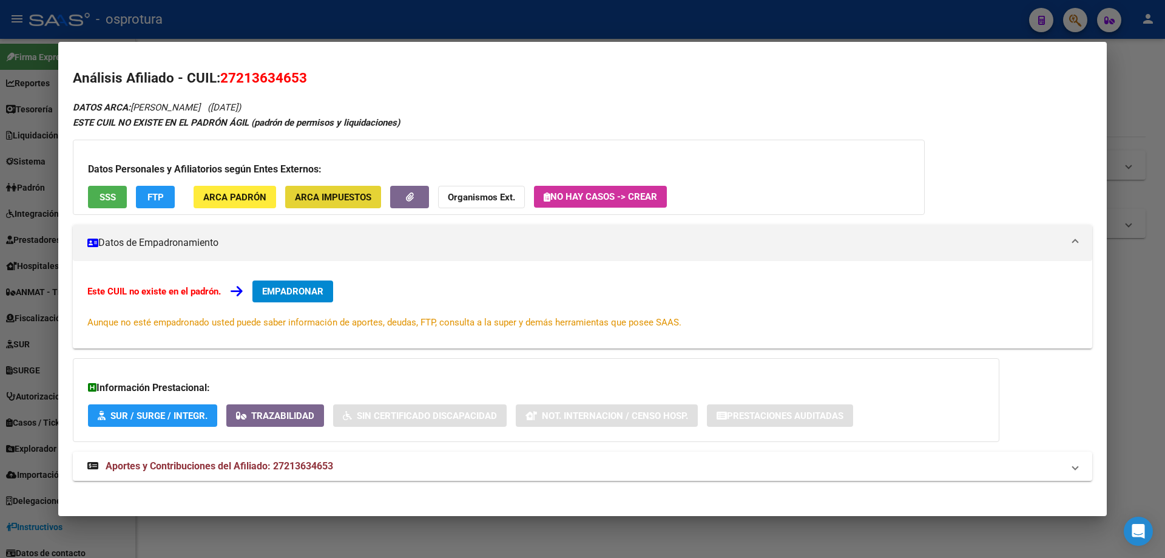
click at [341, 196] on span "ARCA Impuestos" at bounding box center [333, 197] width 76 height 11
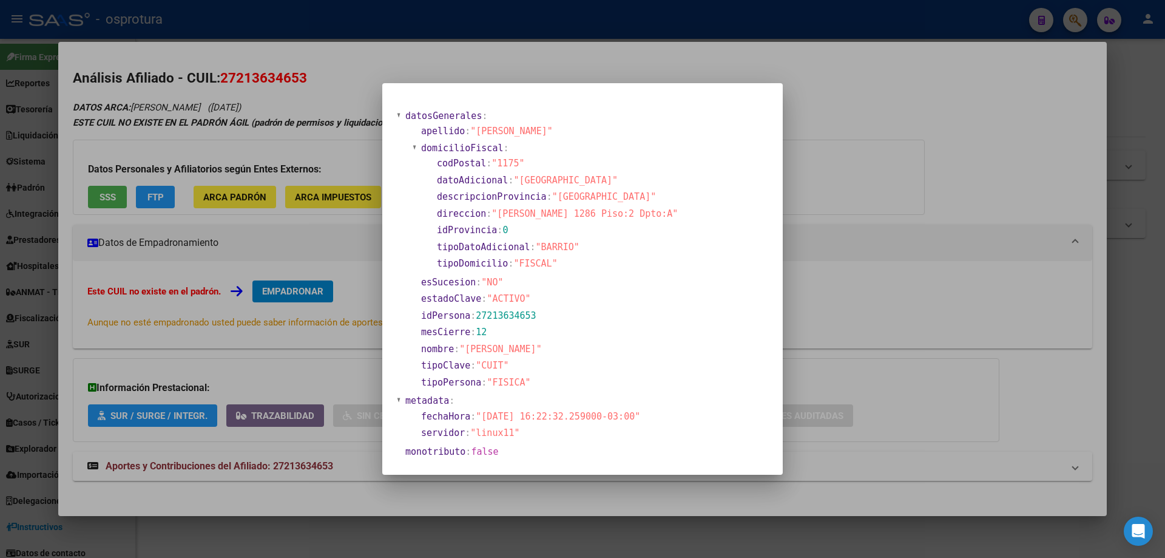
scroll to position [17, 0]
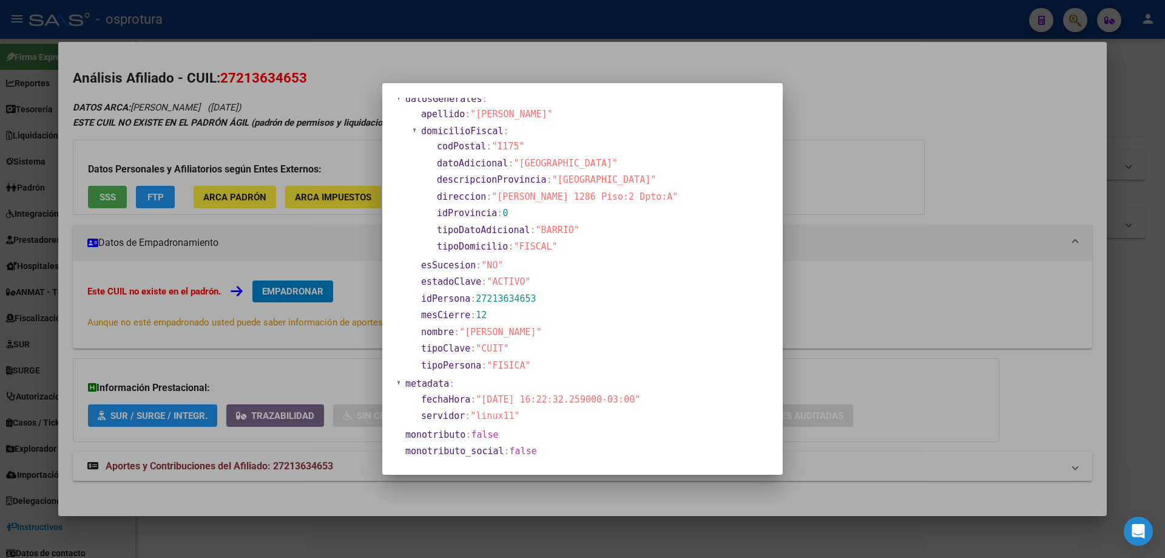
click at [352, 261] on div at bounding box center [582, 279] width 1165 height 558
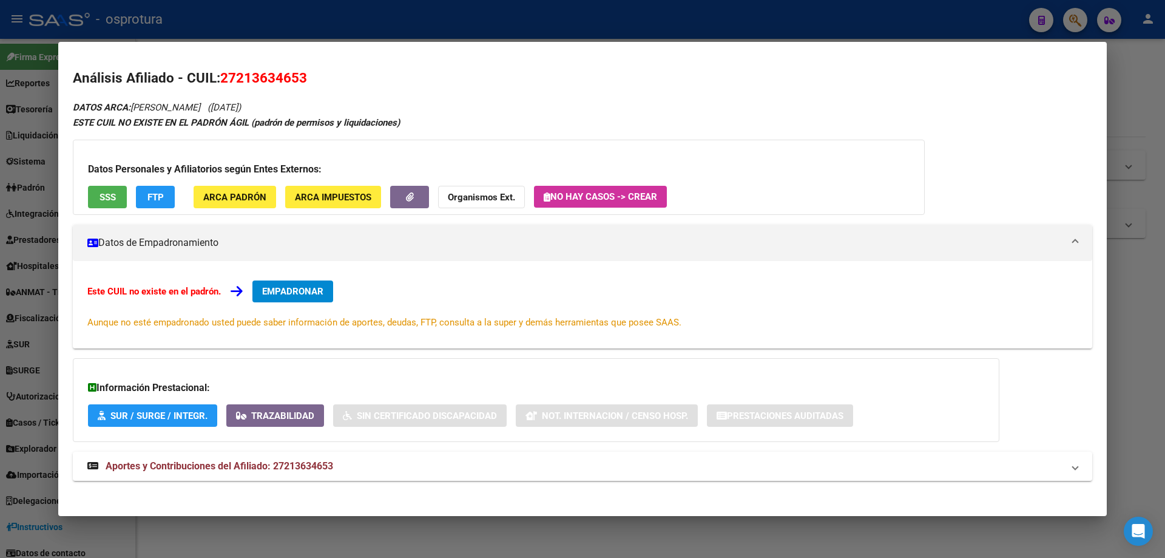
click at [242, 201] on span "ARCA Padrón" at bounding box center [234, 197] width 63 height 11
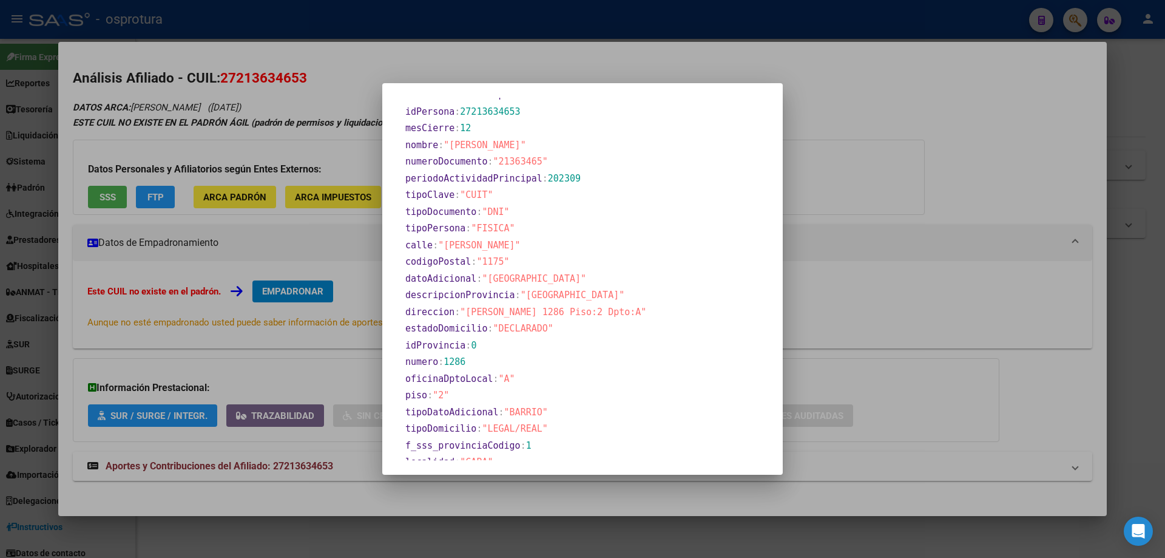
scroll to position [634, 0]
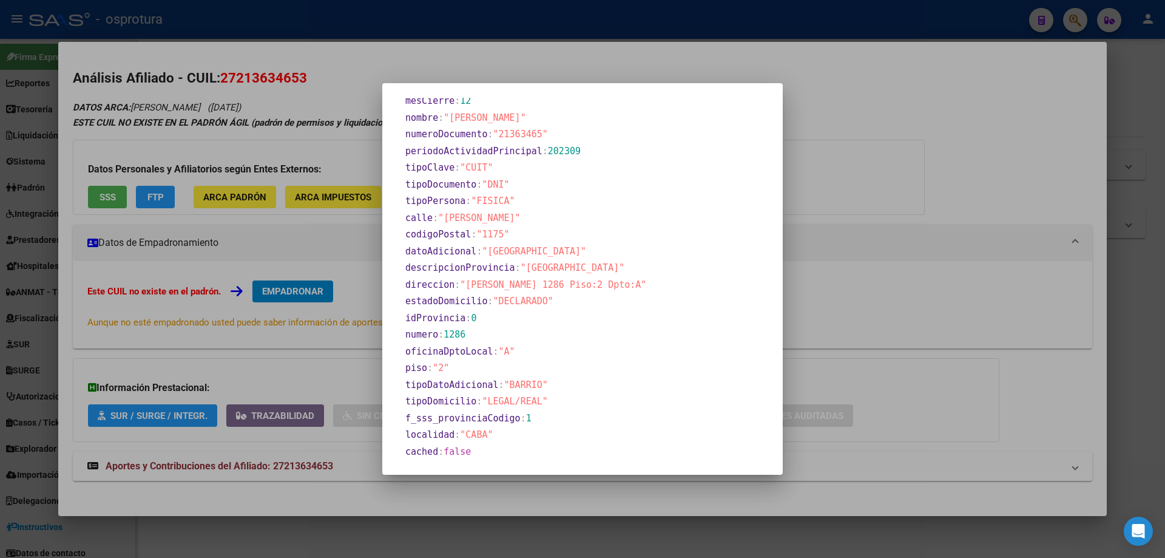
click at [345, 357] on div at bounding box center [582, 279] width 1165 height 558
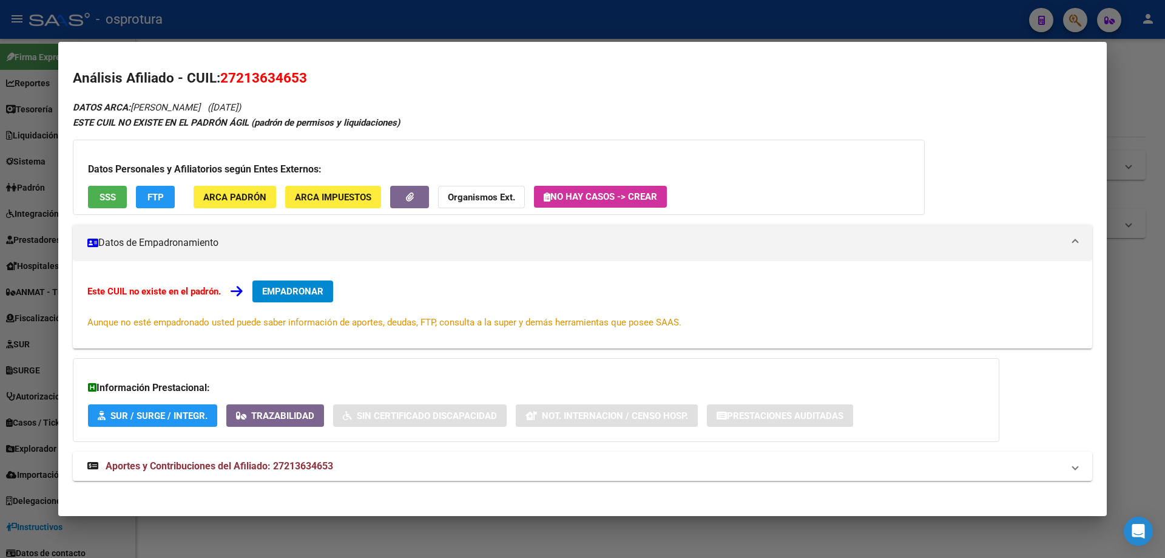
click at [111, 195] on span "SSS" at bounding box center [108, 197] width 16 height 11
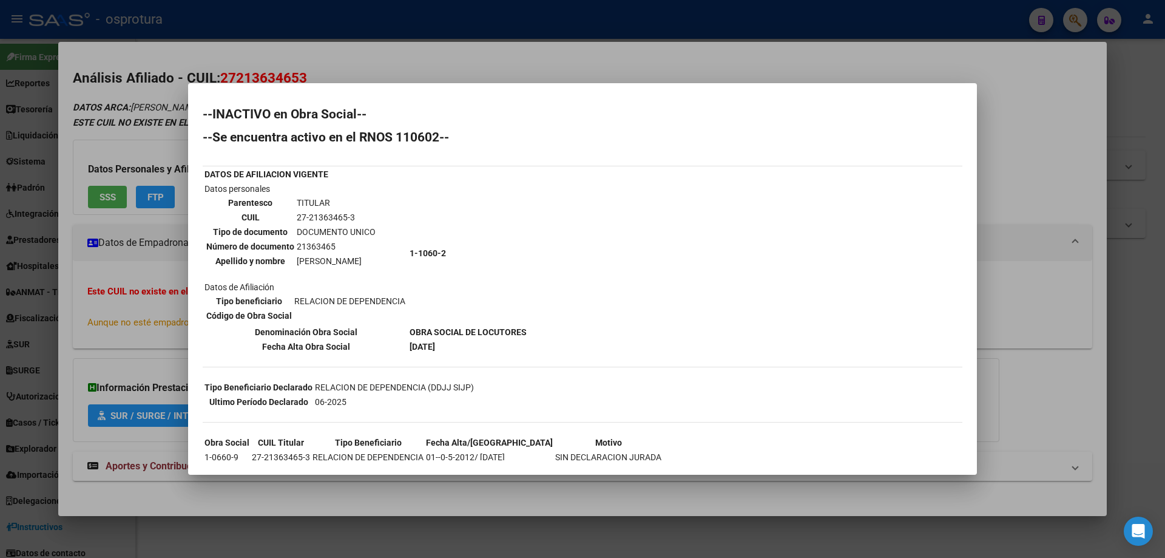
scroll to position [117, 0]
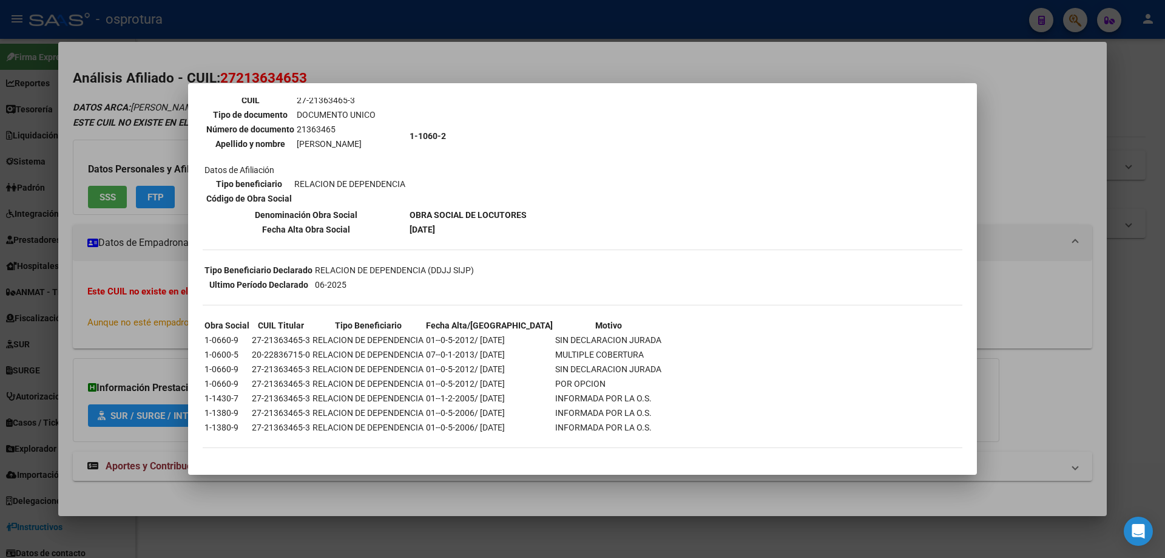
click at [520, 401] on td "01--1-2-2005/ [DATE]" at bounding box center [489, 397] width 128 height 13
click at [472, 396] on td "01--1-2-2005/ [DATE]" at bounding box center [489, 397] width 128 height 13
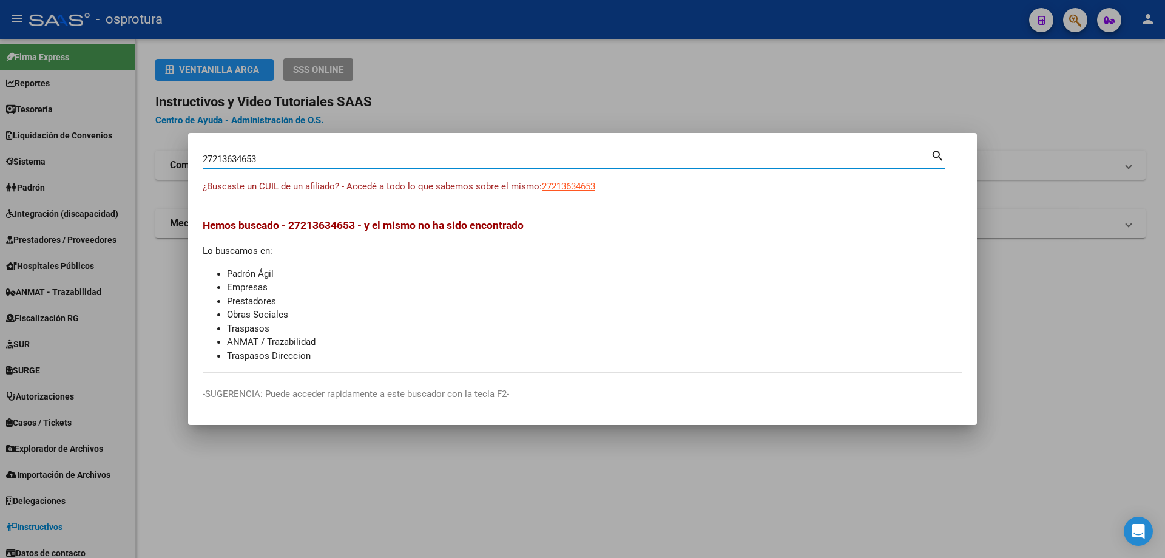
click at [281, 162] on input "27213634653" at bounding box center [567, 159] width 728 height 11
paste input "0-25291058-2"
type input "20252910582"
click at [585, 189] on span "20252910582" at bounding box center [568, 186] width 53 height 11
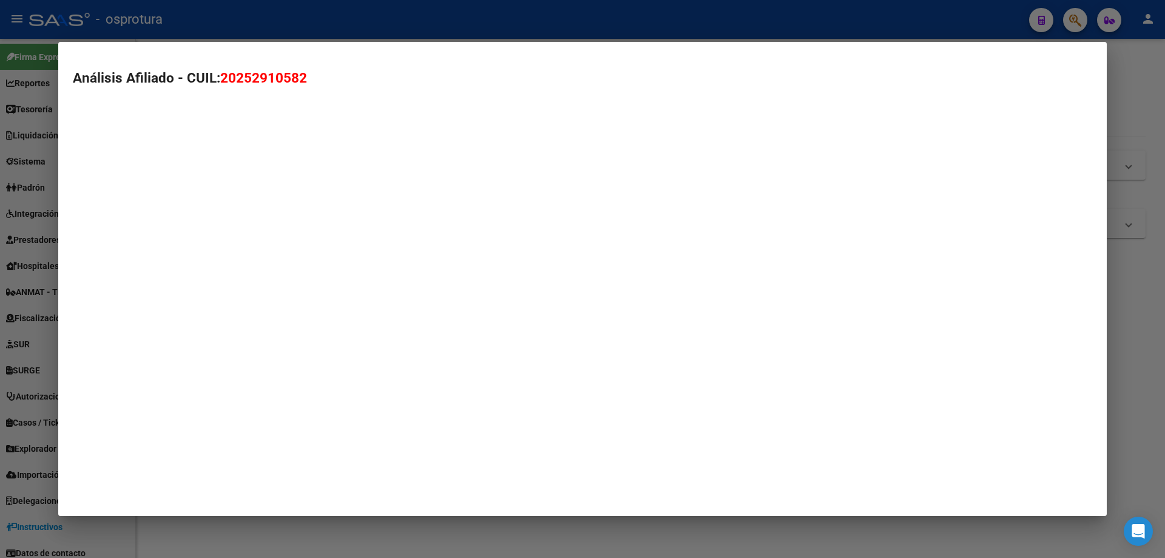
type textarea "20252910582"
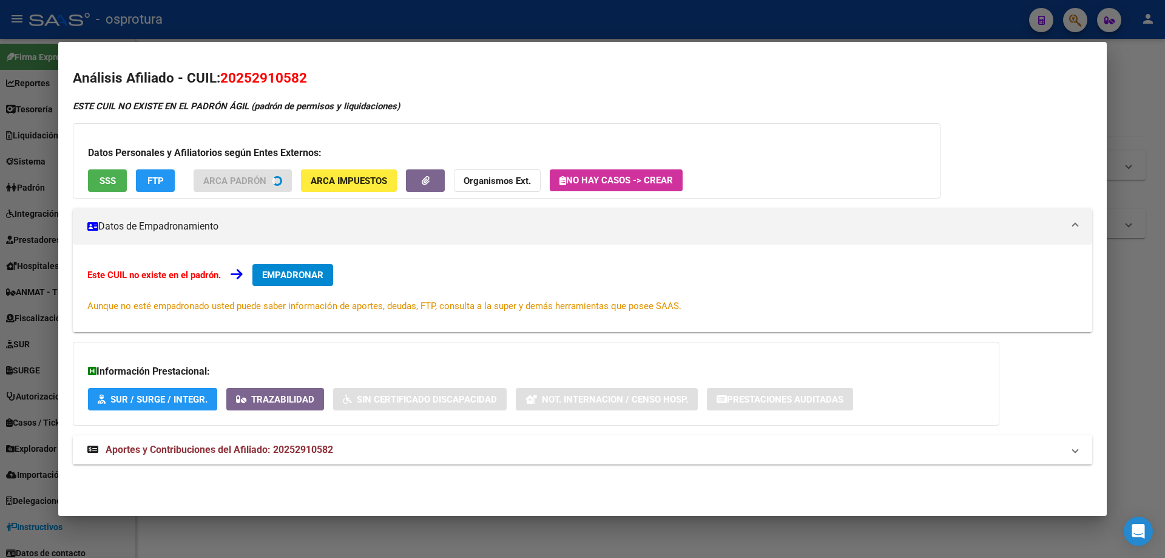
click at [108, 186] on span "SSS" at bounding box center [108, 180] width 16 height 11
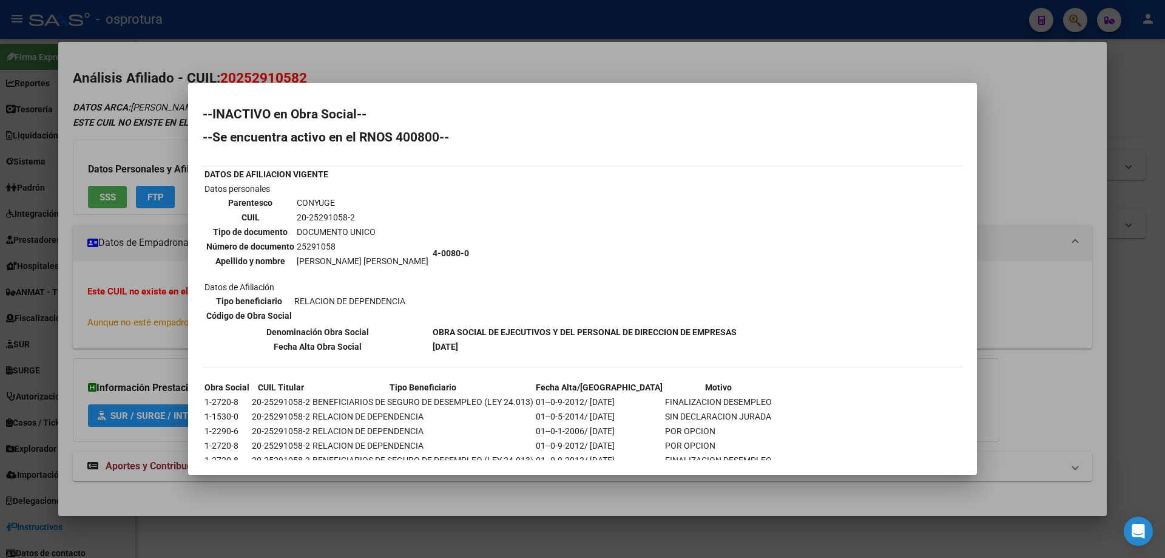
scroll to position [33, 0]
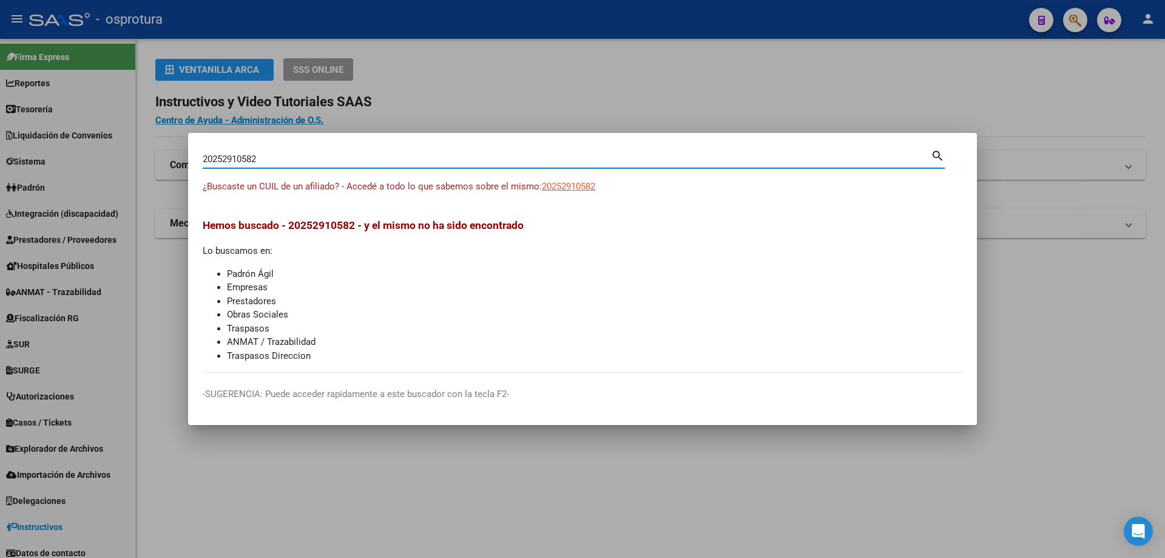
click at [358, 161] on input "20252910582" at bounding box center [567, 159] width 728 height 11
paste input "-25296069-5"
type input "20252960695"
click at [561, 187] on span "20252960695" at bounding box center [568, 186] width 53 height 11
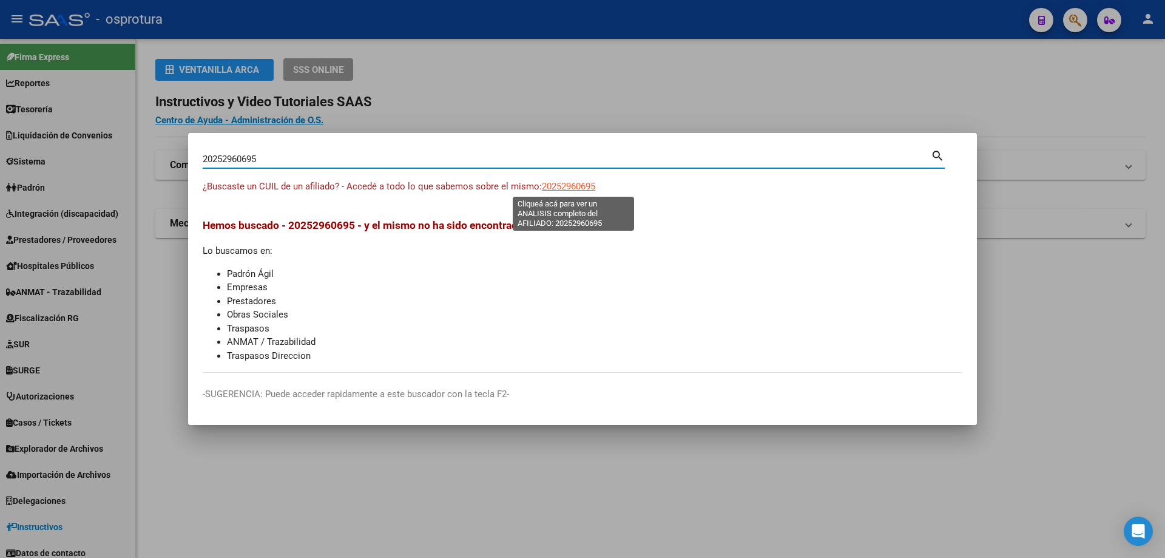
type textarea "20252960695"
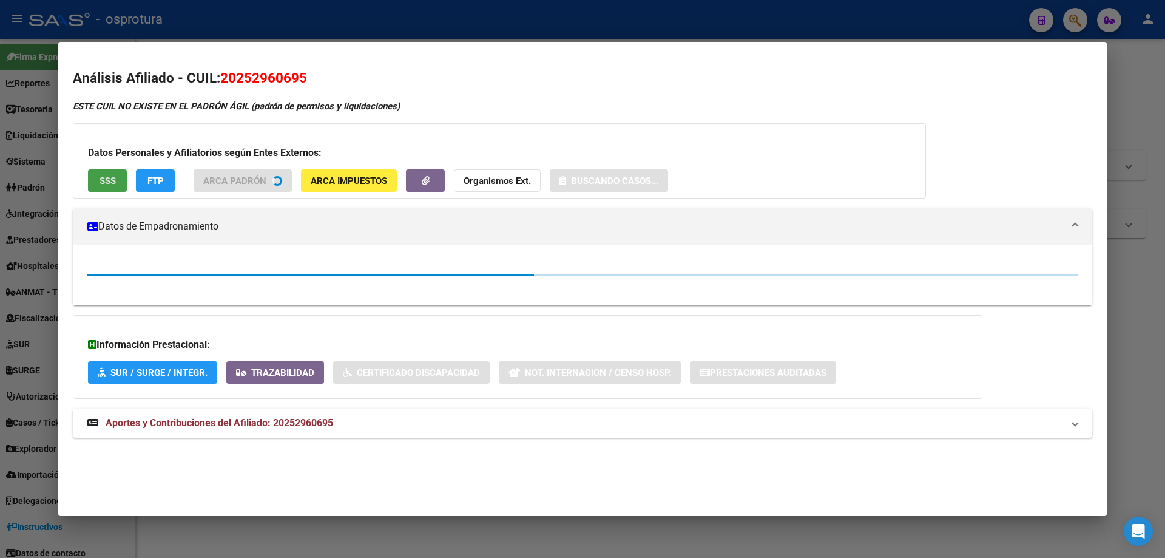
click at [98, 176] on button "SSS" at bounding box center [107, 180] width 39 height 22
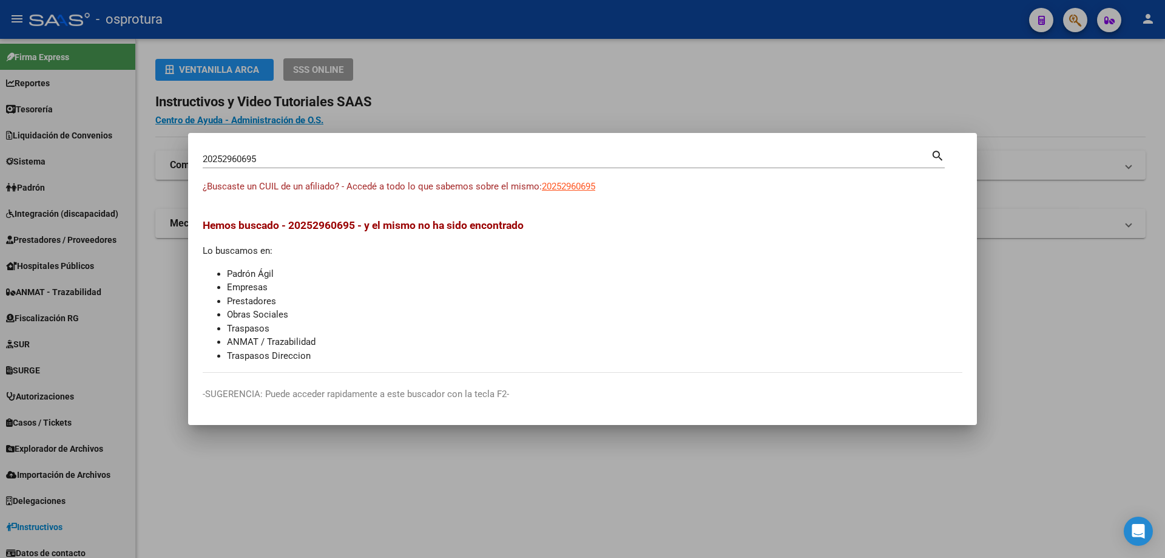
click at [406, 163] on input "20252960695" at bounding box center [567, 159] width 728 height 11
paste input "-25310202-1"
type input "20253102021"
click at [575, 185] on span "20253102021" at bounding box center [568, 186] width 53 height 11
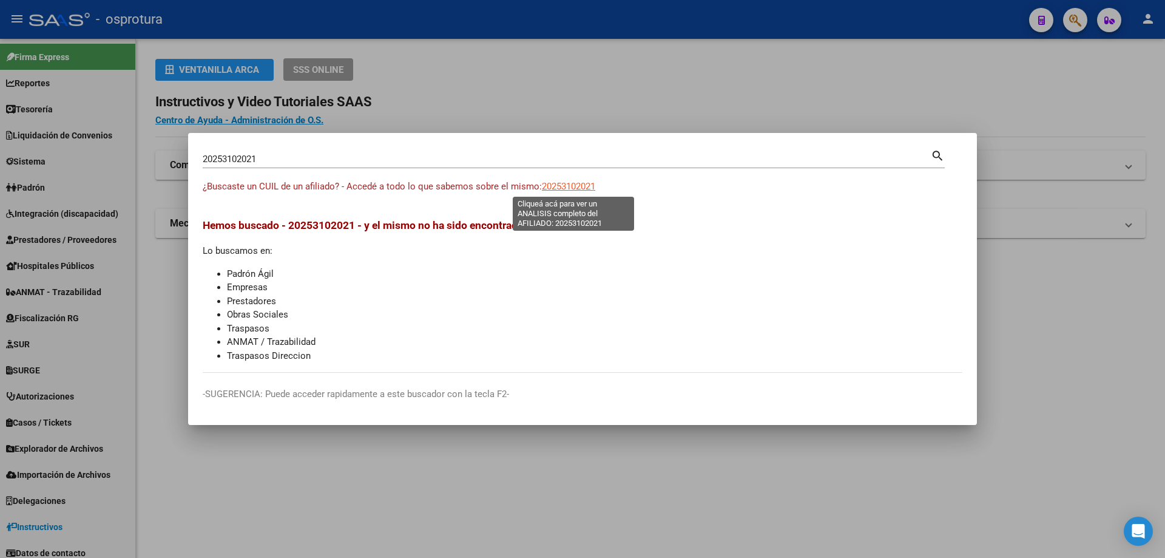
type textarea "20253102021"
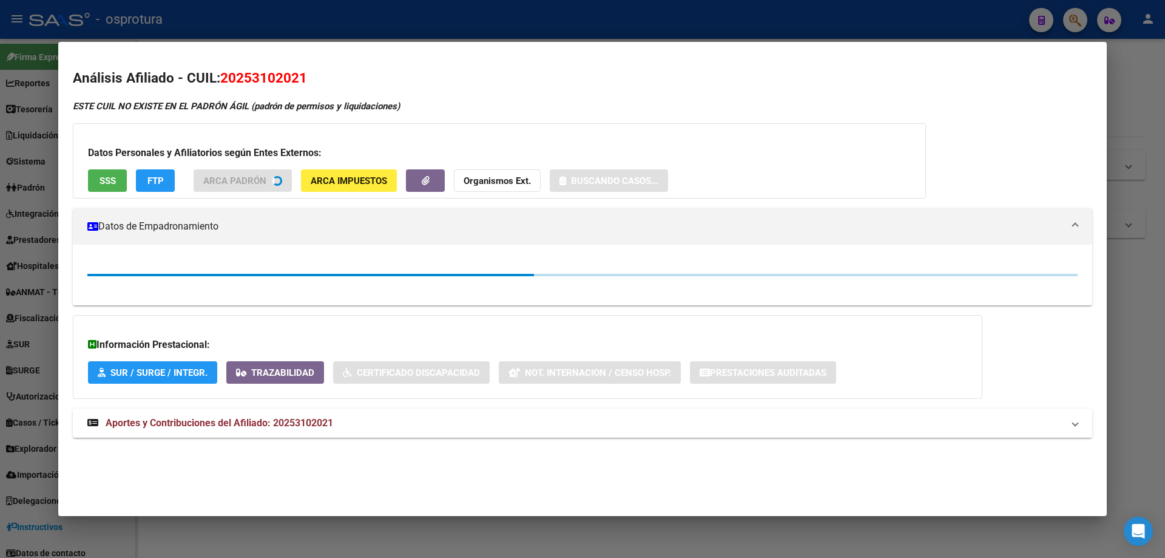
click at [107, 175] on span "SSS" at bounding box center [108, 180] width 16 height 11
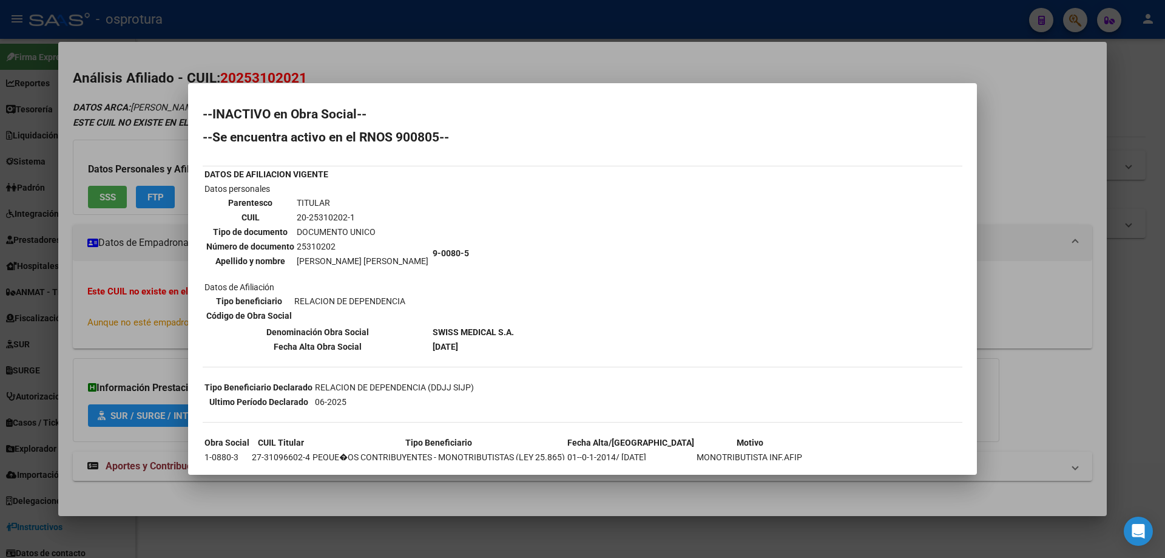
scroll to position [73, 0]
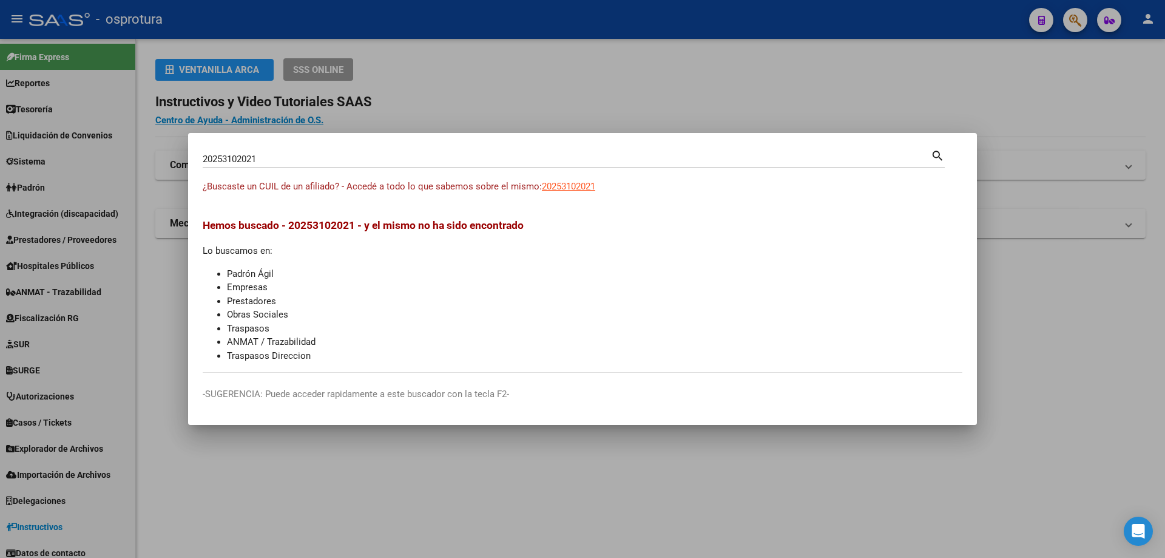
click at [418, 159] on input "20253102021" at bounding box center [567, 159] width 728 height 11
paste input "-25316642-9"
type input "20253166429"
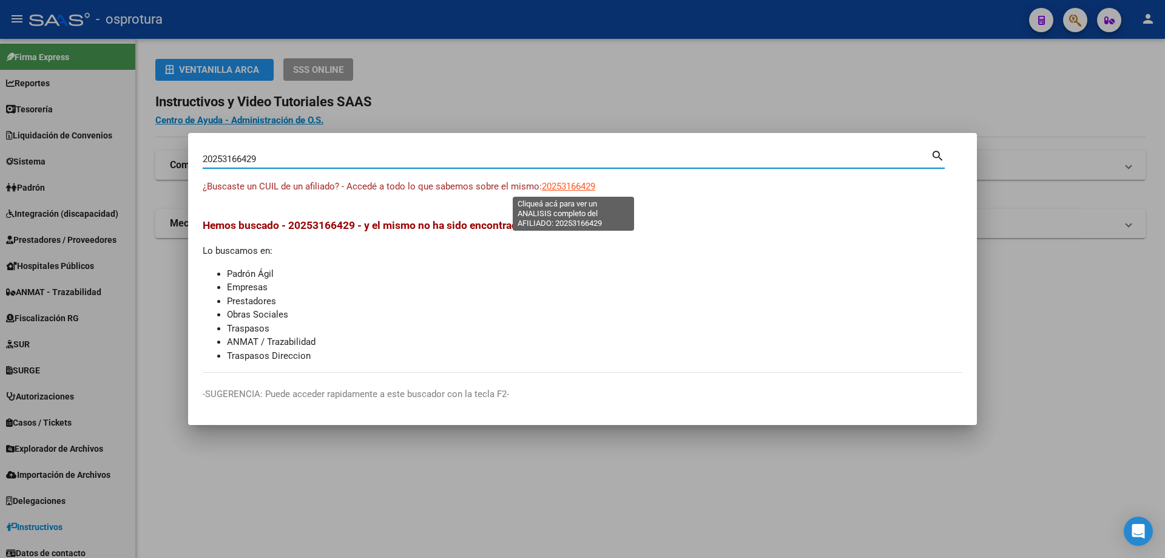
click at [555, 185] on span "20253166429" at bounding box center [568, 186] width 53 height 11
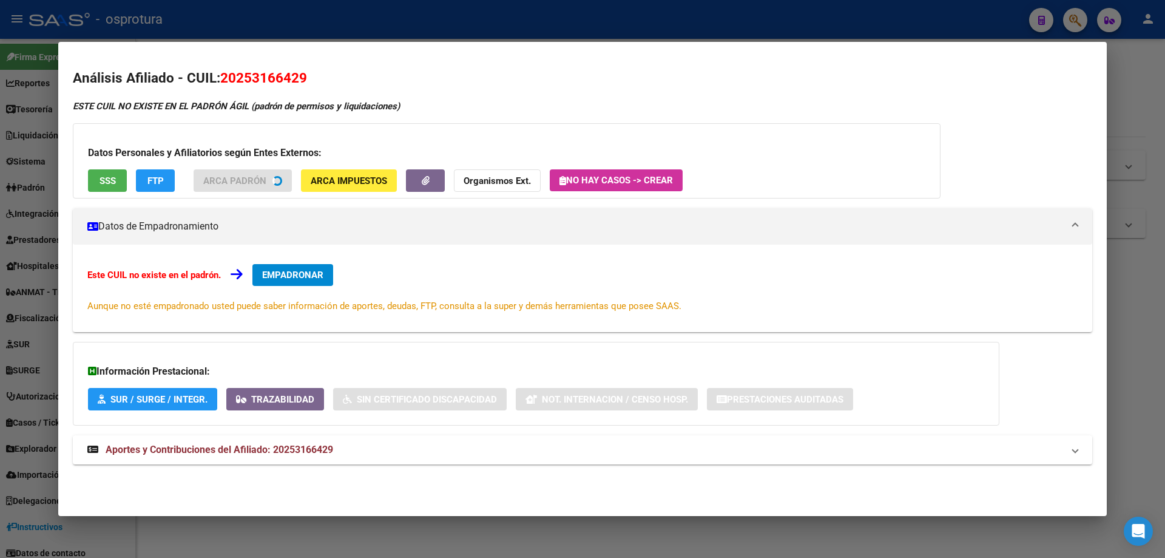
click at [107, 181] on span "SSS" at bounding box center [108, 180] width 16 height 11
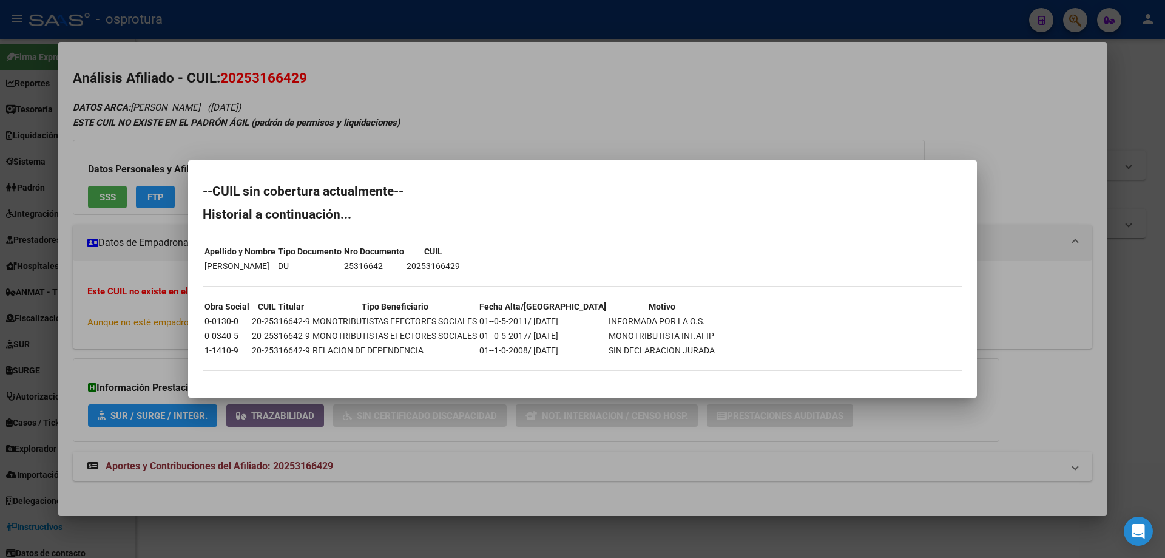
click at [496, 354] on td "01--1-0-2008/ [DATE]" at bounding box center [543, 350] width 128 height 13
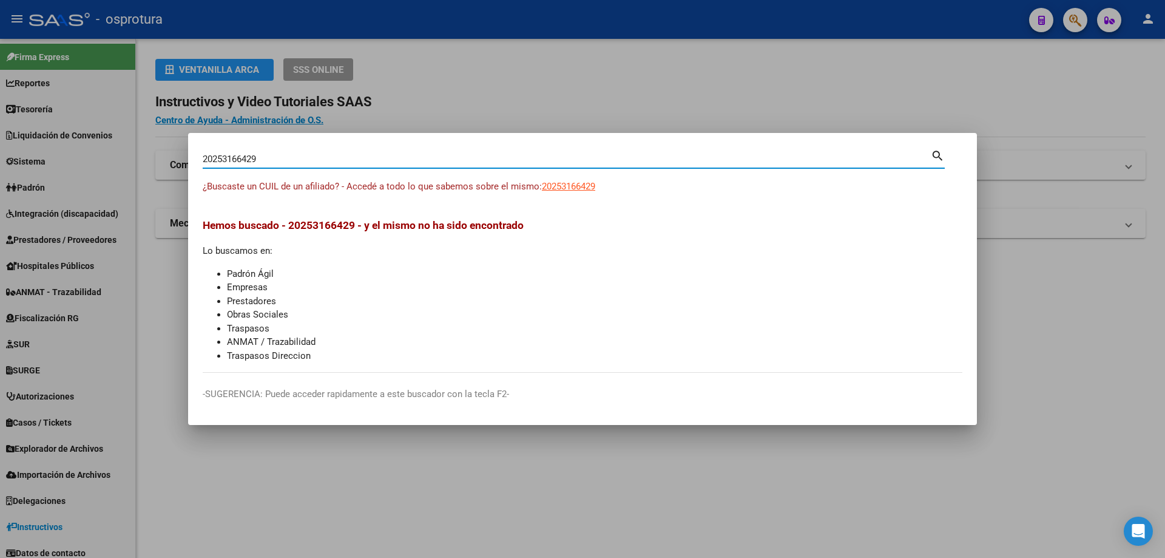
click at [451, 157] on input "20253166429" at bounding box center [567, 159] width 728 height 11
click at [450, 157] on input "20253166429" at bounding box center [567, 159] width 728 height 11
paste input "-25335631-7"
click at [560, 190] on span "20253356317" at bounding box center [568, 186] width 53 height 11
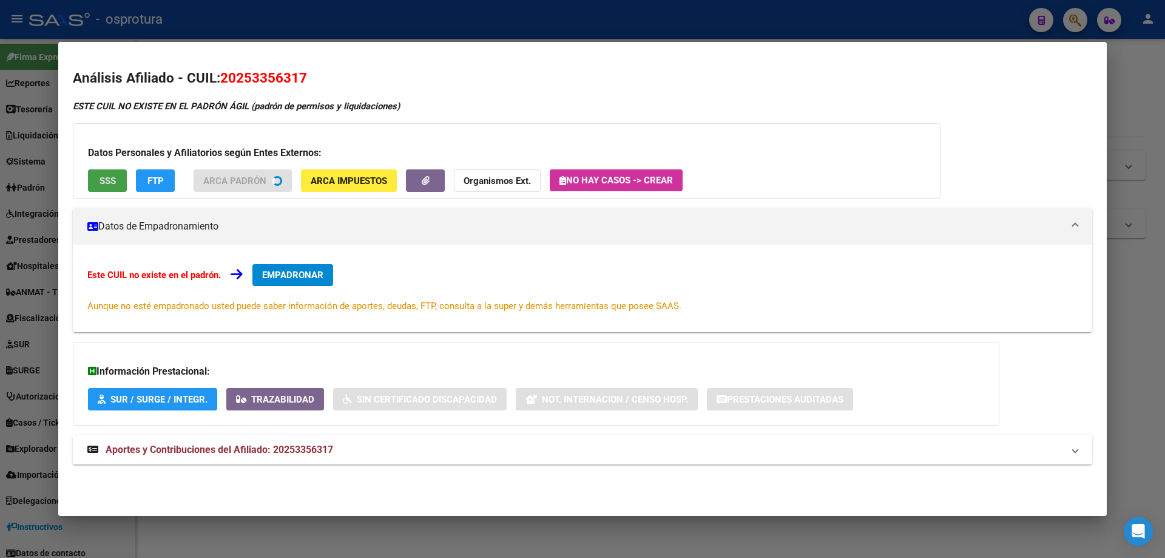
click at [107, 181] on div "Datos Personales y Afiliatorios según Entes Externos: SSS FTP ARCA Padrón ARCA …" at bounding box center [507, 160] width 868 height 75
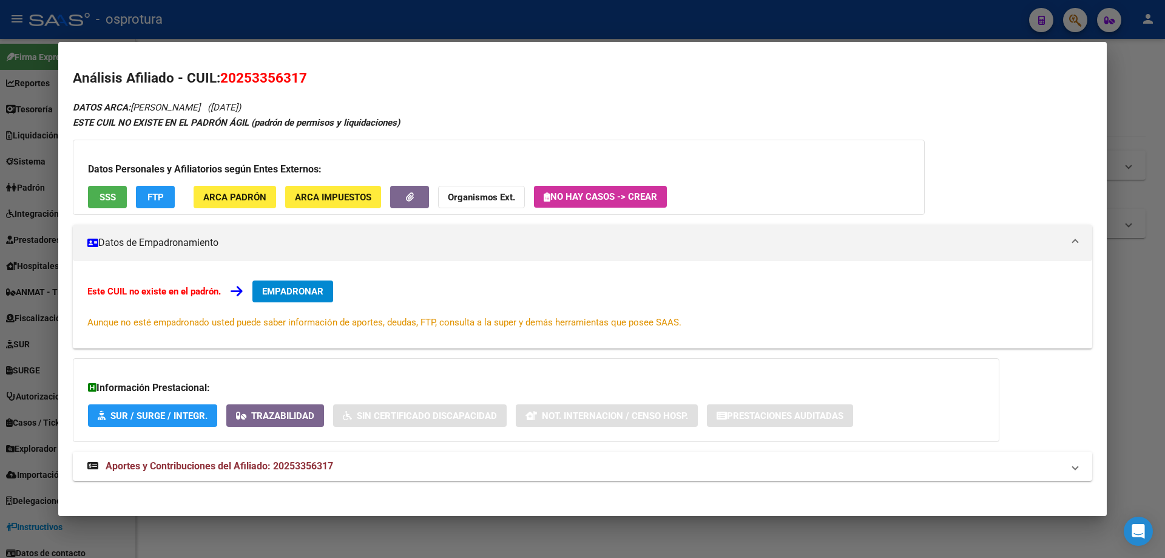
click at [109, 204] on button "SSS" at bounding box center [107, 197] width 39 height 22
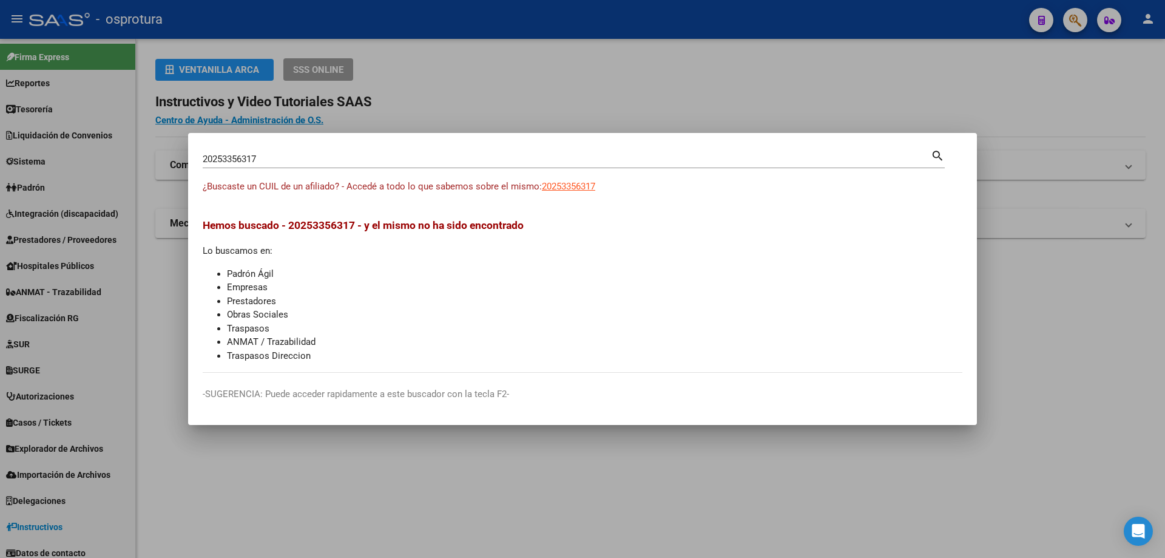
click at [355, 161] on input "20253356317" at bounding box center [567, 159] width 728 height 11
paste input "-25458737-1"
click at [578, 188] on span "20254587371" at bounding box center [568, 186] width 53 height 11
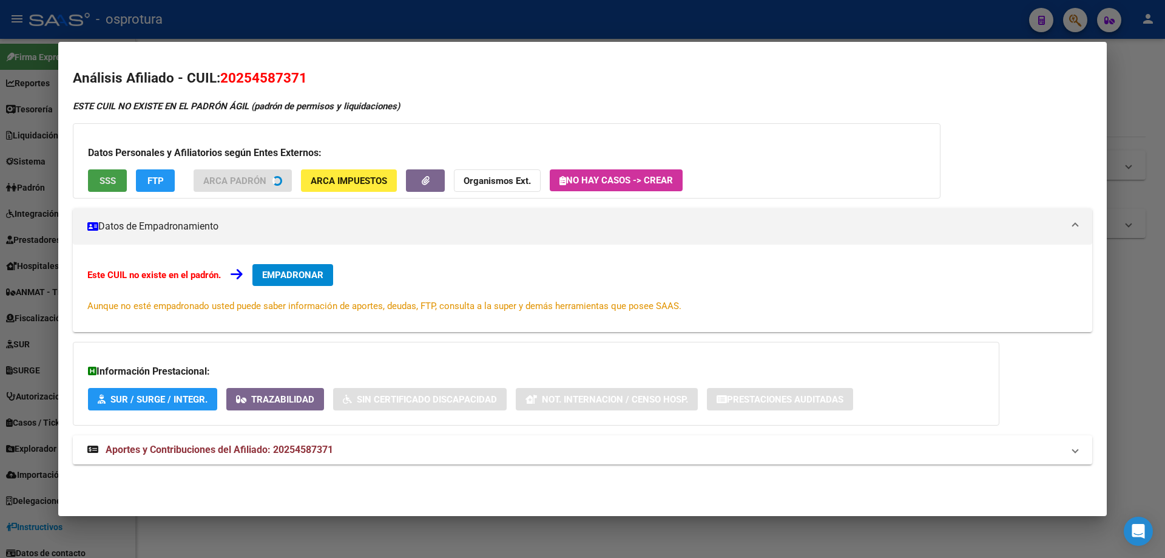
click at [98, 183] on button "SSS" at bounding box center [107, 180] width 39 height 22
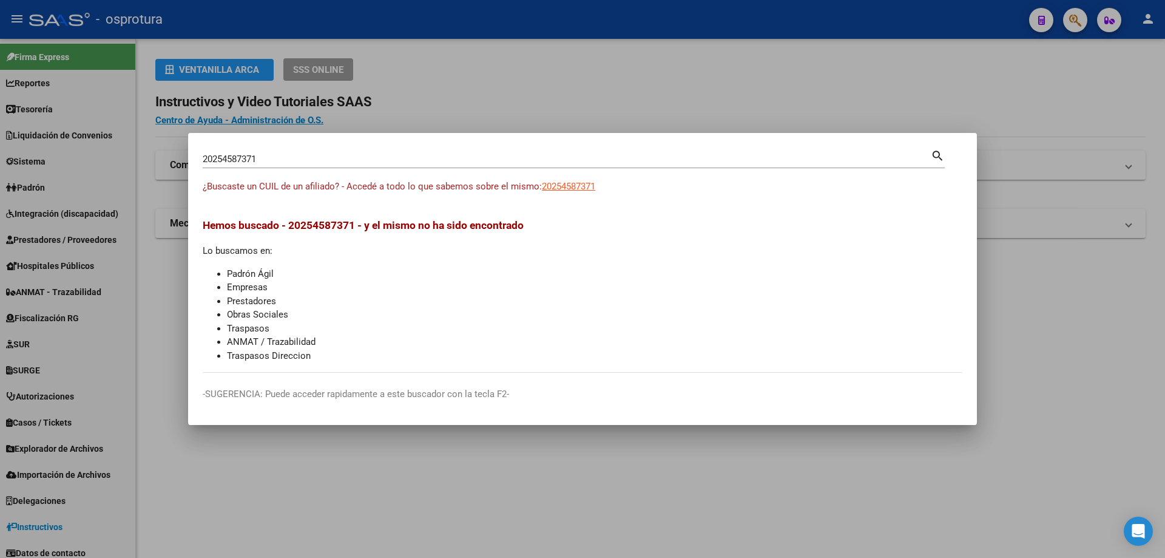
click at [356, 164] on input "20254587371" at bounding box center [567, 159] width 728 height 11
paste input "-25470108-5"
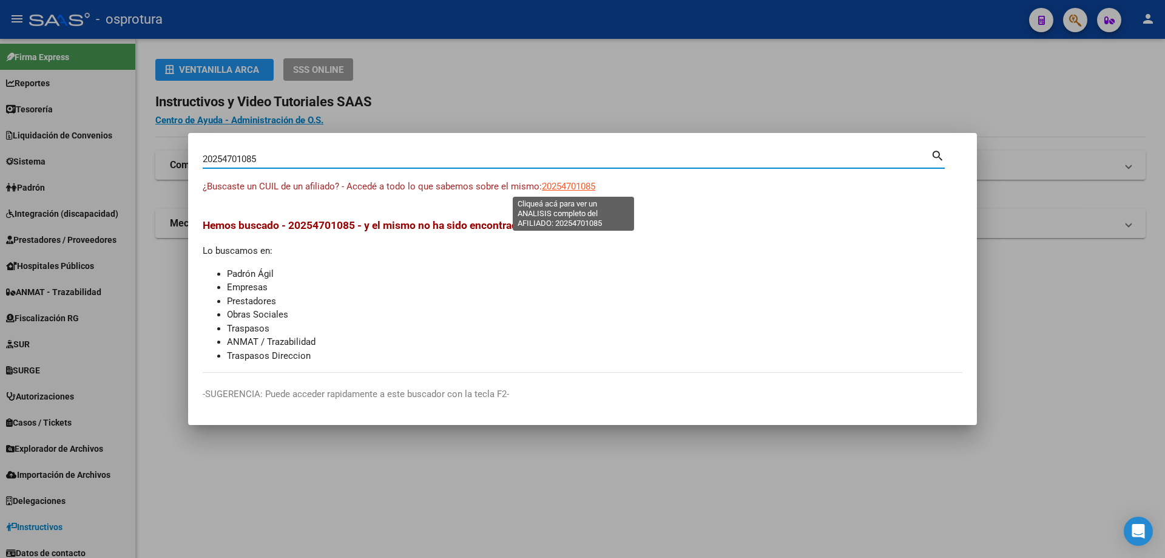
click at [564, 186] on span "20254701085" at bounding box center [568, 186] width 53 height 11
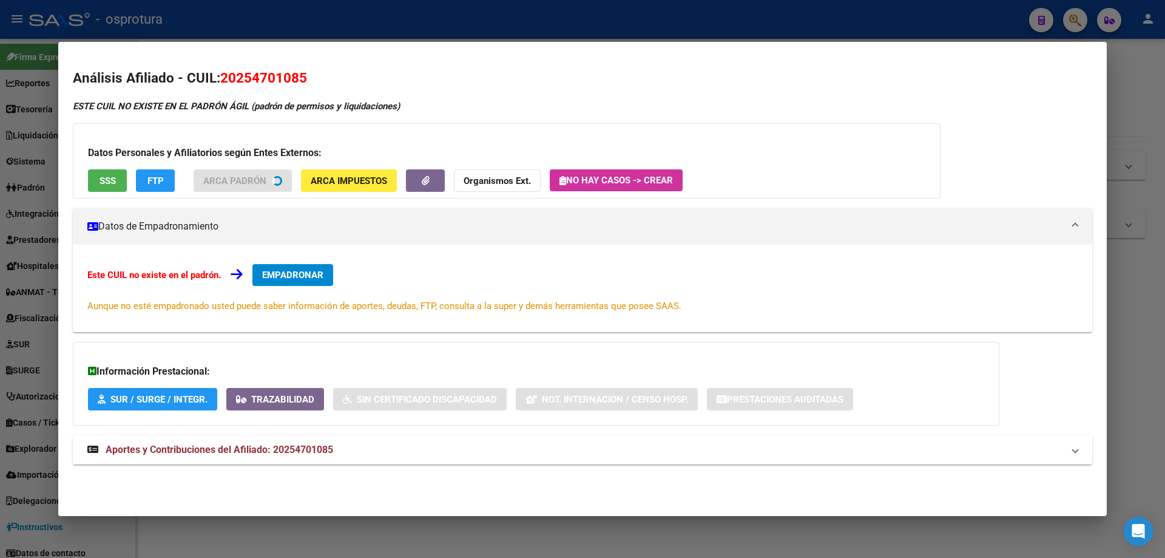
click at [106, 178] on div "Datos Personales y Afiliatorios según Entes Externos: SSS FTP ARCA Padrón ARCA …" at bounding box center [507, 160] width 868 height 75
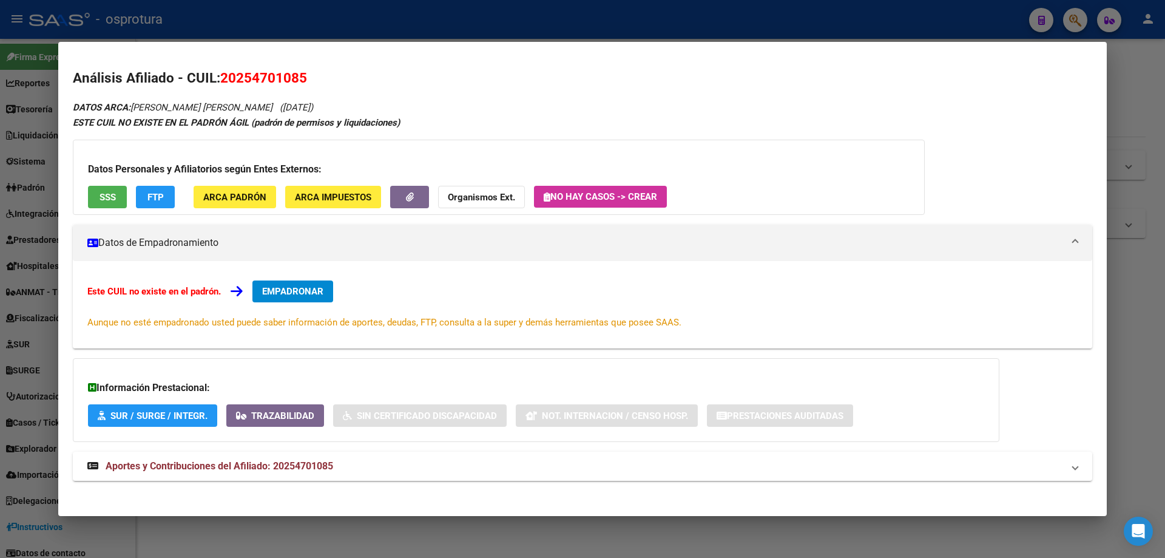
click at [107, 196] on span "SSS" at bounding box center [108, 197] width 16 height 11
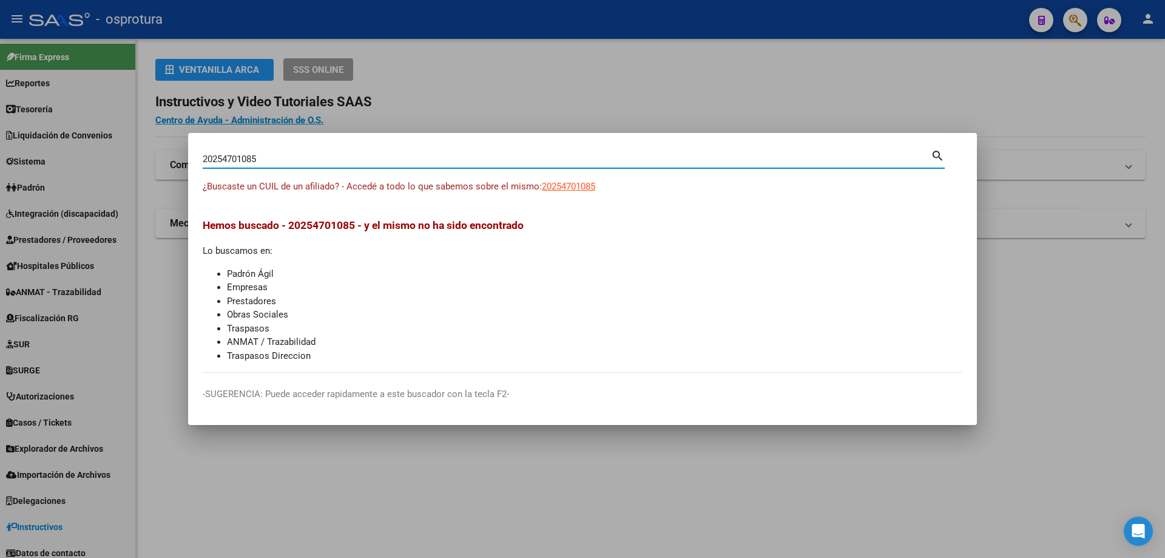
click at [326, 155] on input "20254701085" at bounding box center [567, 159] width 728 height 11
paste input "-25539197-7"
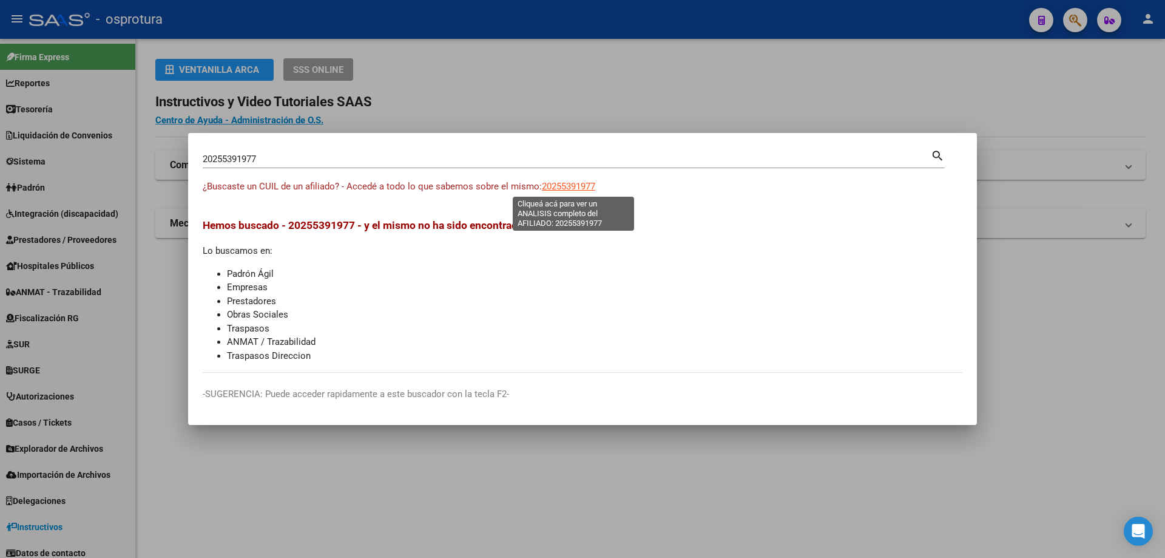
click at [569, 188] on span "20255391977" at bounding box center [568, 186] width 53 height 11
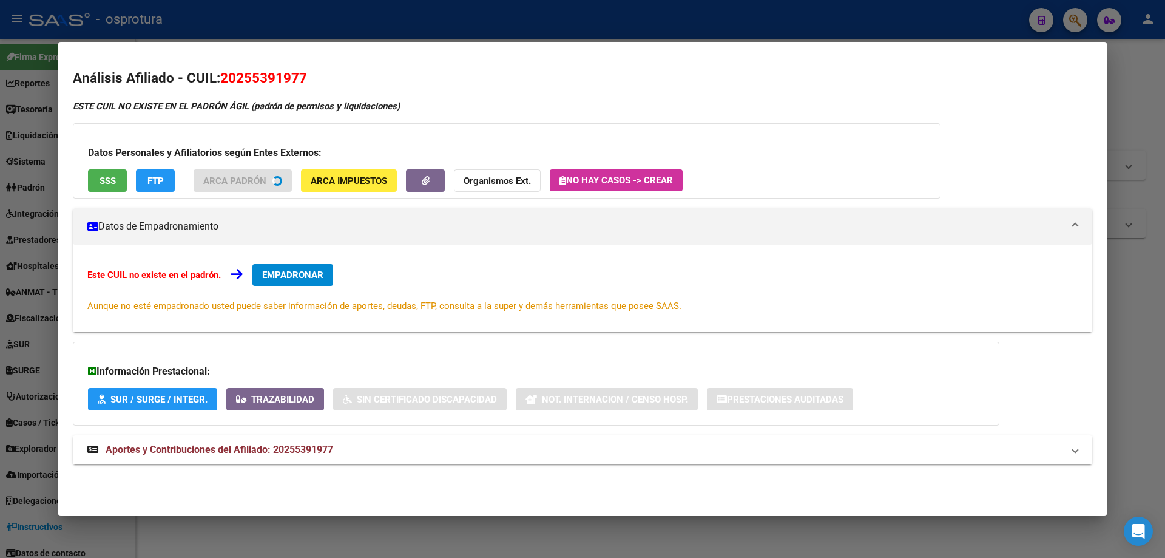
click at [109, 187] on button "SSS" at bounding box center [107, 180] width 39 height 22
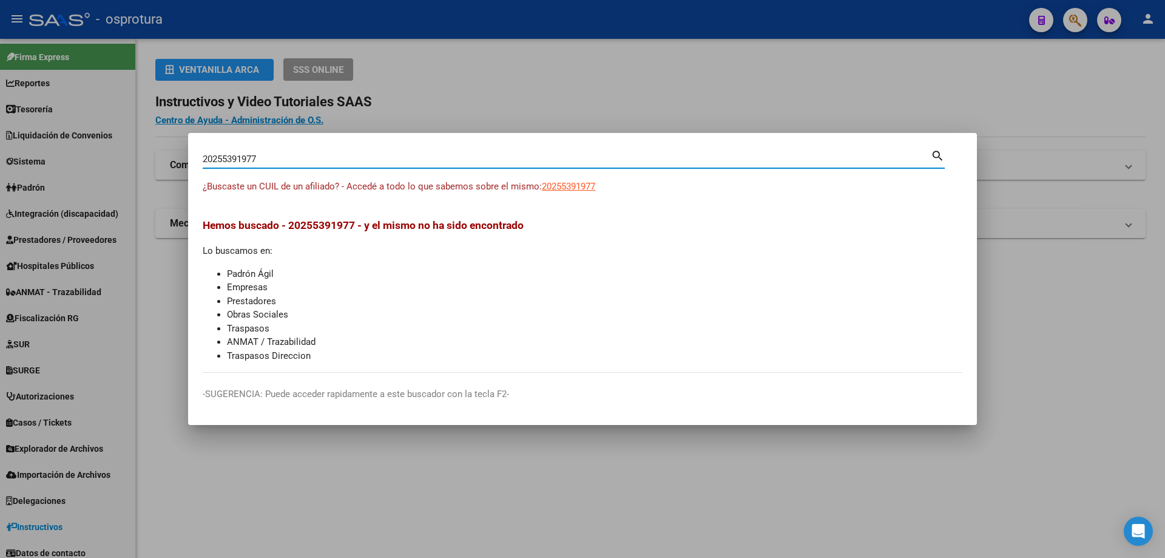
click at [385, 157] on input "20255391977" at bounding box center [567, 159] width 728 height 11
paste input "-25540123-9"
click at [572, 183] on span "20255401239" at bounding box center [568, 186] width 53 height 11
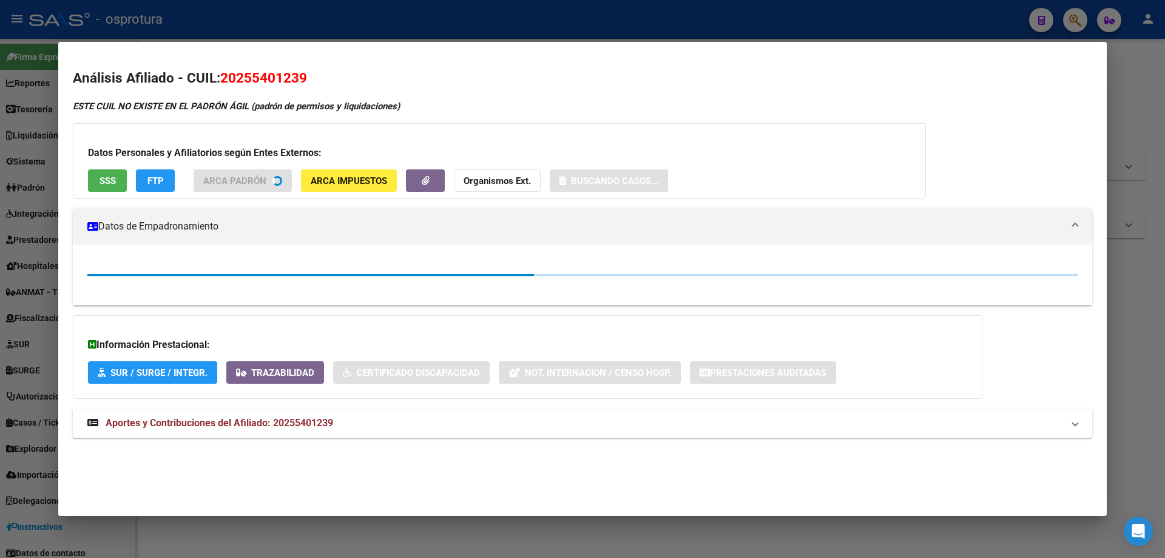
click at [108, 186] on button "SSS" at bounding box center [107, 180] width 39 height 22
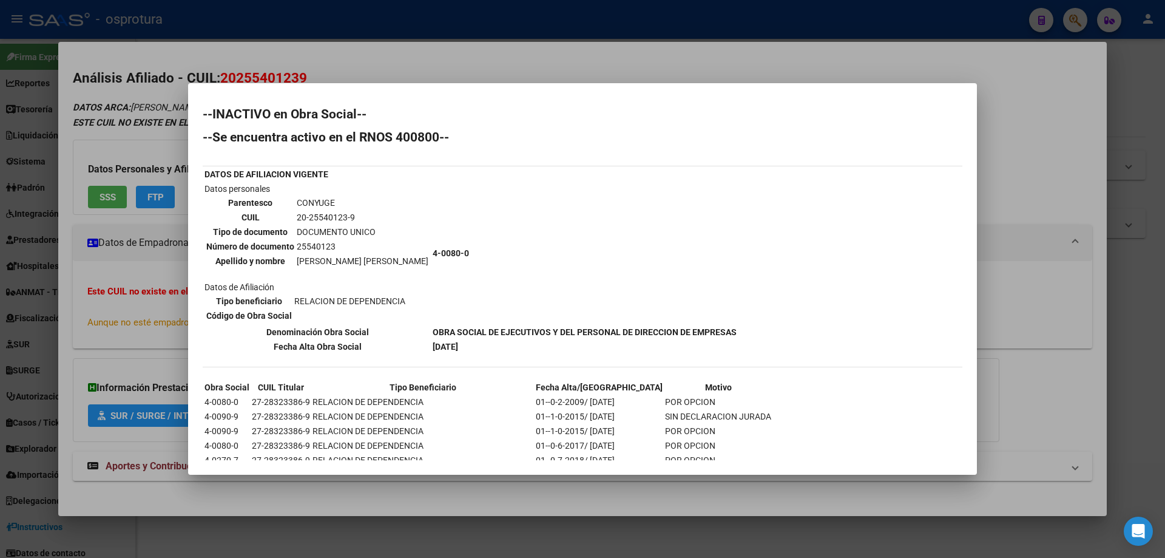
scroll to position [106, 0]
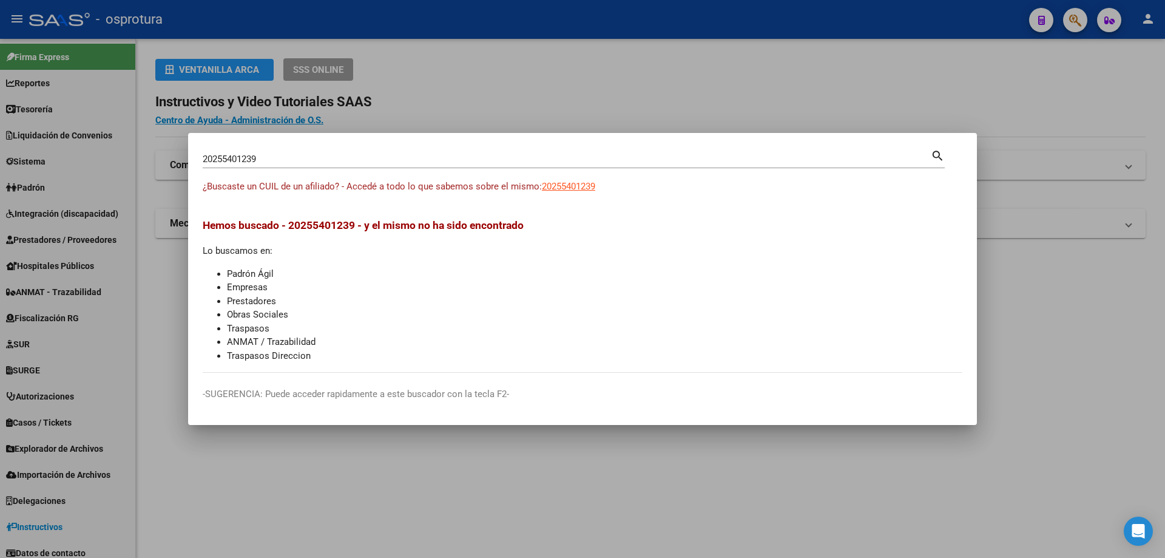
click at [405, 151] on div "20255401239 Buscar (apellido, dni, cuil, [PERSON_NAME], cuit, obra social)" at bounding box center [567, 159] width 728 height 18
click at [405, 158] on input "20255401239" at bounding box center [567, 159] width 728 height 11
paste input "-25600203-6"
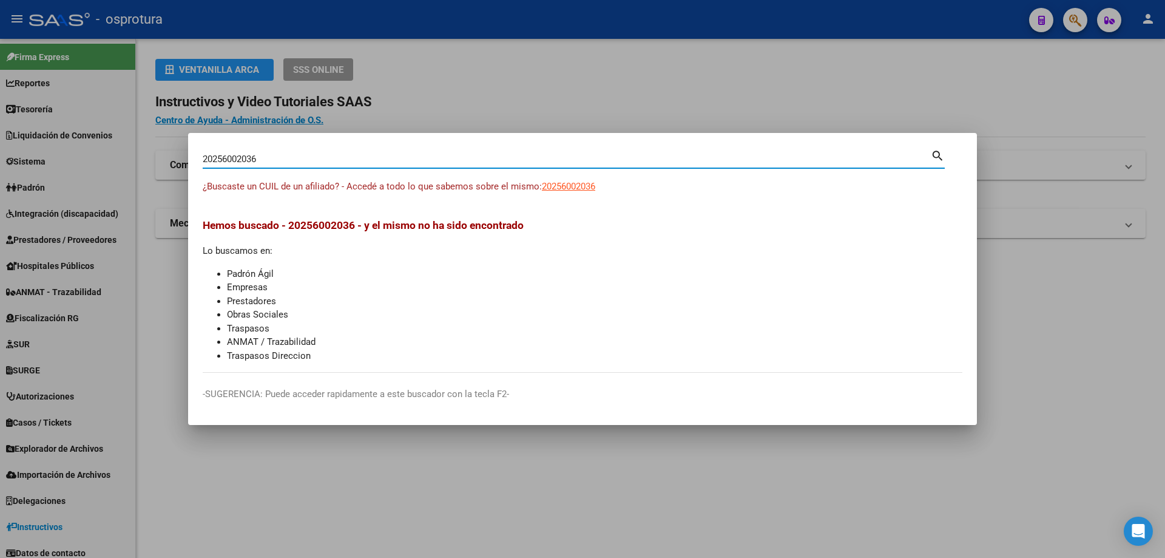
click at [576, 194] on div "¿Buscaste un CUIL de un afiliado? - Accedé a todo lo que sabemos sobre el mismo…" at bounding box center [583, 193] width 760 height 27
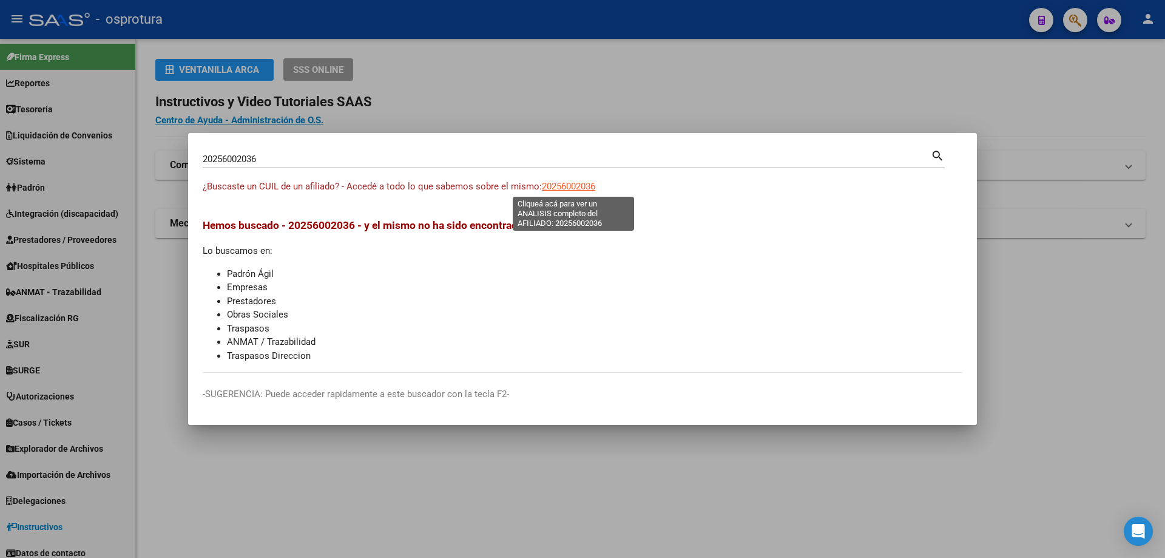
click at [573, 188] on span "20256002036" at bounding box center [568, 186] width 53 height 11
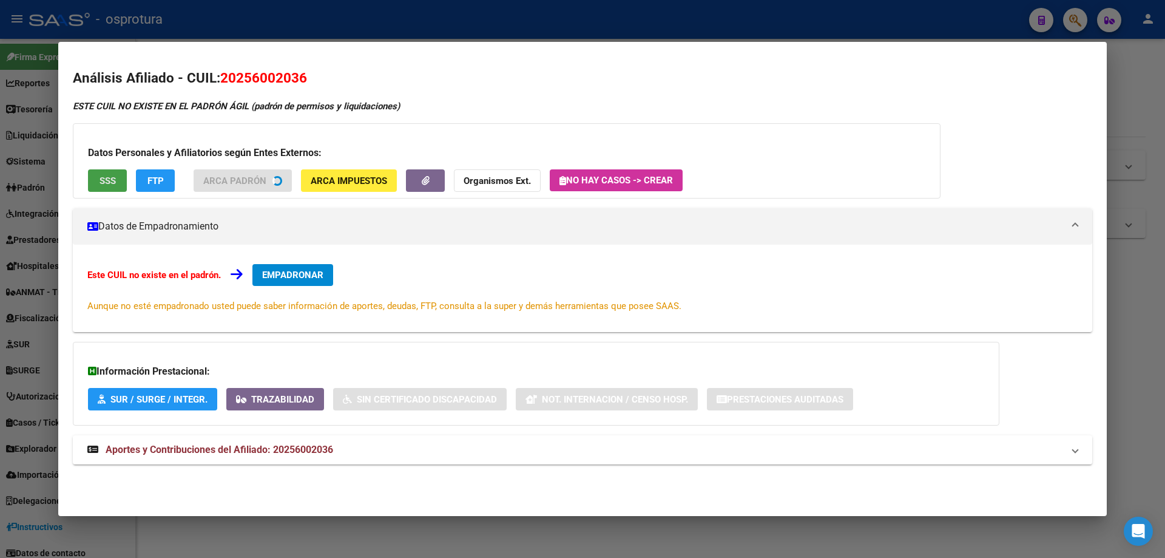
click at [98, 181] on button "SSS" at bounding box center [107, 180] width 39 height 22
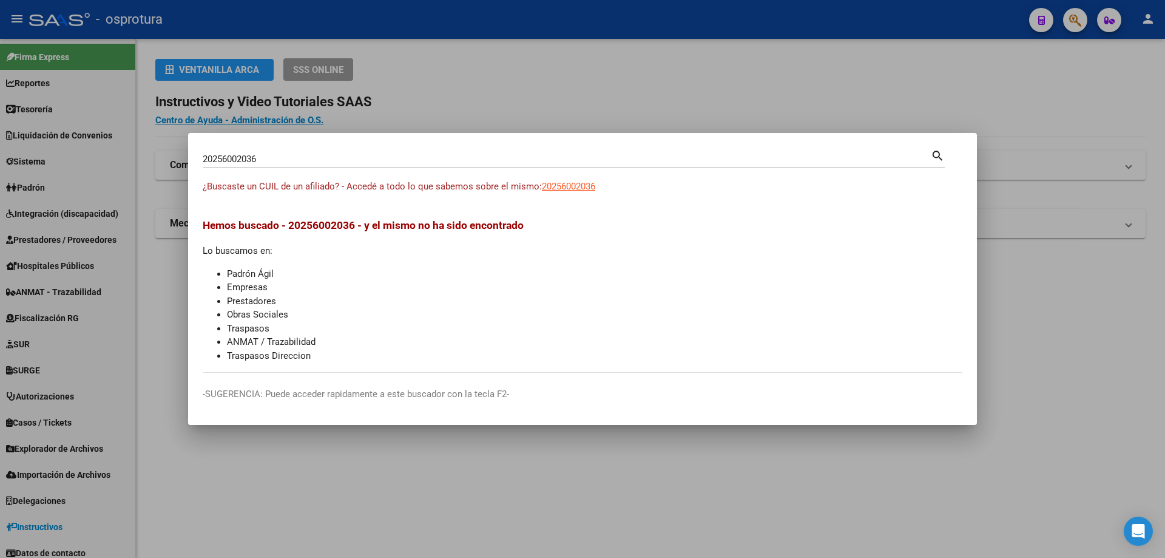
click at [490, 158] on input "20256002036" at bounding box center [567, 159] width 728 height 11
paste input "-25636778-"
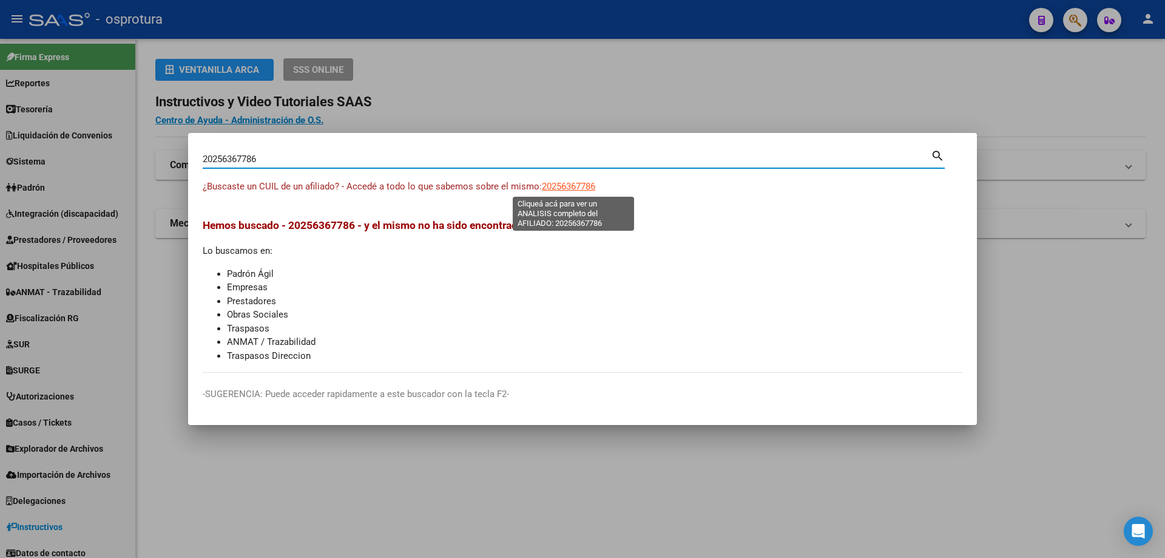
click at [560, 181] on span "20256367786" at bounding box center [568, 186] width 53 height 11
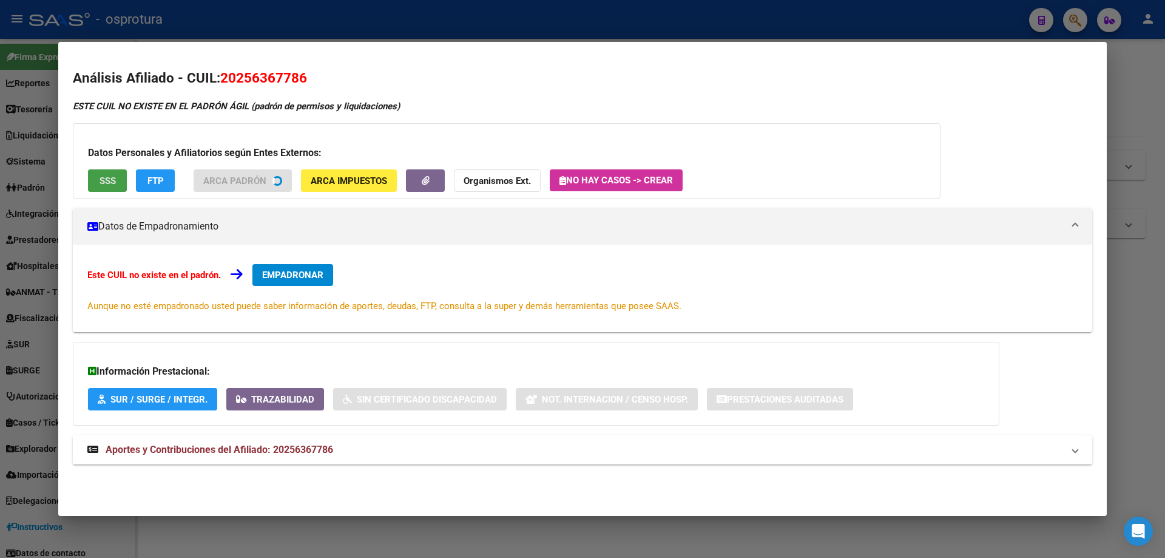
click at [112, 181] on span "SSS" at bounding box center [108, 180] width 16 height 11
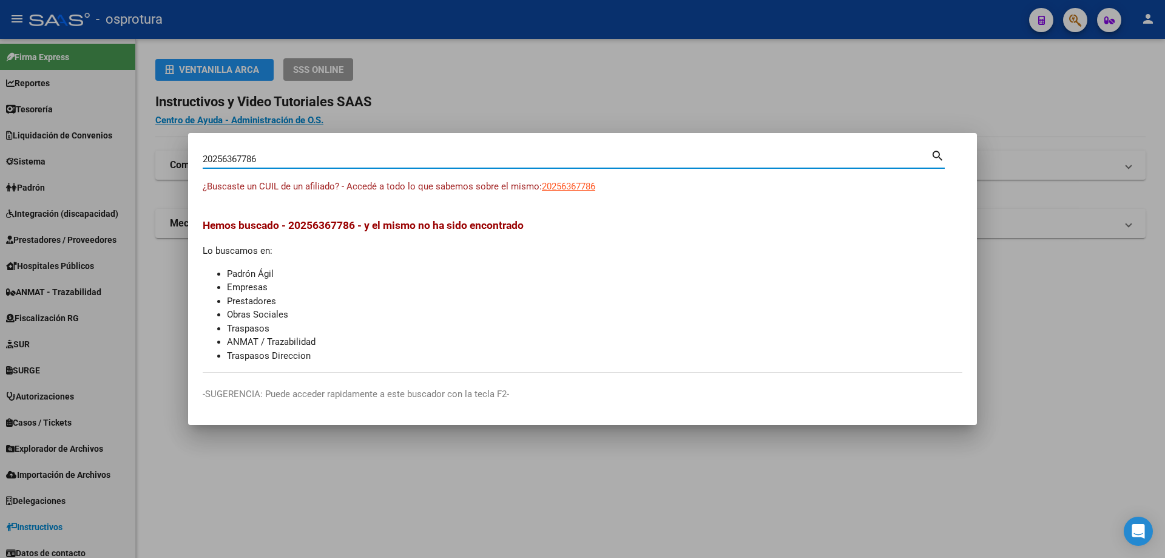
click at [385, 158] on input "20256367786" at bounding box center [567, 159] width 728 height 11
paste input "-25649023-5"
click at [572, 185] on span "20256490235" at bounding box center [568, 186] width 53 height 11
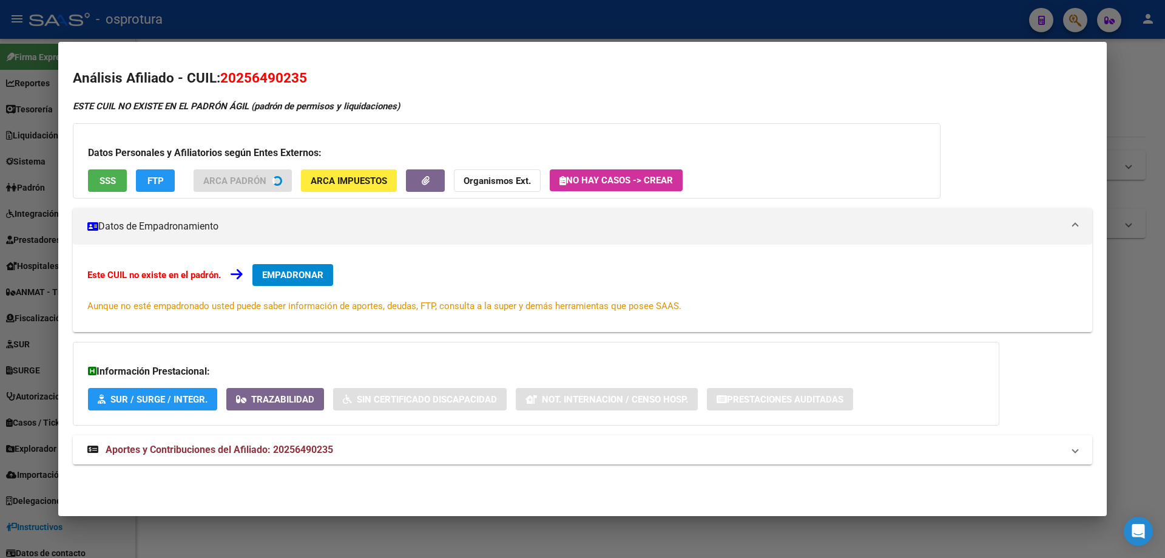
click at [104, 188] on button "SSS" at bounding box center [107, 180] width 39 height 22
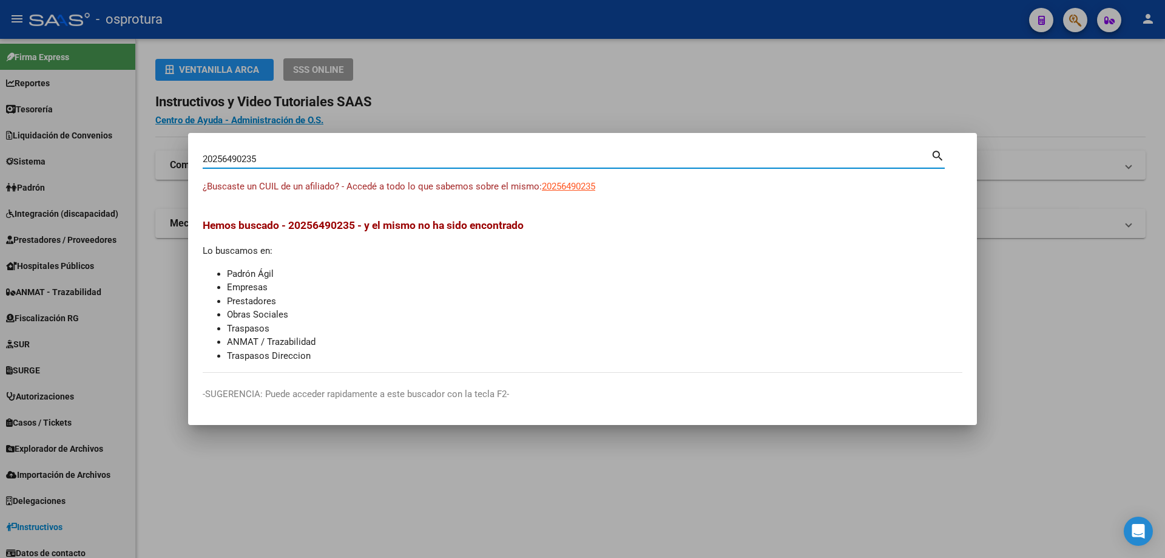
click at [420, 161] on input "20256490235" at bounding box center [567, 159] width 728 height 11
click at [420, 160] on input "20256490235" at bounding box center [567, 159] width 728 height 11
click at [410, 158] on input "20256490235" at bounding box center [567, 159] width 728 height 11
paste input "-25696776-7"
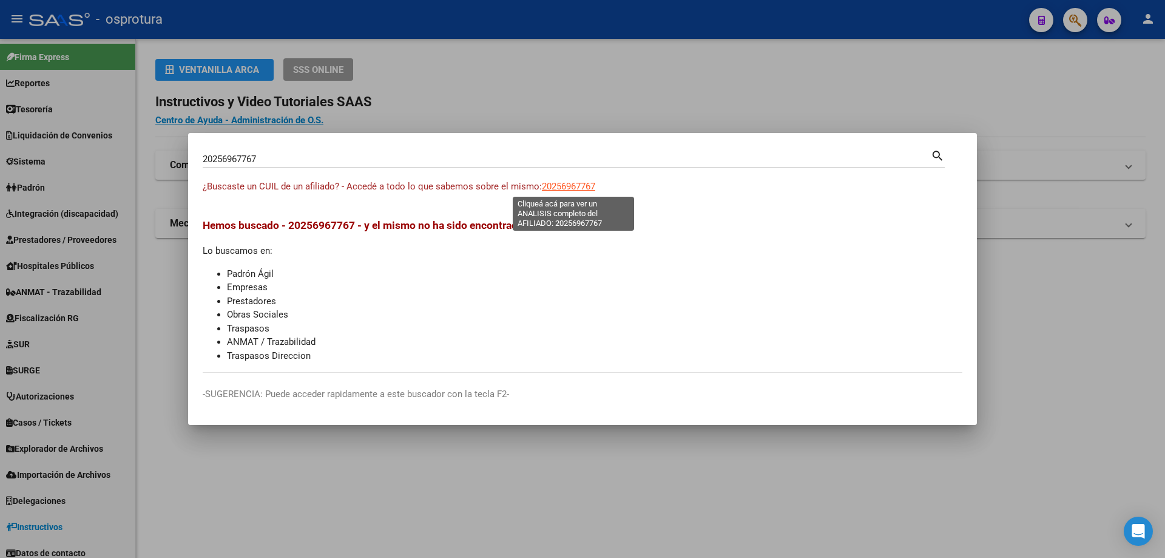
click at [576, 186] on span "20256967767" at bounding box center [568, 186] width 53 height 11
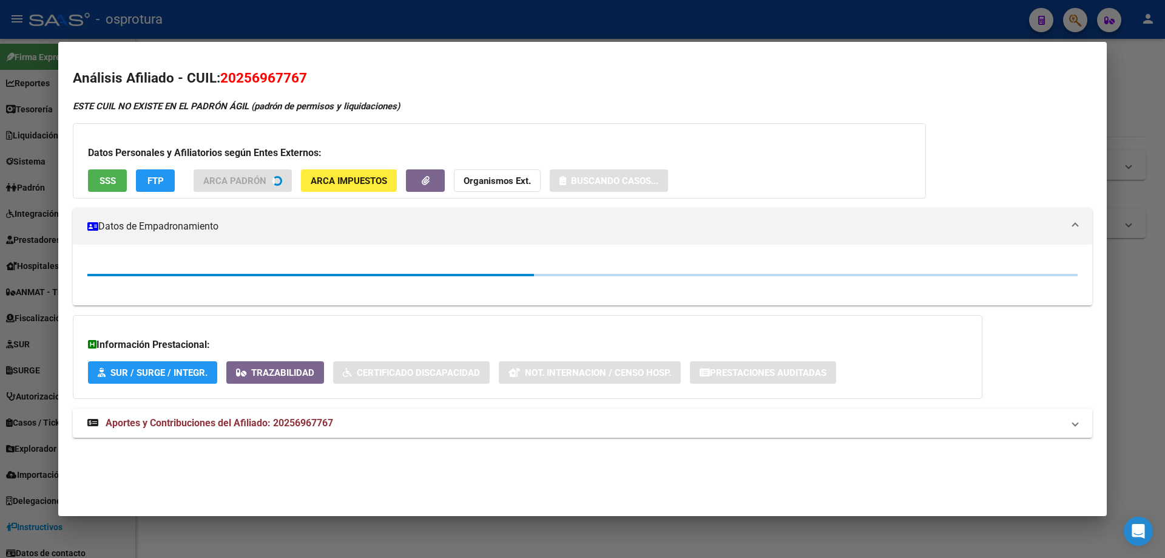
click at [103, 183] on span "SSS" at bounding box center [108, 180] width 16 height 11
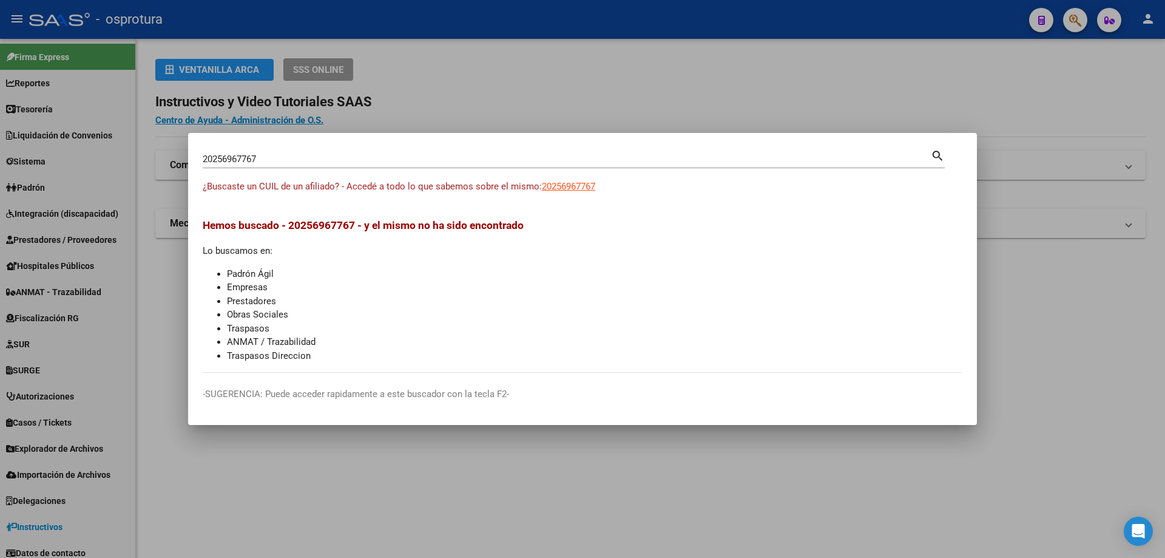
click at [384, 155] on input "20256967767" at bounding box center [567, 159] width 728 height 11
paste input "-25706300-4"
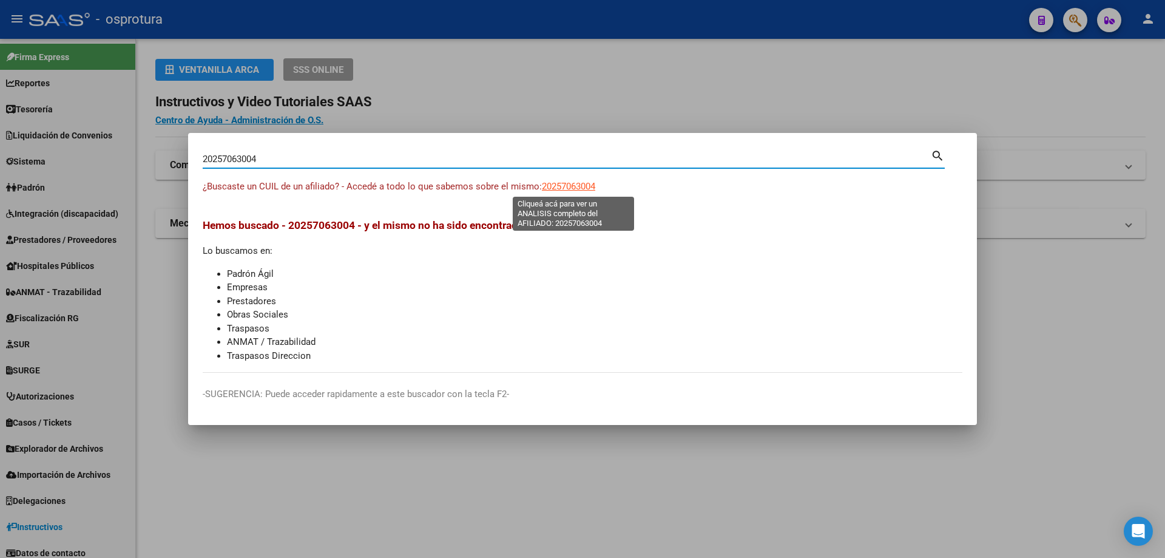
click at [570, 186] on span "20257063004" at bounding box center [568, 186] width 53 height 11
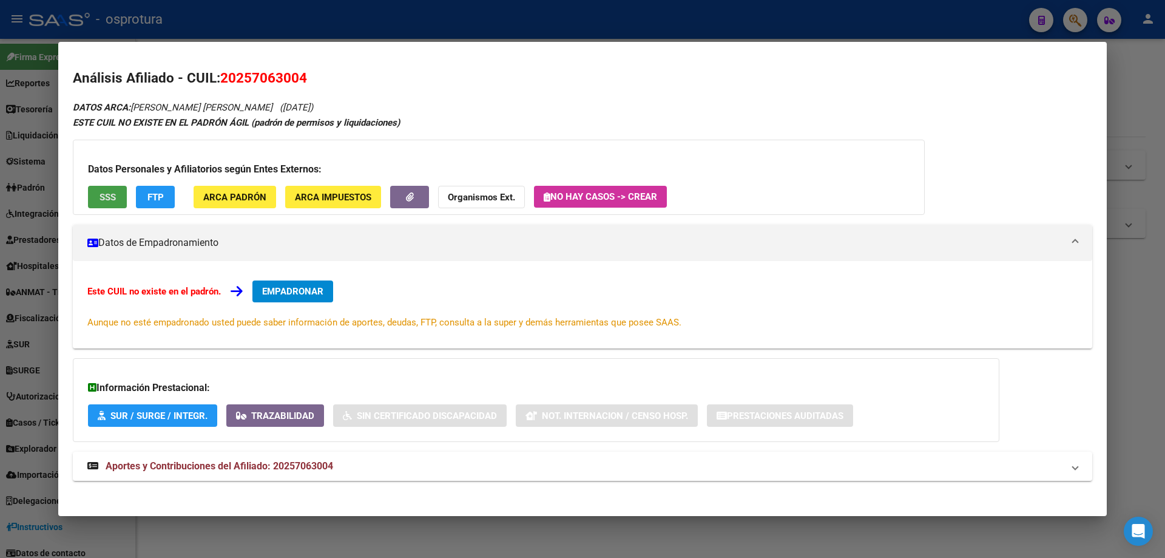
click at [106, 195] on span "SSS" at bounding box center [108, 197] width 16 height 11
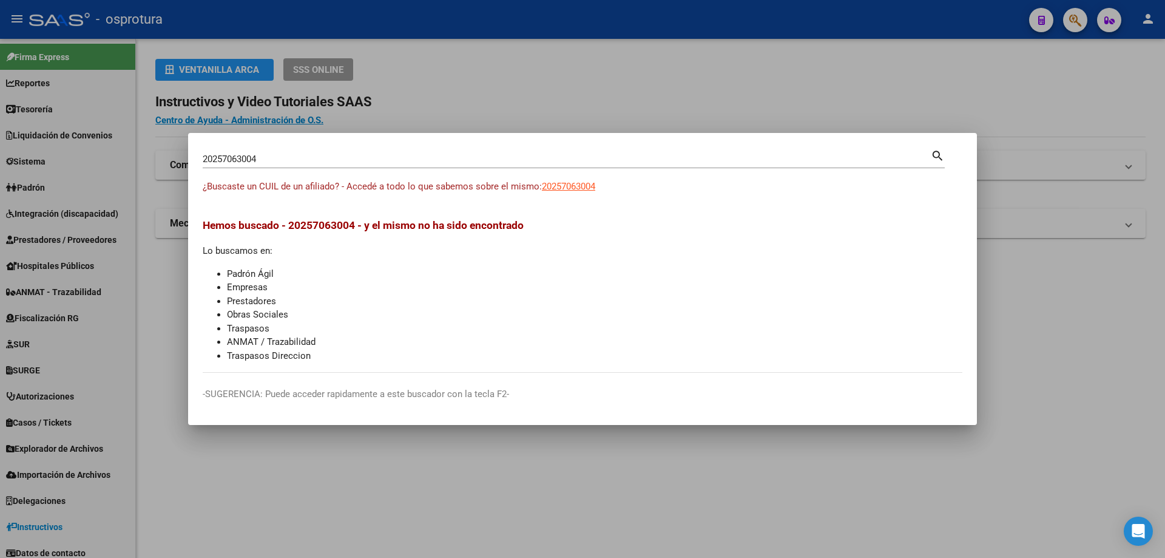
click at [381, 163] on input "20257063004" at bounding box center [567, 159] width 728 height 11
paste input "-25706658-5"
click at [580, 191] on span "20257066585" at bounding box center [568, 186] width 53 height 11
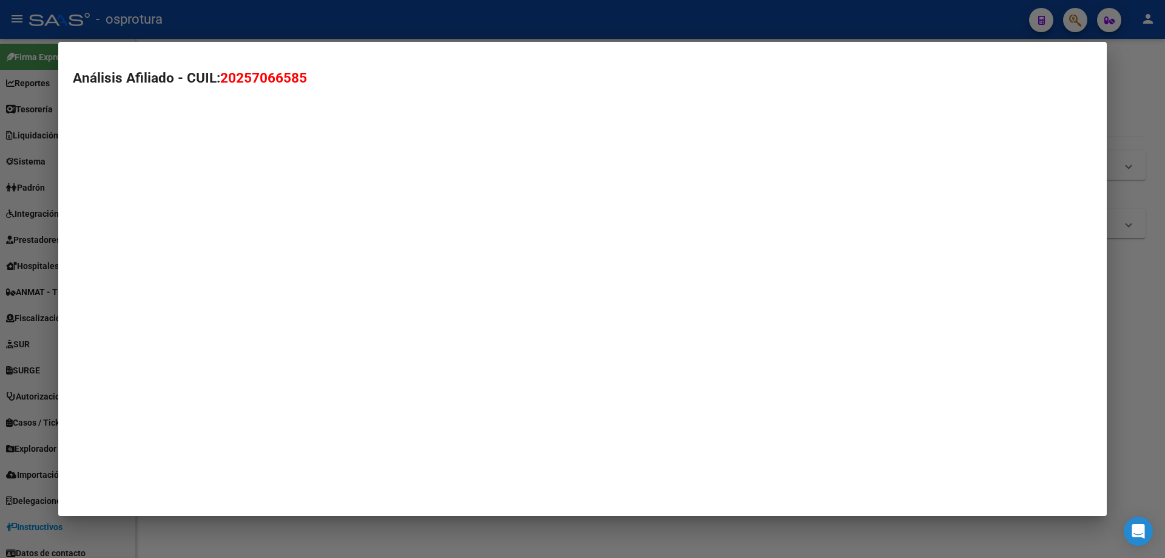
click at [577, 187] on mat-dialog-container "Análisis Afiliado - CUIL: 20257066585" at bounding box center [582, 279] width 1049 height 474
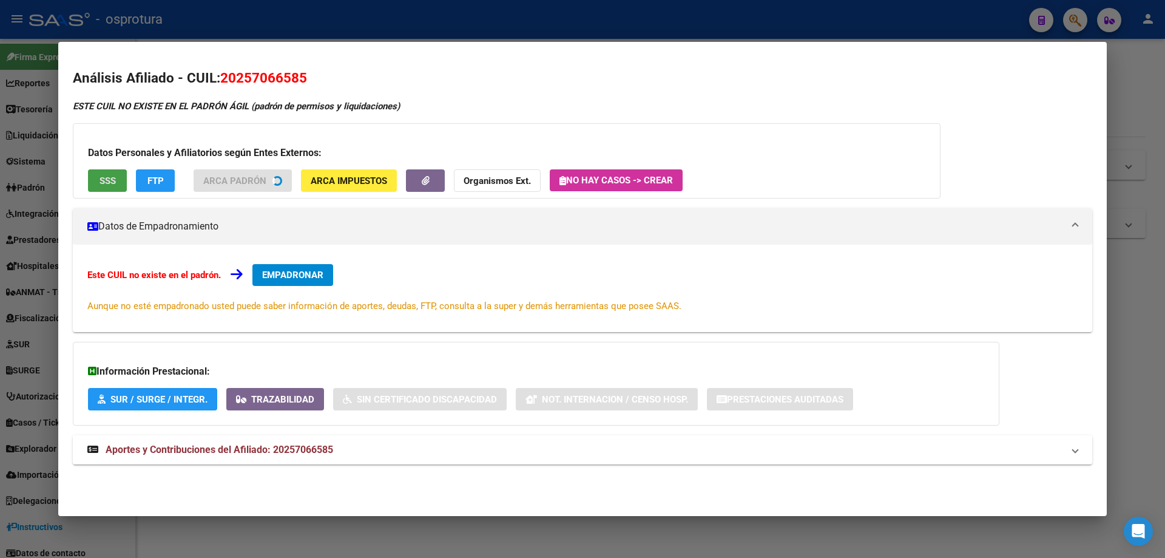
click at [105, 191] on button "SSS" at bounding box center [107, 180] width 39 height 22
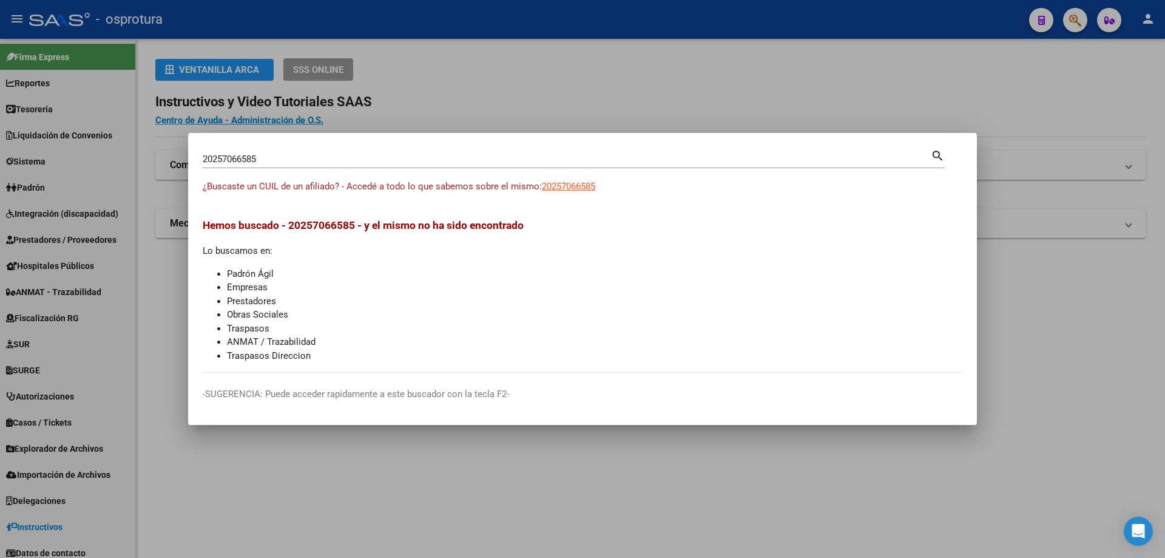
click at [301, 156] on input "20257066585" at bounding box center [567, 159] width 728 height 11
paste input "-25731938-6"
click at [579, 188] on span "20257319386" at bounding box center [568, 186] width 53 height 11
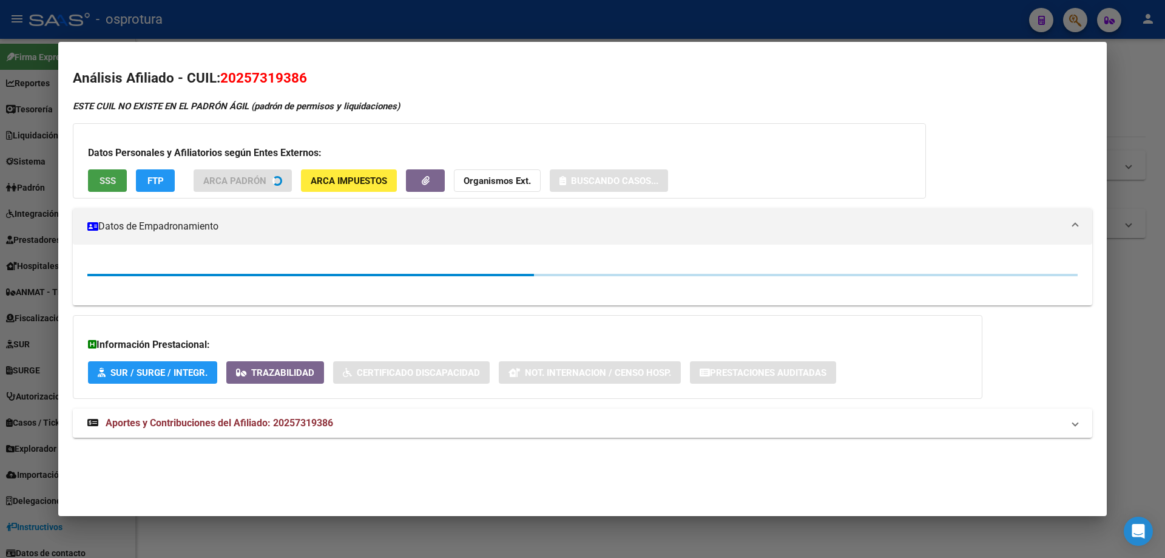
click at [103, 186] on button "SSS" at bounding box center [107, 180] width 39 height 22
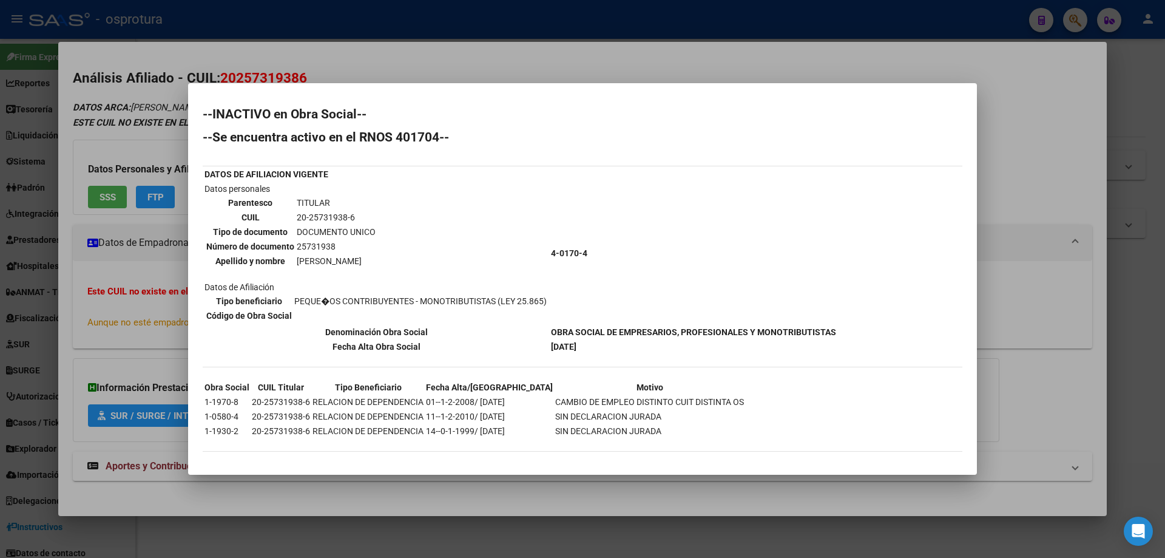
scroll to position [4, 0]
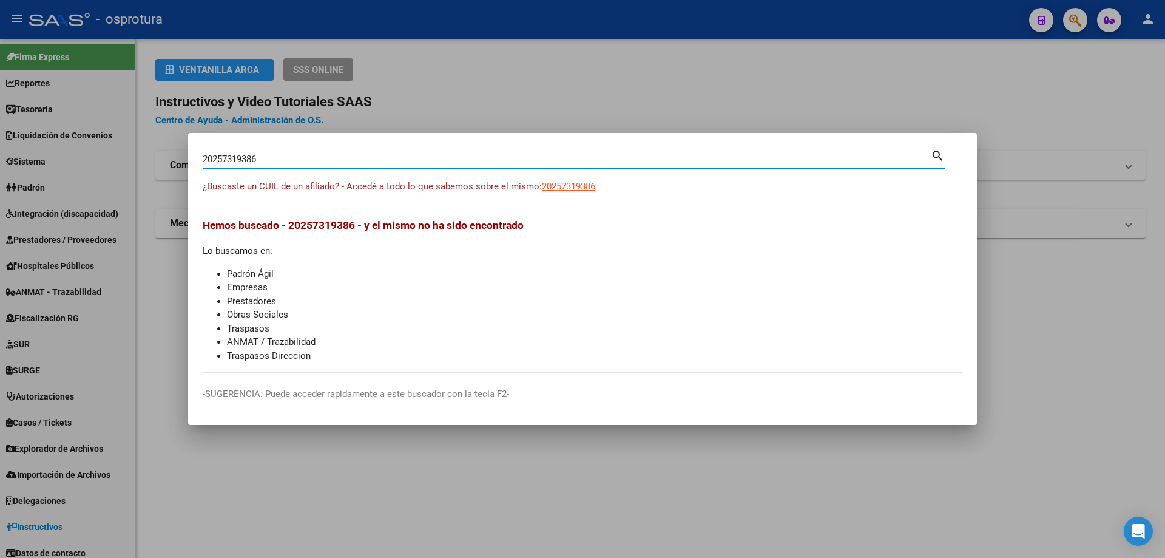
click at [360, 157] on input "20257319386" at bounding box center [567, 159] width 728 height 11
paste input "-25800443-5"
click at [568, 181] on span "20258004435" at bounding box center [568, 186] width 53 height 11
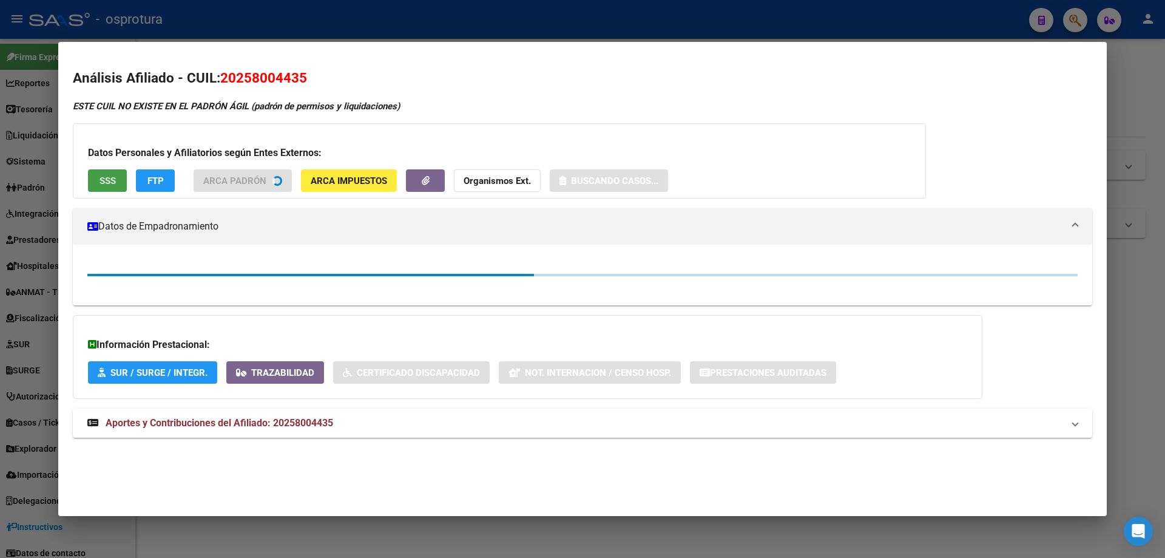
click at [110, 170] on button "SSS" at bounding box center [107, 180] width 39 height 22
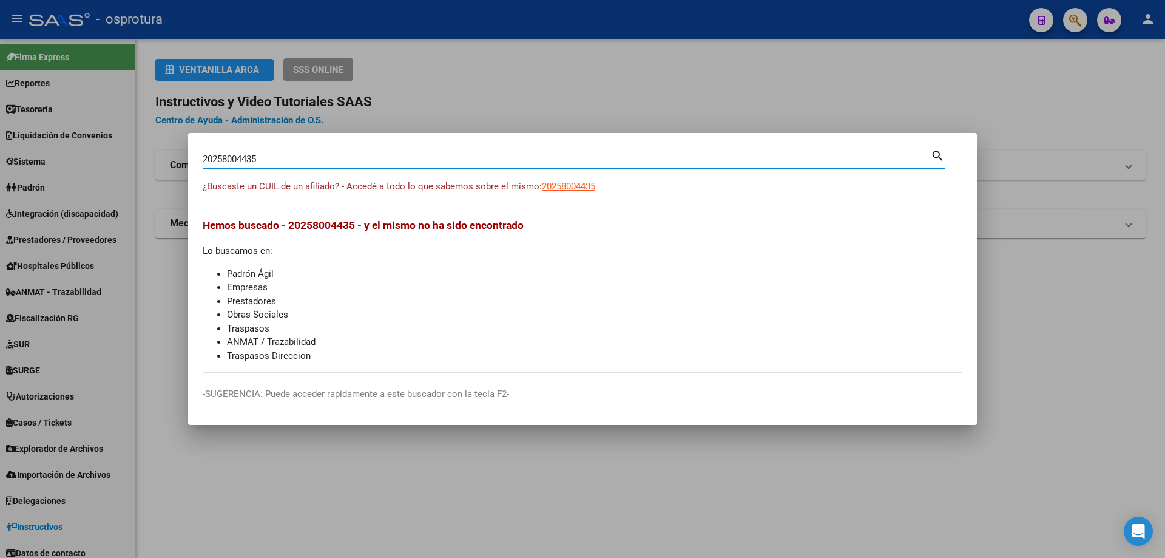
click at [368, 164] on input "20258004435" at bounding box center [567, 159] width 728 height 11
paste input "-25828508-6"
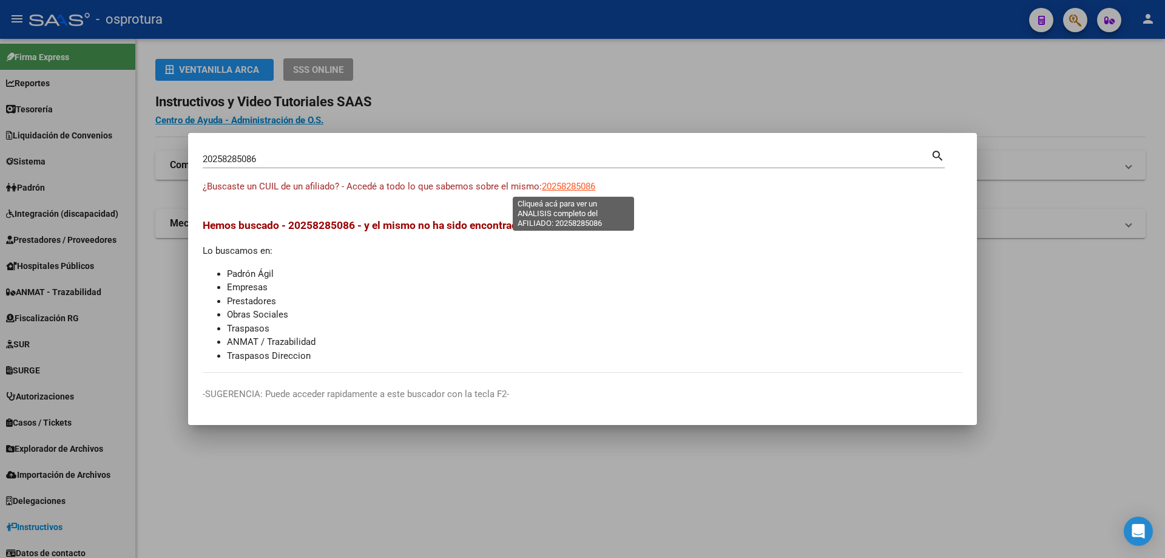
click at [566, 182] on span "20258285086" at bounding box center [568, 186] width 53 height 11
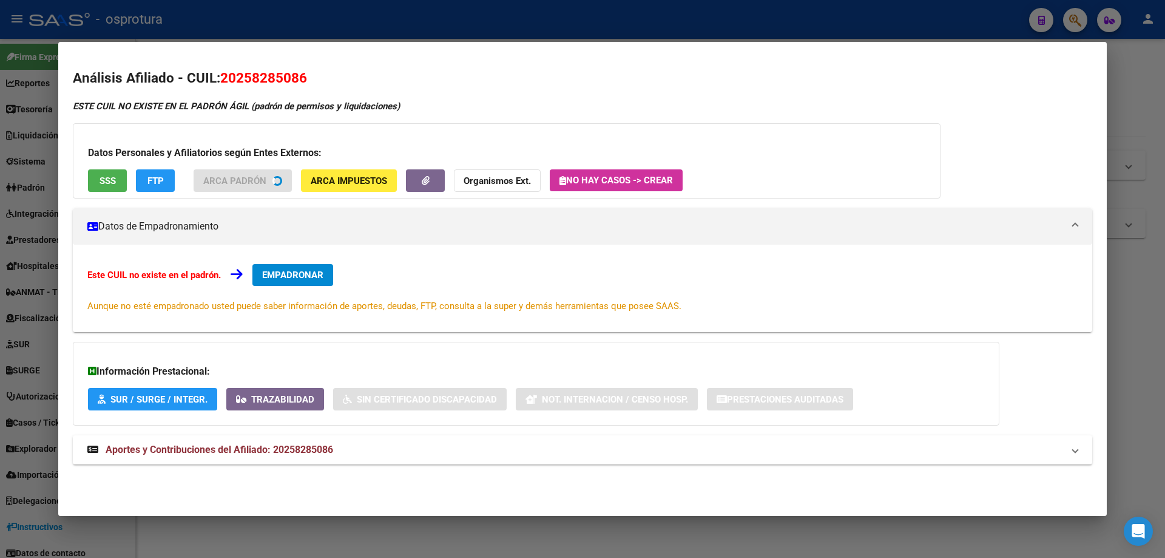
click at [100, 186] on span "SSS" at bounding box center [108, 180] width 16 height 11
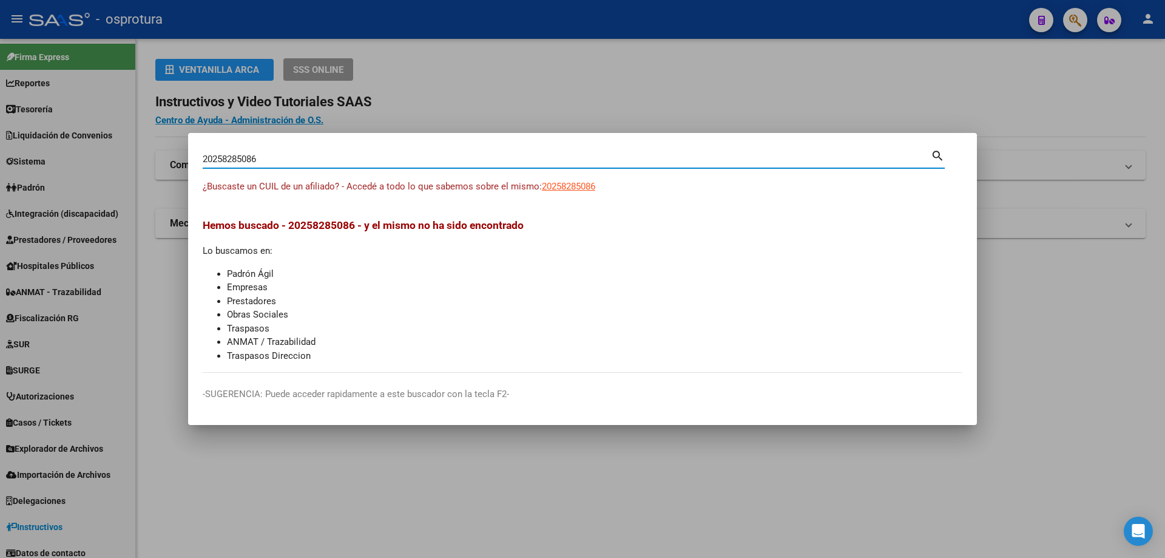
click at [418, 159] on input "20258285086" at bounding box center [567, 159] width 728 height 11
paste input "-25830553-2"
click at [585, 185] on span "20258305532" at bounding box center [568, 186] width 53 height 11
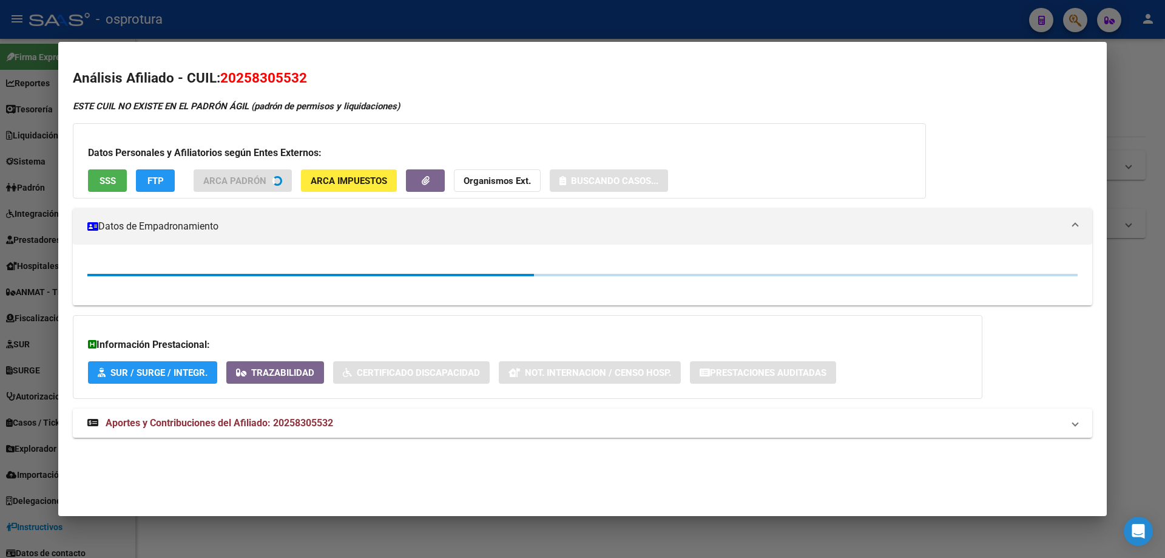
click at [109, 191] on button "SSS" at bounding box center [107, 180] width 39 height 22
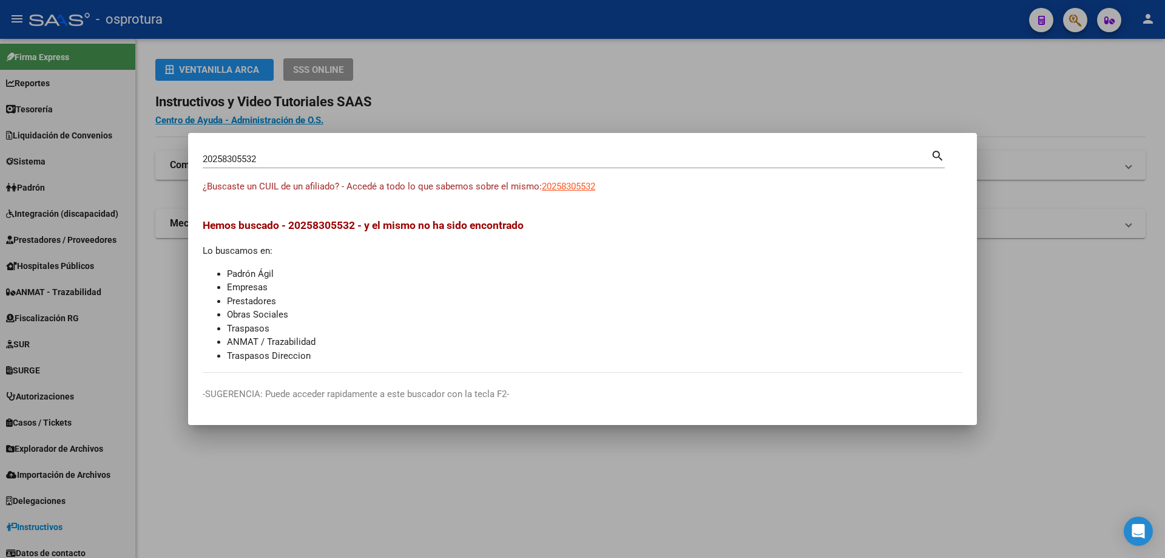
click at [316, 157] on input "20258305532" at bounding box center [567, 159] width 728 height 11
paste input "-25854254-"
click at [561, 186] on span "20258542542" at bounding box center [568, 186] width 53 height 11
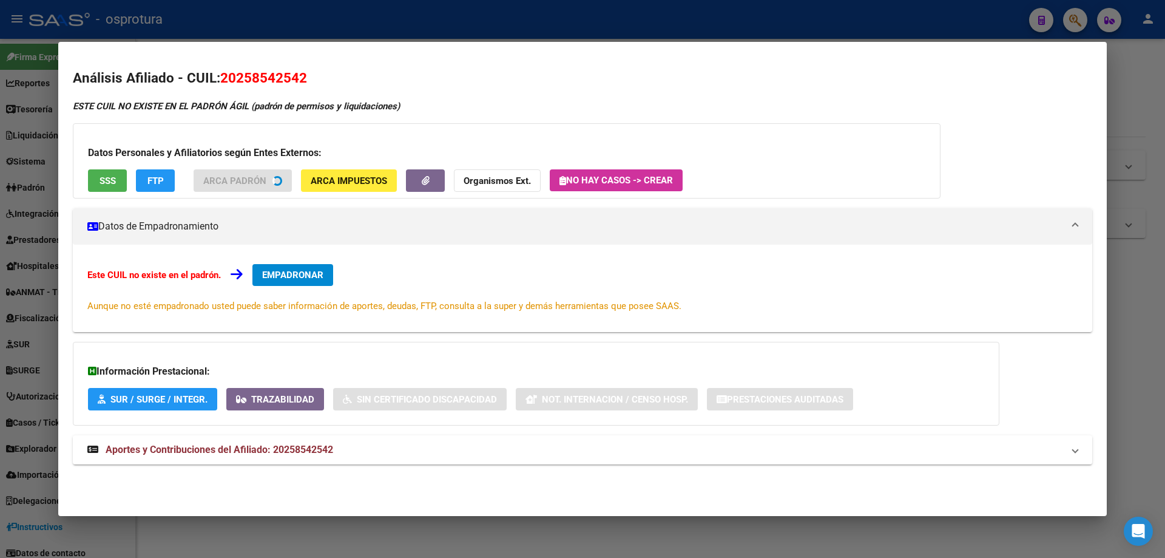
click at [93, 176] on button "SSS" at bounding box center [107, 180] width 39 height 22
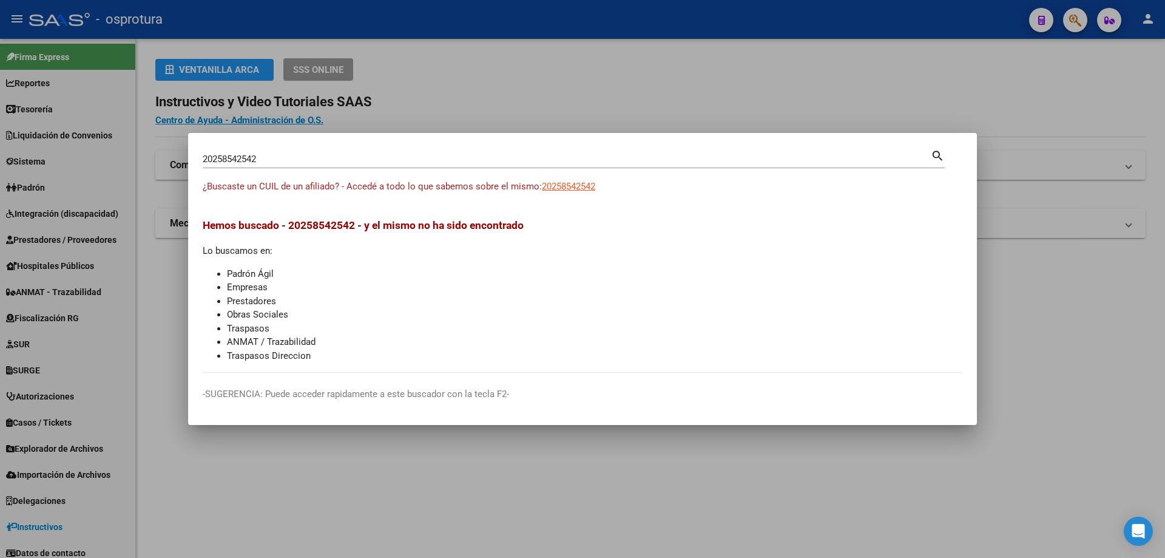
click at [438, 163] on input "20258542542" at bounding box center [567, 159] width 728 height 11
paste input "-25886861-8"
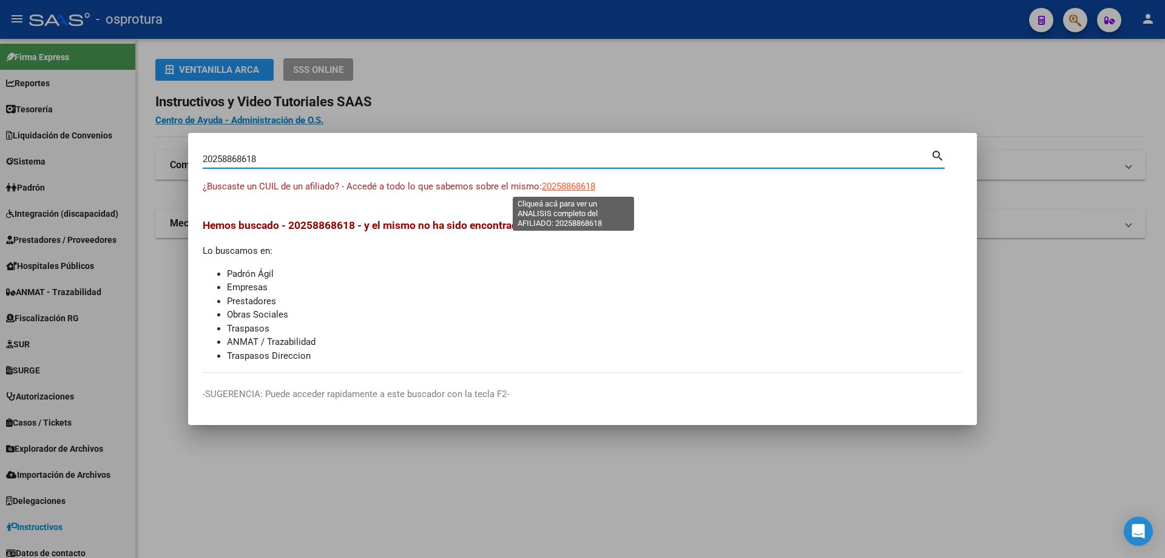
click at [566, 188] on span "20258868618" at bounding box center [568, 186] width 53 height 11
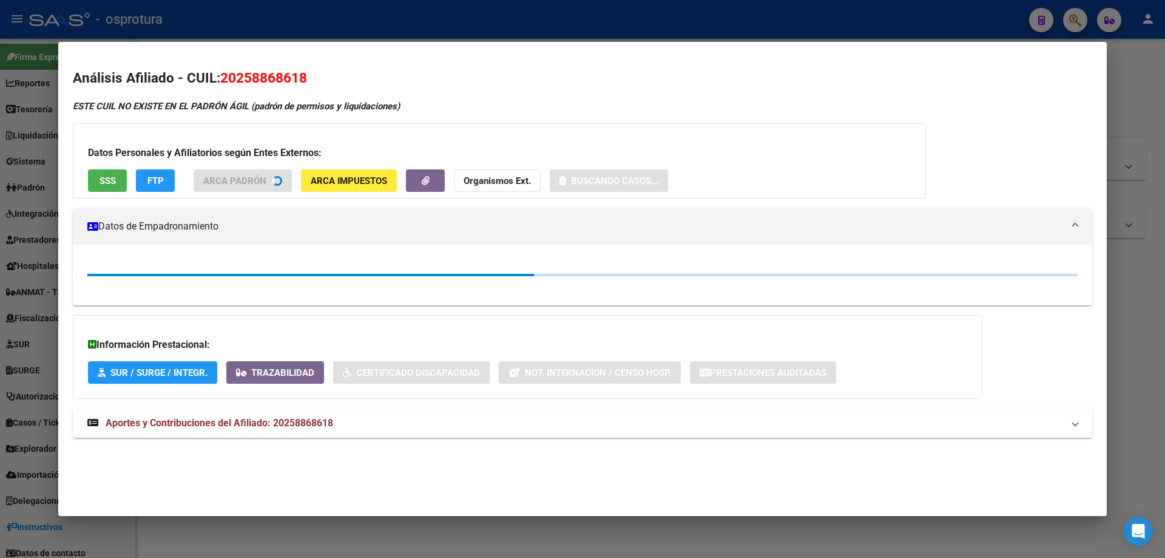
click at [101, 182] on span "SSS" at bounding box center [108, 180] width 16 height 11
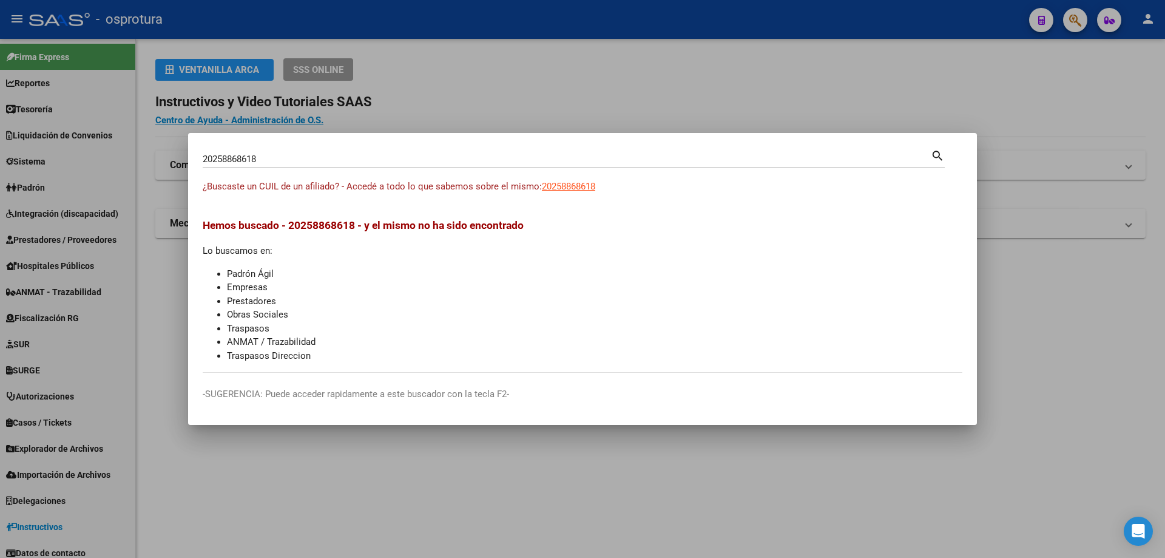
click at [260, 164] on input "20258868618" at bounding box center [567, 159] width 728 height 11
paste input "-25988852-3"
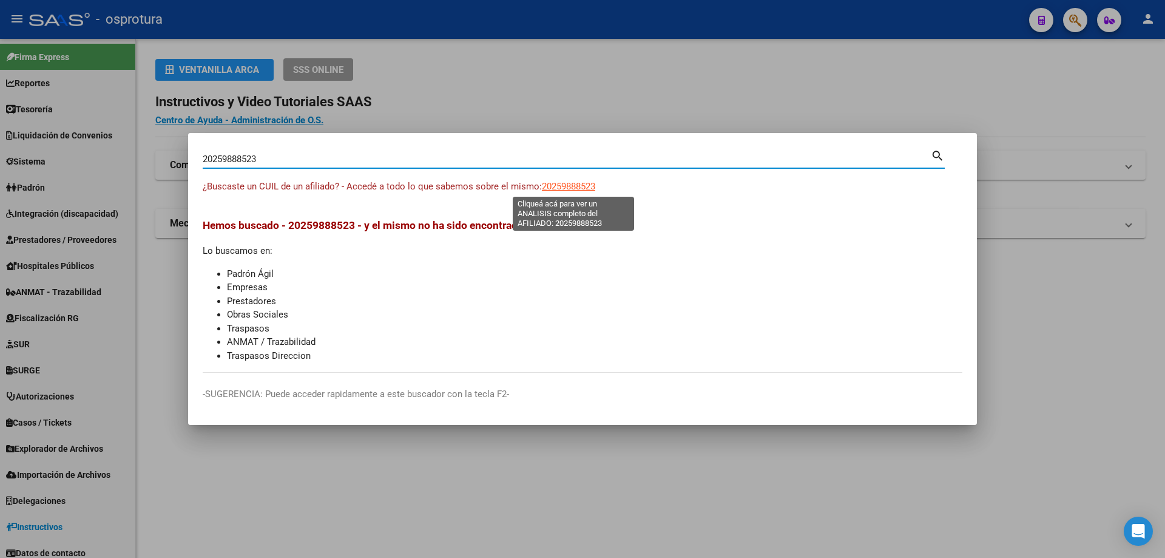
click at [581, 183] on span "20259888523" at bounding box center [568, 186] width 53 height 11
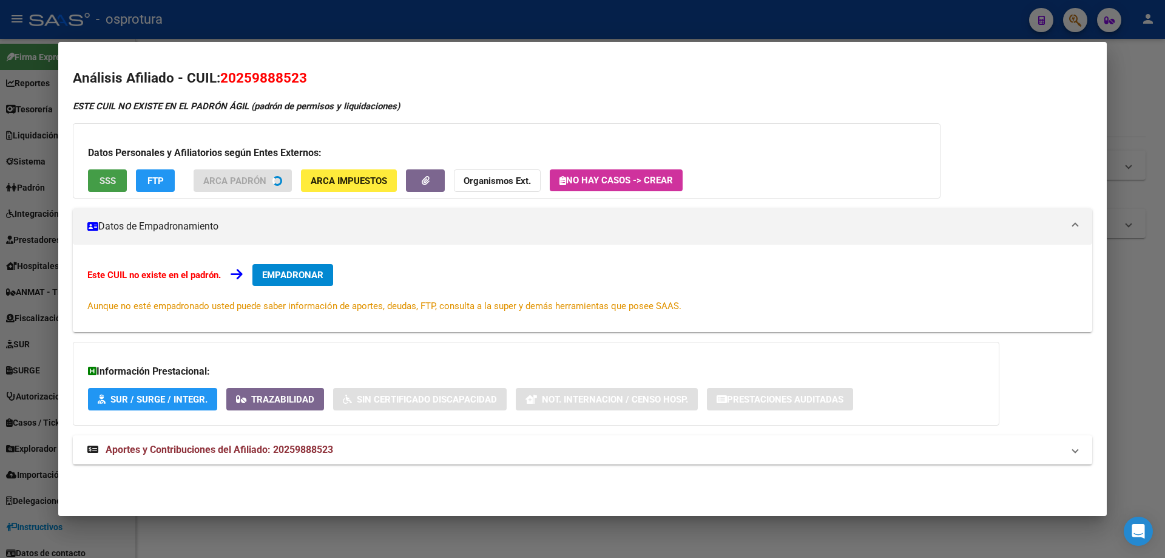
click at [104, 185] on span "SSS" at bounding box center [108, 180] width 16 height 11
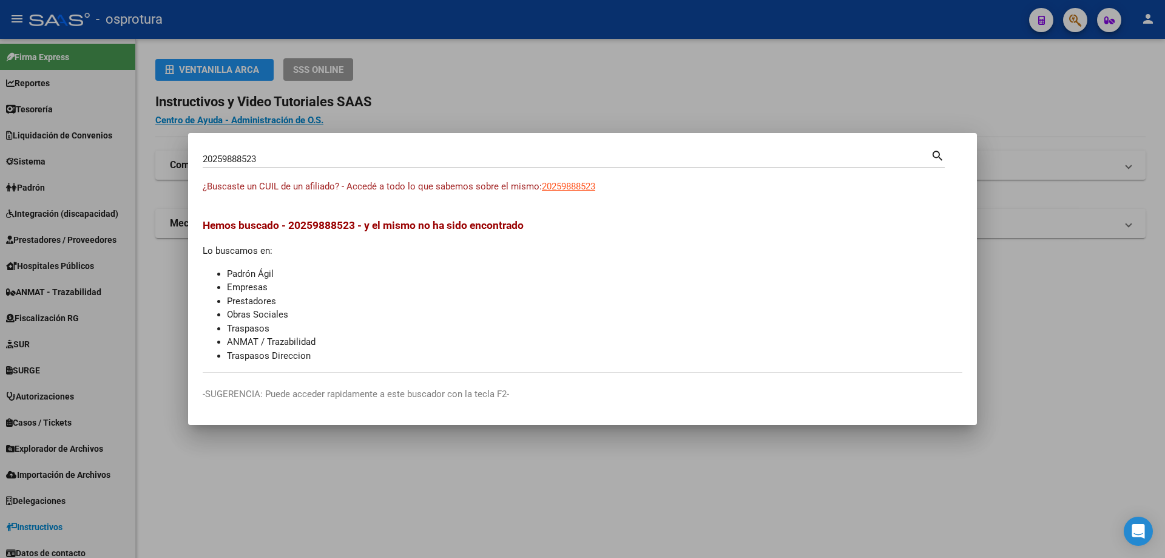
click at [316, 157] on input "20259888523" at bounding box center [567, 159] width 728 height 11
paste input "-26021906-6"
click at [578, 181] on span "20260219066" at bounding box center [568, 186] width 53 height 11
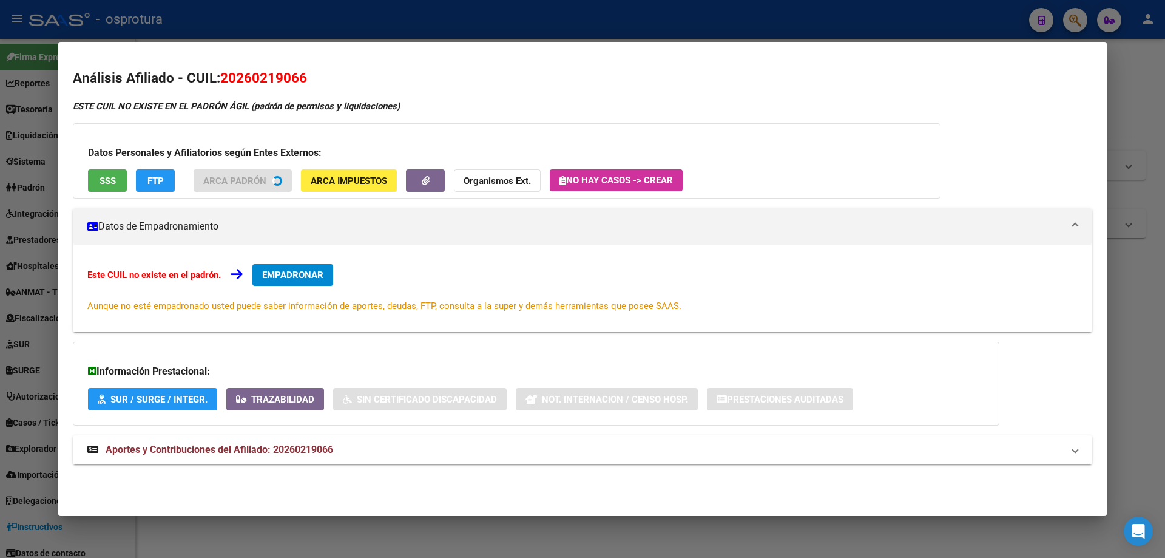
click at [115, 183] on span "SSS" at bounding box center [108, 180] width 16 height 11
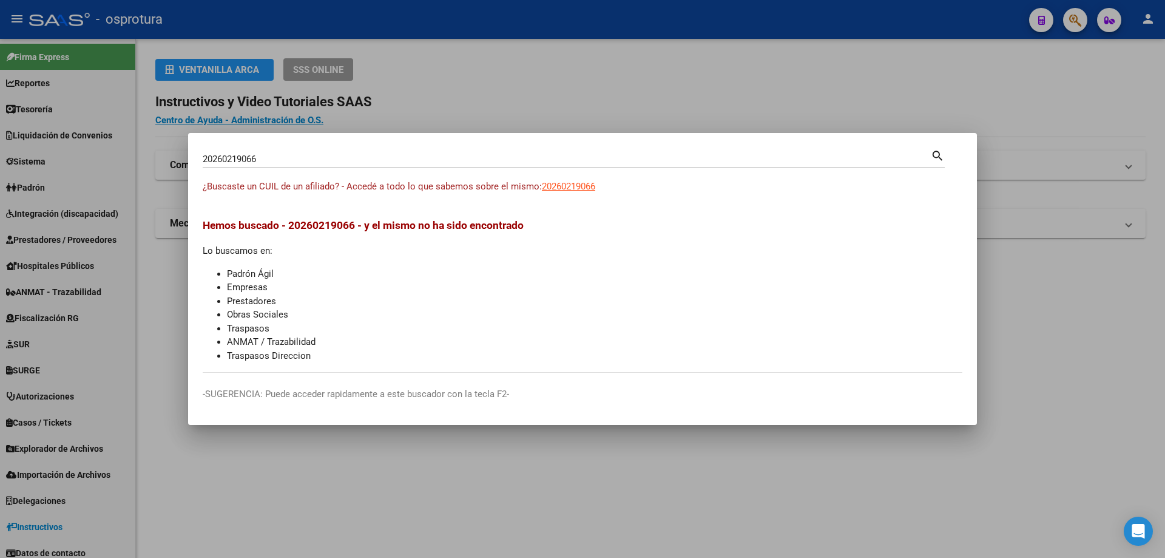
click at [417, 160] on input "20260219066" at bounding box center [567, 159] width 728 height 11
paste input "-26107838-5"
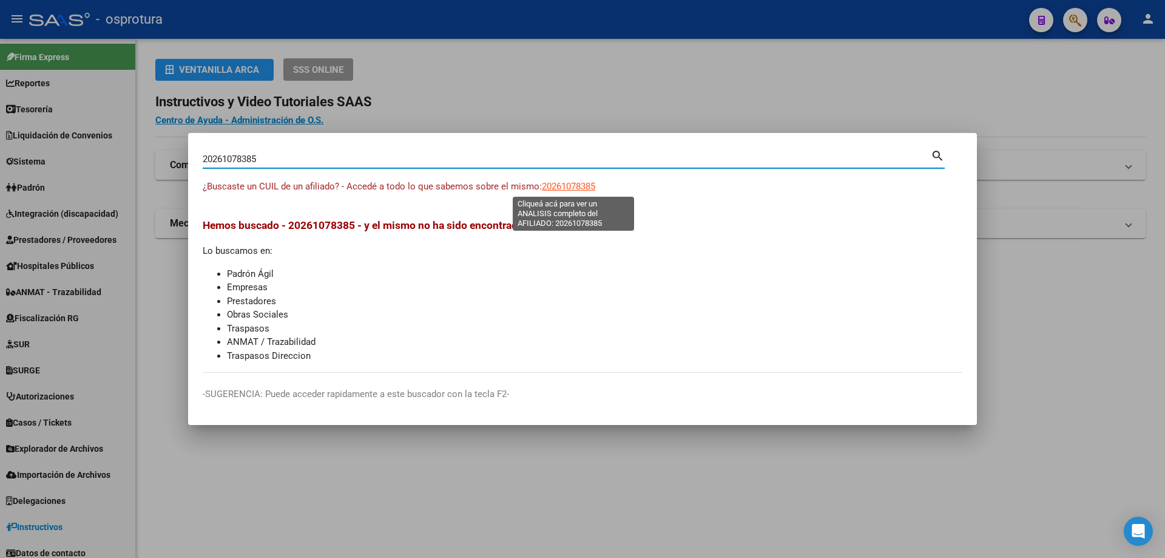
click at [567, 184] on span "20261078385" at bounding box center [568, 186] width 53 height 11
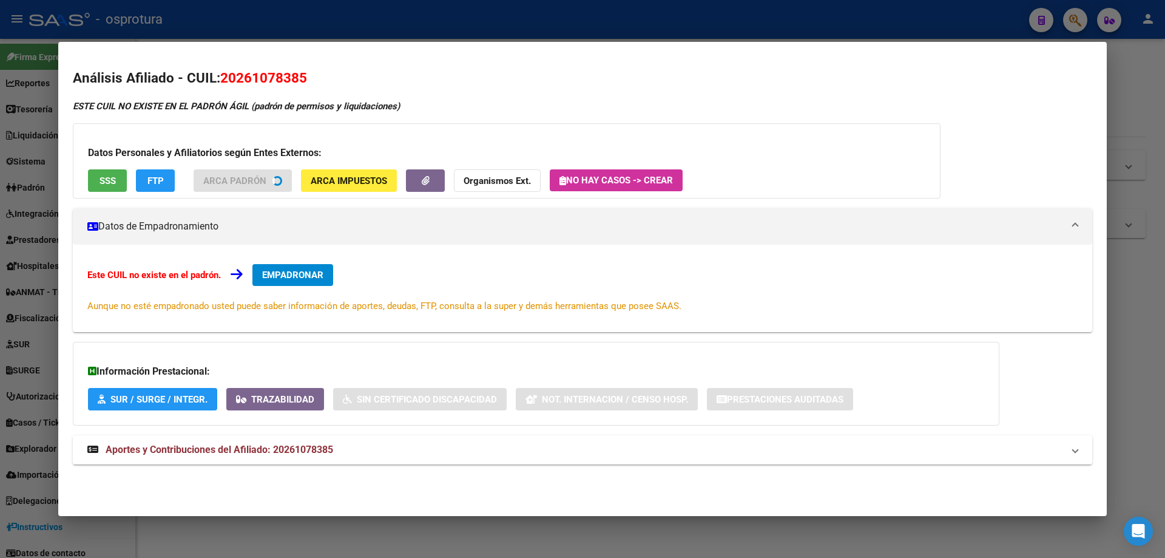
click at [101, 181] on div "Datos Personales y Afiliatorios según Entes Externos: SSS FTP ARCA Padrón ARCA …" at bounding box center [507, 160] width 868 height 75
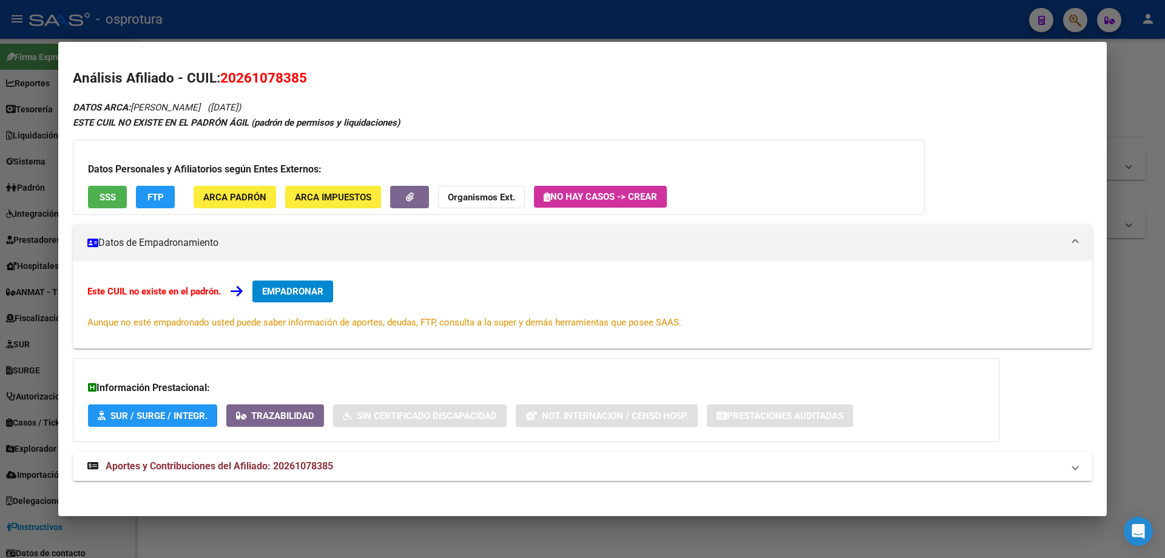
click at [91, 199] on button "SSS" at bounding box center [107, 197] width 39 height 22
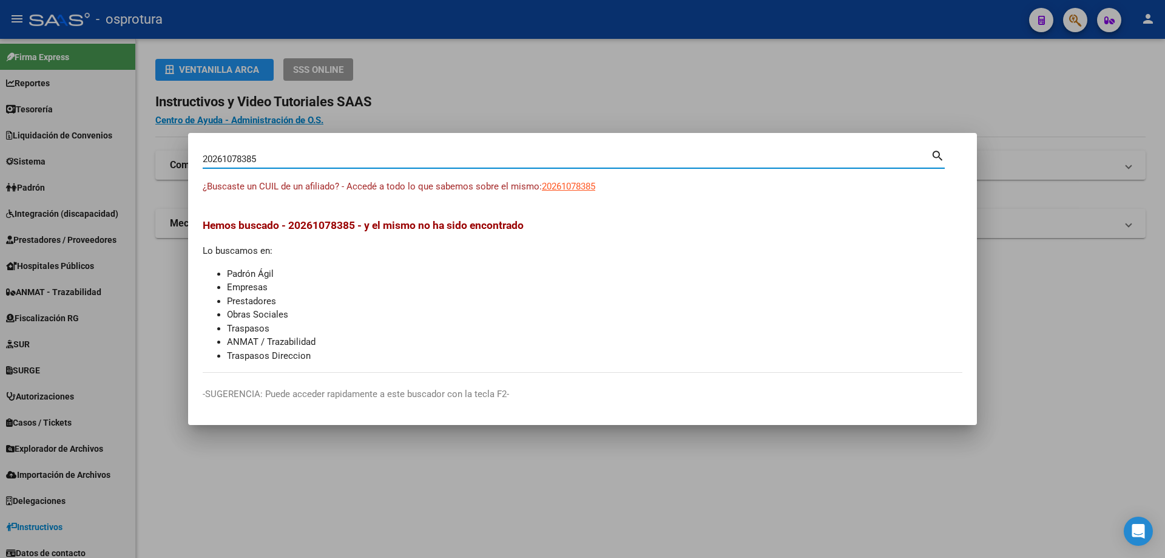
click at [561, 154] on input "20261078385" at bounding box center [567, 159] width 728 height 11
paste input "-26145601-0"
click at [571, 184] on span "20261456010" at bounding box center [568, 186] width 53 height 11
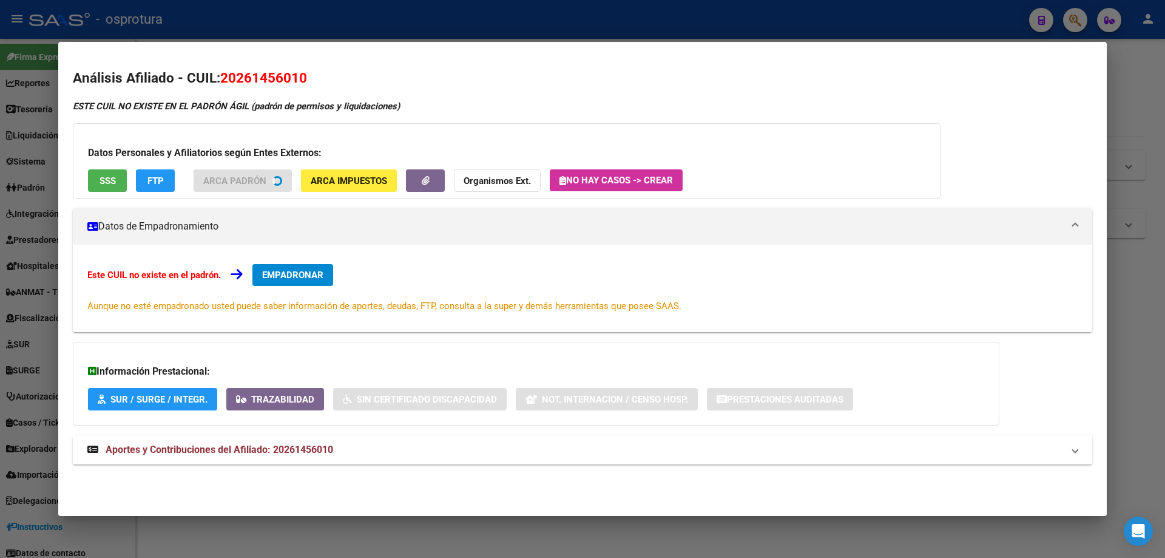
click at [95, 181] on button "SSS" at bounding box center [107, 180] width 39 height 22
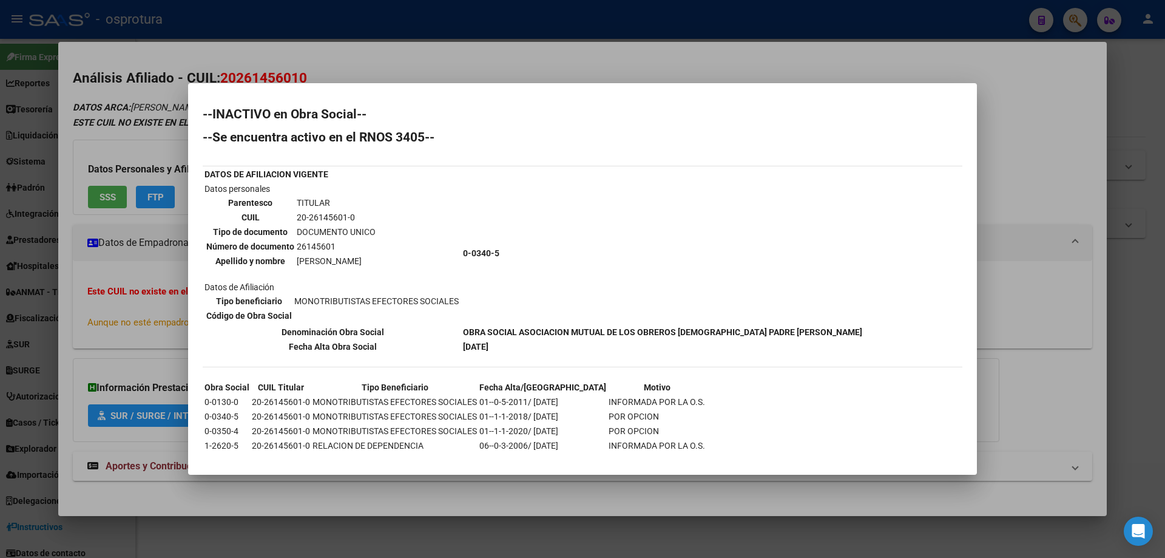
scroll to position [18, 0]
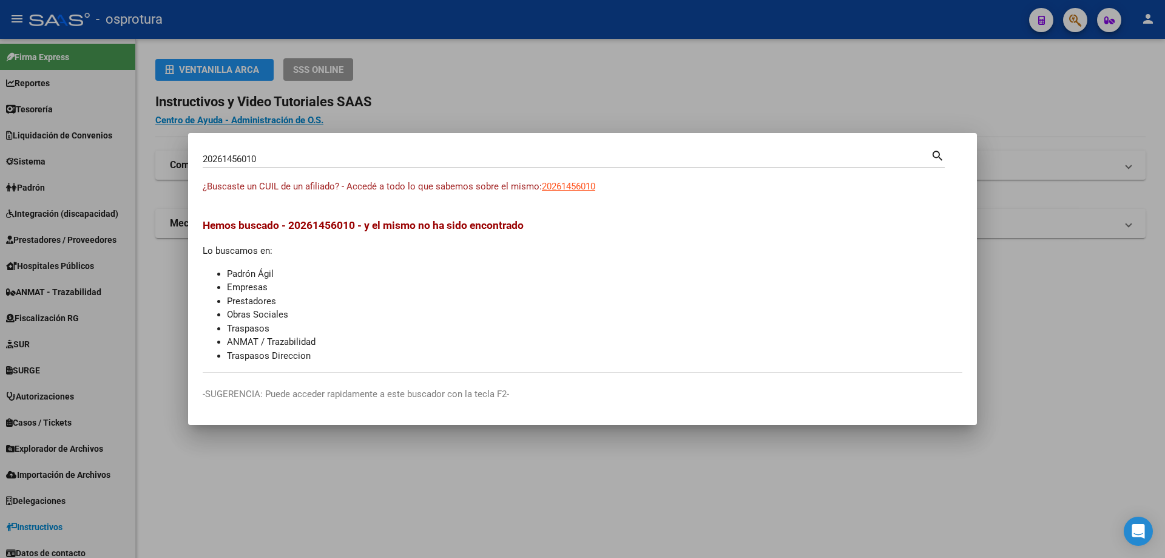
click at [412, 158] on input "20261456010" at bounding box center [567, 159] width 728 height 11
paste input "-26178153-1"
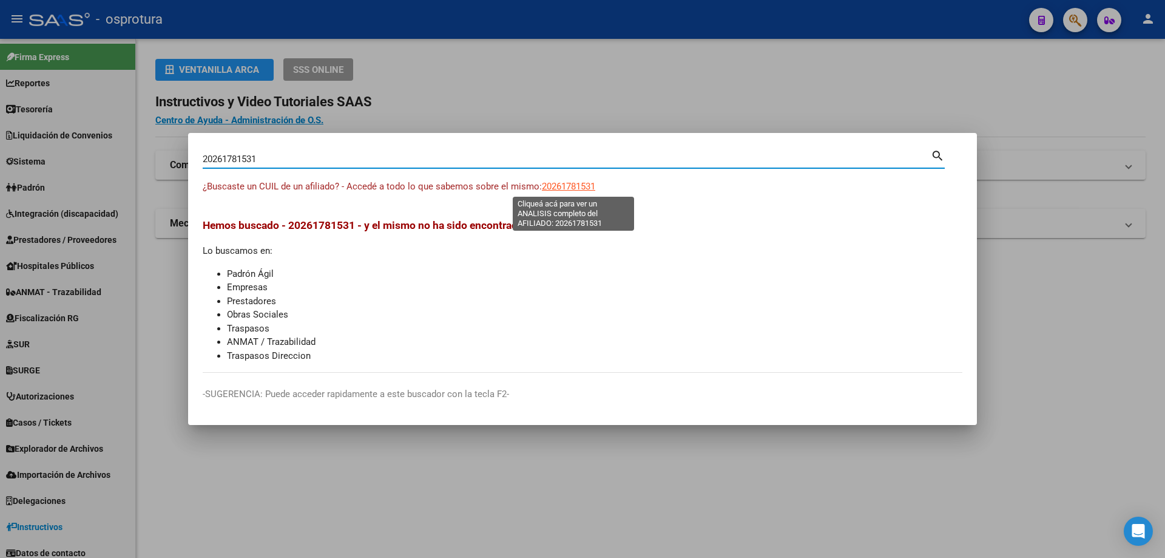
click at [578, 186] on span "20261781531" at bounding box center [568, 186] width 53 height 11
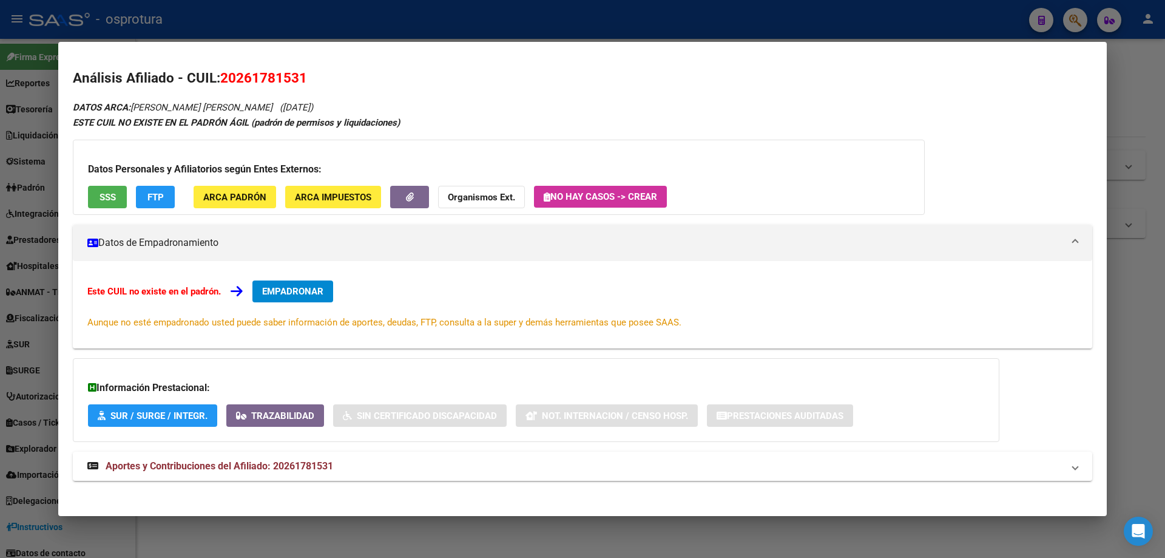
click at [93, 189] on button "SSS" at bounding box center [107, 197] width 39 height 22
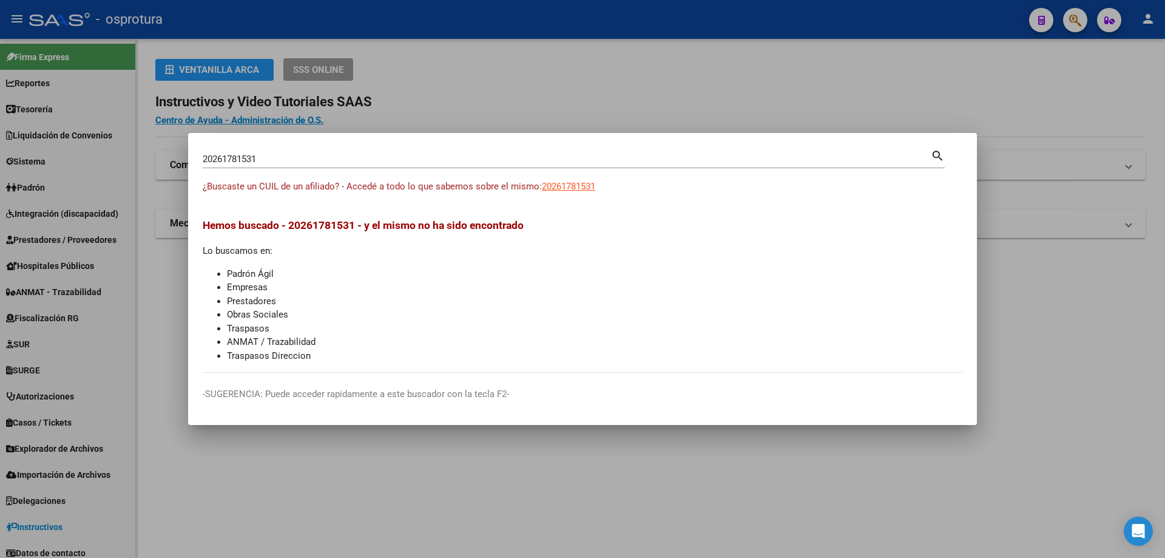
click at [447, 163] on input "20261781531" at bounding box center [567, 159] width 728 height 11
paste input "-26224747-4"
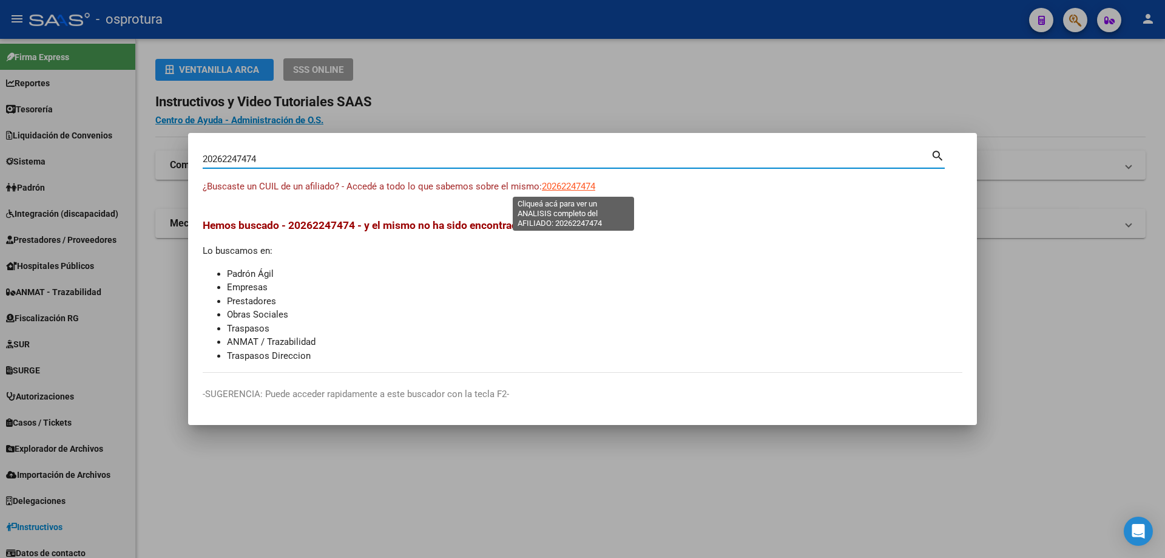
click at [586, 184] on span "20262247474" at bounding box center [568, 186] width 53 height 11
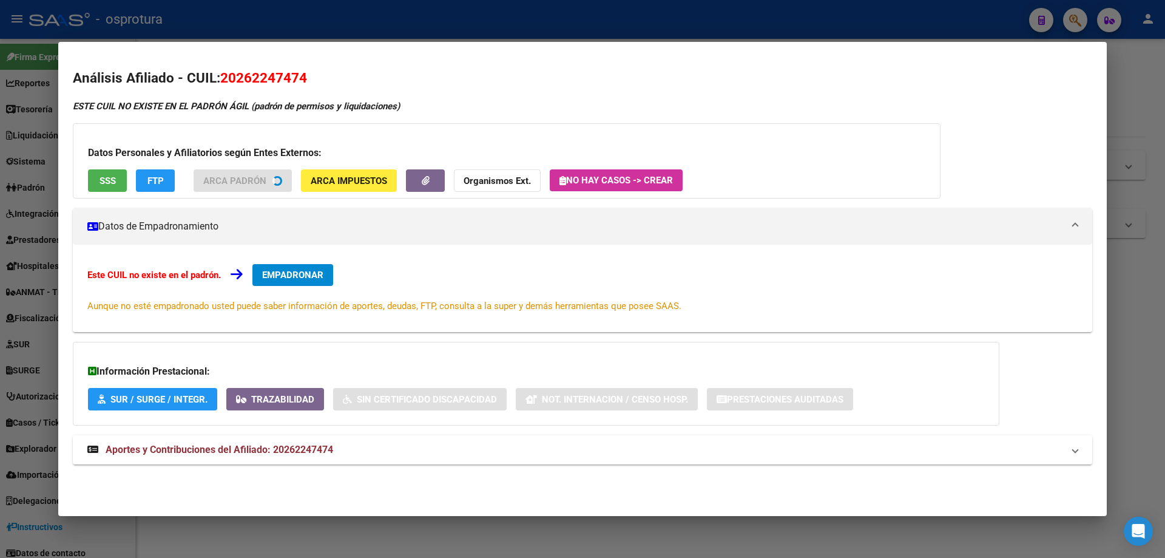
click at [110, 183] on span "SSS" at bounding box center [108, 180] width 16 height 11
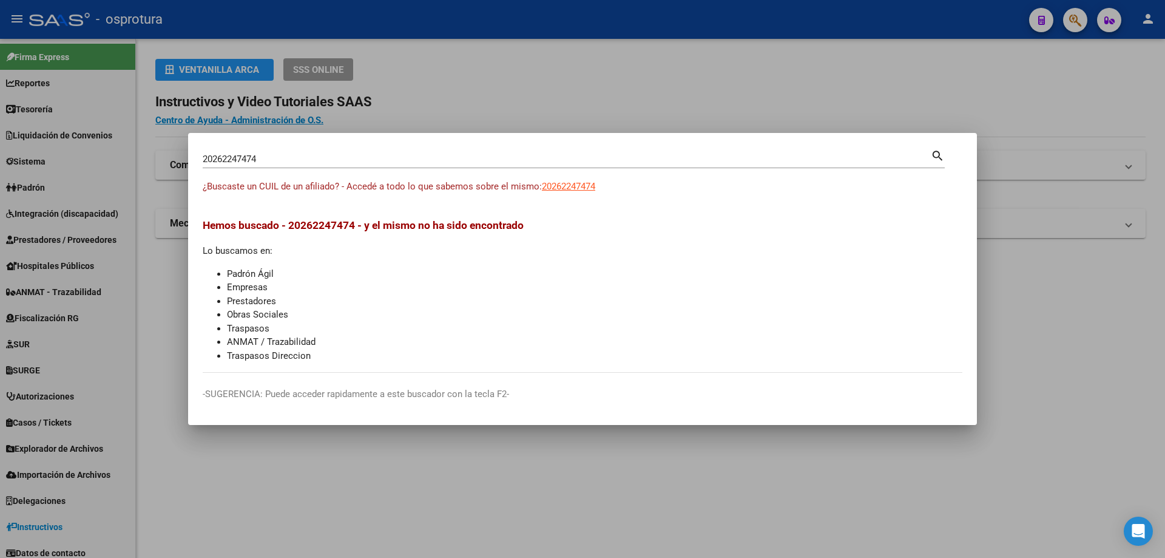
click at [429, 160] on input "20262247474" at bounding box center [567, 159] width 728 height 11
paste input "-26238521-"
click at [569, 183] on span "20262385214" at bounding box center [568, 186] width 53 height 11
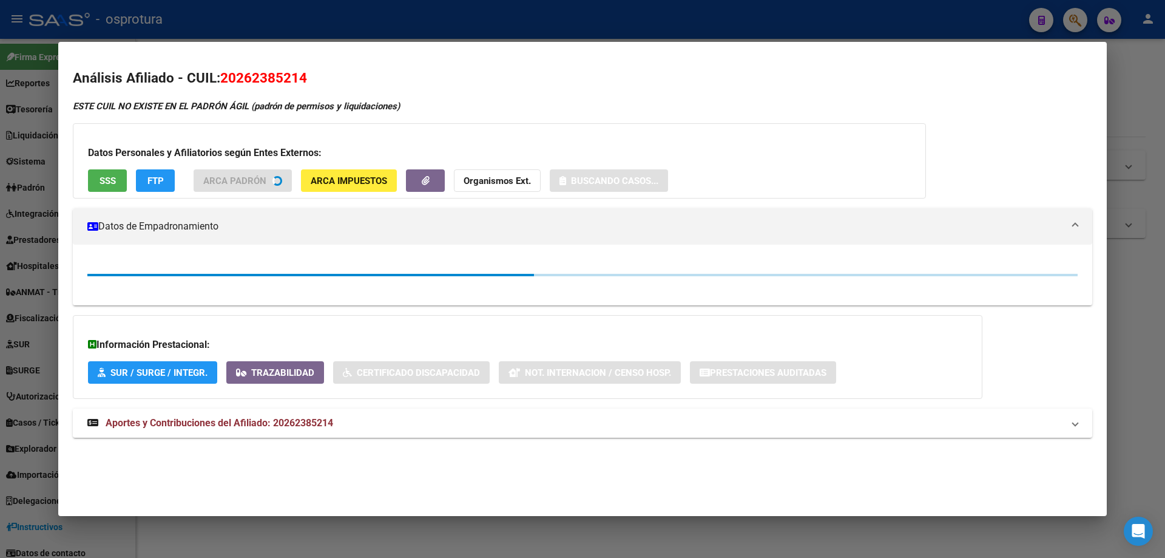
click at [121, 181] on button "SSS" at bounding box center [107, 180] width 39 height 22
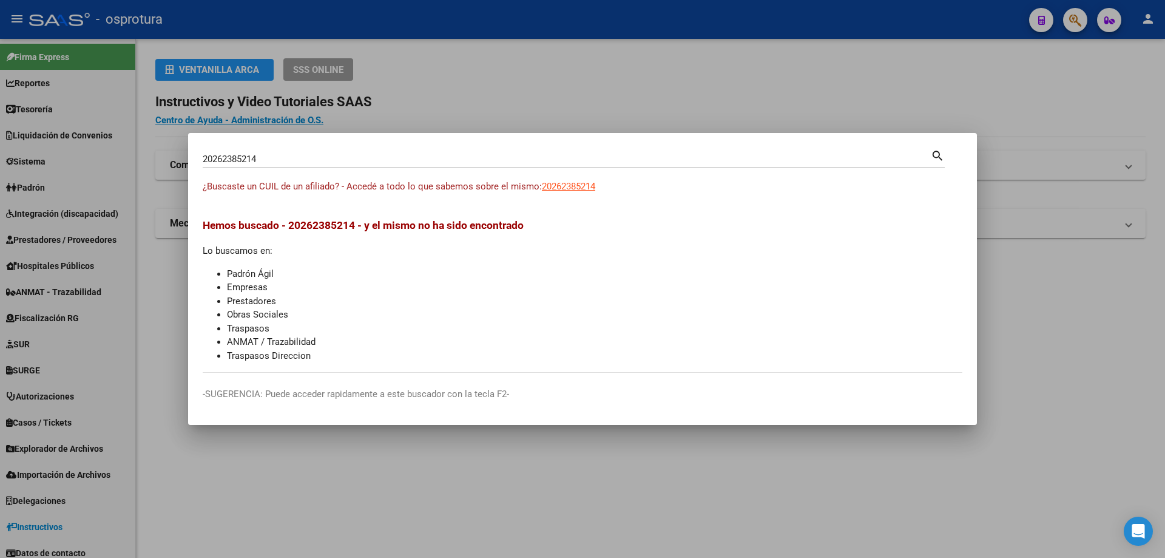
click at [480, 154] on input "20262385214" at bounding box center [567, 159] width 728 height 11
paste input "-26253827-"
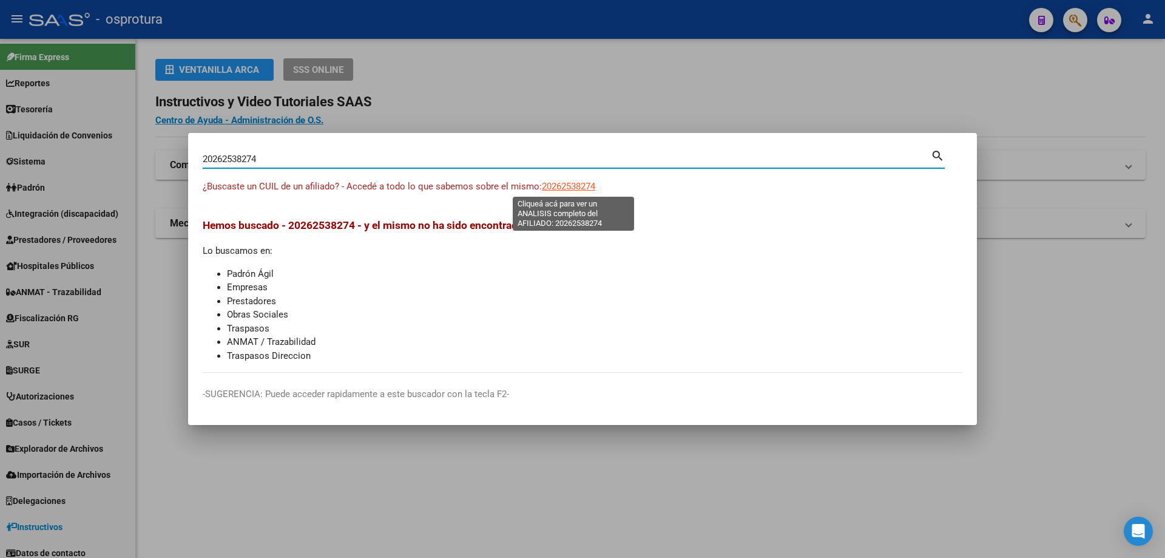
click at [568, 185] on span "20262538274" at bounding box center [568, 186] width 53 height 11
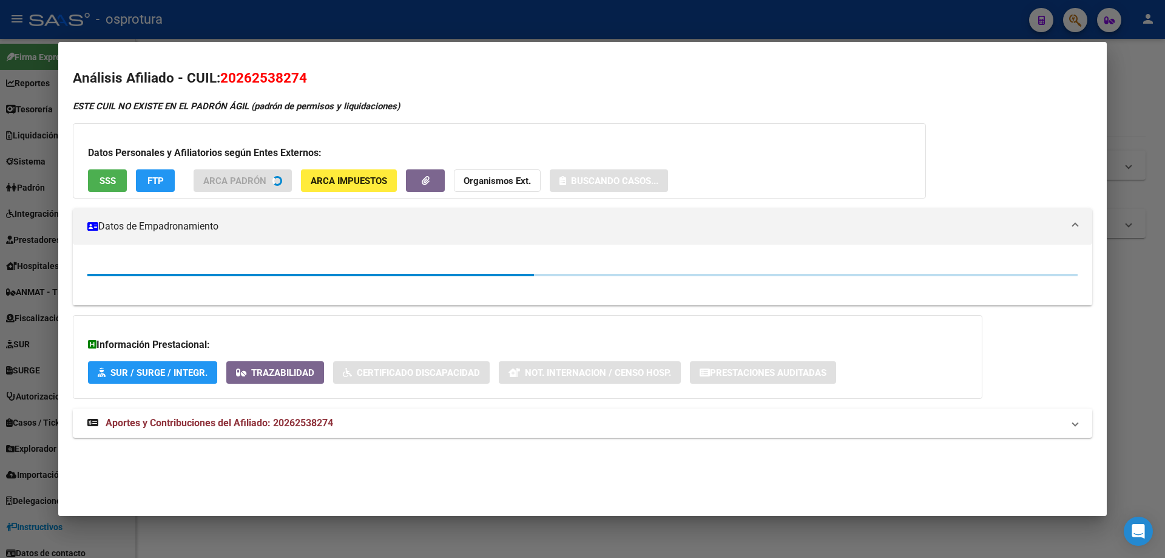
click at [109, 186] on span "SSS" at bounding box center [108, 180] width 16 height 11
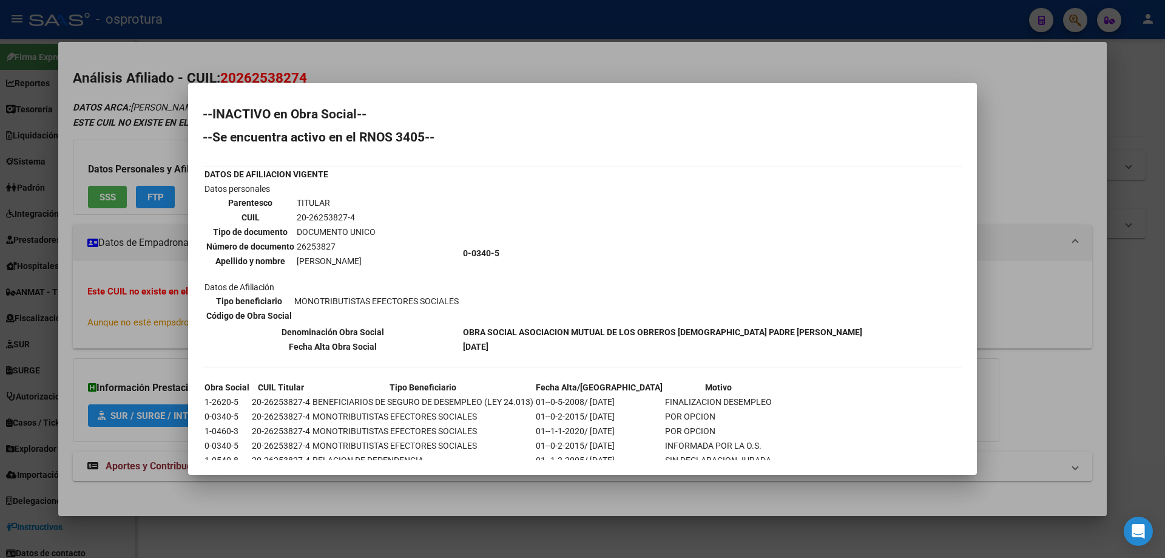
scroll to position [33, 0]
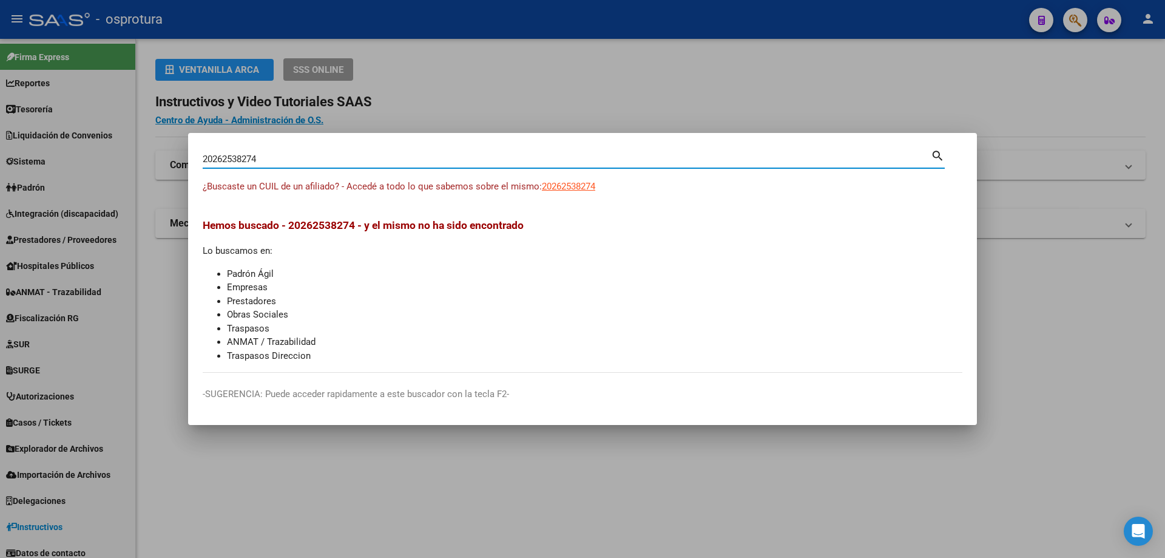
click at [370, 157] on input "20262538274" at bounding box center [567, 159] width 728 height 11
paste input "-26328607-"
click at [568, 177] on div "20263286074 Buscar (apellido, dni, cuil, [PERSON_NAME], cuit, obra social) sear…" at bounding box center [574, 163] width 742 height 32
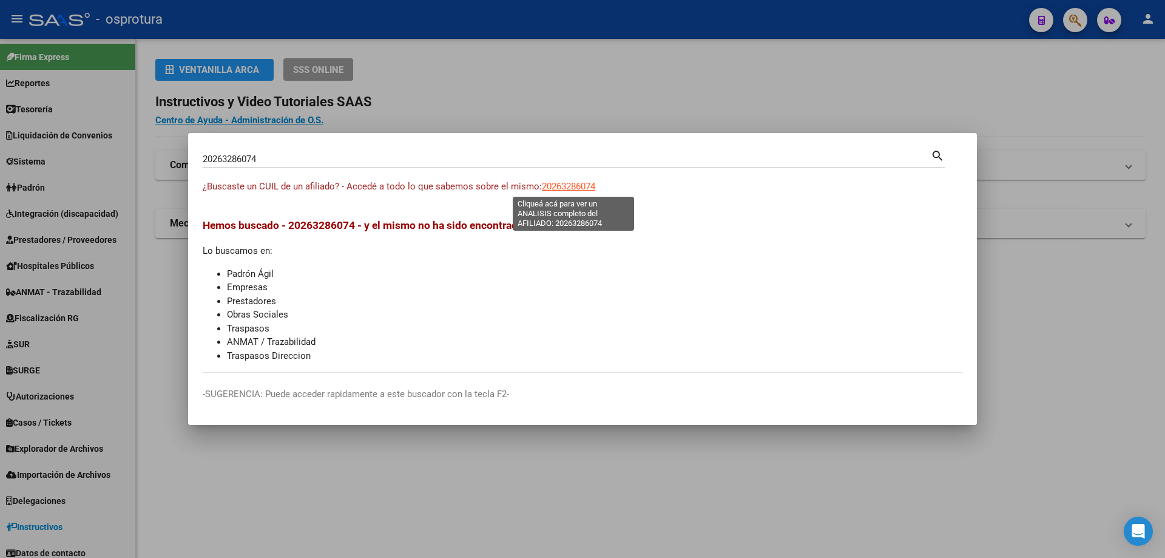
click at [568, 185] on span "20263286074" at bounding box center [568, 186] width 53 height 11
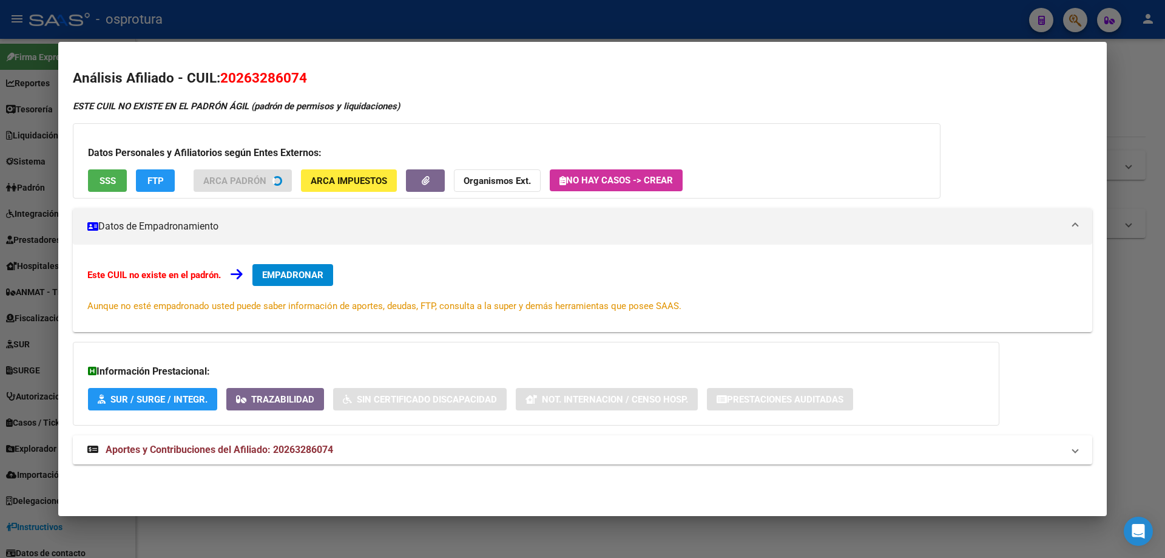
click at [98, 183] on button "SSS" at bounding box center [107, 180] width 39 height 22
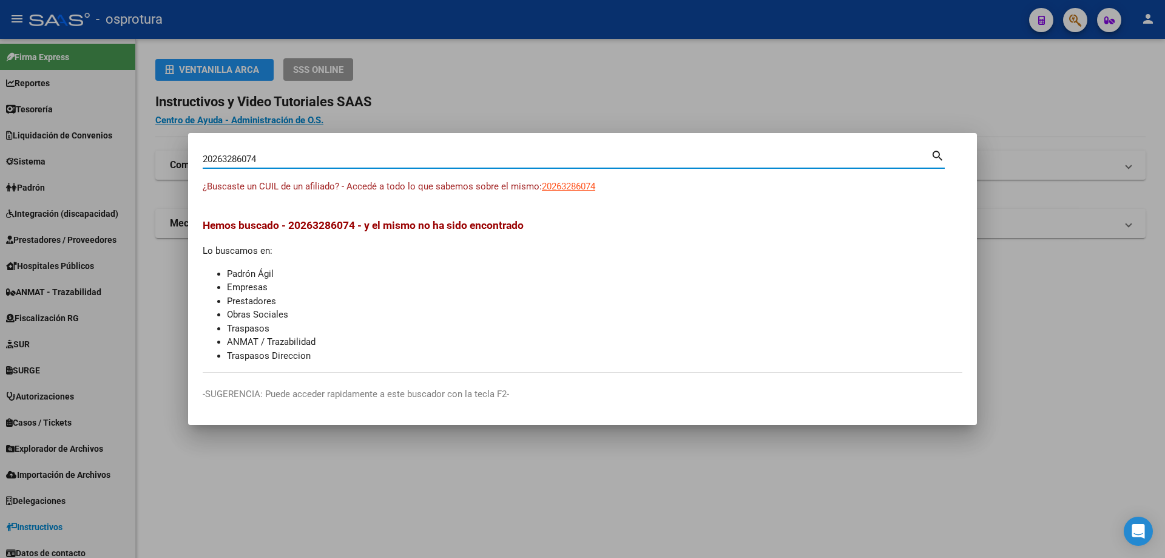
click at [388, 157] on input "20263286074" at bounding box center [567, 159] width 728 height 11
paste input "-26353658-5"
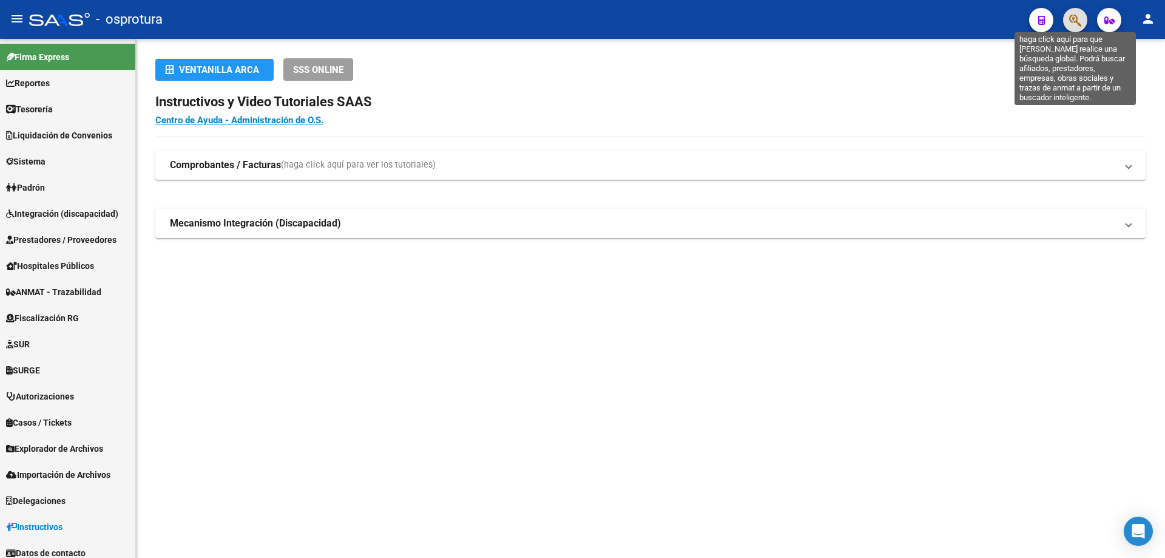
click at [1072, 20] on icon "button" at bounding box center [1075, 20] width 12 height 14
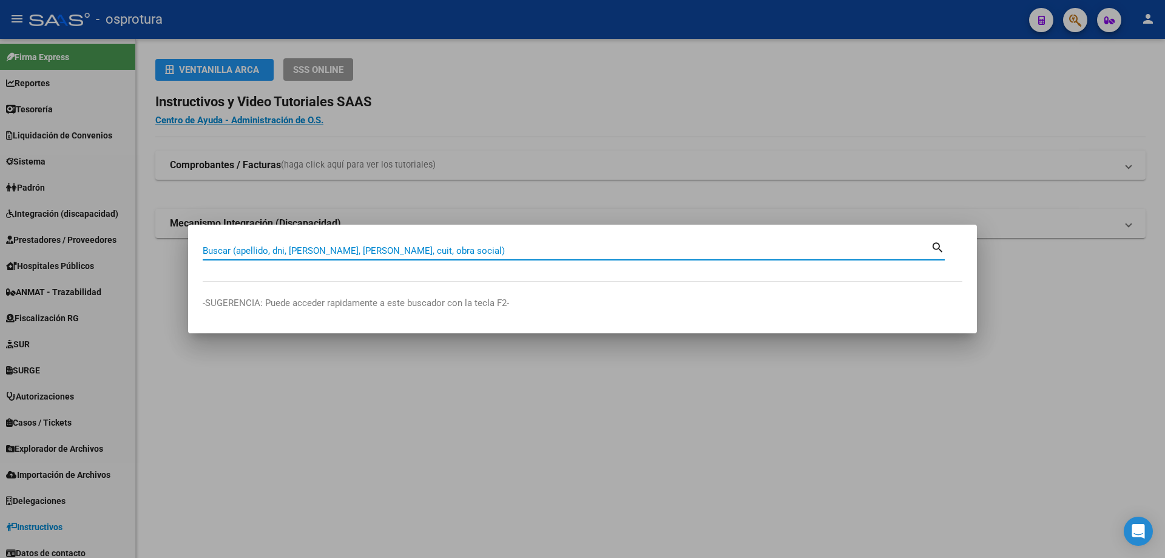
click at [476, 253] on input "Buscar (apellido, dni, [PERSON_NAME], [PERSON_NAME], cuit, obra social)" at bounding box center [567, 250] width 728 height 11
paste input "20-26381257-4"
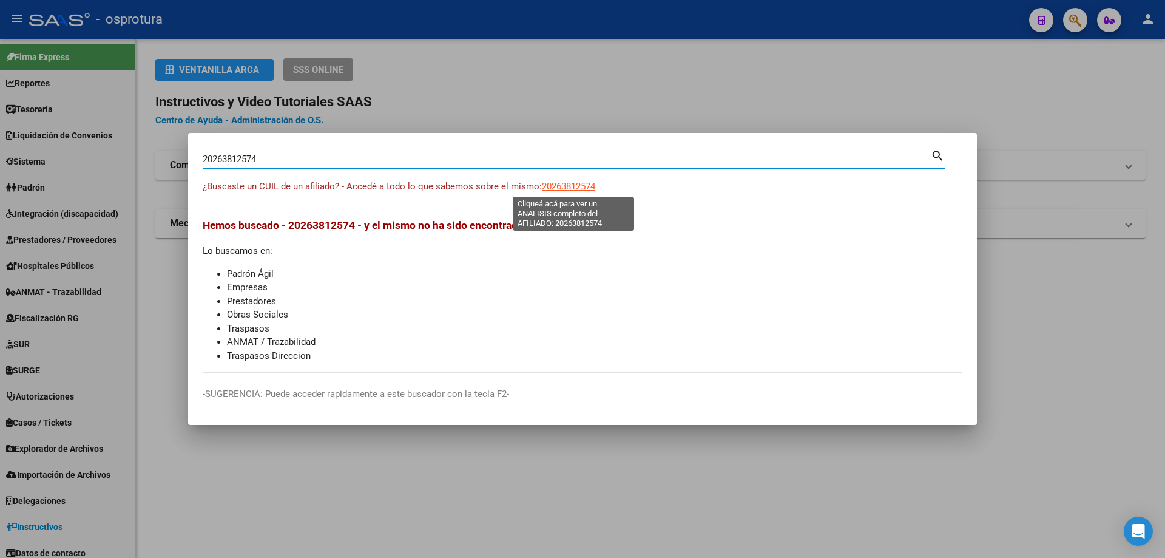
click at [555, 184] on span "20263812574" at bounding box center [568, 186] width 53 height 11
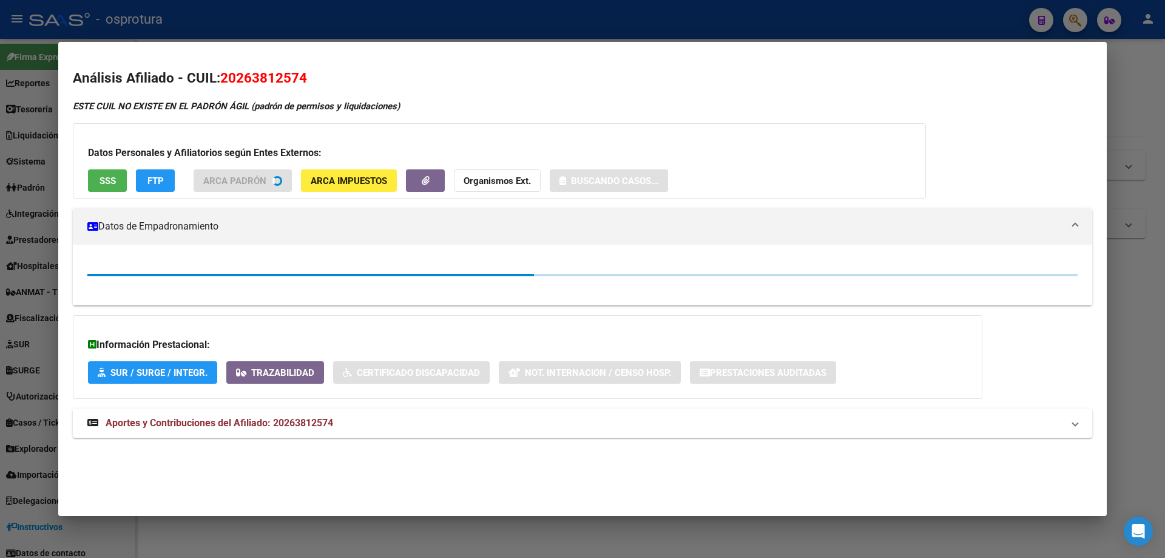
click at [106, 186] on button "SSS" at bounding box center [107, 180] width 39 height 22
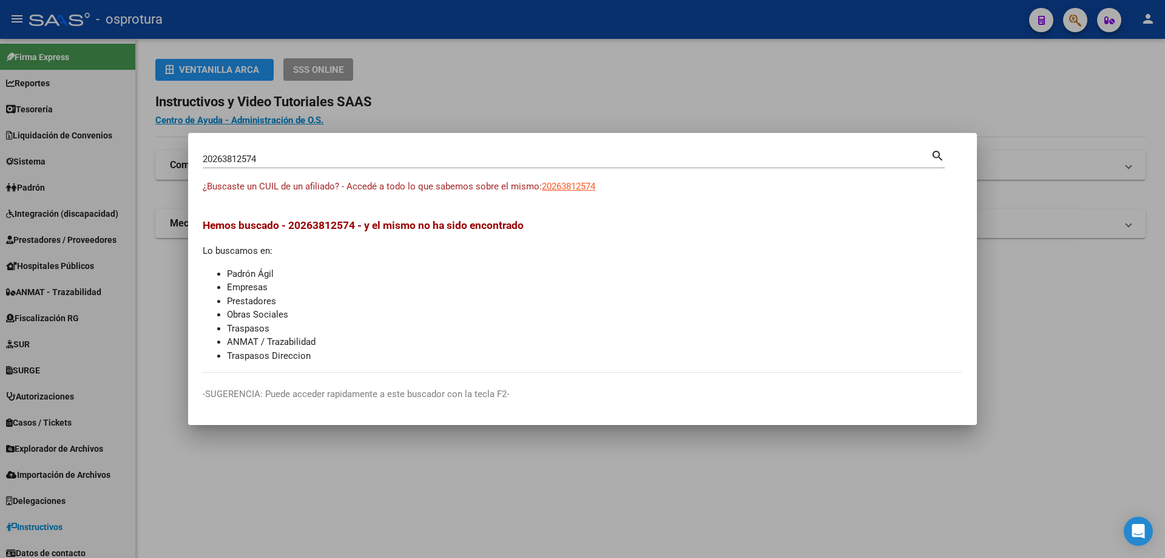
click at [296, 158] on input "20263812574" at bounding box center [567, 159] width 728 height 11
paste input "-26399367-6"
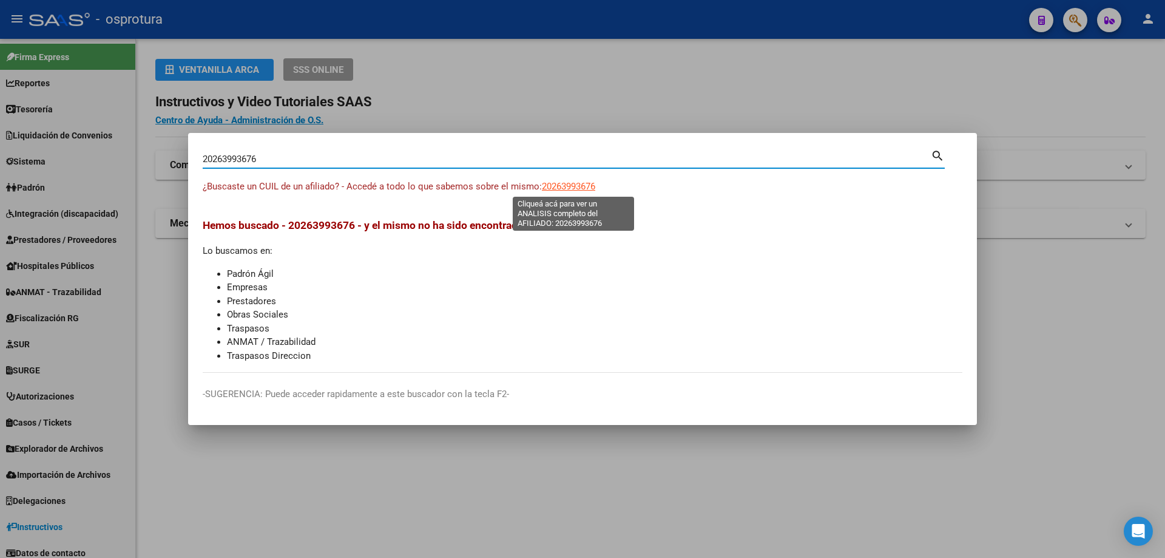
click at [571, 186] on span "20263993676" at bounding box center [568, 186] width 53 height 11
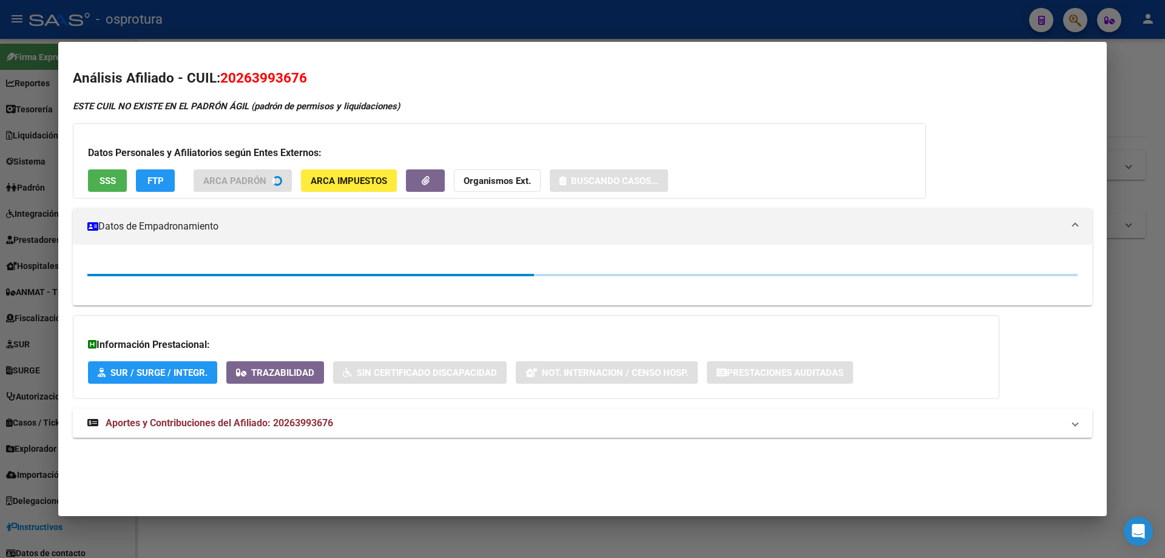
click at [123, 189] on button "SSS" at bounding box center [107, 180] width 39 height 22
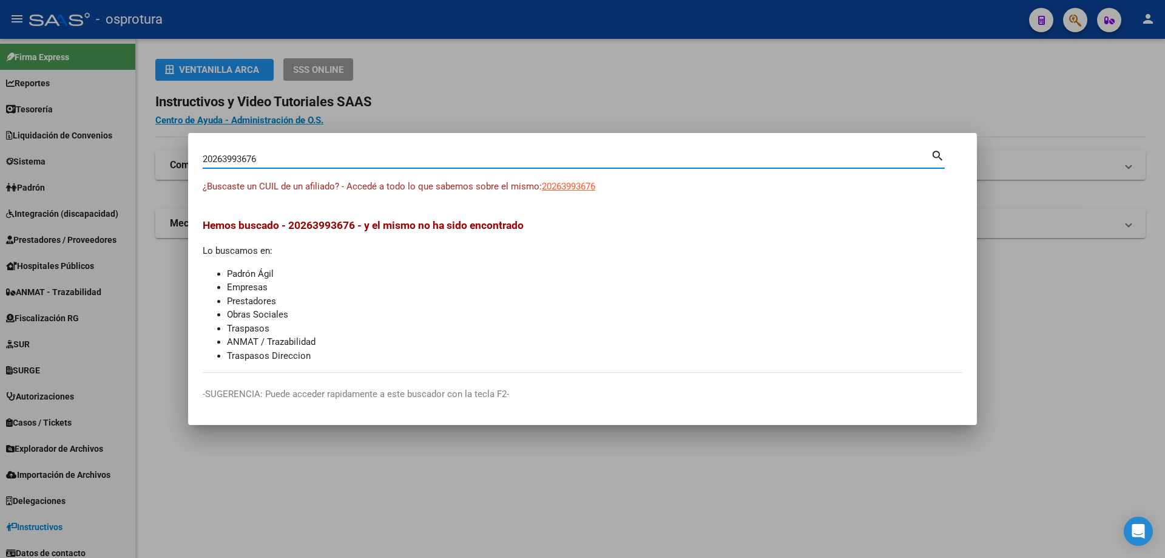
click at [437, 158] on input "20263993676" at bounding box center [567, 159] width 728 height 11
paste input "-26409640-"
click at [564, 192] on app-link-go-to "20264096406" at bounding box center [568, 187] width 53 height 14
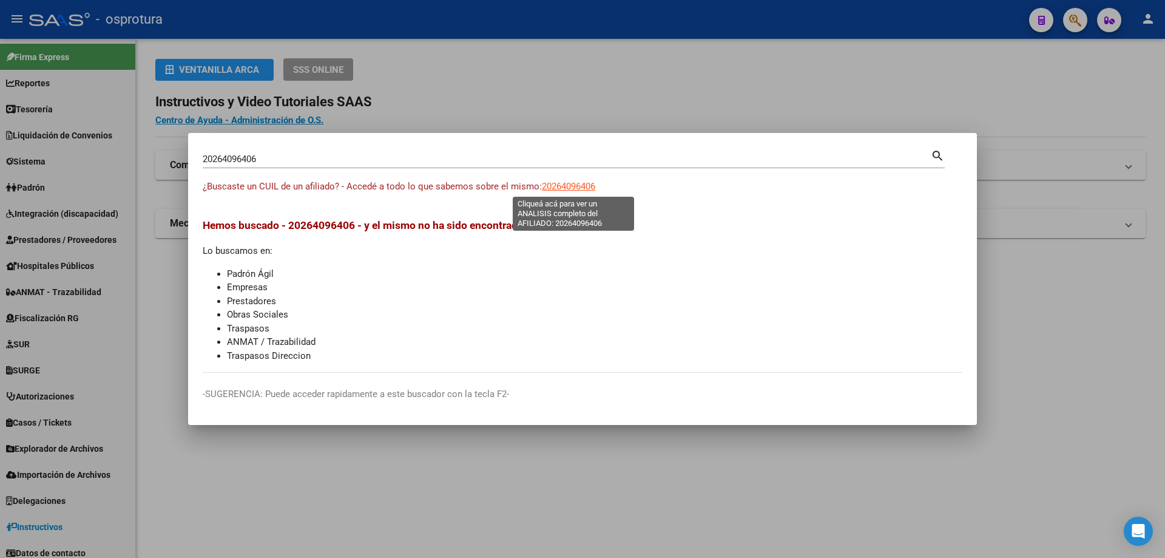
click at [564, 183] on span "20264096406" at bounding box center [568, 186] width 53 height 11
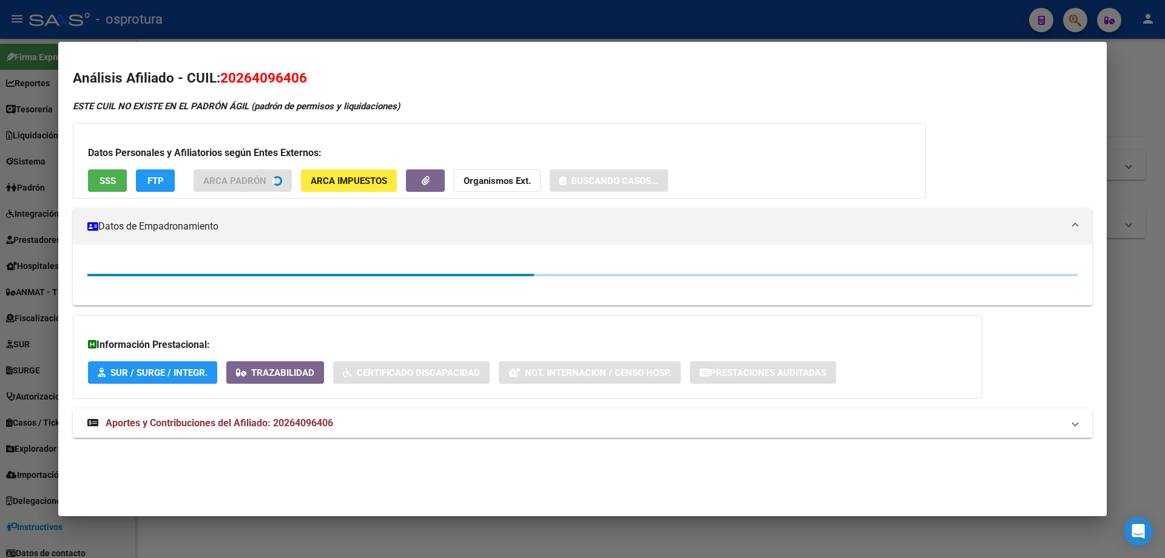
click at [107, 181] on span "SSS" at bounding box center [108, 180] width 16 height 11
